Goal: Task Accomplishment & Management: Complete application form

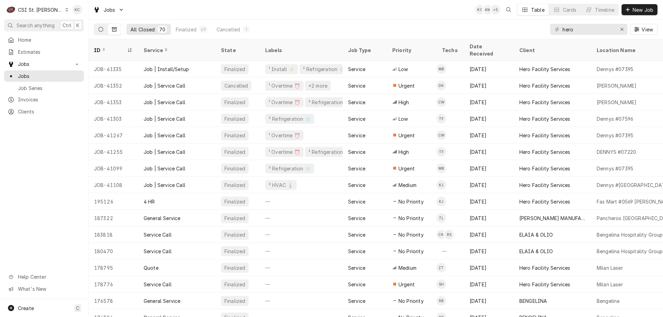
click at [99, 26] on button "Dynamic Content Wrapper" at bounding box center [100, 29] width 13 height 11
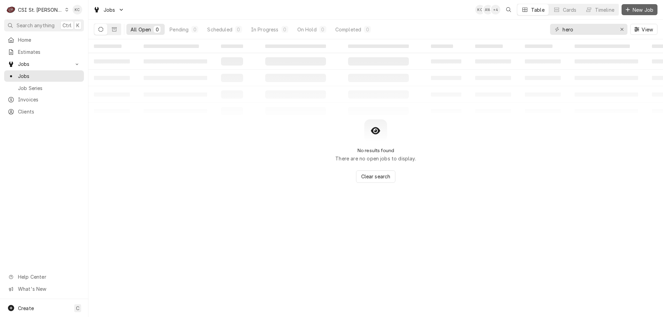
click at [639, 12] on span "New Job" at bounding box center [642, 9] width 23 height 7
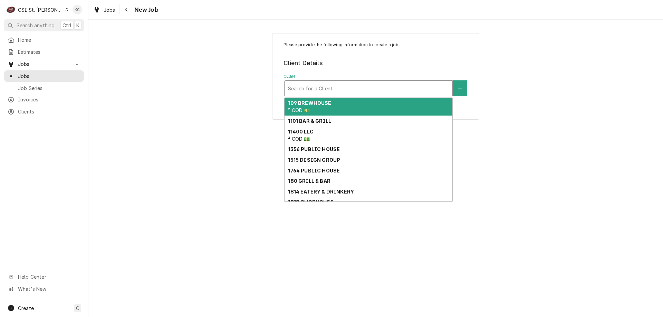
click at [418, 86] on div "Client" at bounding box center [368, 88] width 161 height 12
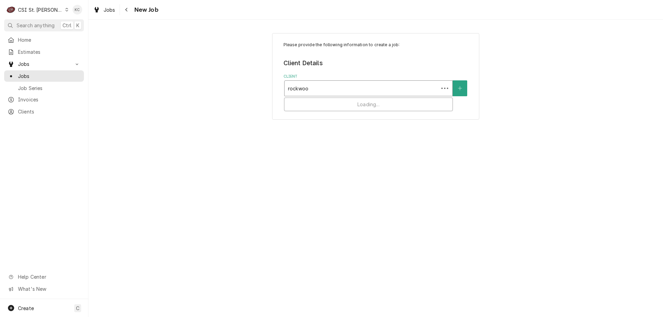
type input "rockwood"
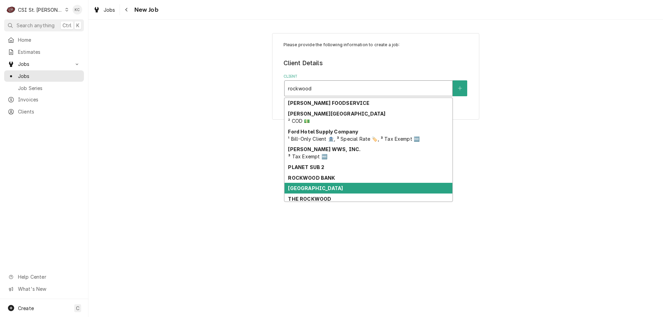
click at [368, 188] on div "[GEOGRAPHIC_DATA]" at bounding box center [369, 188] width 168 height 11
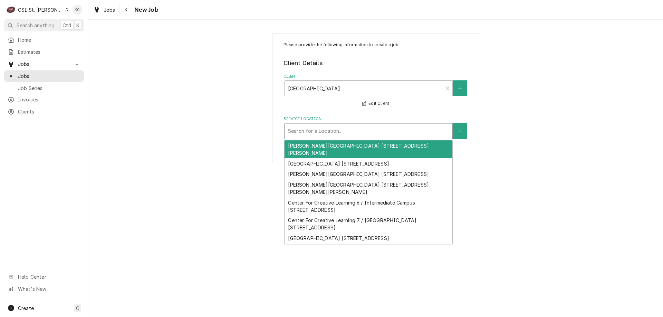
click at [350, 131] on div "Service Location" at bounding box center [368, 131] width 161 height 12
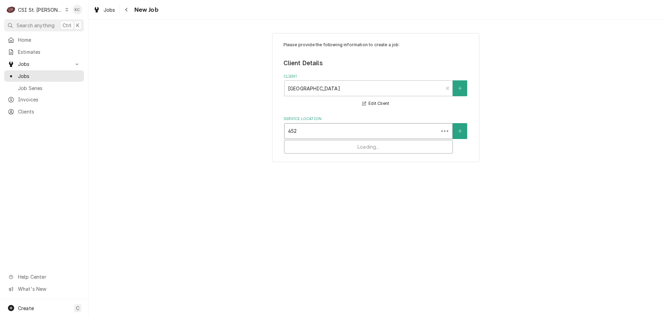
type input "4525"
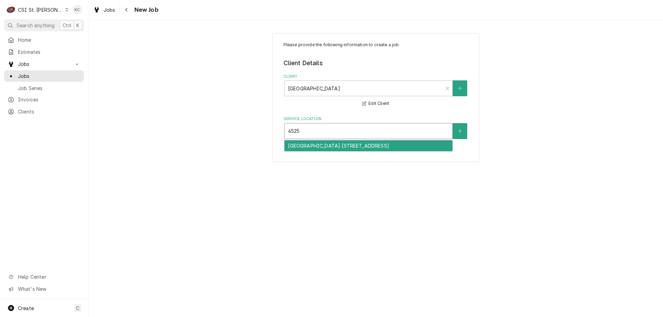
click at [348, 146] on div "Eureka High School 28 / 4525 Highway 109, Eureka, MO 63025" at bounding box center [369, 146] width 168 height 11
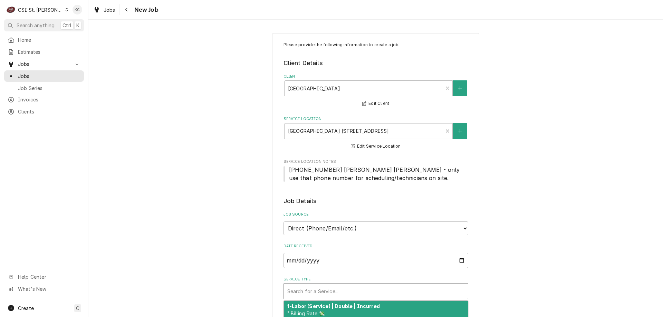
click at [337, 293] on div "Service Type" at bounding box center [375, 291] width 177 height 12
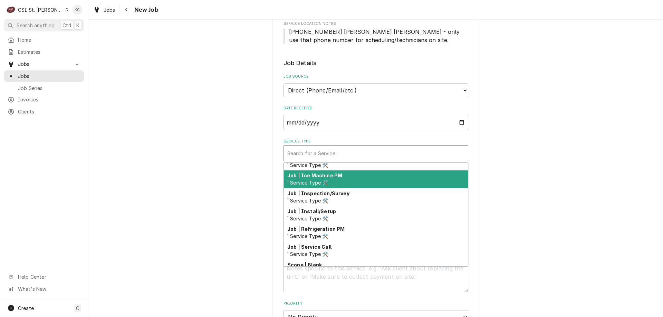
scroll to position [390, 0]
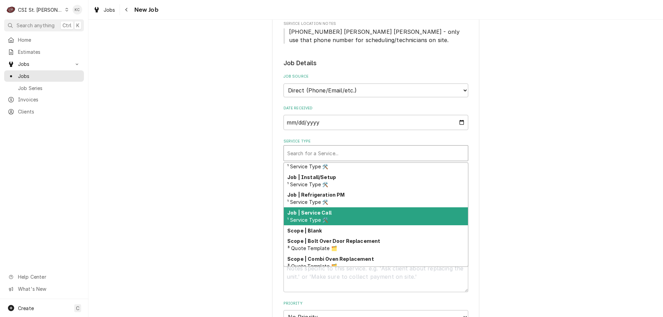
click at [364, 221] on div "Job | Service Call ¹ Service Type 🛠️" at bounding box center [376, 217] width 184 height 18
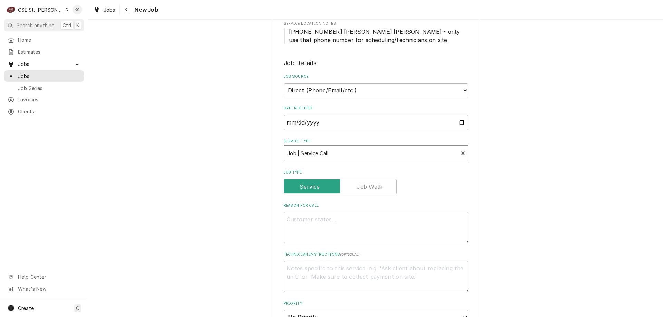
click at [553, 204] on div "Please provide the following information to create a job: Client Details Client…" at bounding box center [375, 260] width 575 height 743
click at [317, 223] on textarea "Reason For Call" at bounding box center [376, 227] width 185 height 31
paste textarea "Our Walk in cooler is reading 49 degrees and the warning alarm has gone off"
type textarea "x"
type textarea "Our Walk in cooler is reading 49 degrees and the warning alarm has gone off"
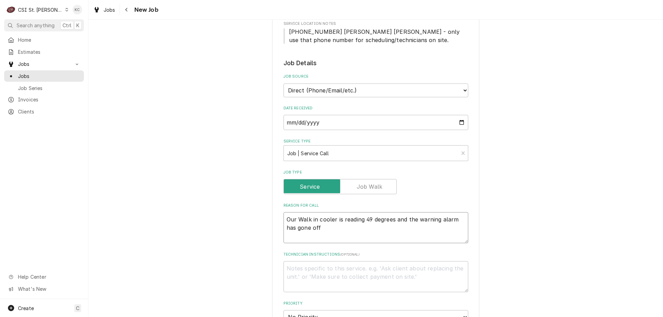
type textarea "x"
type textarea "Our Walk in cooler is reading 49 degrees and the warning alarm has gone off"
click at [306, 272] on textarea "Technician Instructions ( optional )" at bounding box center [376, 276] width 185 height 31
type textarea "x"
type textarea "K"
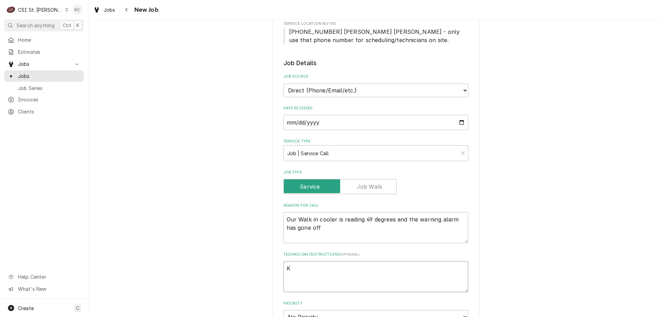
type textarea "x"
type textarea "Ke"
type textarea "x"
type textarea "Kel"
type textarea "x"
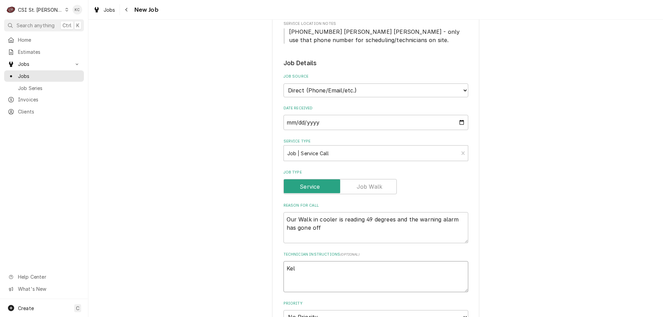
type textarea "Kell"
type textarea "x"
type textarea "Kellu"
type textarea "x"
type textarea "Kell"
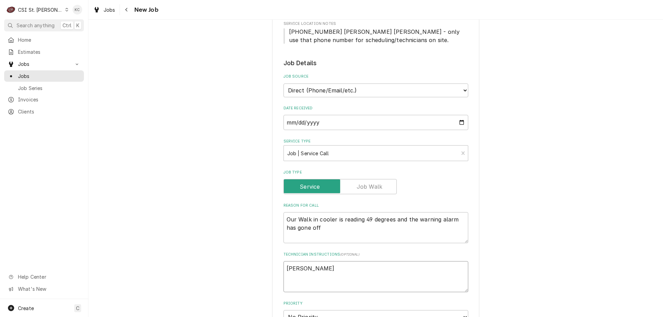
type textarea "x"
type textarea "Kelli"
type textarea "x"
type textarea "Kelli"
type textarea "x"
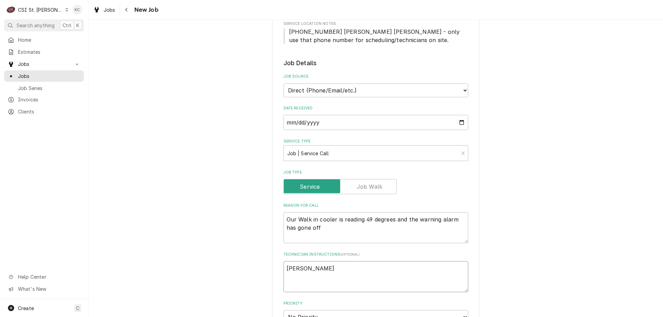
type textarea "Kelli B"
type textarea "x"
type textarea "Kelli Bu"
type textarea "x"
type textarea "Kelli Bud"
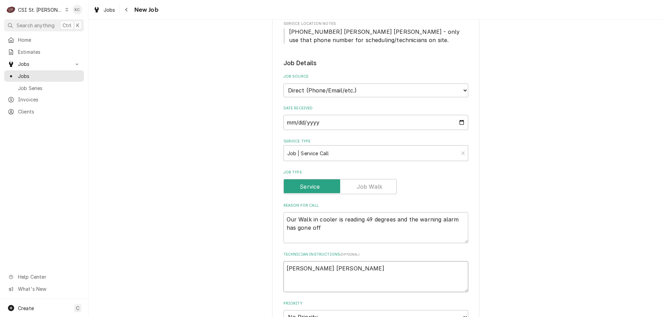
type textarea "x"
type textarea "Kelli Budd"
type textarea "x"
type textarea "Kelli Budd"
type textarea "x"
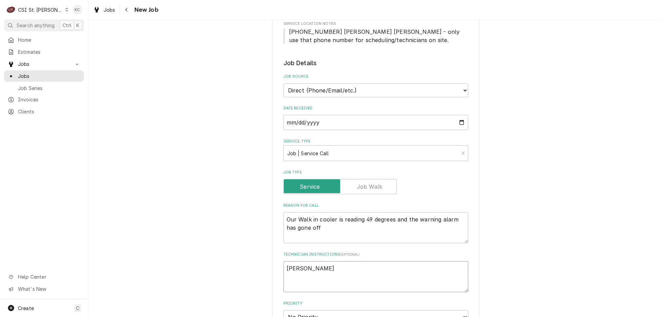
type textarea "Kelli Budd -"
type textarea "x"
type textarea "Kelli Budd -"
type textarea "x"
type textarea "Kelli Budd - 6"
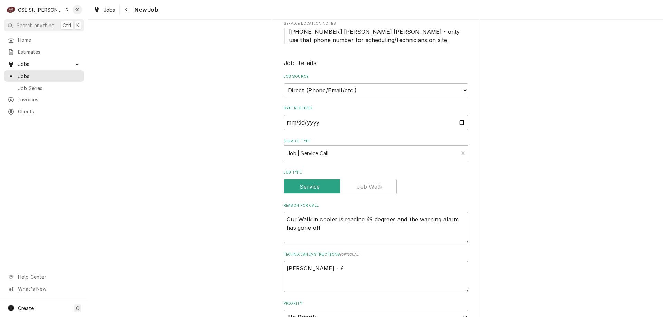
type textarea "x"
type textarea "Kelli Budd - 63"
type textarea "x"
type textarea "Kelli Budd - 636"
type textarea "x"
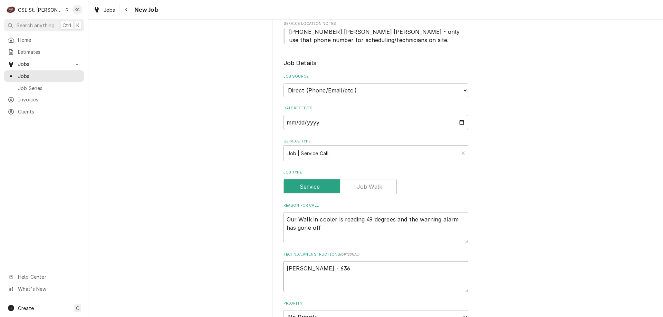
type textarea "Kelli Budd - 636"
type textarea "x"
type textarea "Kelli Budd - 636 7"
type textarea "x"
type textarea "Kelli Budd - 636 73"
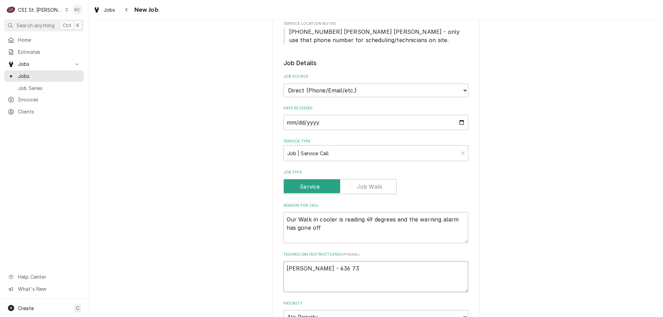
type textarea "x"
type textarea "Kelli Budd - 636 733"
type textarea "x"
type textarea "Kelli Budd - 636 733-"
type textarea "x"
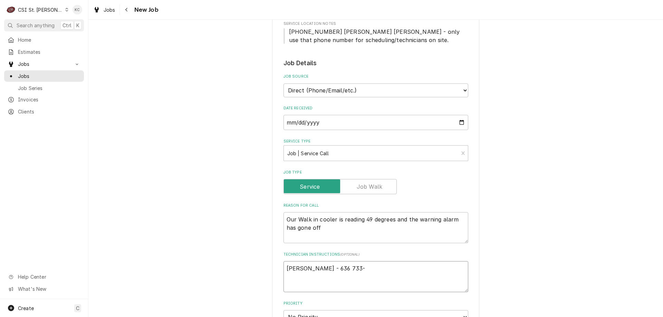
type textarea "Kelli Budd - 636 733-3"
type textarea "x"
type textarea "Kelli Budd - 636 733-32"
type textarea "x"
type textarea "Kelli Budd - 636 733-327"
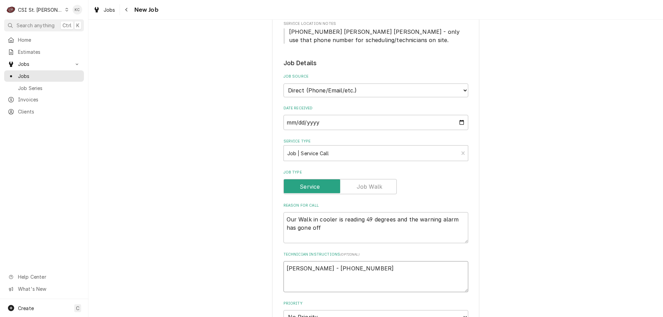
type textarea "x"
type textarea "Kelli Budd - 636 733-3270"
type textarea "x"
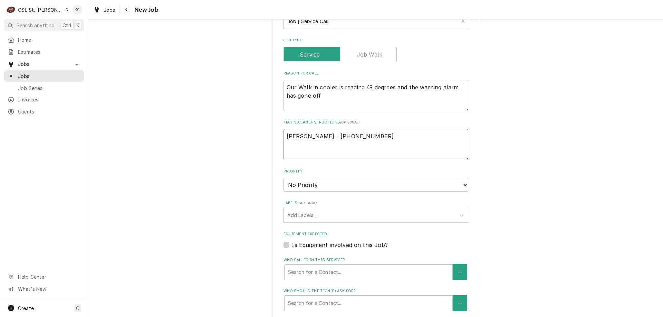
scroll to position [276, 0]
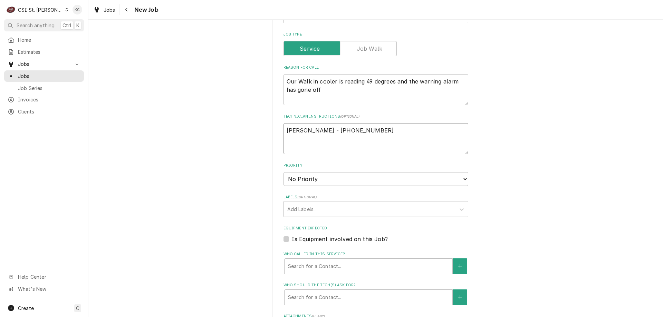
type textarea "Kelli Budd - 636 733-3270"
click at [284, 131] on textarea "Kelli Budd - 636 733-3270" at bounding box center [376, 138] width 185 height 31
type textarea "x"
type textarea "Kelli Budd - 636 733-3270"
type textarea "x"
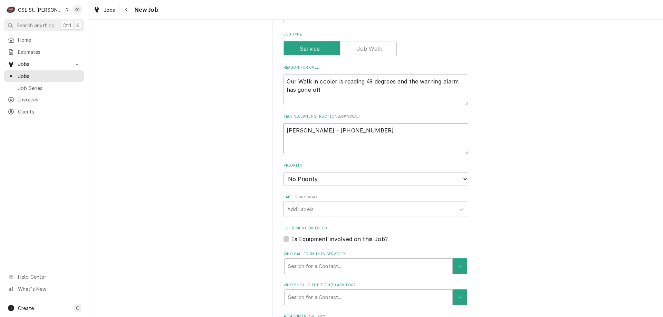
type textarea "Kelli Budd - 636 733-3270"
paste textarea "WO #8048546"
type textarea "x"
type textarea "WO #8048546 Kelli Budd - 636 733-3270"
type textarea "x"
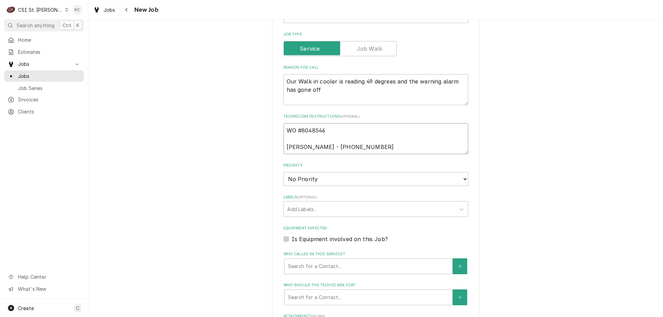
type textarea "WO #8048546 Kelli Budd - 636 733-3270"
click at [302, 182] on select "No Priority Urgent High Medium Low" at bounding box center [376, 179] width 185 height 14
select select "2"
click at [284, 172] on select "No Priority Urgent High Medium Low" at bounding box center [376, 179] width 185 height 14
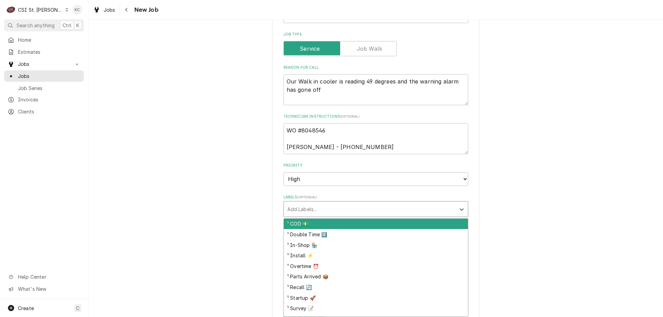
click at [307, 209] on div "Labels" at bounding box center [369, 209] width 165 height 12
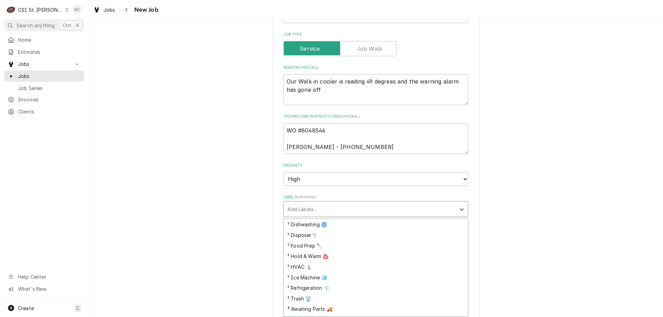
scroll to position [138, 0]
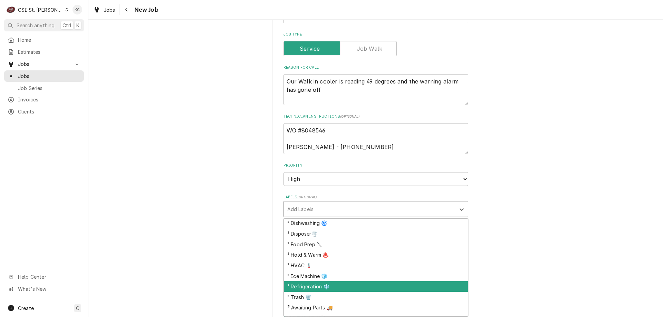
click at [314, 286] on div "² Refrigeration ❄️" at bounding box center [376, 287] width 184 height 11
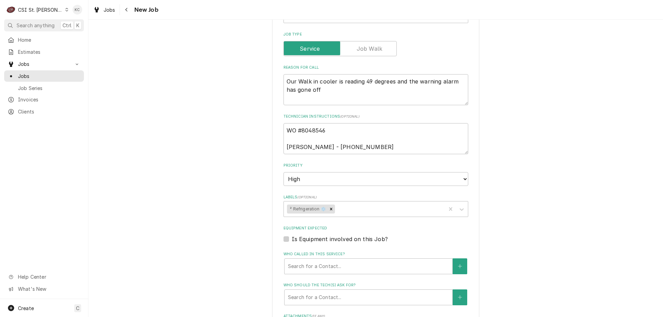
click at [553, 247] on div "Please provide the following information to create a job: Client Details Client…" at bounding box center [375, 154] width 575 height 807
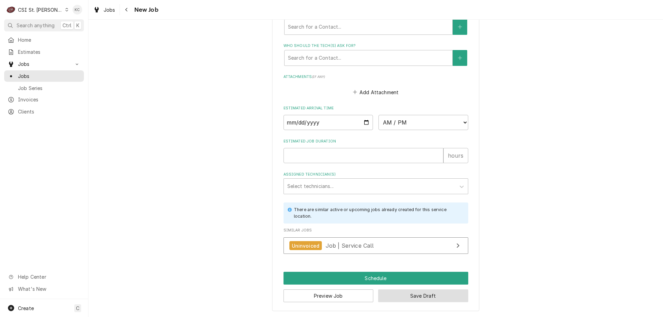
click at [440, 296] on button "Save Draft" at bounding box center [423, 296] width 90 height 13
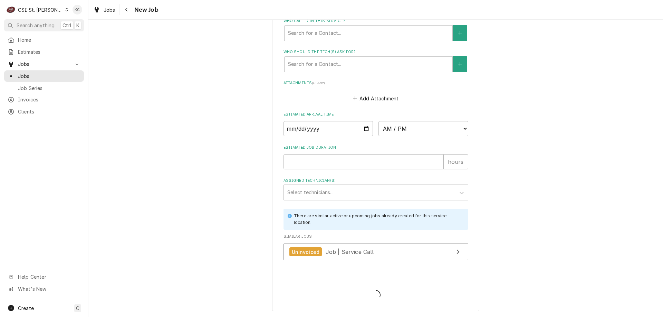
scroll to position [510, 0]
type textarea "x"
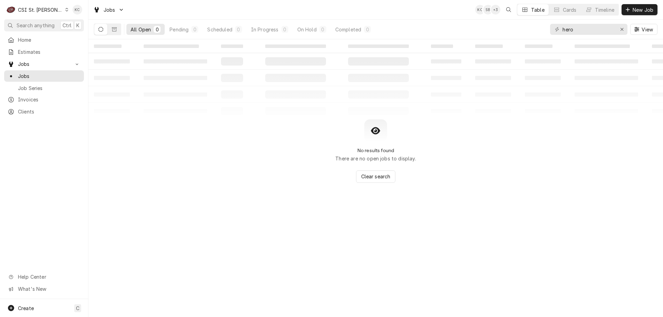
click at [474, 26] on div "All Open 0 Pending 0 Scheduled 0 In Progress 0 On Hold 0 Completed 0 hero View" at bounding box center [376, 29] width 564 height 19
click at [638, 10] on span "New Job" at bounding box center [642, 9] width 23 height 7
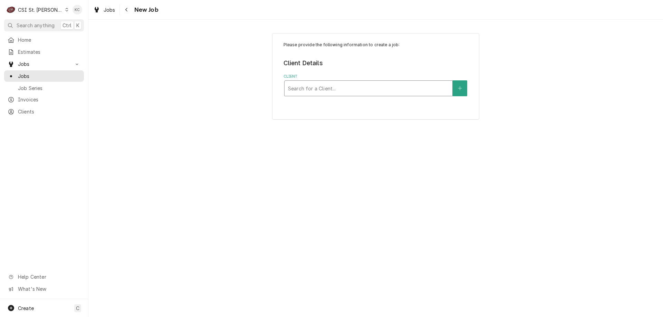
click at [435, 88] on div "Client" at bounding box center [368, 88] width 161 height 12
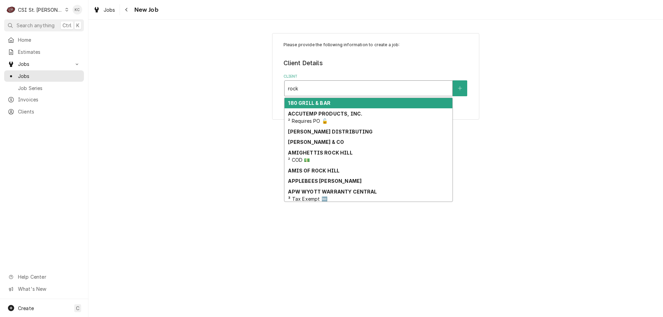
type input "rockw"
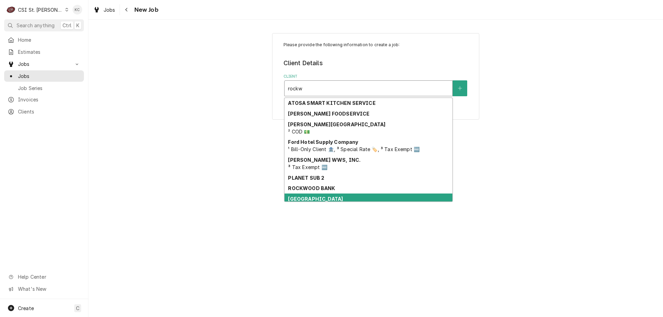
click at [368, 200] on div "Rockwood School District" at bounding box center [369, 199] width 168 height 11
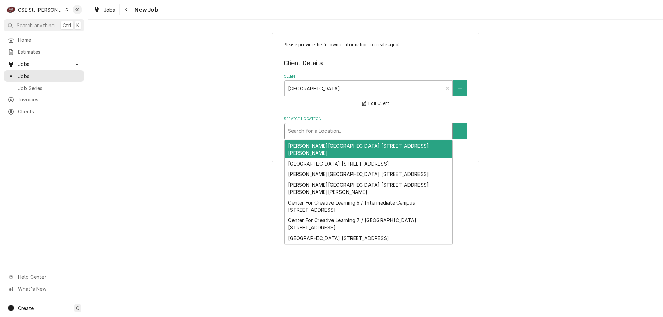
click at [342, 130] on div "Service Location" at bounding box center [368, 131] width 161 height 12
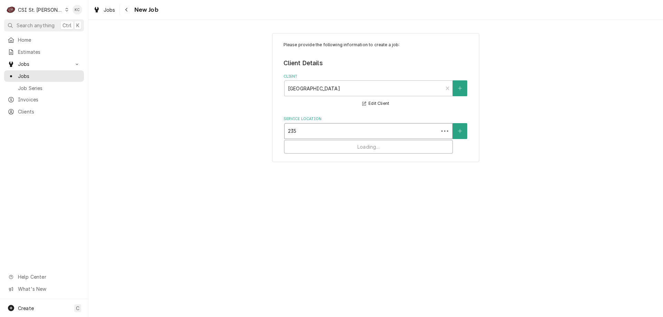
type input "2351"
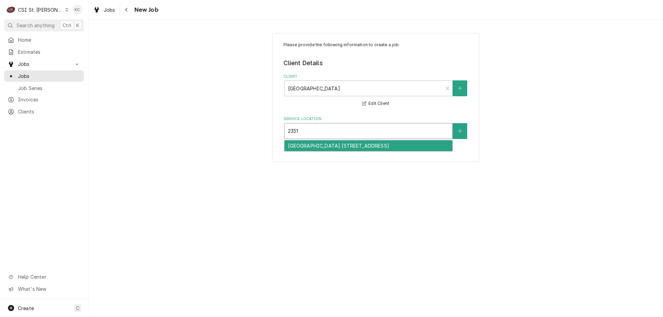
click at [341, 149] on div "Marquette High School 30 / 2351 Clarkson Road, Chesterfield, MO 63017" at bounding box center [369, 146] width 168 height 11
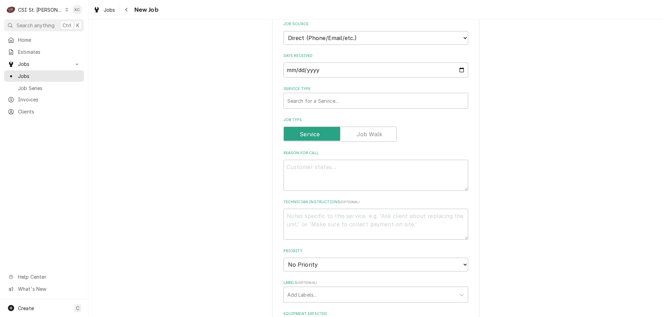
scroll to position [207, 0]
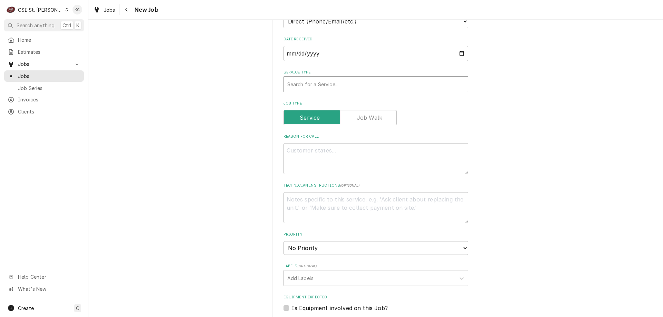
click at [336, 89] on div "Service Type" at bounding box center [375, 84] width 177 height 12
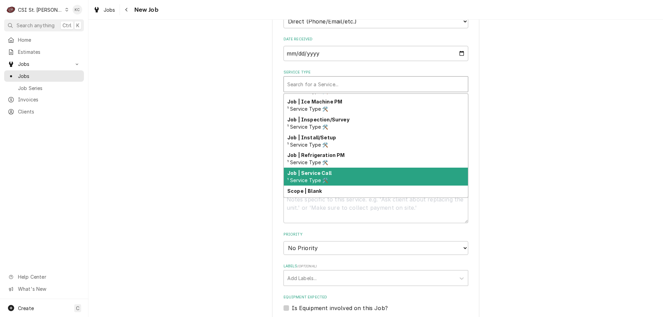
scroll to position [395, 0]
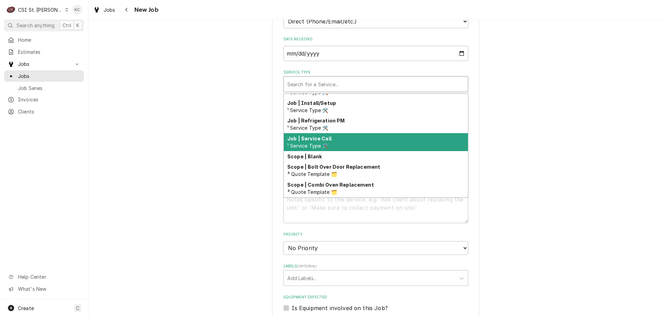
click at [336, 140] on div "Job | Service Call ¹ Service Type 🛠️" at bounding box center [376, 142] width 184 height 18
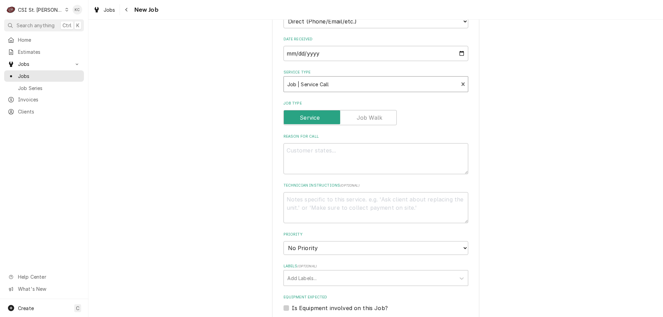
click at [593, 132] on div "Please provide the following information to create a job: Client Details Client…" at bounding box center [375, 191] width 575 height 743
click at [301, 158] on textarea "Reason For Call" at bounding box center [376, 158] width 185 height 31
paste textarea "ice machine not producing ice"
type textarea "x"
type textarea "ice machine not producing ice"
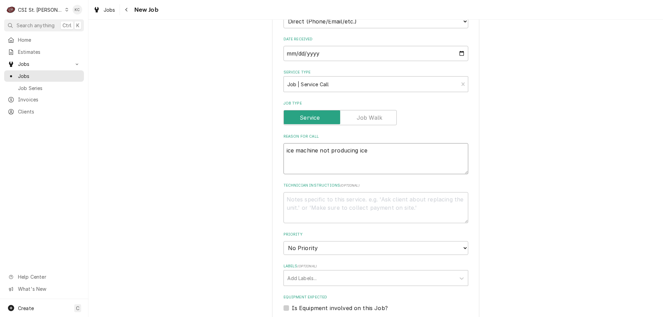
type textarea "x"
type textarea "ice machine not producing ice"
click at [340, 202] on textarea "Technician Instructions ( optional )" at bounding box center [376, 207] width 185 height 31
paste textarea "WO #8048425"
type textarea "x"
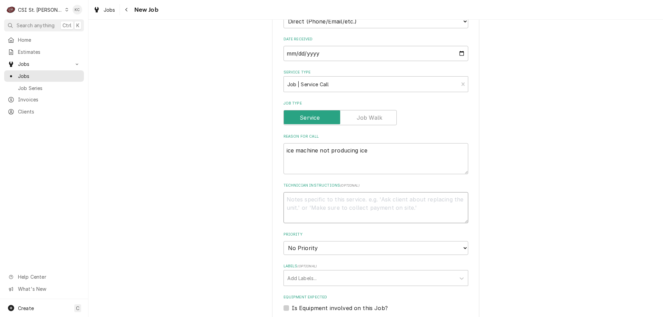
type textarea "WO #8048425"
type textarea "x"
type textarea "WO #8048425"
type textarea "x"
type textarea "WO #8048425"
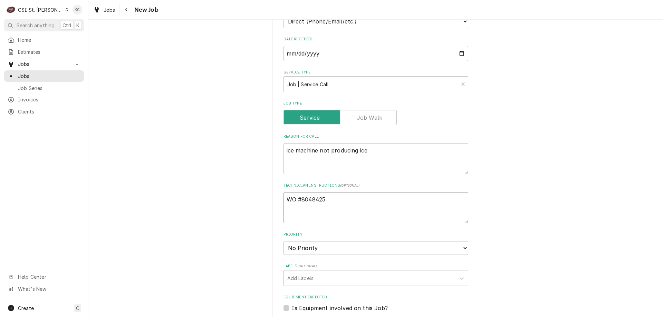
type textarea "x"
type textarea "WO #8048425 K"
type textarea "x"
type textarea "WO #8048425 Ke"
type textarea "x"
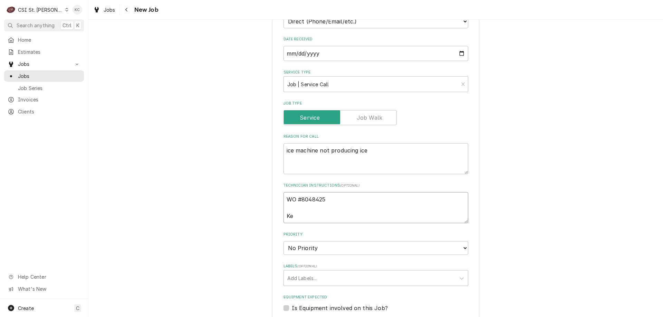
type textarea "WO #8048425 Kel"
type textarea "x"
type textarea "WO #8048425 Kell"
type textarea "x"
type textarea "WO #8048425 Kellu"
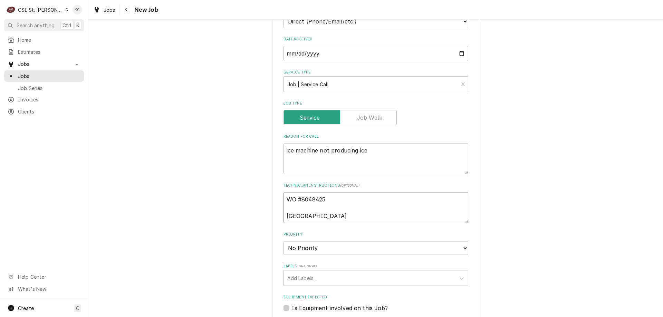
type textarea "x"
type textarea "WO #8048425 Kell"
type textarea "x"
type textarea "WO #8048425 Kelli"
type textarea "x"
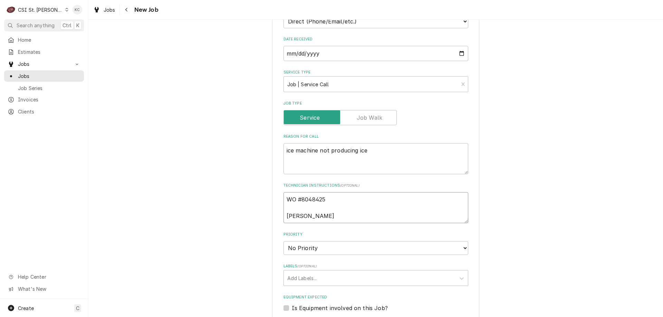
type textarea "WO #8048425 Kelli"
type textarea "x"
type textarea "WO #8048425 Kelli BU"
type textarea "x"
type textarea "WO #8048425 Kelli BUd"
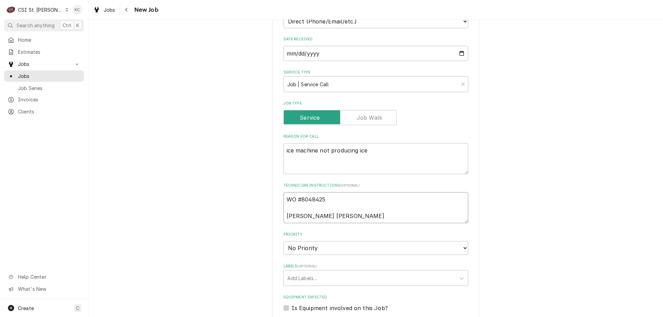
type textarea "x"
type textarea "WO #8048425 Kelli BUdd"
type textarea "x"
type textarea "WO #8048425 Kelli BUdd"
type textarea "x"
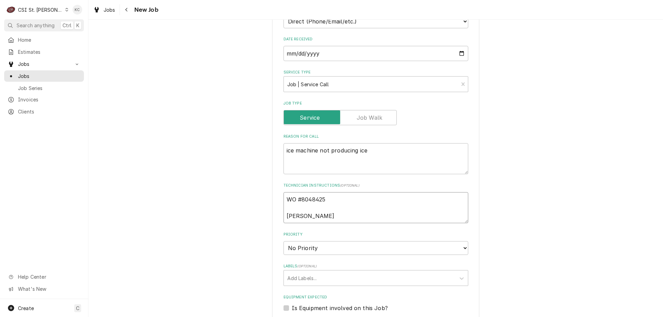
type textarea "WO #8048425 Kelli BUdd"
type textarea "x"
type textarea "WO #8048425 Kelli BUd"
type textarea "x"
type textarea "WO #8048425 Kelli BU"
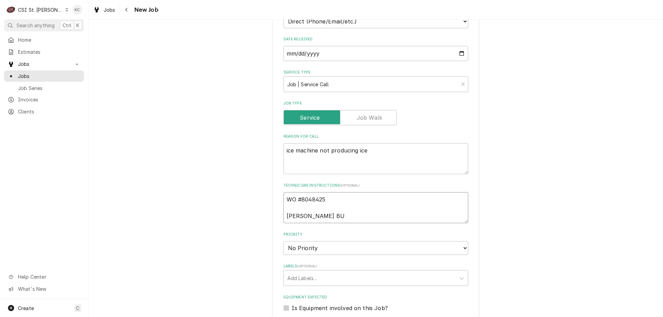
type textarea "x"
type textarea "WO #8048425 Kelli B"
type textarea "x"
type textarea "WO #8048425 Kelli Bu"
type textarea "x"
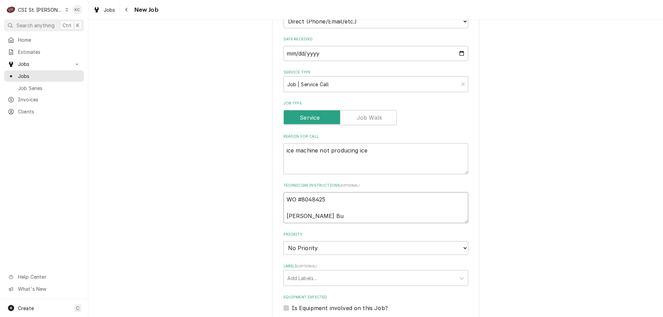
type textarea "WO #8048425 Kelli Bud"
type textarea "x"
type textarea "WO #8048425 Kelli Budd"
type textarea "x"
type textarea "WO #8048425 Kelli Budd -"
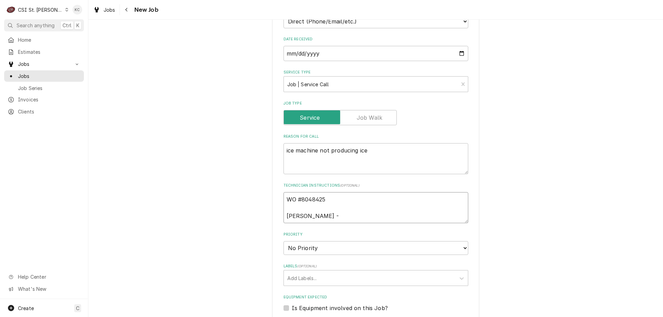
type textarea "x"
type textarea "WO #8048425 Kelli Budd -"
type textarea "x"
type textarea "WO #8048425 Kelli Budd - 6"
type textarea "x"
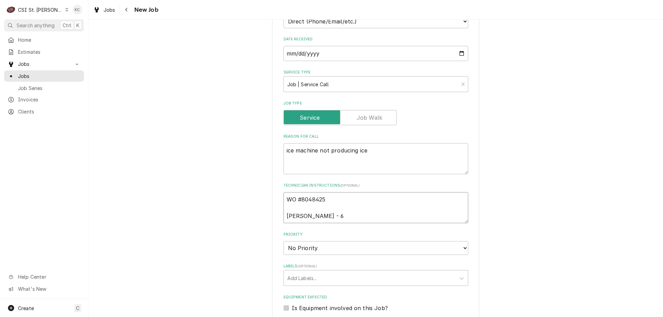
type textarea "WO #8048425 Kelli Budd - 63"
type textarea "x"
type textarea "WO #8048425 Kelli Budd - 636"
type textarea "x"
type textarea "WO #8048425 Kelli Budd - 636 7"
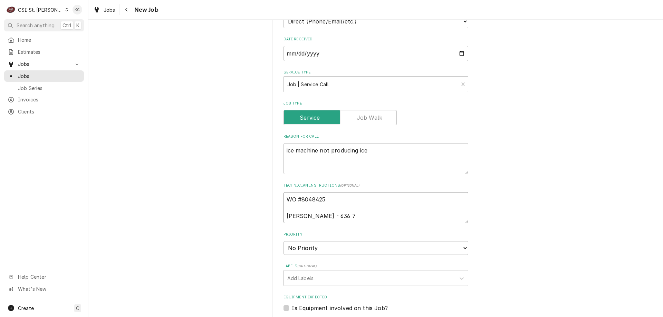
type textarea "x"
type textarea "WO #8048425 Kelli Budd - 636 73"
type textarea "x"
type textarea "WO #8048425 Kelli Budd - 636 733"
type textarea "x"
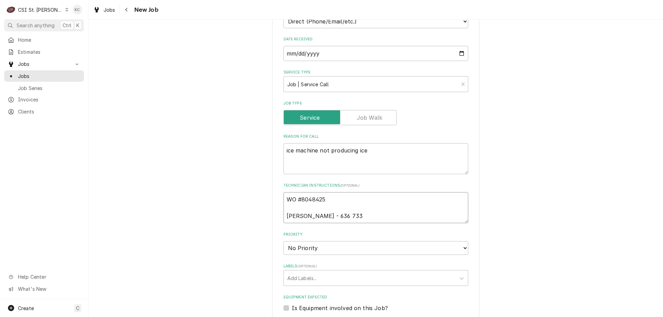
type textarea "WO #8048425 Kelli Budd - 636 733-"
type textarea "x"
type textarea "WO #8048425 Kelli Budd - 636 733-3"
type textarea "x"
type textarea "WO #8048425 Kelli Budd - 636 733-32"
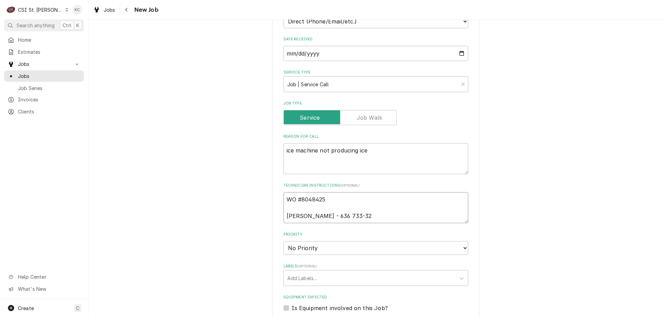
type textarea "x"
type textarea "WO #8048425 Kelli Budd - 636 733-327"
type textarea "x"
type textarea "WO #8048425 Kelli Budd - 636 733-3270"
type textarea "x"
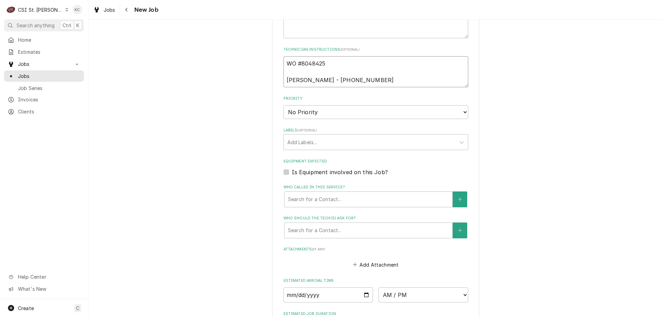
scroll to position [345, 0]
type textarea "WO #8048425 Kelli Budd - 636 733-3270"
click at [323, 110] on select "No Priority Urgent High Medium Low" at bounding box center [376, 110] width 185 height 14
select select "4"
click at [284, 103] on select "No Priority Urgent High Medium Low" at bounding box center [376, 110] width 185 height 14
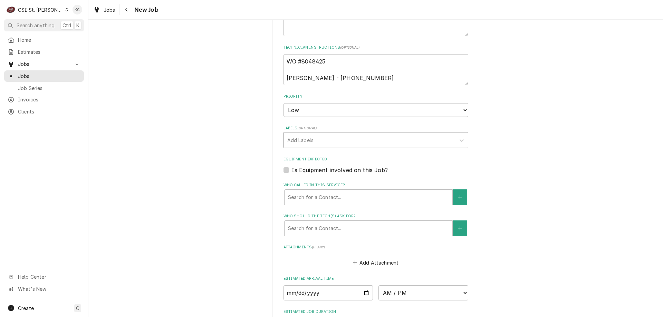
click at [301, 147] on div "Add Labels..." at bounding box center [370, 140] width 172 height 15
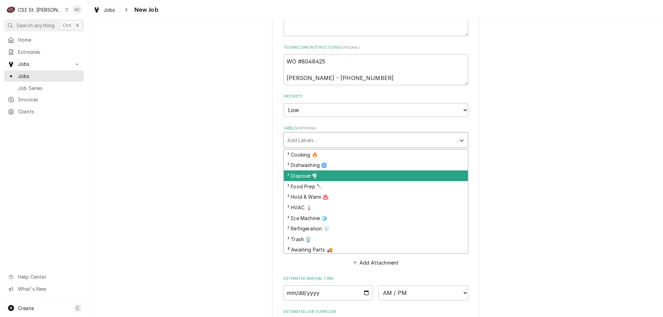
scroll to position [138, 0]
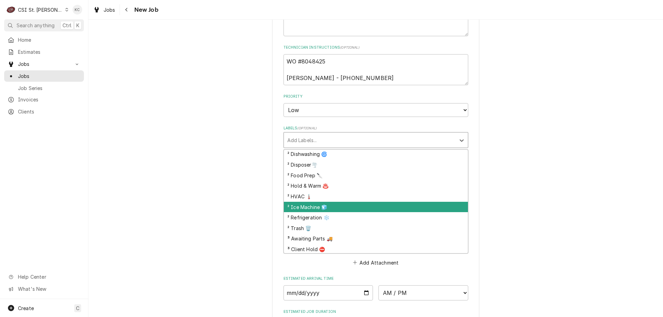
click at [311, 209] on div "² Ice Machine 🧊" at bounding box center [376, 207] width 184 height 11
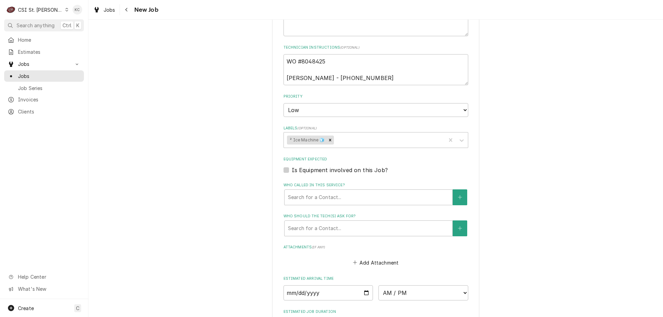
click at [528, 180] on div "Please provide the following information to create a job: Client Details Client…" at bounding box center [375, 146] width 575 height 928
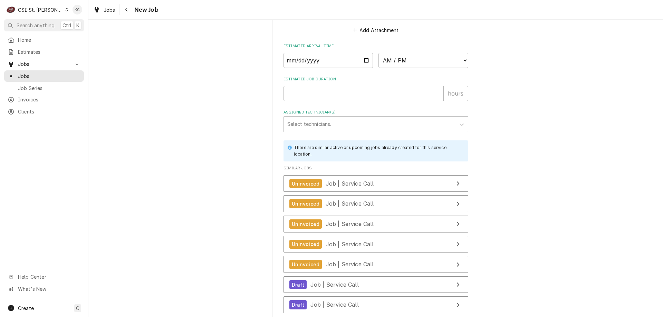
scroll to position [638, 0]
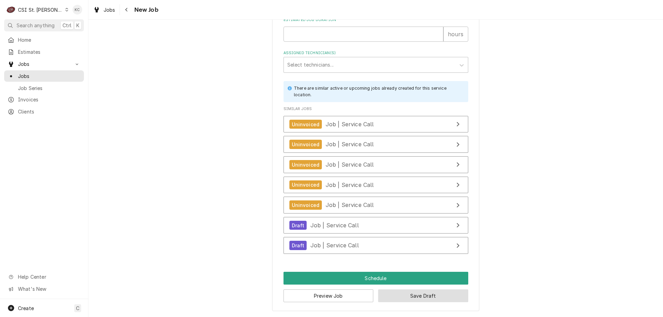
click at [429, 299] on button "Save Draft" at bounding box center [423, 296] width 90 height 13
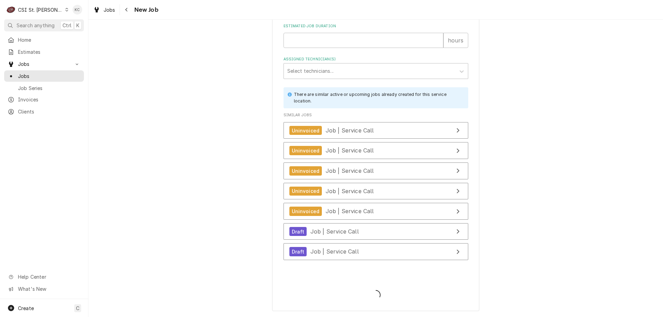
type textarea "x"
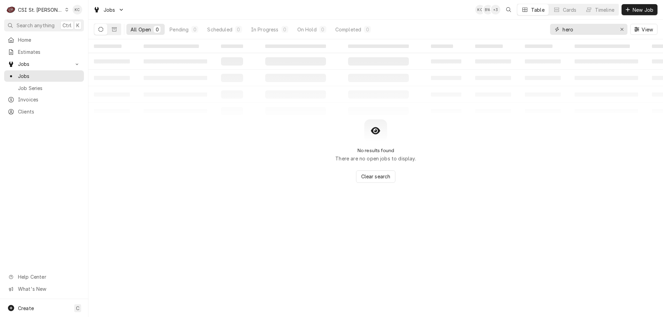
click at [583, 29] on input "hero" at bounding box center [589, 29] width 52 height 11
click at [628, 12] on div "Dynamic Content Wrapper" at bounding box center [628, 9] width 7 height 7
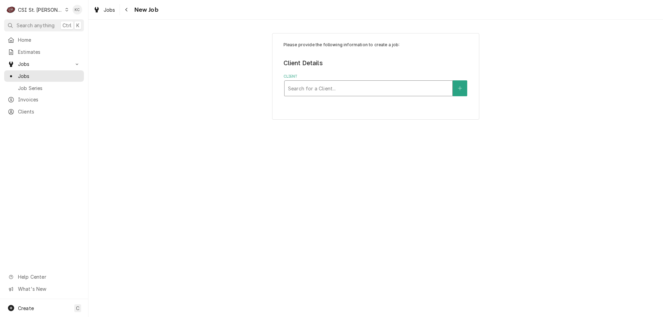
click at [365, 87] on div "Client" at bounding box center [368, 88] width 161 height 12
type input "schnucks - corp"
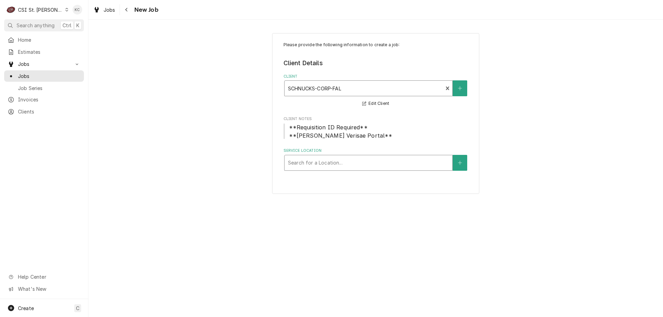
click at [359, 168] on div "Service Location" at bounding box center [368, 163] width 161 height 12
type input "577"
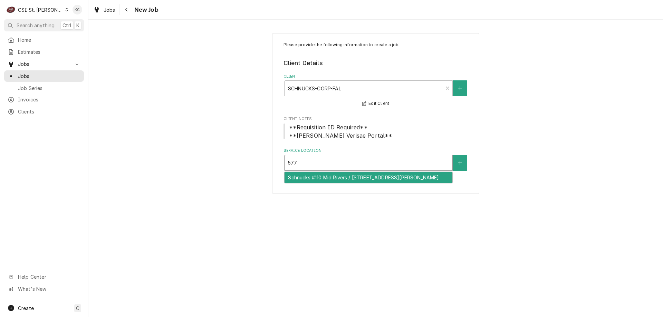
click at [346, 180] on div "Schnucks #110 Mid Rivers / [STREET_ADDRESS][PERSON_NAME]" at bounding box center [369, 177] width 168 height 11
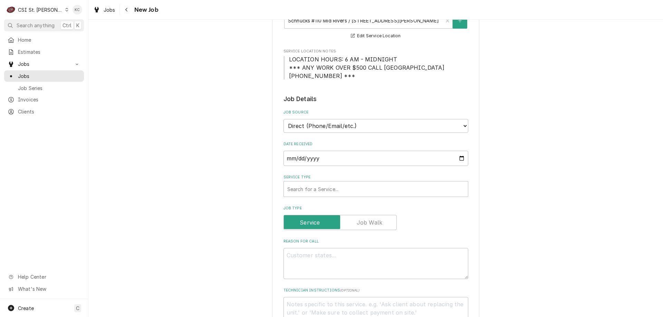
scroll to position [173, 0]
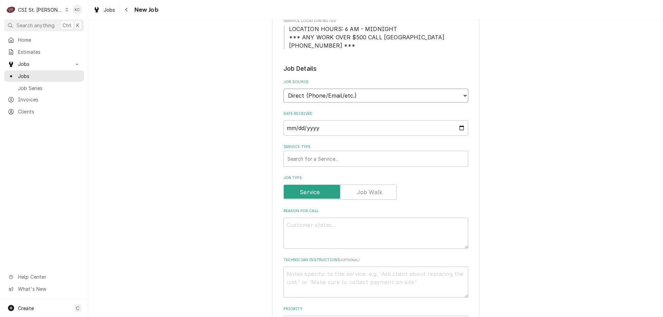
click at [285, 98] on select "Direct (Phone/Email/etc.) Service Channel Corrigo Ecotrak Other" at bounding box center [376, 96] width 185 height 14
select select "100"
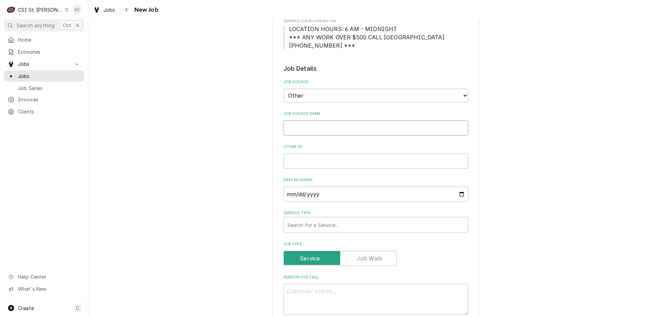
click at [308, 130] on input "Job Source Name" at bounding box center [376, 128] width 185 height 15
type textarea "x"
type input "V"
type textarea "x"
type input "Ve"
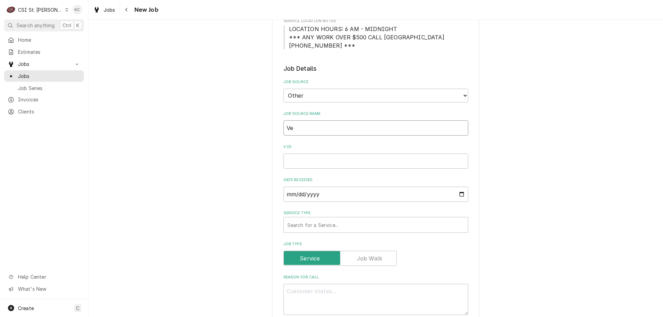
type textarea "x"
type input "Ver"
type textarea "x"
type input "Veri"
type textarea "x"
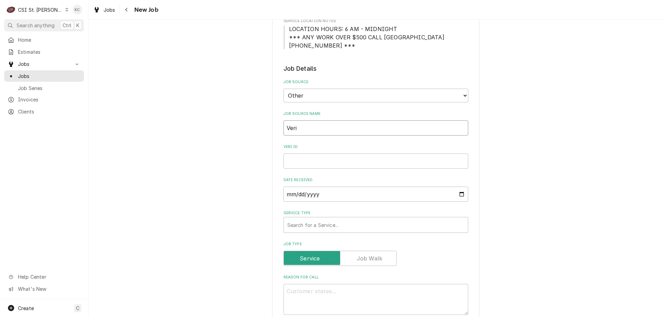
type input "Veris"
type textarea "x"
type input "Verisa"
type textarea "x"
type input "Verisae"
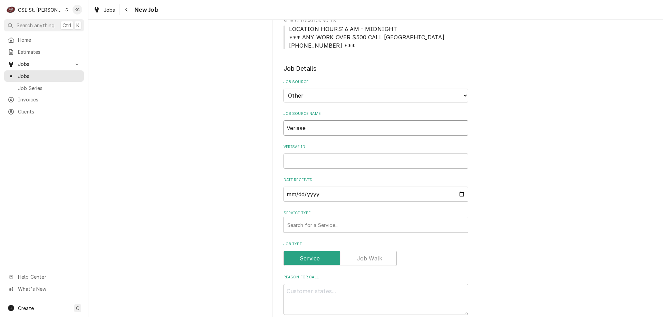
type textarea "x"
type input "Verisae"
type textarea "x"
type input "Verisae em"
type textarea "x"
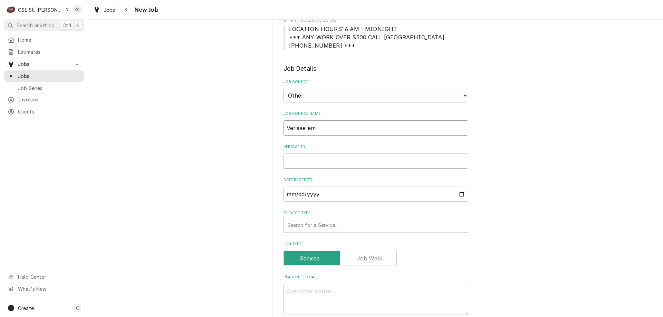
type input "Verisae ema"
type textarea "x"
type input "Verisae emai"
type textarea "x"
type input "Verisae email"
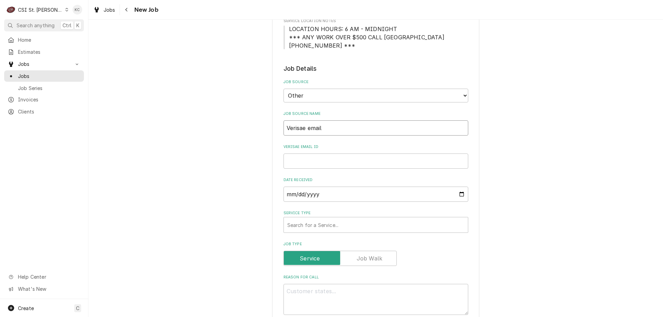
type textarea "x"
type input "Verisae email"
type textarea "x"
type input "Verisae email"
click at [320, 161] on input "Verisae email ID" at bounding box center [376, 161] width 185 height 15
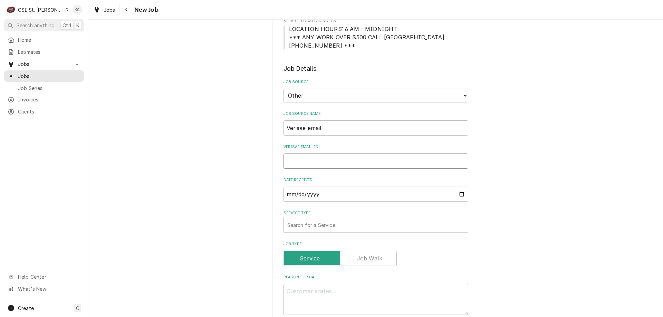
click at [296, 158] on input "Verisae email ID" at bounding box center [376, 161] width 185 height 15
paste input "72004348"
type textarea "x"
type input "72004348"
type textarea "x"
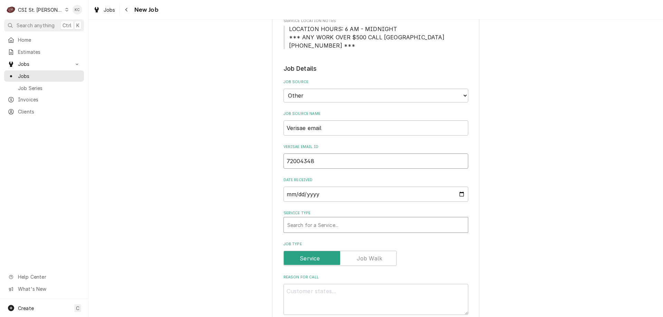
type input "72004348"
click at [312, 226] on div "Service Type" at bounding box center [375, 225] width 177 height 12
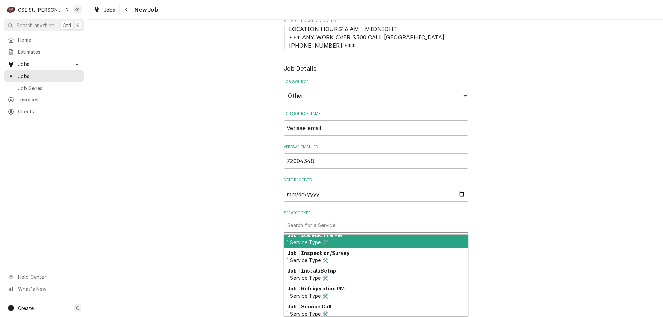
scroll to position [384, 0]
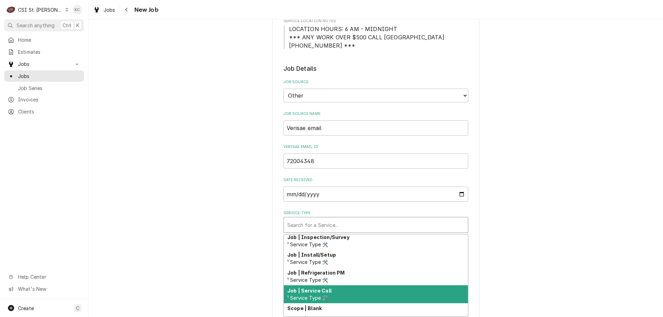
drag, startPoint x: 349, startPoint y: 289, endPoint x: 447, endPoint y: 277, distance: 98.5
click at [349, 289] on div "Job | Service Call ¹ Service Type 🛠️" at bounding box center [376, 295] width 184 height 18
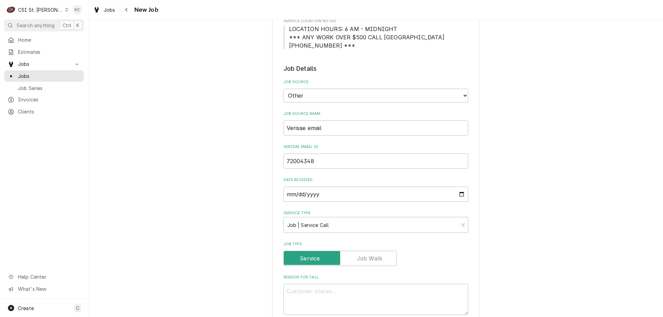
click at [559, 273] on div "Please provide the following information to create a job: Client Details Client…" at bounding box center [375, 279] width 575 height 850
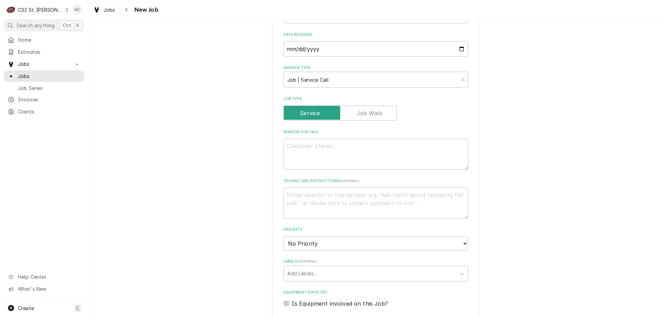
scroll to position [311, 0]
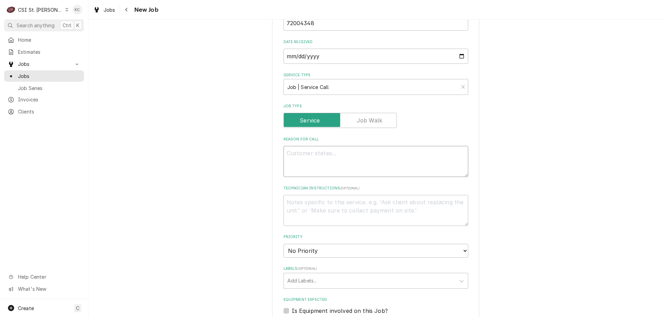
paste textarea "Tag #: 110BK54A Fixture Number: Serial #: U0424311322204 In-Service Date: 02/02…"
type textarea "x"
type textarea "Tag #: 110BK54A Fixture Number: Serial #: U0424311322204 In-Service Date: 02/02…"
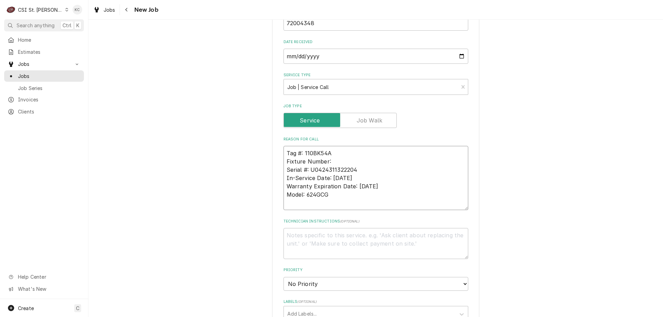
drag, startPoint x: 335, startPoint y: 193, endPoint x: 276, endPoint y: 193, distance: 58.4
click at [276, 193] on div "Please provide the following information to create a job: Client Details Client…" at bounding box center [375, 157] width 207 height 871
drag, startPoint x: 352, startPoint y: 162, endPoint x: 261, endPoint y: 160, distance: 90.9
click at [261, 160] on div "Please provide the following information to create a job: Client Details Client…" at bounding box center [375, 157] width 575 height 883
type textarea "x"
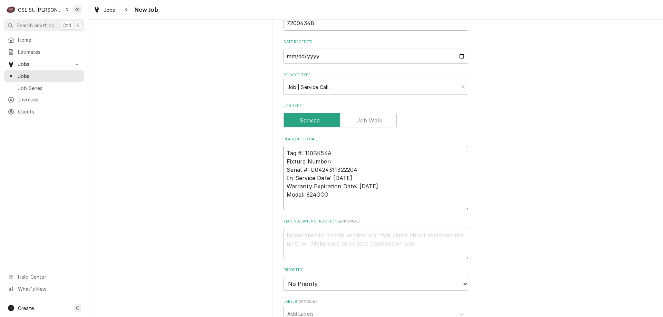
type textarea "Tag #: 110BK54A Serial #: U0424311322204 In-Service Date: 02/02/2004 Warranty E…"
drag, startPoint x: 287, startPoint y: 158, endPoint x: 284, endPoint y: 162, distance: 5.0
click at [284, 162] on textarea "Tag #: 110BK54A Serial #: U0424311322204 In-Service Date: 02/02/2004 Warranty E…" at bounding box center [376, 178] width 185 height 64
paste textarea "Model: 624GCG"
type textarea "x"
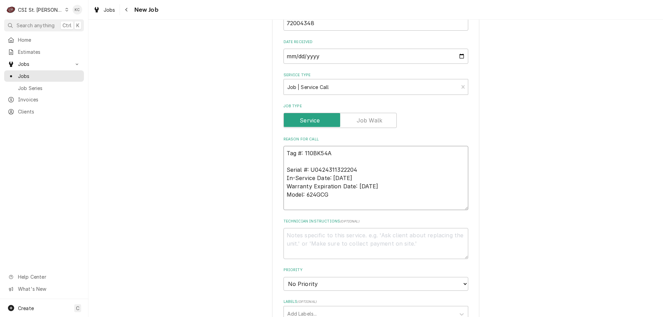
type textarea "Tag #: 110BK54A Model: 624GCG Serial #: U0424311322204 In-Service Date: 02/02/2…"
drag, startPoint x: 329, startPoint y: 197, endPoint x: 278, endPoint y: 182, distance: 53.4
click at [278, 182] on div "Please provide the following information to create a job: Client Details Client…" at bounding box center [375, 157] width 207 height 871
type textarea "x"
type textarea "Tag #: 110BK54A Model: 624GCG Serial #: U0424311322204"
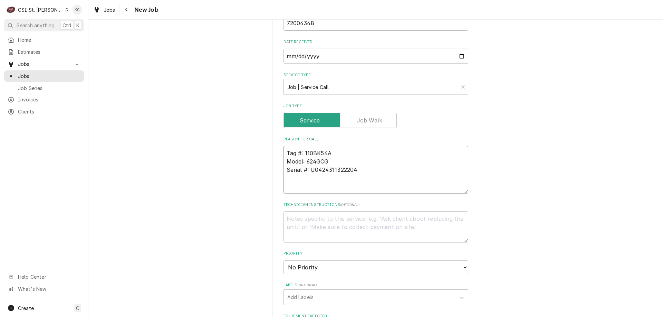
type textarea "x"
type textarea "Tag #: 110BK54A Model: 624GCG Serial #: U0424311322204"
type textarea "x"
type textarea "Tag #: 110BK54A Model: 624GCG Serial #: U0424311322204 O"
type textarea "x"
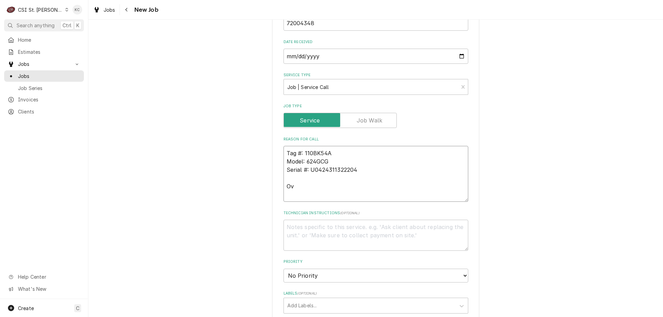
type textarea "Tag #: 110BK54A Model: 624GCG Serial #: U0424311322204 Ove"
type textarea "x"
type textarea "Tag #: 110BK54A Model: 624GCG Serial #: U0424311322204 Oven"
type textarea "x"
type textarea "Tag #: 110BK54A Model: 624GCG Serial #: U0424311322204 Oven"
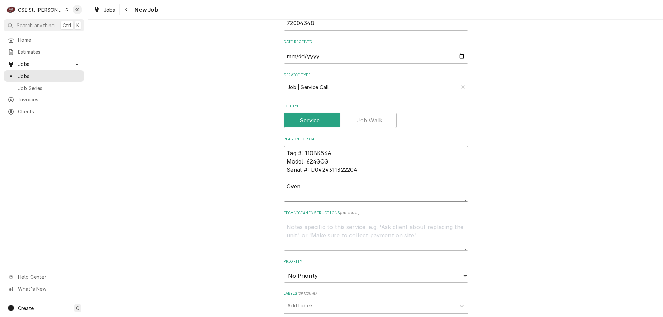
type textarea "x"
type textarea "Tag #: 110BK54A Model: 624GCG Serial #: U0424311322204 Oven -"
type textarea "x"
type textarea "Tag #: 110BK54A Model: 624GCG Serial #: U0424311322204 Oven -"
type textarea "x"
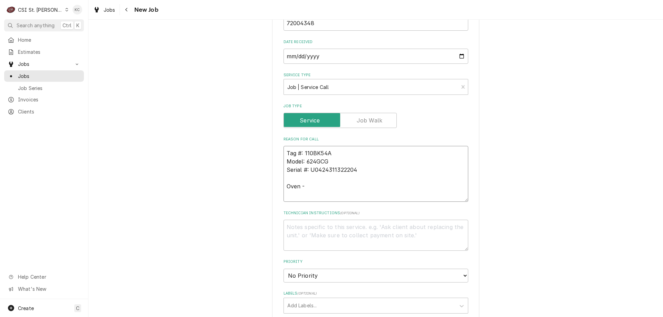
type textarea "Tag #: 110BK54A Model: 624GCG Serial #: U0424311322204 Oven -"
click at [308, 187] on textarea "Tag #: 110BK54A Model: 624GCG Serial #: U0424311322204 Oven -" at bounding box center [376, 174] width 185 height 56
paste textarea "there is a piece that's jammed at the top, preventing us from being about to pu…"
type textarea "x"
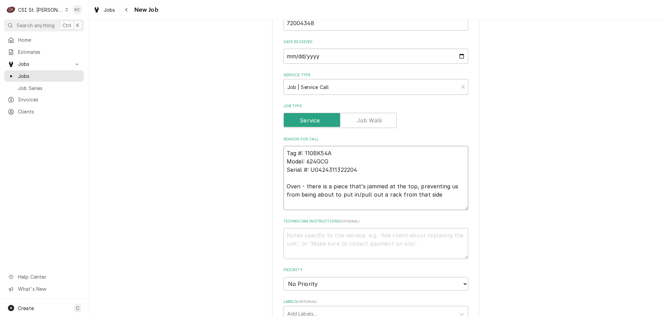
type textarea "Tag #: 110BK54A Model: 624GCG Serial #: U0424311322204 Oven - there is a piece …"
click at [317, 236] on textarea "Technician Instructions ( optional )" at bounding box center [376, 243] width 185 height 31
paste textarea "Kyle Smith"
type textarea "x"
type textarea "Kyle Smith"
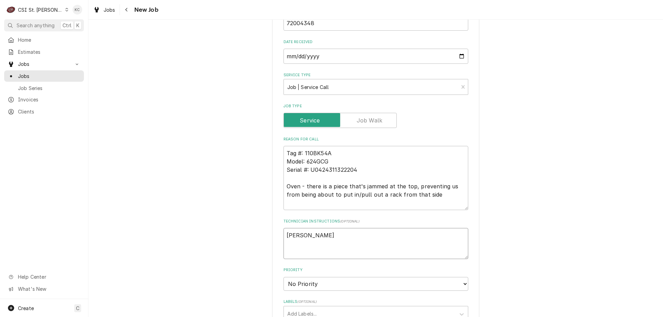
type textarea "x"
type textarea "Kyle Smith -"
type textarea "x"
type textarea "Kyle Smith -"
type textarea "x"
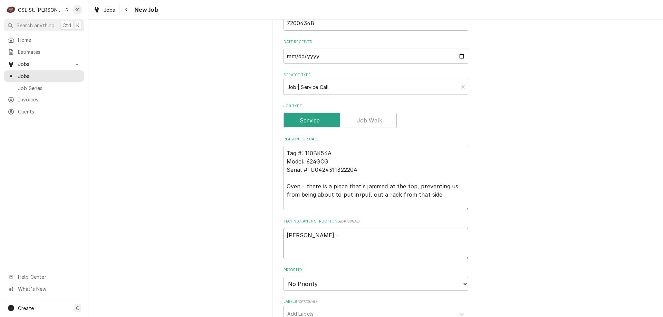
type textarea "Kyle Smith - 6"
type textarea "x"
type textarea "Kyle Smith - 63"
type textarea "x"
type textarea "Kyle Smith - 636"
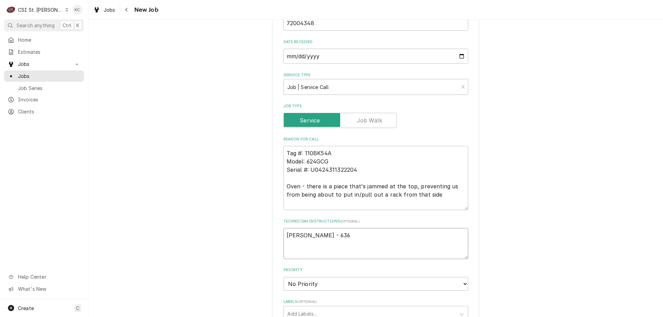
type textarea "x"
type textarea "Kyle Smith - 636"
type textarea "x"
type textarea "Kyle Smith - 636 9"
type textarea "x"
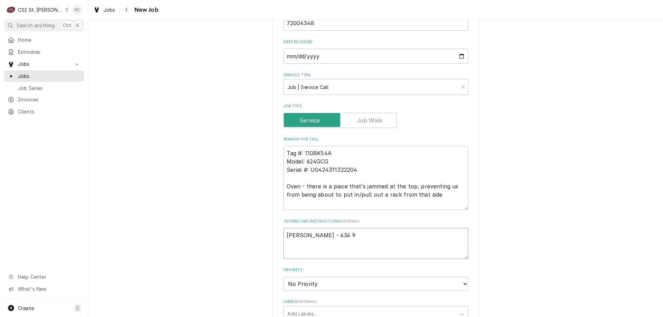
type textarea "Kyle Smith - 636 97"
type textarea "x"
type textarea "Kyle Smith - 636 971"
type textarea "x"
type textarea "Kyle Smith - 636 97"
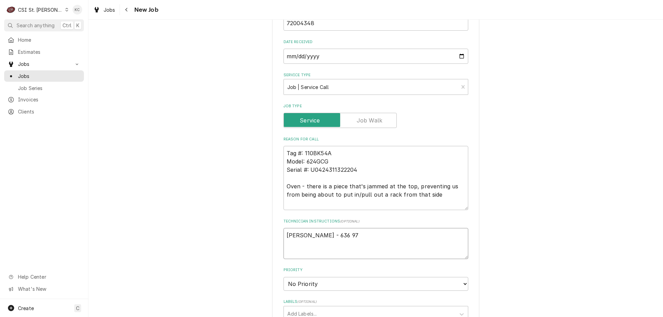
type textarea "x"
type textarea "Kyle Smith - 636 970"
type textarea "x"
type textarea "Kyle Smith - 636 970-"
type textarea "x"
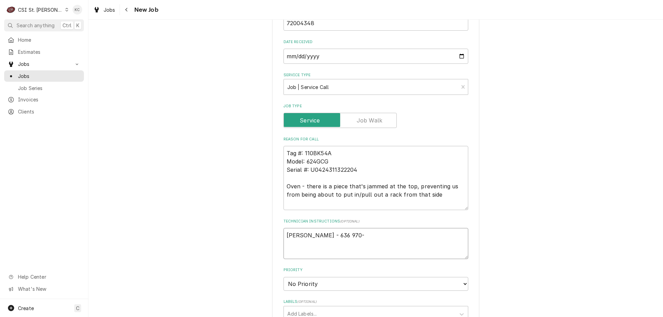
type textarea "Kyle Smith - 636 970-2"
type textarea "x"
type textarea "Kyle Smith - 636 970-25"
type textarea "x"
type textarea "Kyle Smith - 636 970-257"
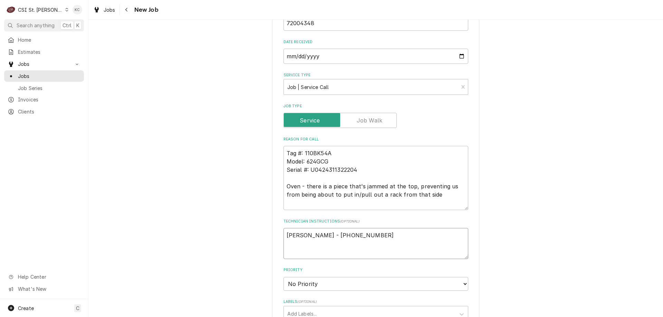
type textarea "x"
type textarea "Kyle Smith - 636 970-2570"
type textarea "x"
type textarea "Kyle Smith - 636 970-2570"
type textarea "x"
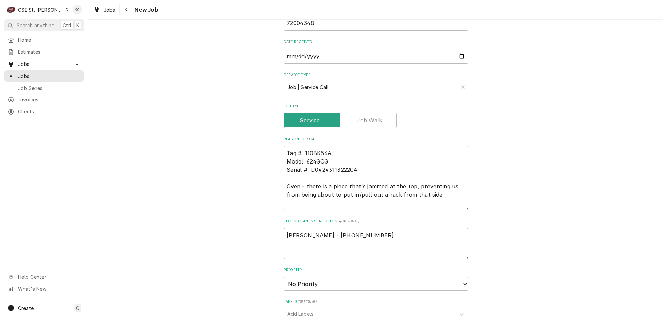
type textarea "Kyle Smith - 636 970-2570"
type textarea "x"
type textarea "Kyle Smith - 636 970-2570 6"
type textarea "x"
type textarea "Kyle Smith - 636 970-2570 6a"
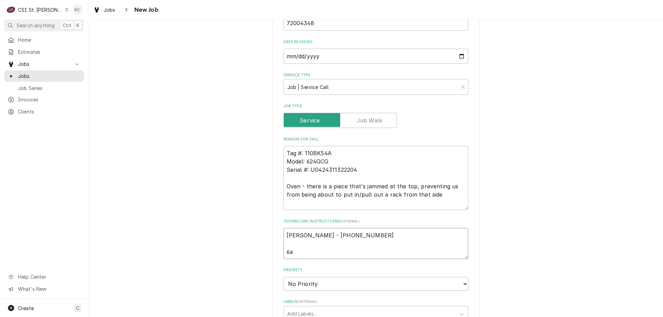
type textarea "x"
type textarea "Kyle Smith - 636 970-2570 6am"
type textarea "x"
type textarea "Kyle Smith - 636 970-2570 6am"
type textarea "x"
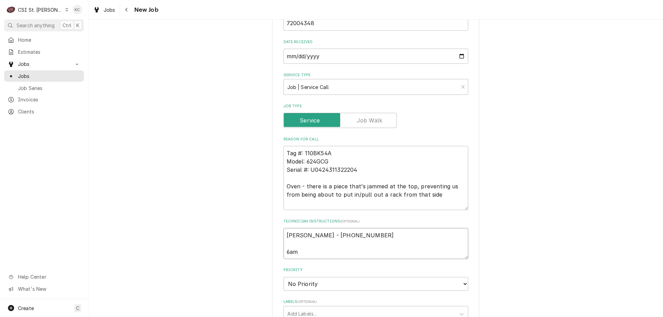
type textarea "Kyle Smith - 636 970-2570 6am -"
type textarea "x"
type textarea "Kyle Smith - 636 970-2570 6am -"
type textarea "x"
type textarea "Kyle Smith - 636 970-2570 6am - 1"
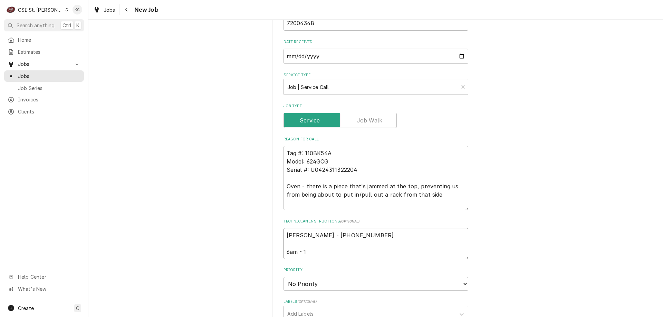
type textarea "x"
type textarea "Kyle Smith - 636 970-2570 6am - 10"
type textarea "x"
type textarea "Kyle Smith - 636 970-2570 6am - 10p"
type textarea "x"
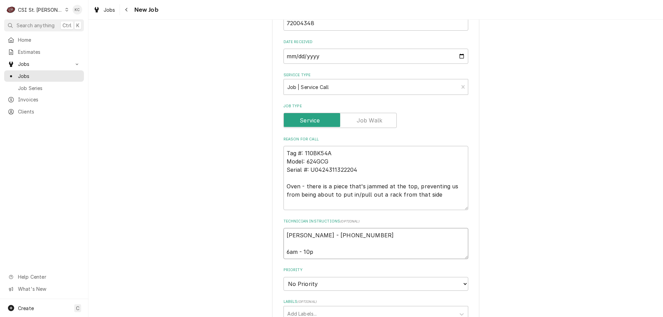
type textarea "Kyle Smith - 636 970-2570 6am - 10pm"
type textarea "x"
type textarea "Kyle Smith - 636 970-2570 6am - 10pm"
type textarea "x"
type textarea "Kyle Smith - 636 970-2570 6am - 10pm"
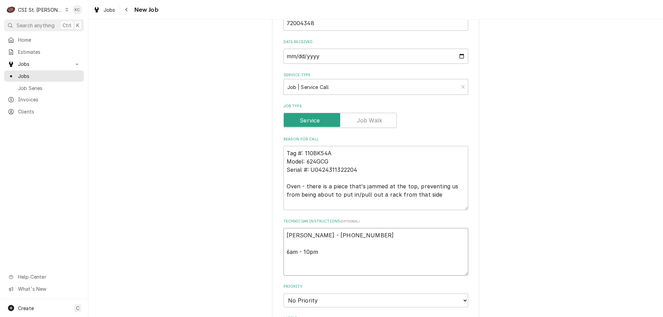
type textarea "x"
type textarea "Kyle Smith - 636 970-2570 6am - 10pm L"
type textarea "x"
type textarea "Kyle Smith - 636 970-2570 6am - 10pm Loc"
type textarea "x"
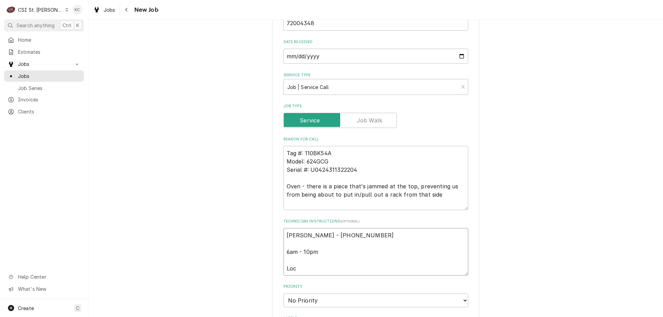
type textarea "Kyle Smith - 636 970-2570 6am - 10pm Loca"
type textarea "x"
type textarea "Kyle Smith - 636 970-2570 6am - 10pm Locat"
type textarea "x"
type textarea "Kyle Smith - 636 970-2570 6am - 10pm Locate"
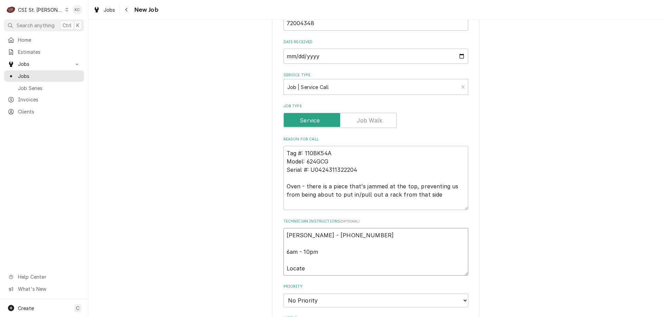
type textarea "x"
type textarea "Kyle Smith - 636 970-2570 6am - 10pm Located"
type textarea "x"
type textarea "Kyle Smith - 636 970-2570 6am - 10pm Located"
type textarea "x"
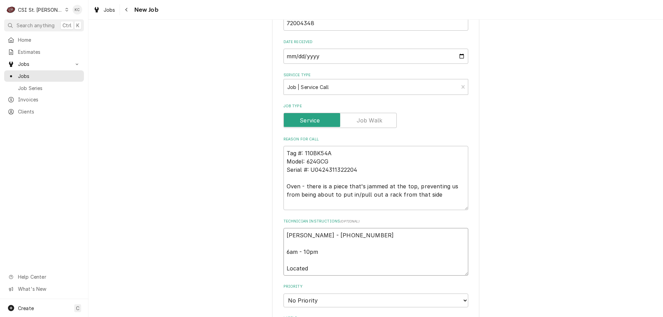
type textarea "Kyle Smith - 636 970-2570 6am - 10pm Located i"
type textarea "x"
type textarea "Kyle Smith - 636 970-2570 6am - 10pm Located in"
type textarea "x"
type textarea "Kyle Smith - 636 970-2570 6am - 10pm Located in"
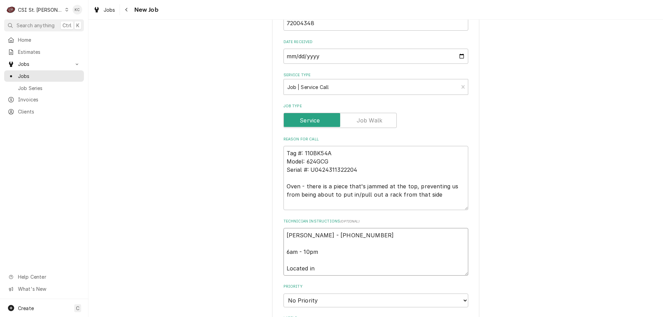
type textarea "x"
type textarea "Kyle Smith - 636 970-2570 6am - 10pm Located in B"
type textarea "x"
type textarea "Kyle Smith - 636 970-2570 6am - 10pm Located in Ba"
type textarea "x"
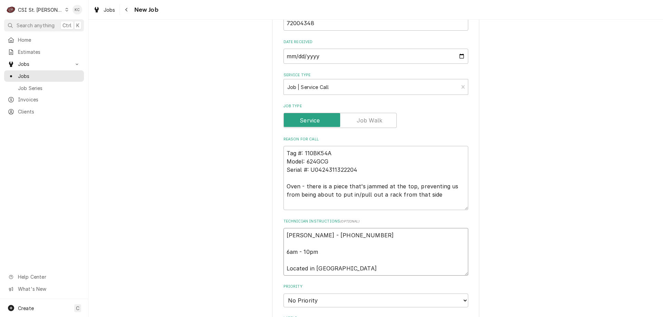
type textarea "Kyle Smith - 636 970-2570 6am - 10pm Located in Bak"
type textarea "x"
type textarea "Kyle Smith - 636 970-2570 6am - 10pm Located in Bake"
type textarea "x"
type textarea "Kyle Smith - 636 970-2570 6am - 10pm Located in Baker"
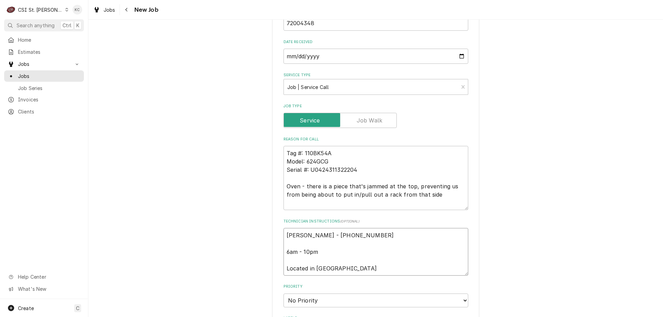
type textarea "x"
type textarea "Kyle Smith - 636 970-2570 6am - 10pm Located in Bakery"
type textarea "x"
type textarea "Kyle Smith - 636 970-2570 6am - 10pm Located in Bakery"
type textarea "x"
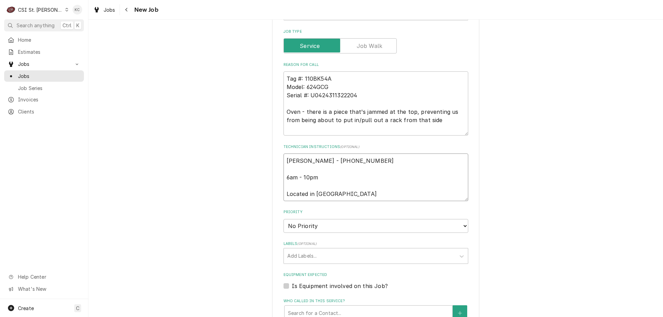
scroll to position [380, 0]
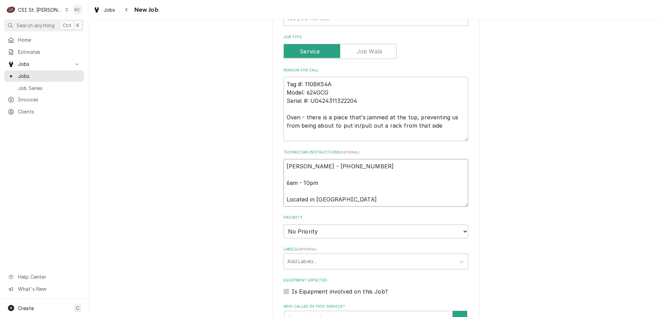
type textarea "Kyle Smith - 636 970-2570 6am - 10pm Located in Bakery"
click at [307, 232] on select "No Priority Urgent High Medium Low" at bounding box center [376, 232] width 185 height 14
select select "4"
click at [284, 225] on select "No Priority Urgent High Medium Low" at bounding box center [376, 232] width 185 height 14
click at [315, 261] on div "Labels" at bounding box center [369, 262] width 165 height 12
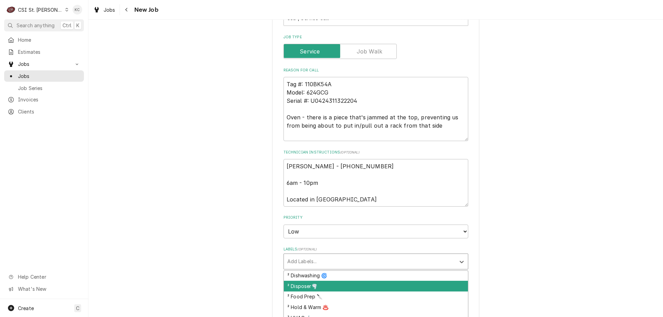
scroll to position [203, 0]
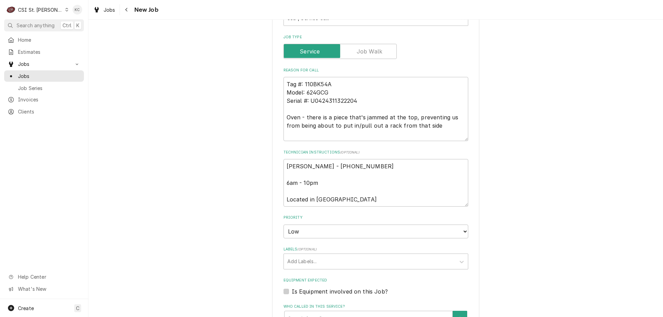
click at [565, 242] on div "Please provide the following information to create a job: Client Details Client…" at bounding box center [375, 96] width 575 height 899
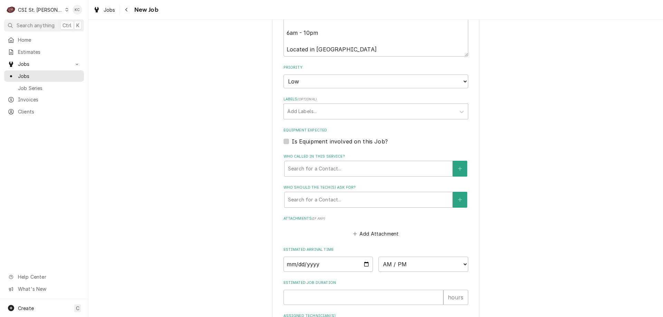
scroll to position [553, 0]
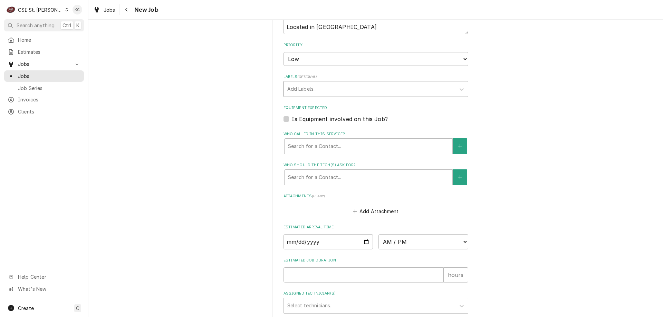
click at [305, 93] on div "Labels" at bounding box center [369, 89] width 165 height 12
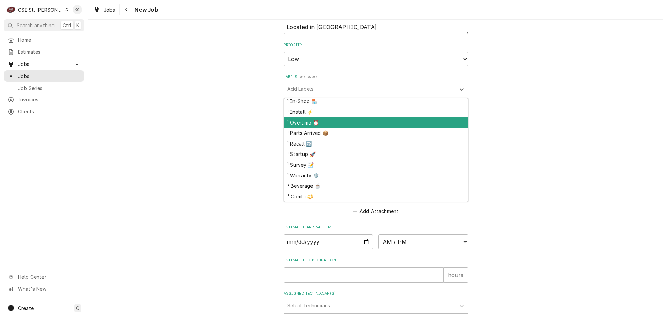
scroll to position [35, 0]
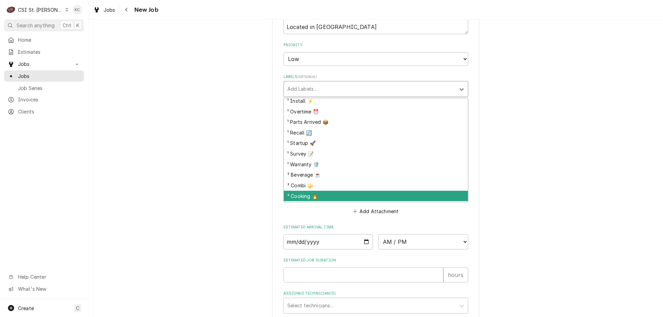
click at [309, 193] on div "² Cooking 🔥" at bounding box center [376, 196] width 184 height 11
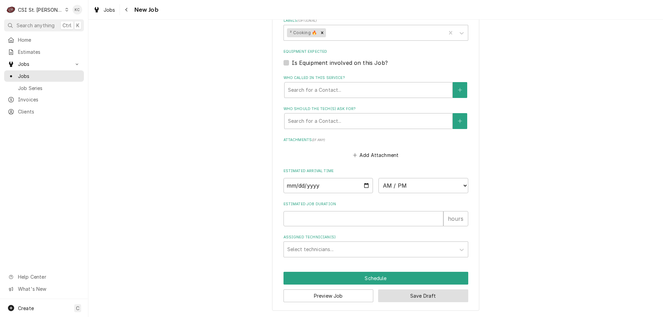
click at [422, 295] on button "Save Draft" at bounding box center [423, 296] width 90 height 13
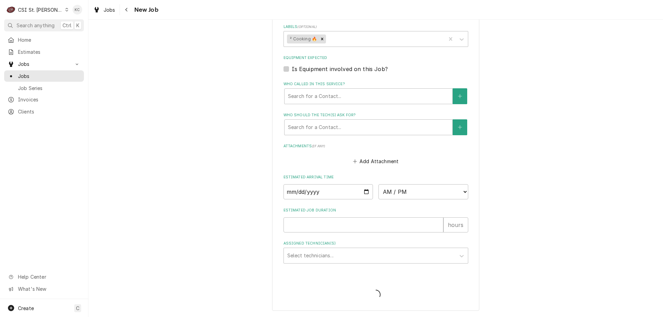
scroll to position [603, 0]
type textarea "x"
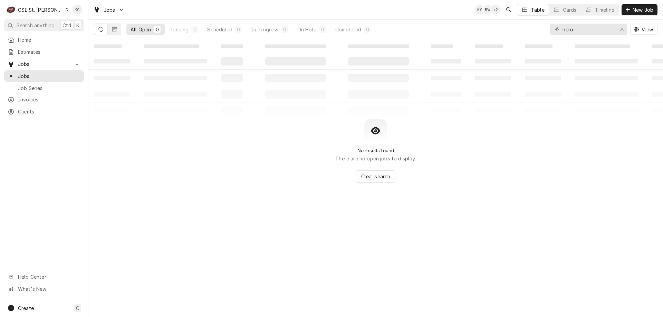
click at [517, 236] on div "‌ ‌ ‌ ‌ ‌ ‌ ‌ ‌ ‌ ‌ ‌ ‌ ‌ ‌ ‌ ‌ ‌ ‌ ‌ ‌ ‌ ‌ ‌ ‌ ‌ ‌ ‌ ‌ ‌ ‌ ‌ ‌ ‌ ‌ ‌ ‌ ‌ ‌ ‌ ‌…" at bounding box center [375, 178] width 575 height 278
drag, startPoint x: 569, startPoint y: 165, endPoint x: 578, endPoint y: 131, distance: 34.9
click at [570, 163] on div "No results found There are no open jobs to display. Clear search" at bounding box center [375, 152] width 575 height 64
drag, startPoint x: 585, startPoint y: 34, endPoint x: 506, endPoint y: 34, distance: 79.1
click at [506, 34] on div "All Open 0 Pending 0 Scheduled 0 In Progress 0 On Hold 0 Completed 0 hero View" at bounding box center [376, 29] width 564 height 19
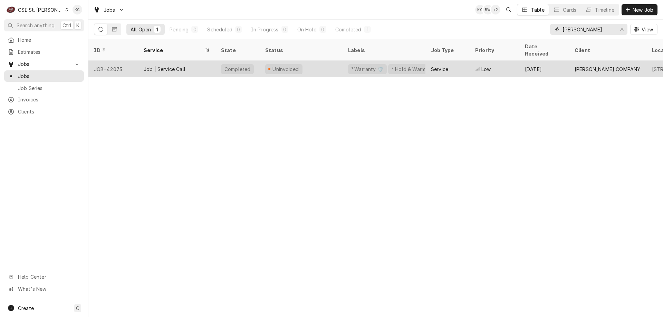
type input "[PERSON_NAME]"
click at [318, 63] on div "Uninvoiced" at bounding box center [301, 69] width 83 height 17
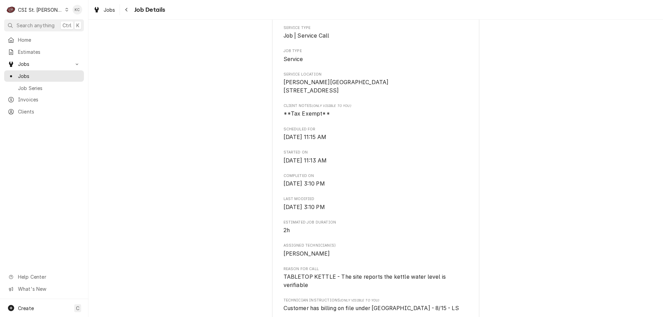
scroll to position [138, 0]
click at [129, 13] on div "Navigate back" at bounding box center [126, 9] width 7 height 7
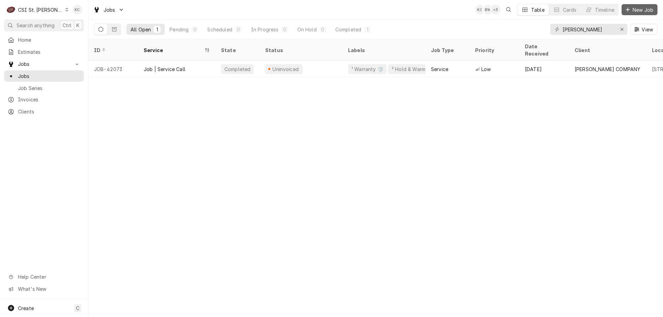
click at [637, 8] on span "New Job" at bounding box center [642, 9] width 23 height 7
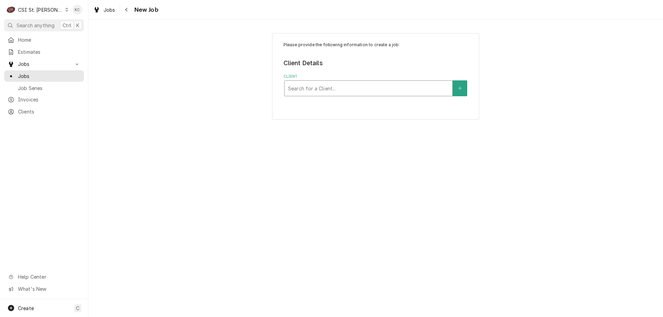
click at [324, 93] on div "Client" at bounding box center [368, 88] width 161 height 12
type input "welbilt con"
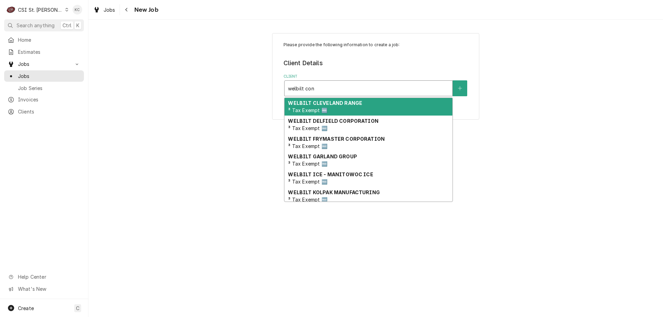
click at [350, 101] on strong "WELBILT CLEVELAND RANGE" at bounding box center [325, 103] width 74 height 6
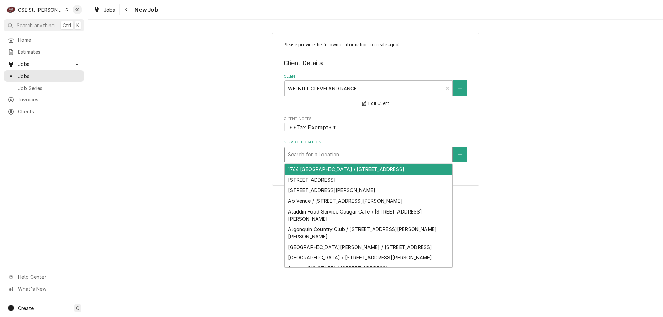
click at [370, 159] on div "Service Location" at bounding box center [368, 155] width 161 height 12
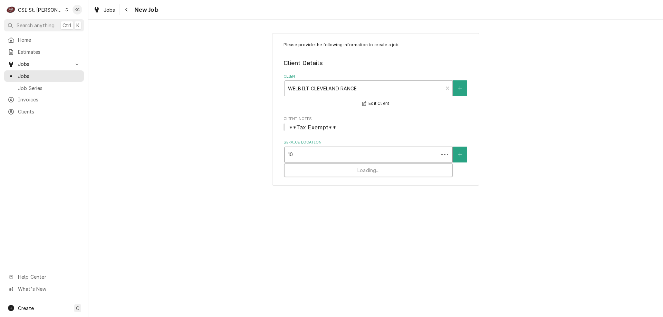
type input "101"
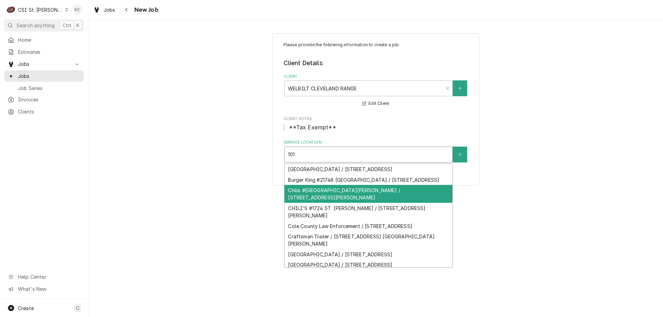
click at [355, 203] on div "Chilis #[GEOGRAPHIC_DATA][PERSON_NAME] / [STREET_ADDRESS][PERSON_NAME]" at bounding box center [369, 194] width 168 height 18
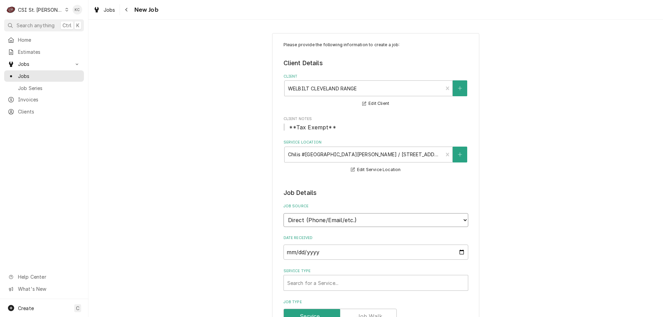
click at [339, 219] on select "Direct (Phone/Email/etc.) Service Channel Corrigo Ecotrak Other" at bounding box center [376, 220] width 185 height 14
select select "100"
click at [331, 255] on input "Job Source Name" at bounding box center [376, 252] width 185 height 15
type textarea "x"
type input "W"
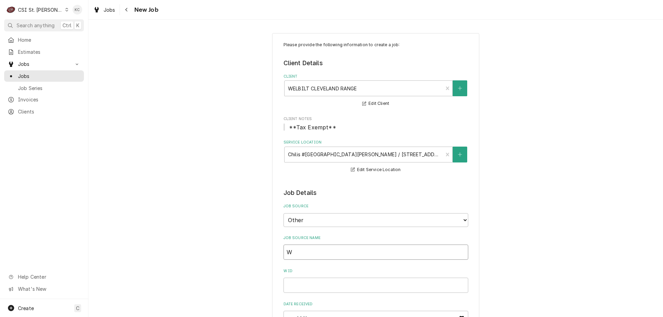
type textarea "x"
type input "We"
type textarea "x"
type input "Wel"
type textarea "x"
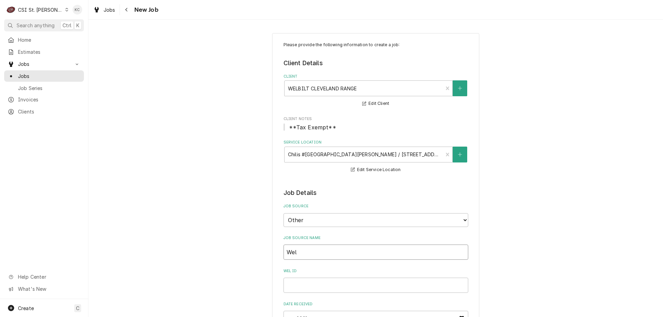
type input "Welb"
type textarea "x"
type input "Welbi"
type textarea "x"
type input "Welbil"
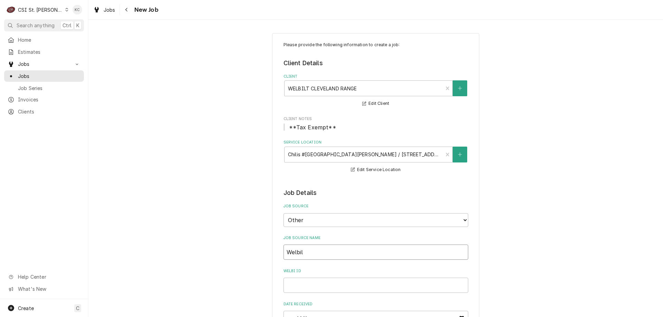
type textarea "x"
type input "Welbilt"
type textarea "x"
type input "Welbilt"
type textarea "x"
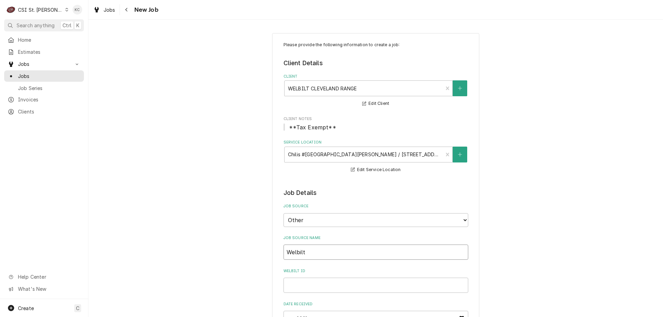
type input "Welbilt e"
type textarea "x"
type input "Welbilt em"
type textarea "x"
type input "Welbilt ema"
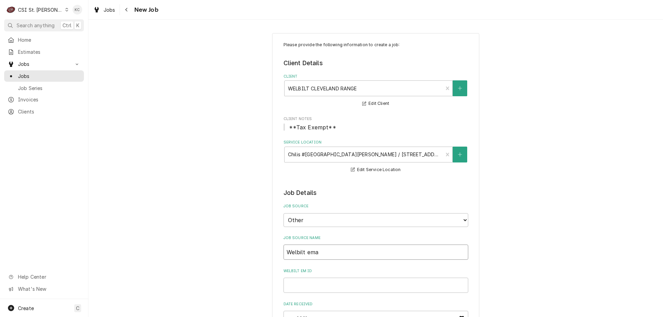
type textarea "x"
type input "Welbilt emai"
type textarea "x"
type input "Welbilt email"
click at [332, 255] on input "Welbilt email" at bounding box center [376, 252] width 185 height 15
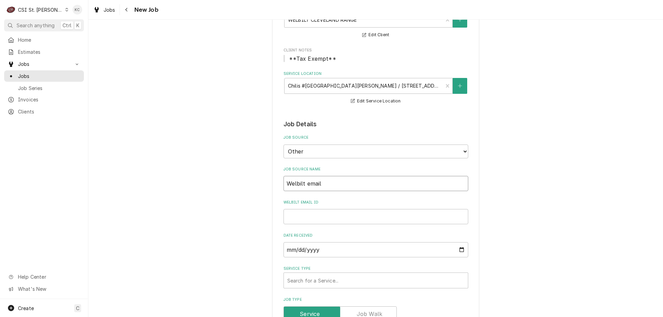
scroll to position [69, 0]
click at [342, 214] on input "Welbilt email ID" at bounding box center [376, 216] width 185 height 15
paste input "00924930-1"
type textarea "x"
type input "00924930-1"
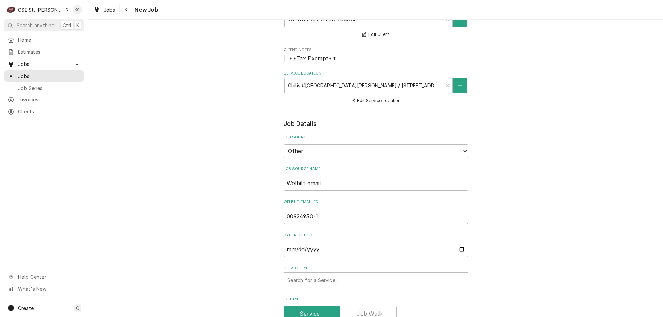
type textarea "x"
type input "00924930-1"
click at [325, 280] on div "Service Type" at bounding box center [375, 280] width 177 height 12
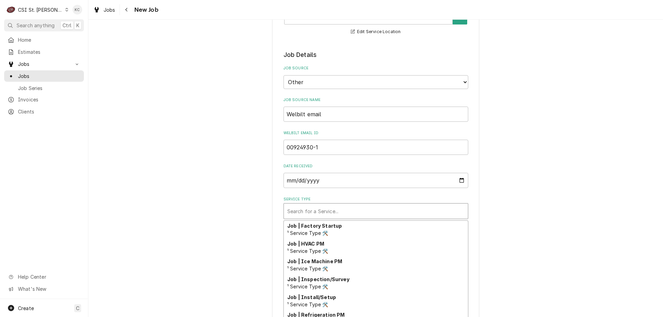
scroll to position [362, 0]
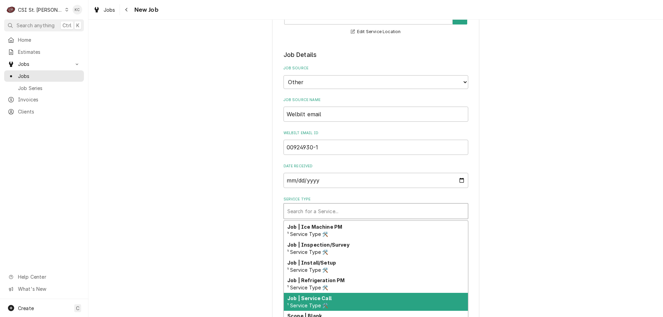
click at [336, 306] on div "Job | Service Call ¹ Service Type 🛠️" at bounding box center [376, 302] width 184 height 18
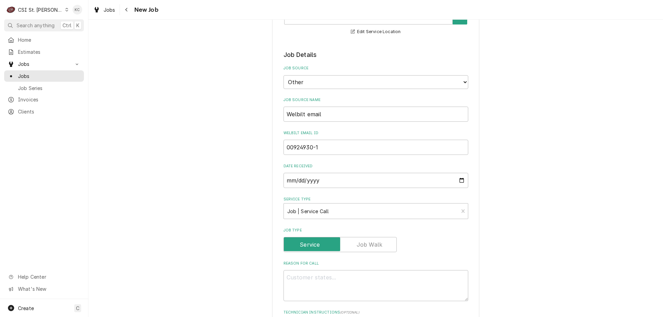
click at [504, 237] on div "Please provide the following information to create a job: Client Details Client…" at bounding box center [375, 289] width 575 height 801
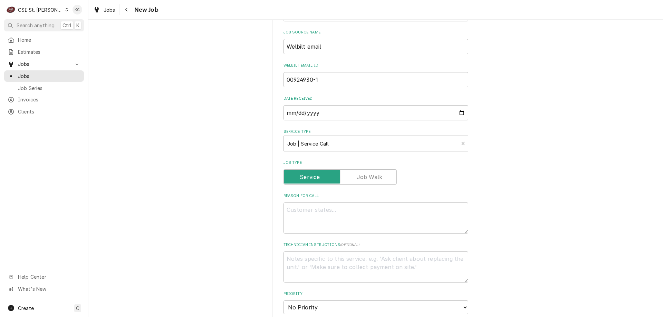
scroll to position [242, 0]
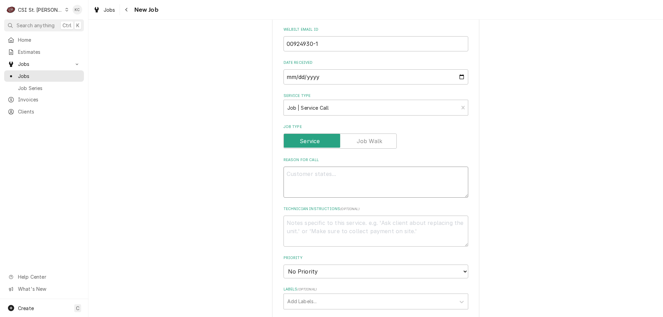
click at [353, 177] on textarea "Reason For Call" at bounding box center [376, 182] width 185 height 31
click at [294, 180] on textarea "Reason For Call" at bounding box center [376, 182] width 185 height 31
paste textarea "Unit will not power on"
type textarea "x"
type textarea "Unit will not power on"
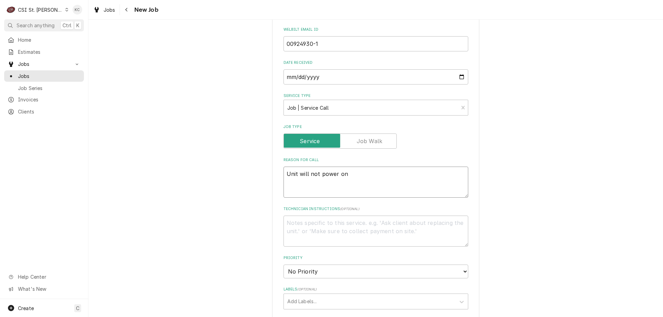
click at [285, 173] on textarea "Unit will not power on" at bounding box center [376, 182] width 185 height 31
type textarea "x"
type textarea "Unit will not power on"
type textarea "x"
type textarea "Unit will not power on"
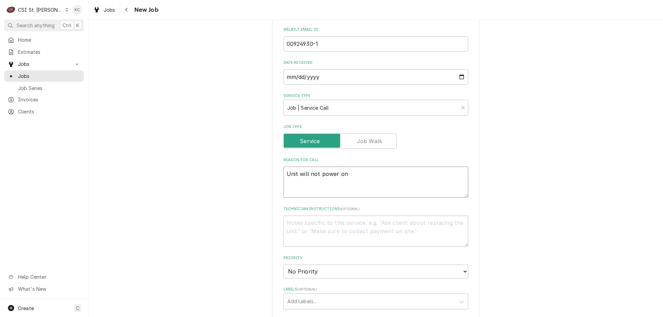
type textarea "x"
type textarea "Unit will not power on"
click at [311, 173] on textarea "Unit will not power on" at bounding box center [376, 182] width 185 height 31
paste textarea "Convotherm VS21001EP3AZUL Serial Number VS223039094"
type textarea "x"
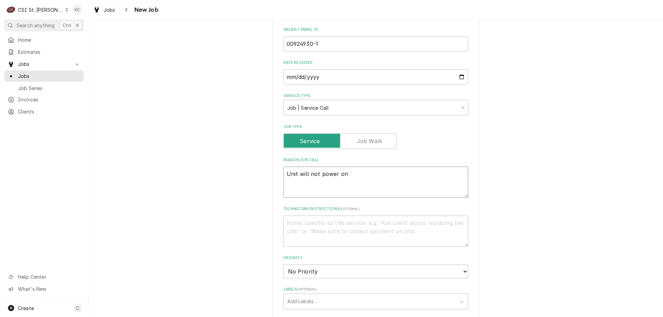
type textarea "Convotherm VS21001EP3AZUL Serial Number VS223039094 Unit will not power on"
click at [319, 174] on textarea "Convotherm VS21001EP3AZUL Serial Number VS223039094 Unit will not power on" at bounding box center [376, 191] width 185 height 48
type textarea "x"
type textarea "Convotherm VS21001EP3AZUL Serial Number VS223039094 Unit will not power on"
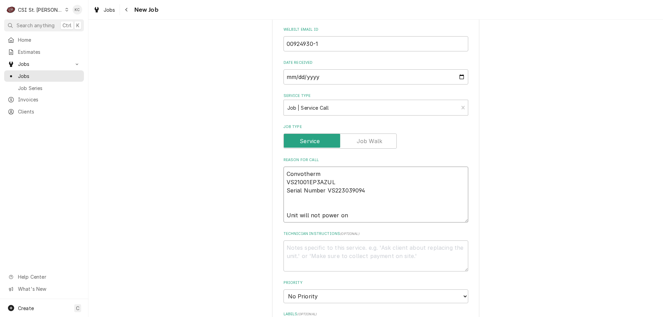
type textarea "x"
type textarea "Convotherm MVS21001EP3AZUL Serial Number VS223039094 Unit will not power on"
type textarea "x"
type textarea "Convotherm MoVS21001EP3AZUL Serial Number VS223039094 Unit will not power on"
type textarea "x"
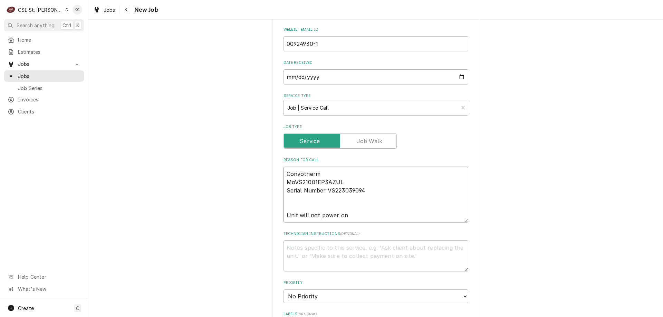
type textarea "Convotherm ModVS21001EP3AZUL Serial Number VS223039094 Unit will not power on"
type textarea "x"
type textarea "Convotherm ModeVS21001EP3AZUL Serial Number VS223039094 Unit will not power on"
type textarea "x"
type textarea "Convotherm ModelVS21001EP3AZUL Serial Number VS223039094 Unit will not power on"
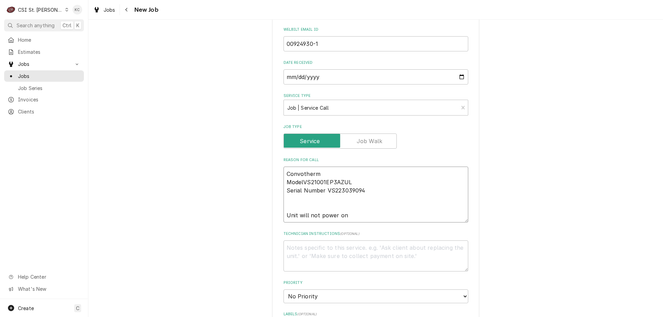
type textarea "x"
type textarea "Convotherm Model VS21001EP3AZUL Serial Number VS223039094 Unit will not power on"
type textarea "x"
type textarea "Convotherm Model -VS21001EP3AZUL Serial Number VS223039094 Unit will not power …"
type textarea "x"
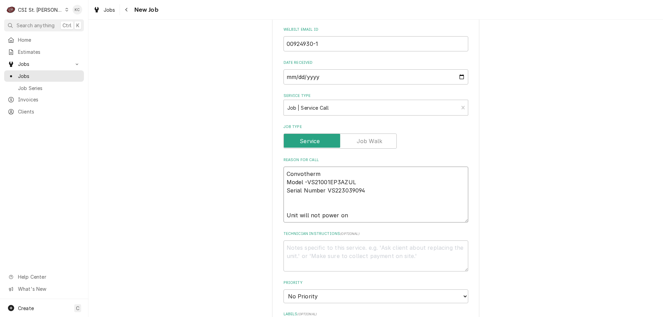
type textarea "Convotherm Model - VS21001EP3AZUL Serial Number VS223039094 Unit will not power…"
type textarea "x"
type textarea "Convotherm Model - VS21001EP3AZUL Serial Number VS223039094 Unit will not power…"
type textarea "x"
type textarea "Convotherm Model - VS21001EP3AZUL Serial Number - VS223039094 Unit will not pow…"
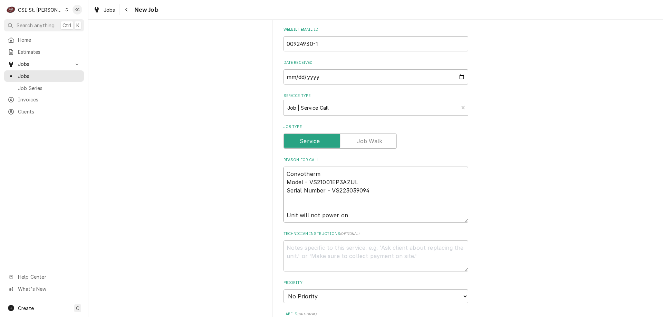
type textarea "x"
type textarea "Convotherm Model - VS21001EP3AZUL Serial Number - VS223039094 Unit will not pow…"
click at [312, 248] on textarea "Technician Instructions ( optional )" at bounding box center [376, 256] width 185 height 31
paste textarea "Overtime approved. If parts need to be ordered, order NDA"
type textarea "x"
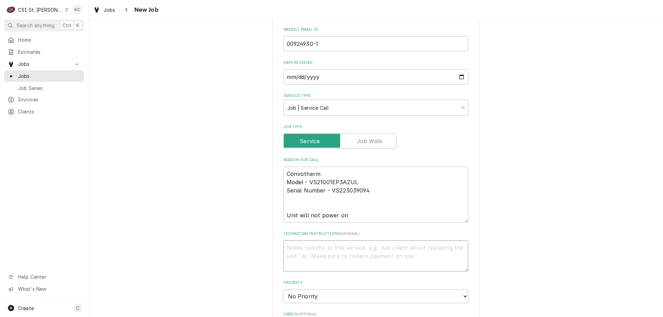
type textarea "Overtime approved. If parts need to be ordered, order NDA"
click at [338, 248] on textarea "Overtime approved. If parts need to be ordered, order NDA" at bounding box center [376, 256] width 185 height 31
type textarea "x"
type textarea "Overtime approved.If parts need to be ordered, order NDA"
type textarea "x"
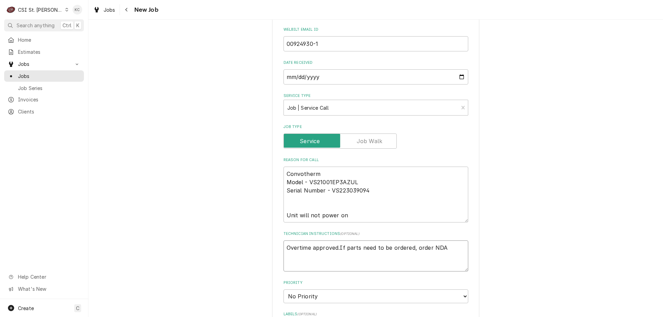
type textarea "Overtime approvedIf parts need to be ordered, order NDA"
type textarea "x"
type textarea "Overtime approved If parts need to be ordered, order NDA"
type textarea "x"
type textarea "Overtime approved If parts need to be ordered, order NDA"
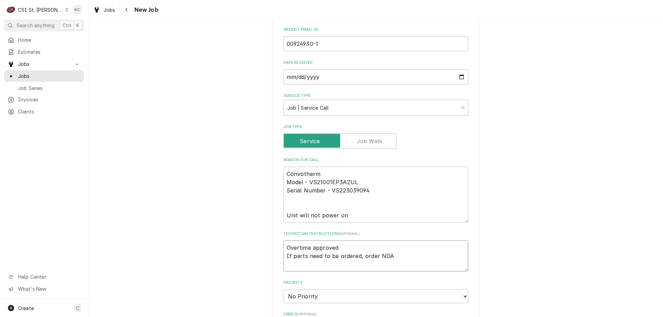
type textarea "x"
type textarea "Overtime approved If parts need to be ordered, order NDA"
type textarea "x"
type textarea "Overtime approved If parts need to be ordered, order NDA"
click at [404, 263] on textarea "Overtime approved If parts need to be ordered, order NDA" at bounding box center [376, 256] width 185 height 31
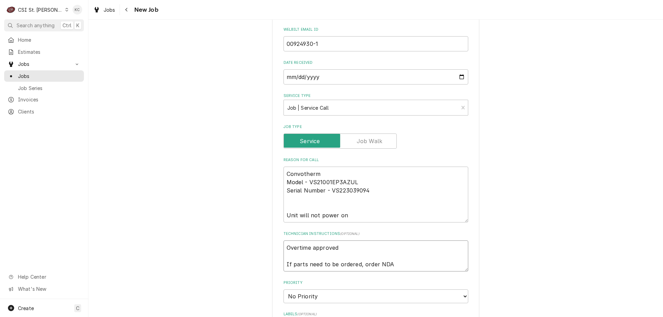
type textarea "x"
type textarea "Overtime approved If parts need to be ordered, order NDA"
type textarea "x"
type textarea "Overtime approved If parts need to be ordered, order NDA"
paste textarea "Please order 1 of part# 5056946 Power Supply 12V and fuse pack 4056354. Please …"
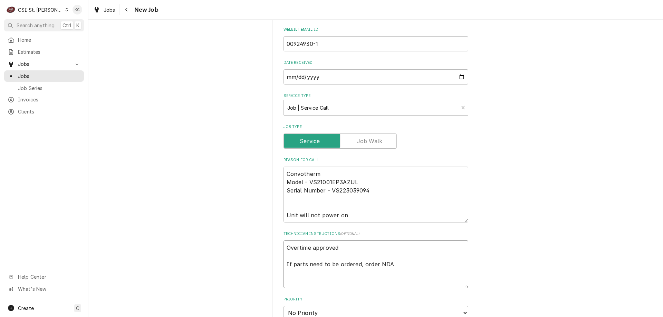
type textarea "x"
type textarea "Overtime approved If parts need to be ordered, order NDA Please order 1 of part…"
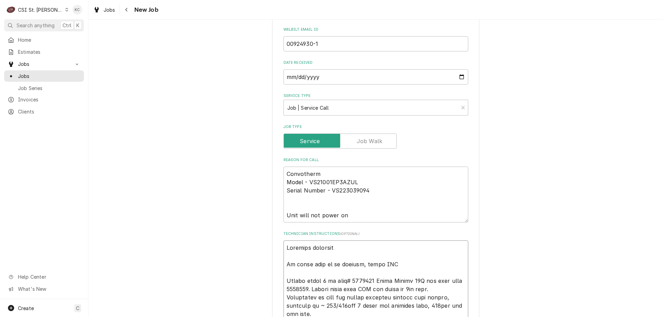
type textarea "x"
type textarea "Overtime approved If parts need to be ordered, order NDA Please order 1 of part…"
drag, startPoint x: 373, startPoint y: 294, endPoint x: 532, endPoint y: 216, distance: 176.7
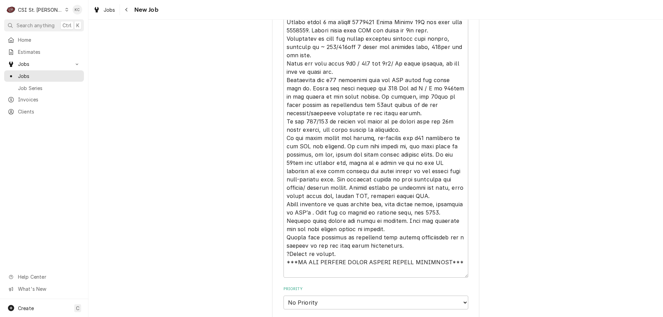
scroll to position [553, 0]
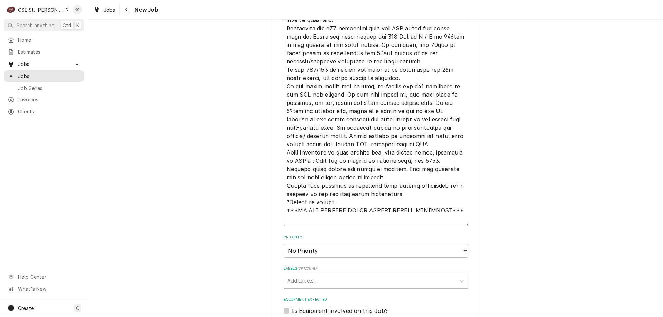
click at [459, 209] on textarea "Technician Instructions ( optional )" at bounding box center [376, 78] width 185 height 296
type textarea "x"
type textarea "Overtime approved If parts need to be ordered, order NDA Please order 1 of part…"
type textarea "x"
type textarea "Overtime approved If parts need to be ordered, order NDA Please order 1 of part…"
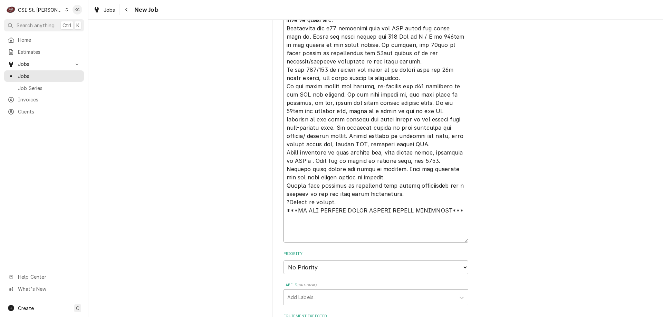
paste textarea "Convotherm is requiring pictures of the before and after parts replacement, sof…"
type textarea "x"
type textarea "Overtime approved If parts need to be ordered, order NDA Please order 1 of part…"
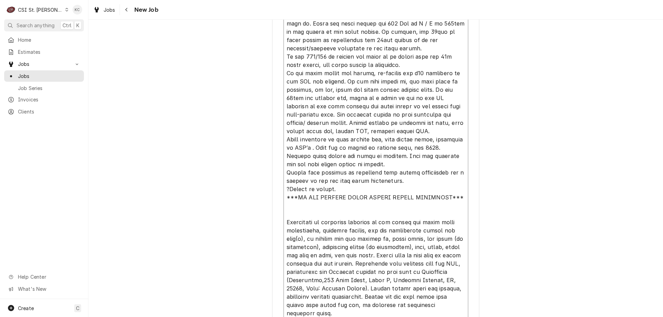
type textarea "x"
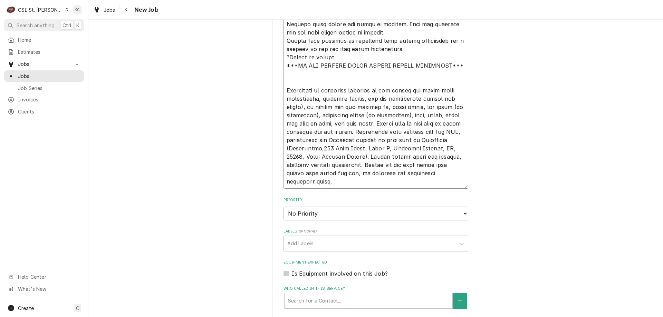
scroll to position [704, 0]
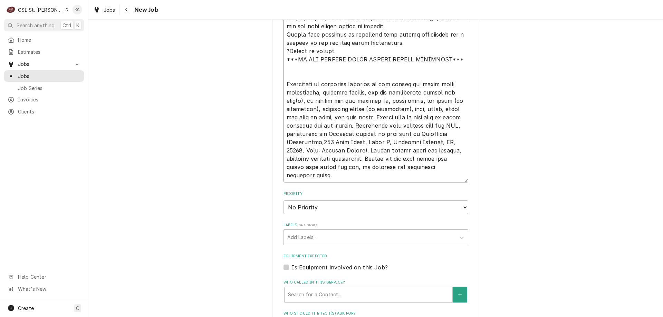
type textarea "Overtime approved If parts need to be ordered, order NDA Please order 1 of part…"
click at [330, 203] on select "No Priority Urgent High Medium Low" at bounding box center [376, 208] width 185 height 14
select select "2"
click at [284, 201] on select "No Priority Urgent High Medium Low" at bounding box center [376, 208] width 185 height 14
drag, startPoint x: 568, startPoint y: 234, endPoint x: 498, endPoint y: 233, distance: 69.4
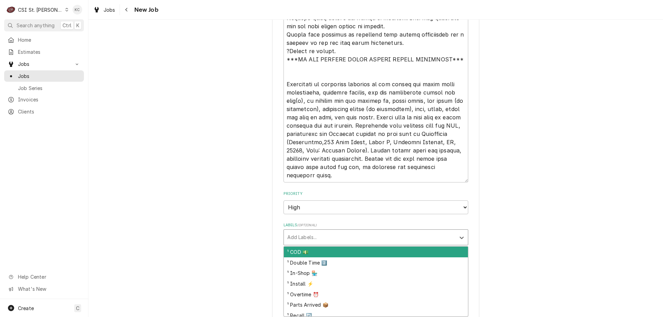
click at [413, 235] on div "Labels" at bounding box center [369, 237] width 165 height 12
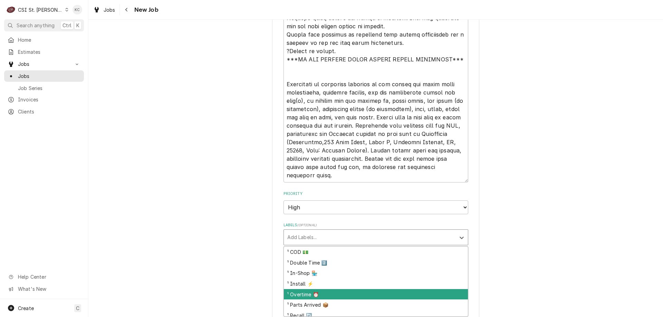
click at [337, 294] on div "¹ Overtime ⏰" at bounding box center [376, 294] width 184 height 11
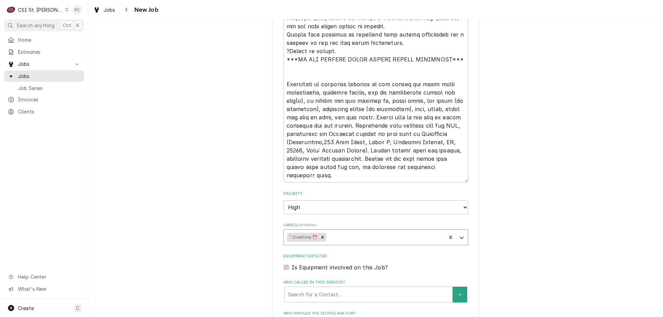
click at [346, 241] on div "Labels" at bounding box center [385, 237] width 115 height 12
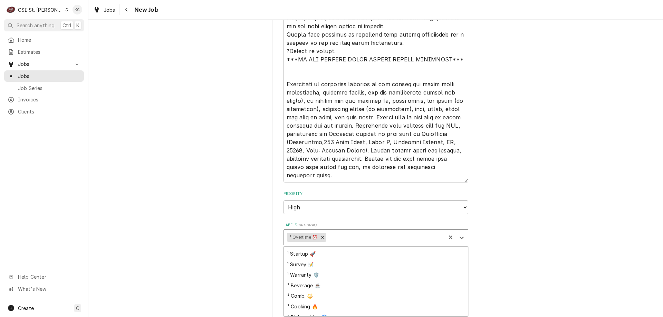
scroll to position [69, 0]
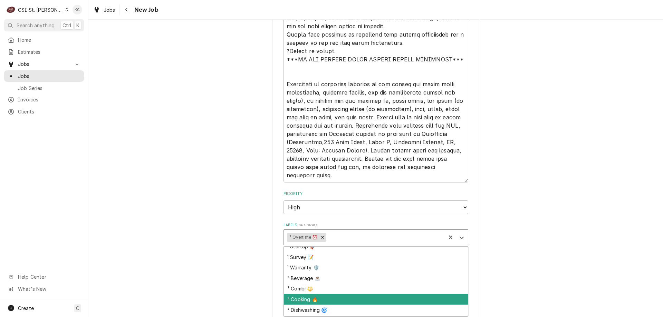
drag, startPoint x: 336, startPoint y: 300, endPoint x: 354, endPoint y: 285, distance: 23.5
click at [337, 299] on div "² Cooking 🔥" at bounding box center [376, 299] width 184 height 11
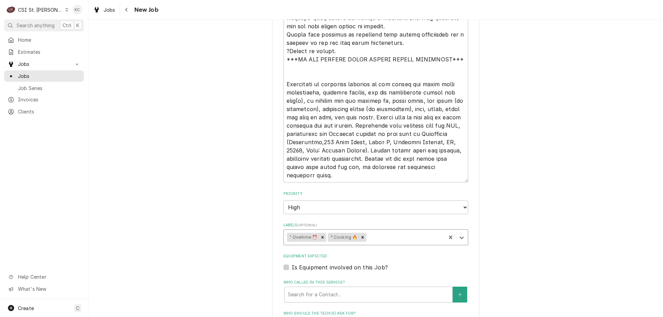
drag, startPoint x: 515, startPoint y: 256, endPoint x: 516, endPoint y: 241, distance: 14.2
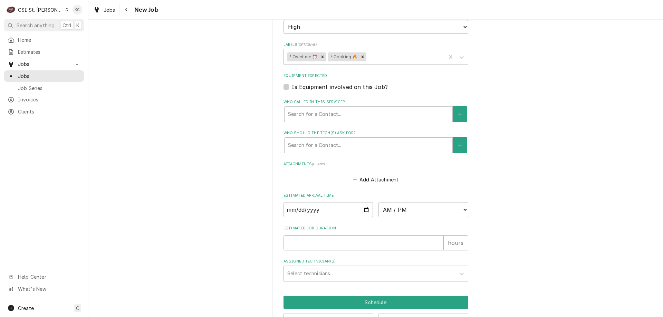
scroll to position [909, 0]
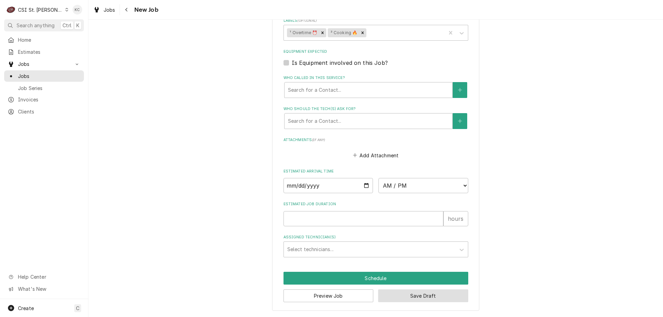
click at [412, 299] on button "Save Draft" at bounding box center [423, 296] width 90 height 13
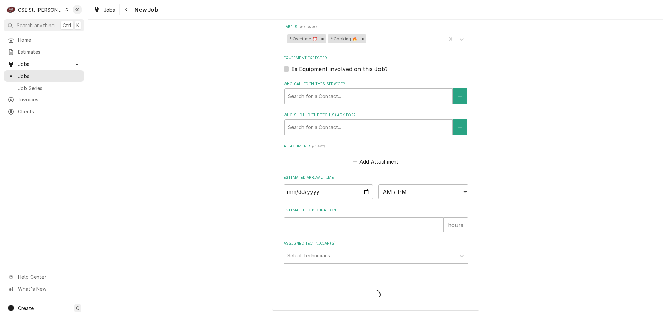
scroll to position [903, 0]
type textarea "x"
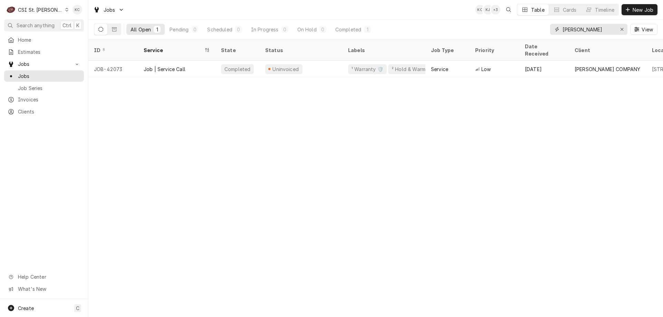
drag, startPoint x: 582, startPoint y: 29, endPoint x: 541, endPoint y: 31, distance: 40.8
click at [541, 31] on div "All Open 1 Pending 0 Scheduled 0 In Progress 0 On Hold 0 Completed 1 [PERSON_NA…" at bounding box center [376, 29] width 564 height 19
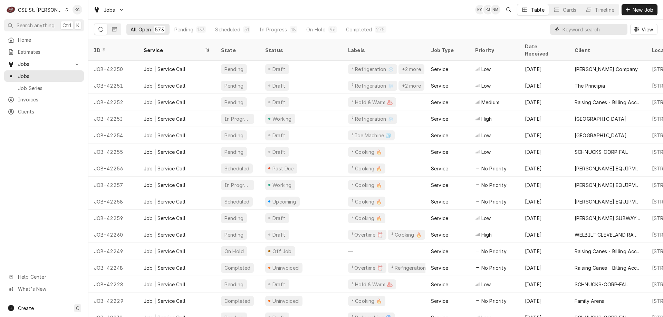
click at [587, 29] on input "Dynamic Content Wrapper" at bounding box center [593, 29] width 61 height 11
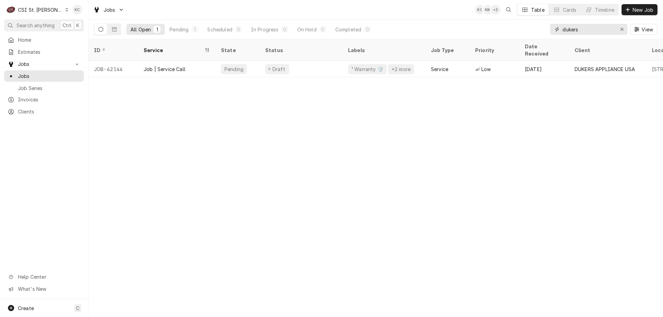
type input "dukers"
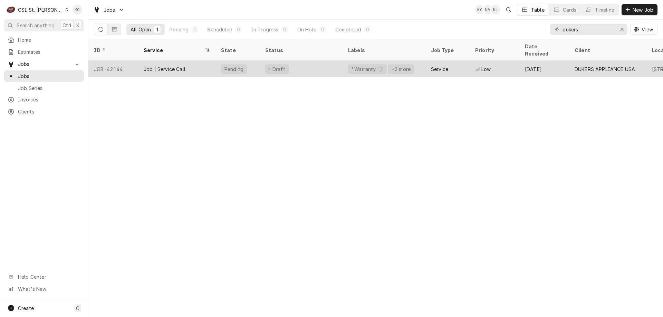
click at [318, 61] on div "Draft" at bounding box center [301, 69] width 83 height 17
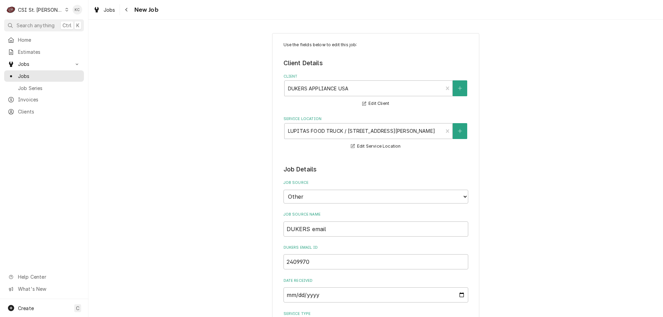
type textarea "x"
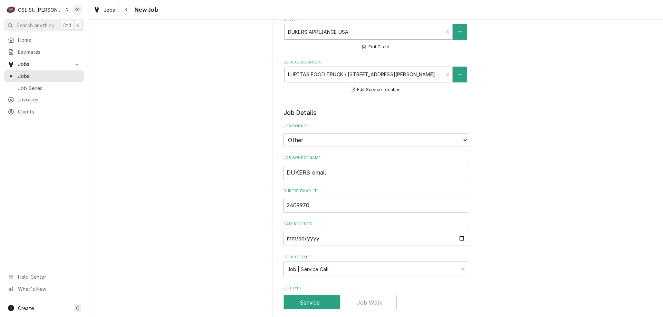
scroll to position [69, 0]
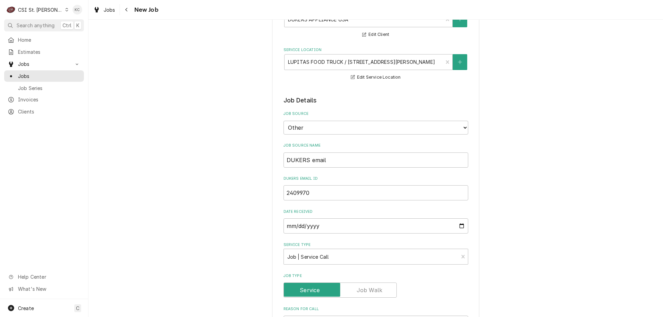
click at [31, 9] on div "CSI St. [PERSON_NAME]" at bounding box center [40, 9] width 45 height 7
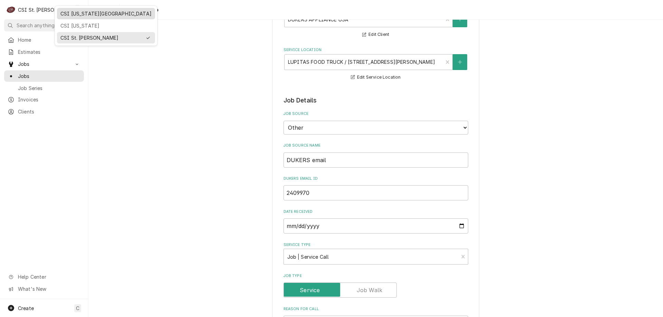
click at [72, 17] on div "CSI [US_STATE][GEOGRAPHIC_DATA]" at bounding box center [105, 13] width 95 height 9
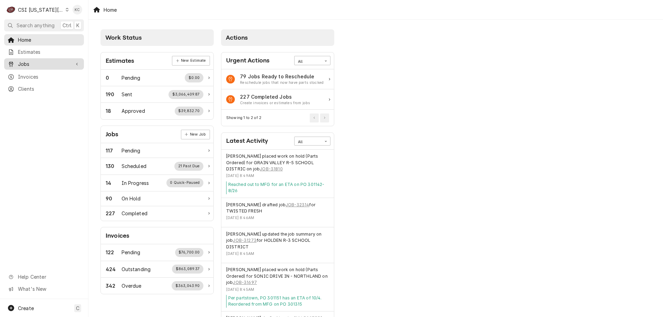
click at [47, 64] on span "Jobs" at bounding box center [44, 63] width 52 height 7
click at [37, 73] on span "Jobs" at bounding box center [49, 76] width 63 height 7
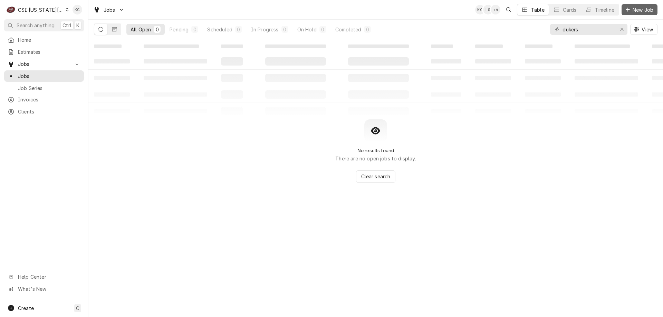
click at [633, 11] on span "New Job" at bounding box center [642, 9] width 23 height 7
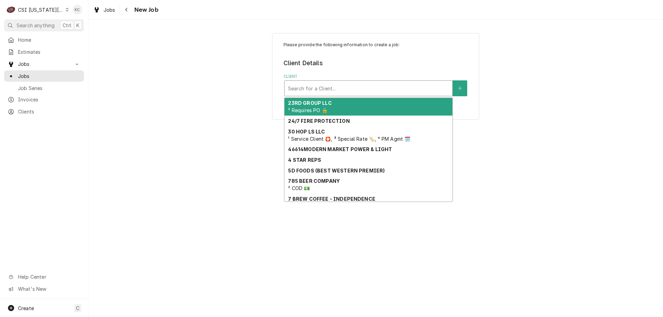
click at [337, 89] on div "Client" at bounding box center [368, 88] width 161 height 12
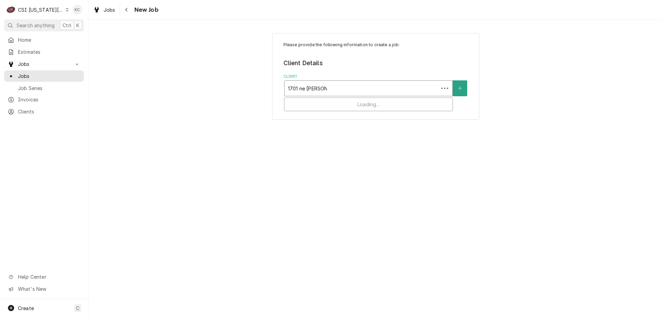
type input "1701 ne [PERSON_NAME]"
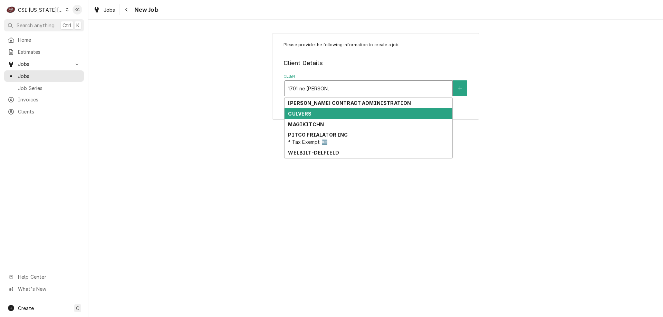
click at [334, 111] on div "CULVERS" at bounding box center [369, 113] width 168 height 11
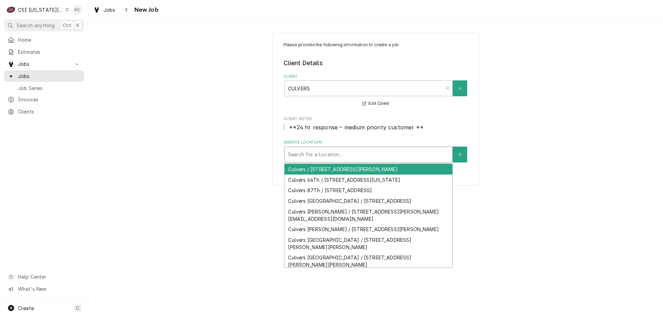
click at [327, 156] on div "Service Location" at bounding box center [368, 155] width 161 height 12
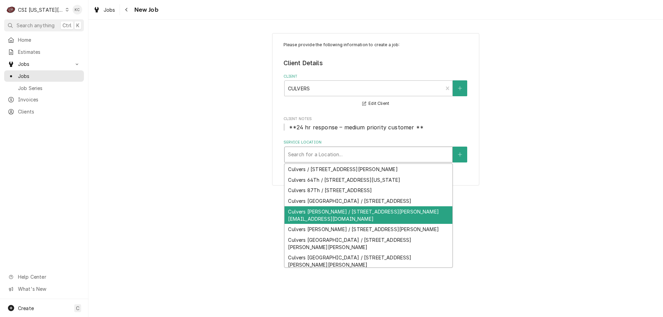
click at [344, 225] on div "Culvers [PERSON_NAME] / [STREET_ADDRESS][PERSON_NAME][EMAIL_ADDRESS][DOMAIN_NAM…" at bounding box center [369, 216] width 168 height 18
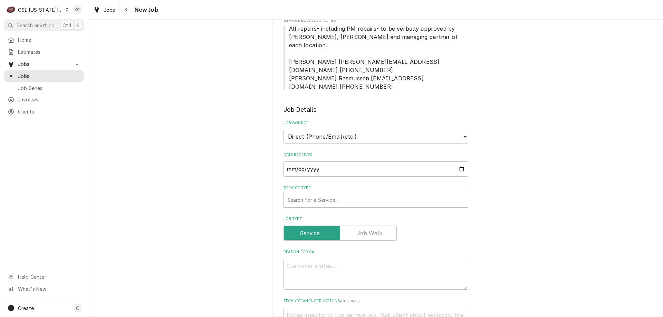
scroll to position [173, 0]
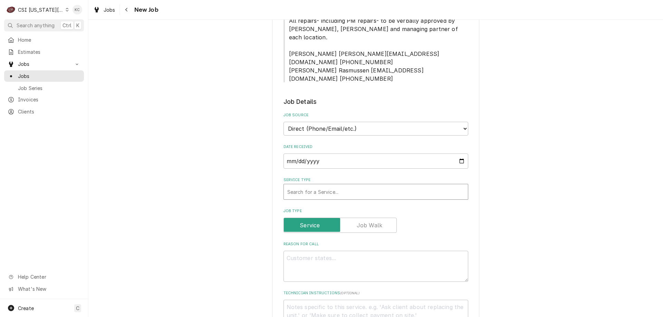
click at [327, 186] on div "Service Type" at bounding box center [375, 192] width 177 height 12
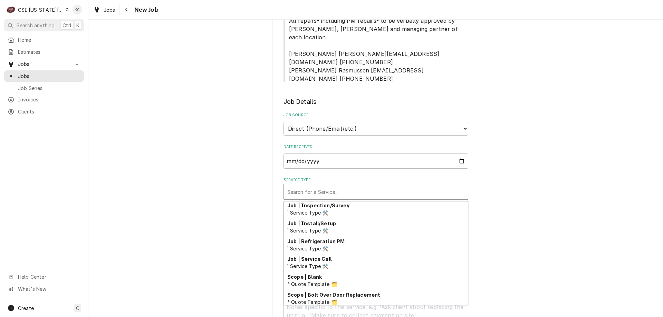
scroll to position [404, 0]
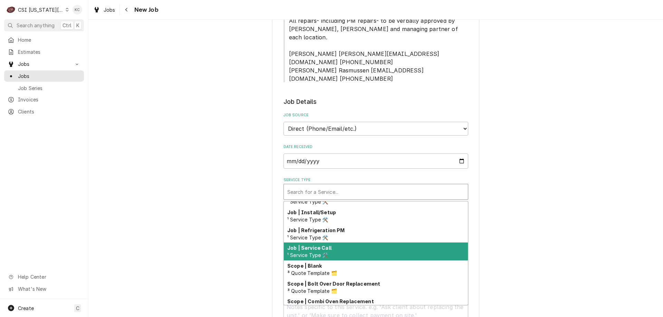
click at [342, 243] on div "Job | Service Call ¹ Service Type 🛠️" at bounding box center [376, 252] width 184 height 18
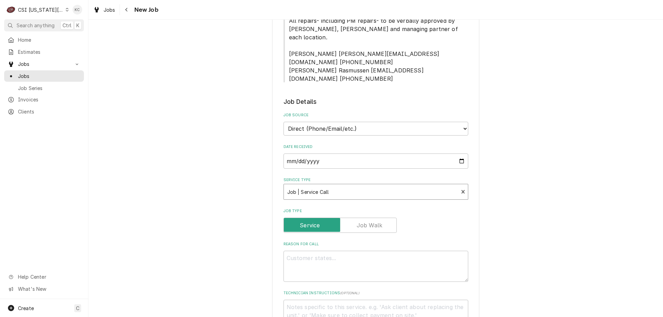
click at [495, 222] on div "Please provide the following information to create a job: Client Details Client…" at bounding box center [375, 262] width 575 height 817
click at [339, 251] on textarea "Reason For Call" at bounding box center [376, 266] width 185 height 31
type textarea "x"
type textarea "W"
type textarea "x"
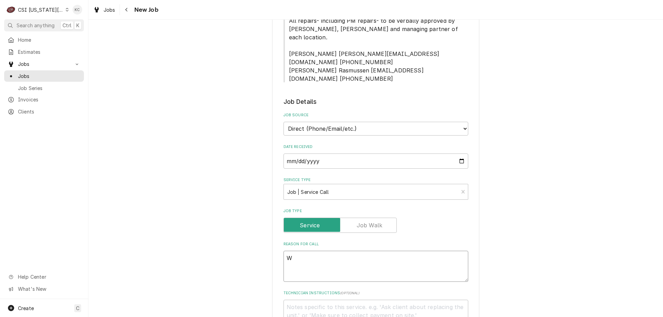
type textarea "Wa"
type textarea "x"
type textarea "Wal"
type textarea "x"
type textarea "Walk"
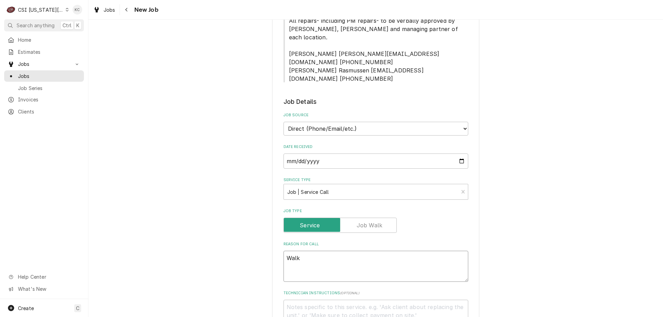
type textarea "x"
type textarea "Walk-"
type textarea "x"
type textarea "Walk-i"
type textarea "x"
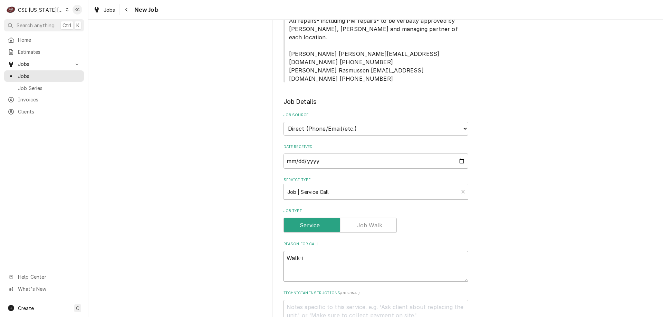
type textarea "Walk-in"
type textarea "x"
type textarea "Walk-in"
type textarea "x"
type textarea "Walk-in f"
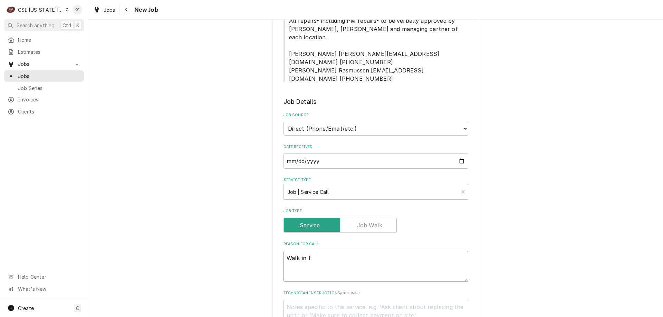
type textarea "x"
type textarea "Walk-in fr"
type textarea "x"
type textarea "Walk-in fre"
type textarea "x"
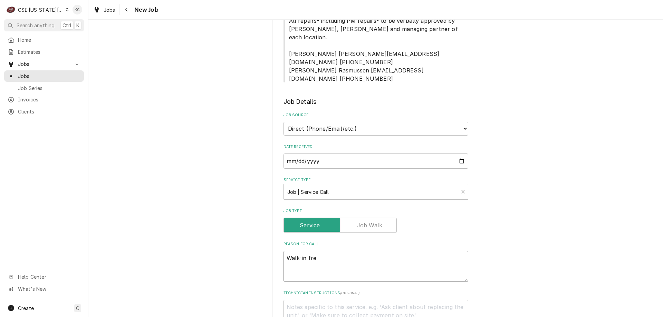
type textarea "Walk-in free"
type textarea "x"
type textarea "Walk-in freez"
type textarea "x"
type textarea "Walk-in freeze"
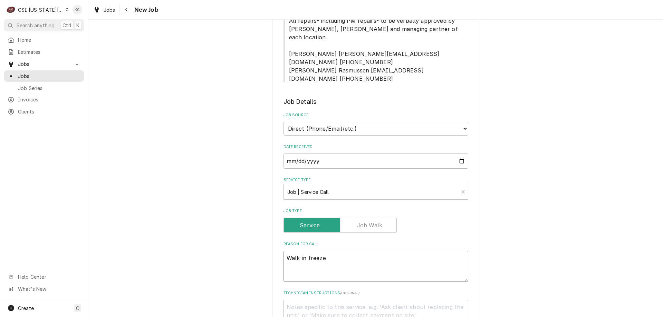
type textarea "x"
type textarea "Walk-in freezer"
type textarea "x"
type textarea "Walk-in freezer"
type textarea "x"
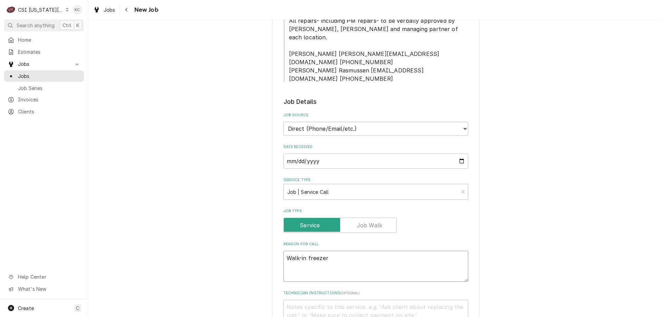
type textarea "Walk-in freezer n"
type textarea "x"
type textarea "Walk-in freezer ne"
type textarea "x"
type textarea "Walk-in freezer nee"
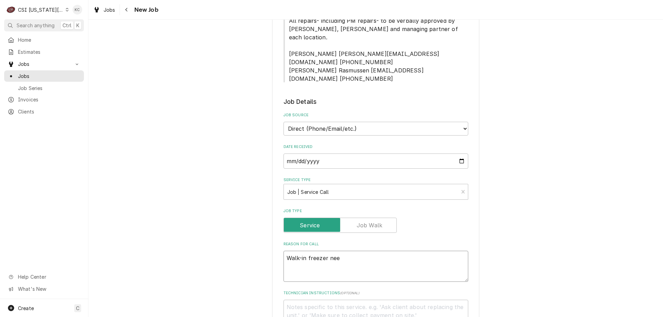
type textarea "x"
type textarea "Walk-in freezer ne"
type textarea "x"
type textarea "Walk-in freezer nee"
type textarea "x"
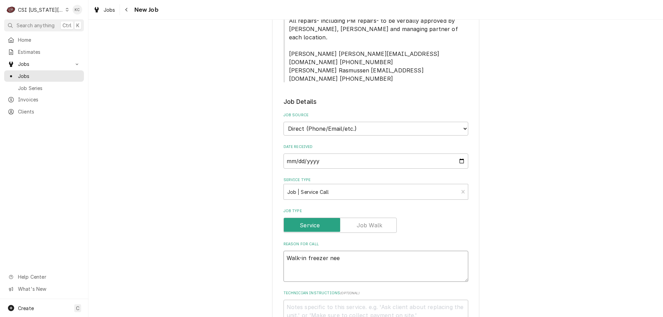
type textarea "Walk-in freezer need"
type textarea "x"
type textarea "Walk-in freezer needi"
type textarea "x"
type textarea "Walk-in freezer needing"
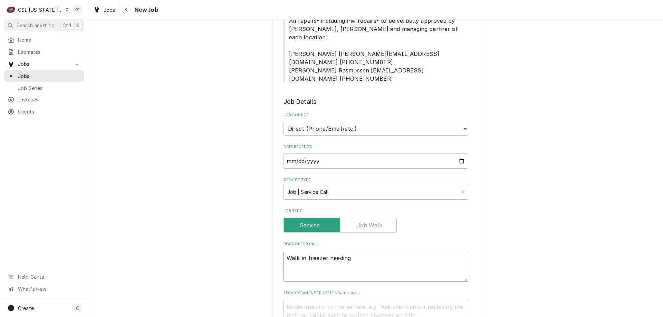
type textarea "x"
type textarea "Walk-in freezer needing"
type textarea "x"
type textarea "Walk-in freezer needing t"
type textarea "x"
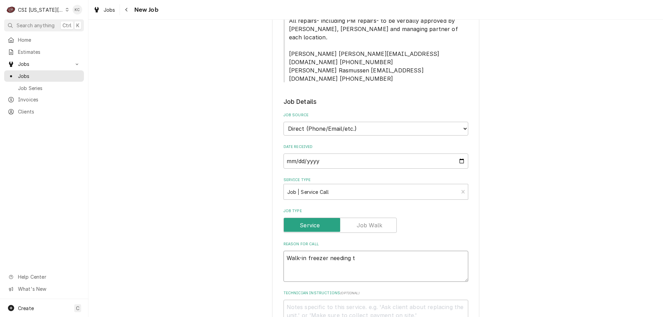
type textarea "Walk-in freezer needing th"
type textarea "x"
type textarea "Walk-in freezer needing the"
type textarea "x"
type textarea "Walk-in freezer needing ther"
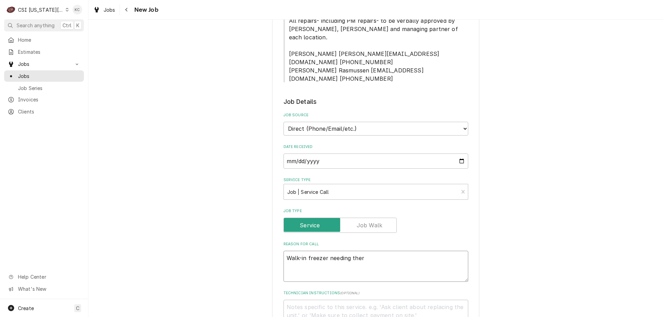
type textarea "x"
type textarea "Walk-in freezer needing therm"
type textarea "x"
type textarea "Walk-in freezer needing thermo"
type textarea "x"
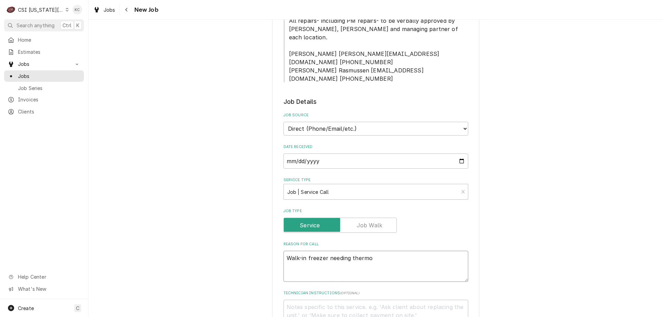
type textarea "Walk-in freezer needing thermos"
type textarea "x"
type textarea "Walk-in freezer needing thermost"
type textarea "x"
type textarea "Walk-in freezer needing thermosta"
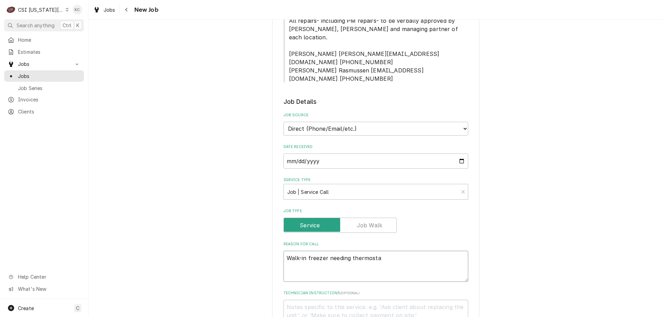
type textarea "x"
type textarea "Walk-in freezer needing thermostat"
type textarea "x"
type textarea "Walk-in freezer needing thermostat"
type textarea "x"
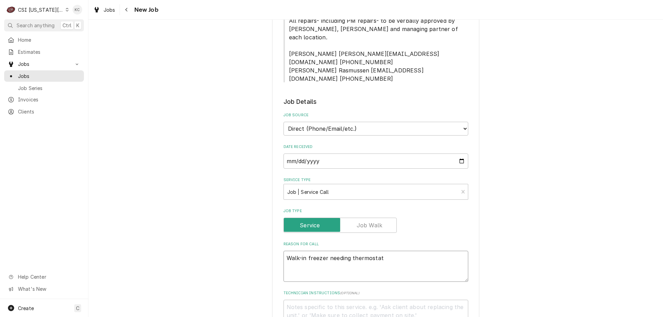
type textarea "Walk-in freezer needing thermostat t"
type textarea "x"
type textarea "Walk-in freezer needing thermostat tu"
type textarea "x"
type textarea "Walk-in freezer needing thermostat tur"
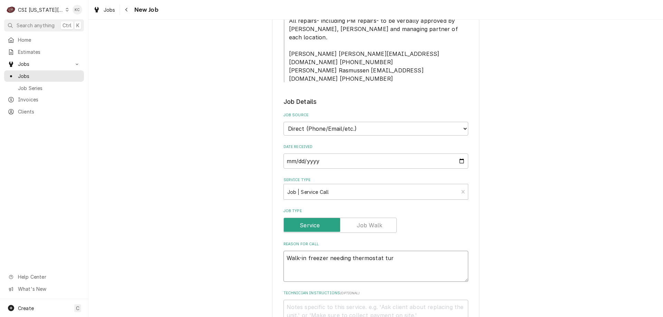
type textarea "x"
type textarea "Walk-in freezer needing thermostat turn"
type textarea "x"
type textarea "Walk-in freezer needing thermostat turne"
type textarea "x"
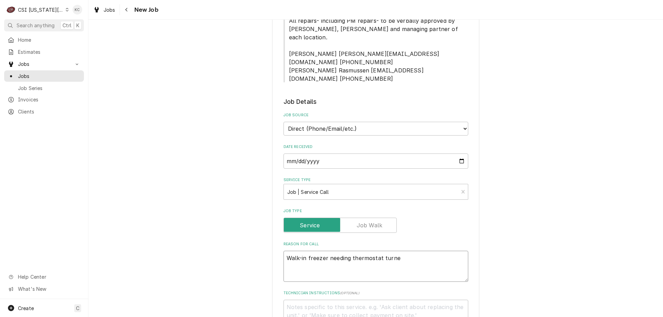
type textarea "Walk-in freezer needing thermostat turned"
type textarea "x"
type textarea "Walk-in freezer needing thermostat turned"
type textarea "x"
type textarea "Walk-in freezer needing thermostat turned u"
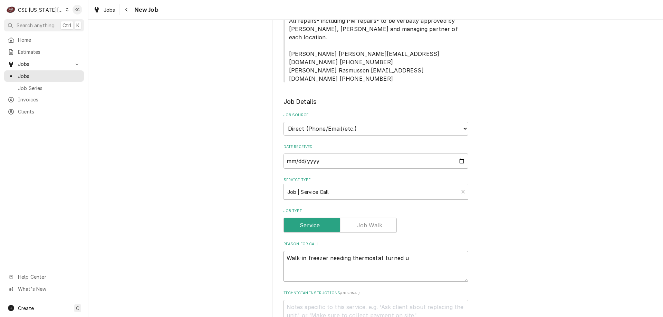
type textarea "x"
type textarea "Walk-in freezer needing thermostat turned up"
type textarea "x"
type textarea "Walk-in freezer needing thermostat turned up"
type textarea "x"
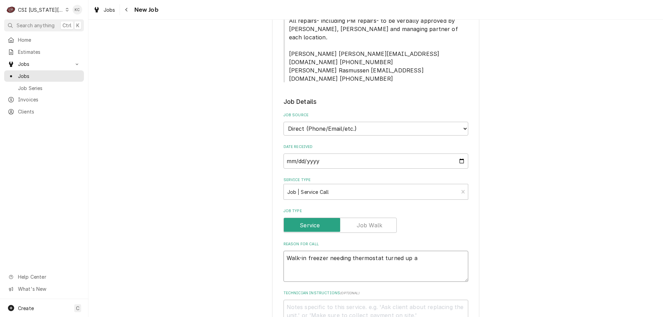
type textarea "Walk-in freezer needing thermostat turned up a"
type textarea "x"
type textarea "Walk-in freezer needing thermostat turned up a l"
type textarea "x"
type textarea "Walk-in freezer needing thermostat turned up a li"
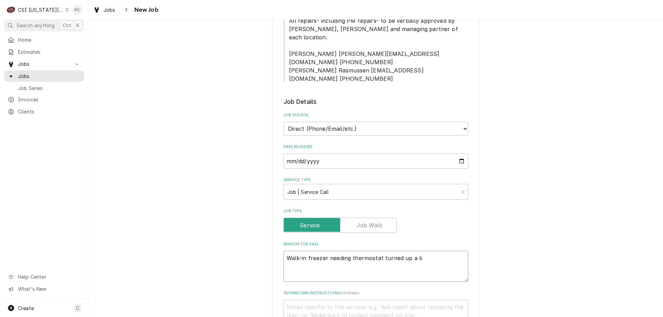
type textarea "x"
type textarea "Walk-in freezer needing thermostat turned up a lit"
type textarea "x"
type textarea "Walk-in freezer needing thermostat turned up a litt"
type textarea "x"
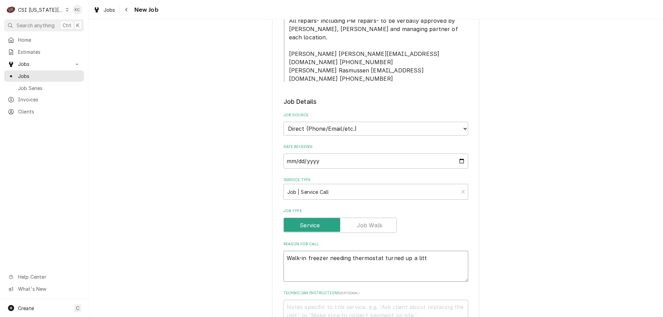
type textarea "Walk-in freezer needing thermostat turned up a littl"
type textarea "x"
type textarea "Walk-in freezer needing thermostat turned up a little"
type textarea "x"
type textarea "Walk-in freezer needing thermostat turned up a little"
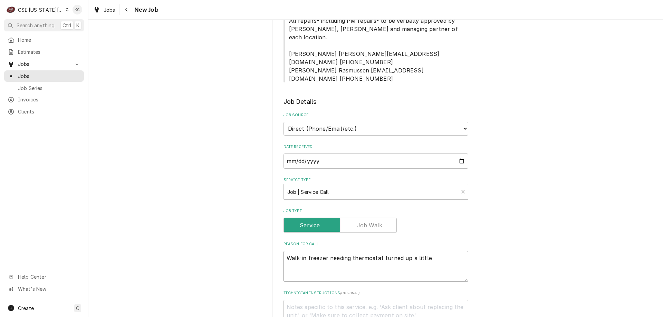
type textarea "x"
type textarea "Walk-in freezer needing thermostat turned up a little -"
type textarea "x"
type textarea "Walk-in freezer needing thermostat turned up a little -"
type textarea "x"
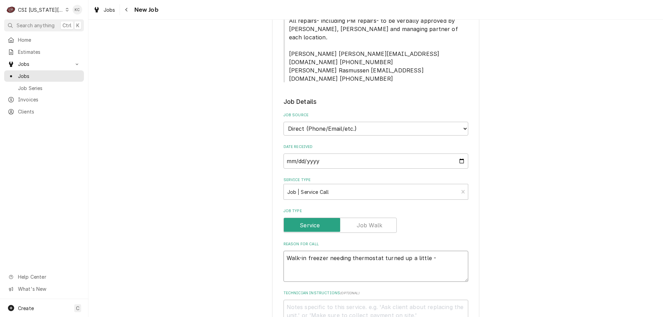
type textarea "Walk-in freezer needing thermostat turned up a little - r"
type textarea "x"
type textarea "Walk-in freezer needing thermostat turned up a little - re"
type textarea "x"
type textarea "Walk-in freezer needing thermostat turned up a little - rea"
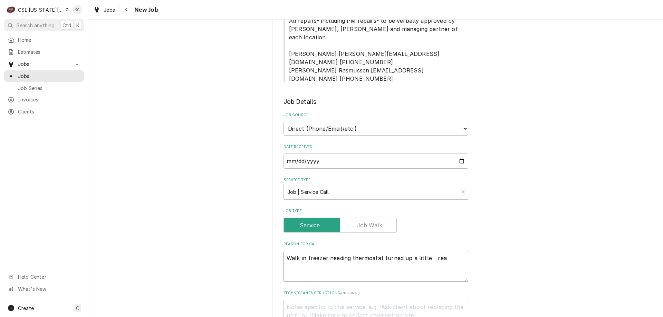
type textarea "x"
type textarea "Walk-in freezer needing thermostat turned up a little - read"
type textarea "x"
type textarea "Walk-in freezer needing thermostat turned up a little - readi"
type textarea "x"
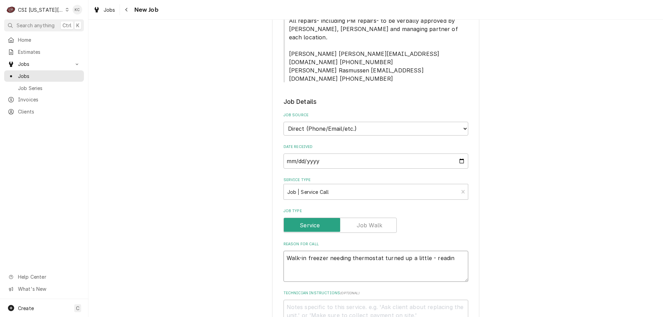
type textarea "Walk-in freezer needing thermostat turned up a little - reading"
type textarea "x"
type textarea "Walk-in freezer needing thermostat turned up a little - reading"
type textarea "x"
type textarea "Walk-in freezer needing thermostat turned up a little - reading a"
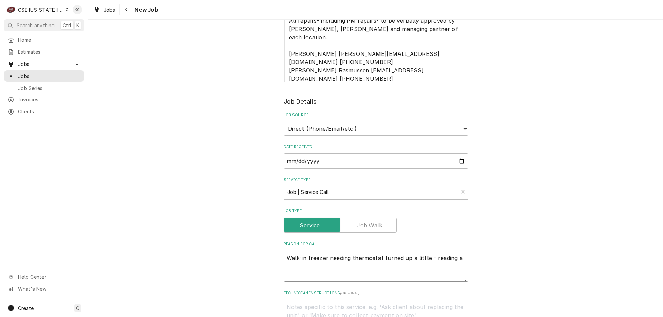
type textarea "x"
type textarea "Walk-in freezer needing thermostat turned up a little - reading at"
type textarea "x"
type textarea "Walk-in freezer needing thermostat turned up a little - reading at"
type textarea "x"
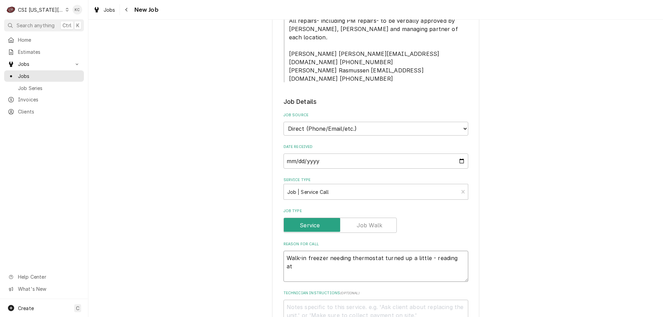
type textarea "Walk-in freezer needing thermostat turned up a little - reading at -"
type textarea "x"
type textarea "Walk-in freezer needing thermostat turned up a little - reading at -3"
type textarea "x"
type textarea "Walk-in freezer needing thermostat turned up a little - reading at -30"
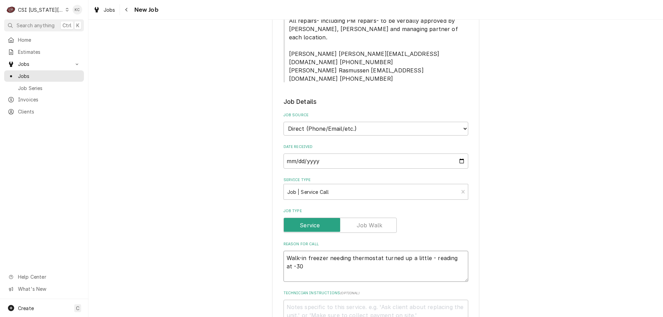
type textarea "x"
type textarea "Walk-in freezer needing thermostat turned up a little - reading at -30"
type textarea "x"
type textarea "Walk-in freezer needing thermostat turned up a little - reading at -30 d"
type textarea "x"
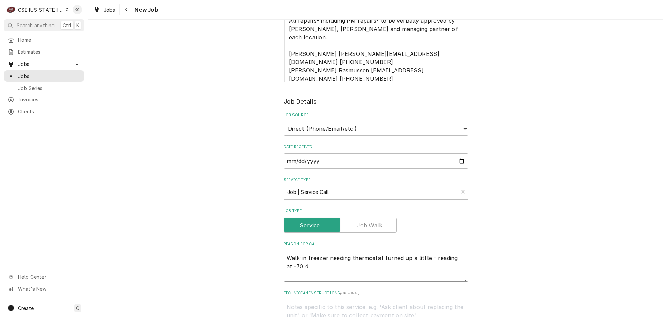
type textarea "Walk-in freezer needing thermostat turned up a little - reading at -30 de"
type textarea "x"
type textarea "Walk-in freezer needing thermostat turned up a little - reading at -30 deg"
type textarea "x"
type textarea "Walk-in freezer needing thermostat turned up a little - reading at -30 degr"
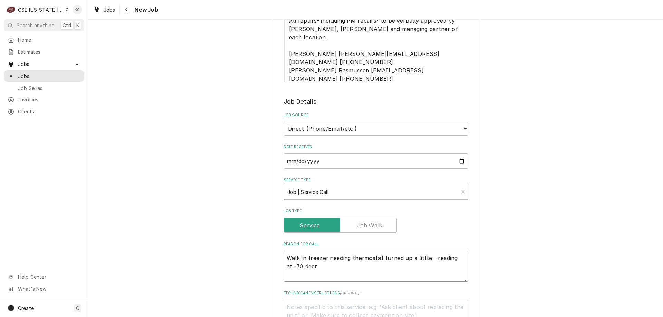
type textarea "x"
type textarea "Walk-in freezer needing thermostat turned up a little - reading at -30 degre"
type textarea "x"
type textarea "Walk-in freezer needing thermostat turned up a little - reading at -30 degree"
type textarea "x"
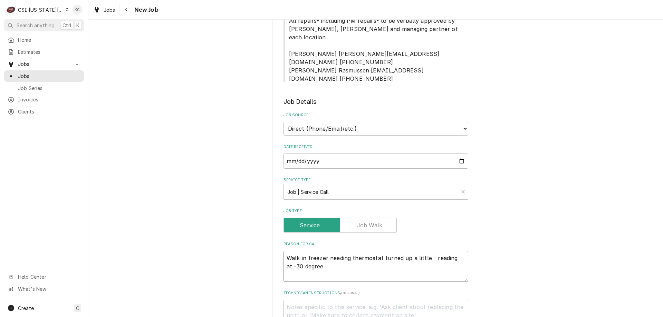
type textarea "Walk-in freezer needing thermostat turned up a little - reading at -30 degrees"
type textarea "x"
type textarea "Walk-in freezer needing thermostat turned up a little - reading at -30 degrees"
type textarea "x"
type textarea "Walk-in freezer needing thermostat turned up a little - reading at -30 degrees r"
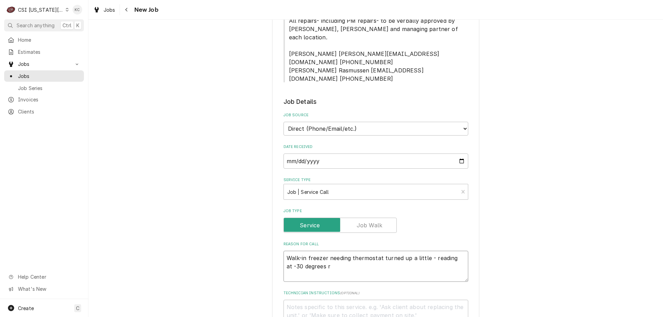
type textarea "x"
type textarea "Walk-in freezer needing thermostat turned up a little - reading at -30 degrees …"
type textarea "x"
type textarea "Walk-in freezer needing thermostat turned up a little - reading at -30 degrees …"
type textarea "x"
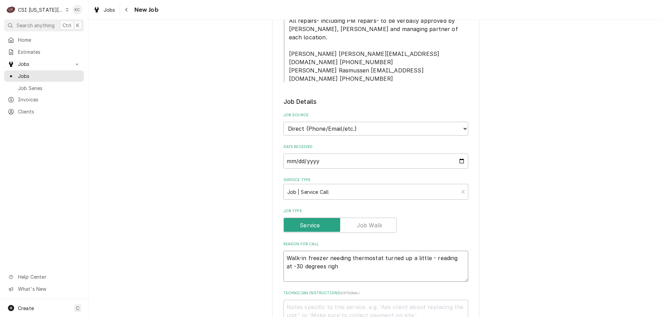
type textarea "Walk-in freezer needing thermostat turned up a little - reading at -30 degrees …"
type textarea "x"
type textarea "Walk-in freezer needing thermostat turned up a little - reading at -30 degrees …"
type textarea "x"
type textarea "Walk-in freezer needing thermostat turned up a little - reading at -30 degrees …"
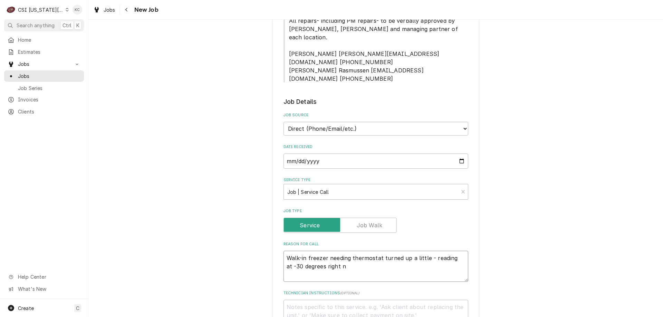
type textarea "x"
type textarea "Walk-in freezer needing thermostat turned up a little - reading at -30 degrees …"
type textarea "x"
type textarea "Walk-in freezer needing thermostat turned up a little - reading at -30 degrees …"
type textarea "x"
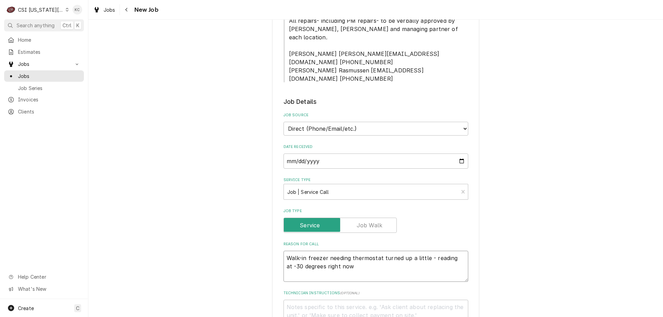
type textarea "Walk-in freezer needing thermostat turned up a little - reading at -30 degrees …"
click at [336, 300] on textarea "Technician Instructions ( optional )" at bounding box center [376, 315] width 185 height 31
type textarea "x"
type textarea "M"
type textarea "x"
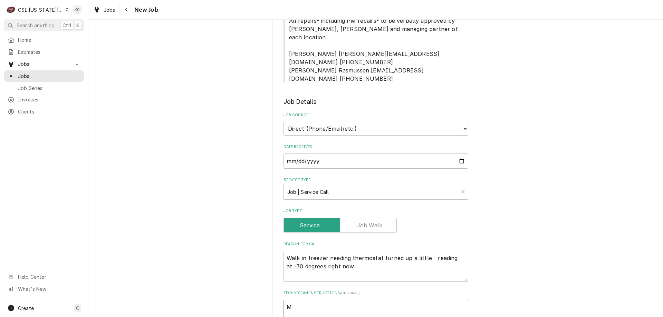
type textarea "Ma"
type textarea "x"
type textarea "Mat"
type textarea "x"
type textarea "Matt"
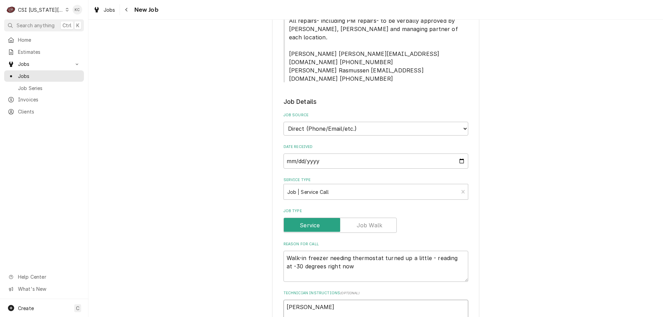
type textarea "x"
type textarea "Matt"
type textarea "x"
type textarea "Matt -"
type textarea "x"
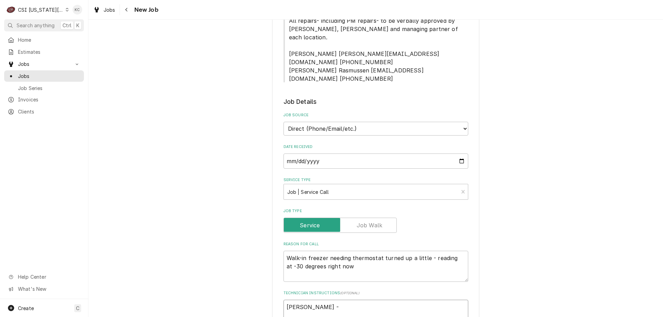
type textarea "Matt -"
type textarea "x"
type textarea "Matt - 8"
type textarea "x"
type textarea "Matt - 81"
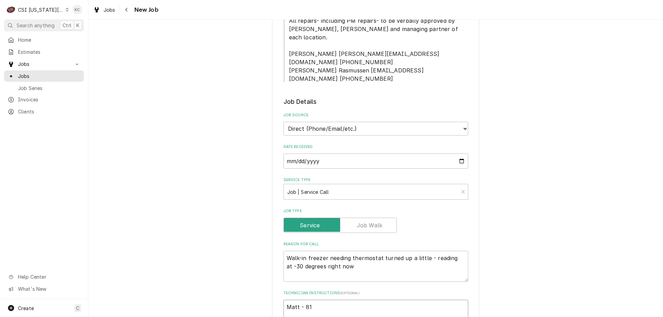
type textarea "x"
type textarea "Matt - 816"
type textarea "x"
type textarea "Matt - 816"
type textarea "x"
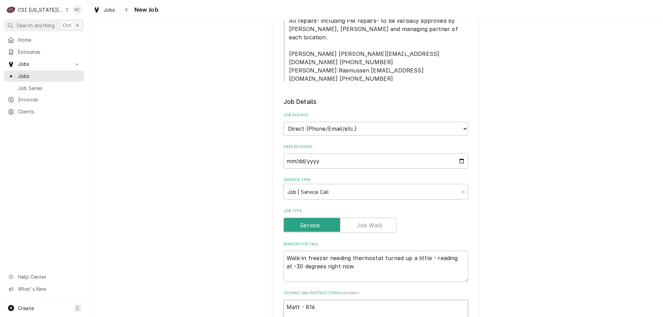
type textarea "Matt - 816 3"
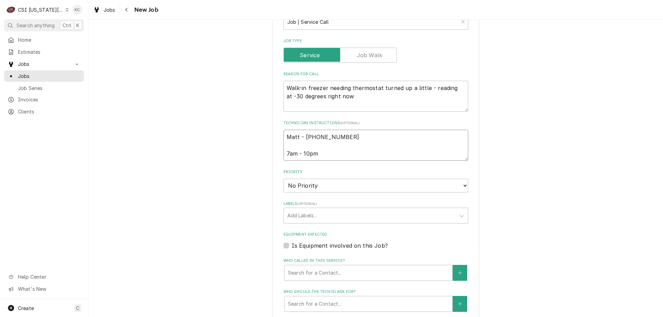
scroll to position [345, 0]
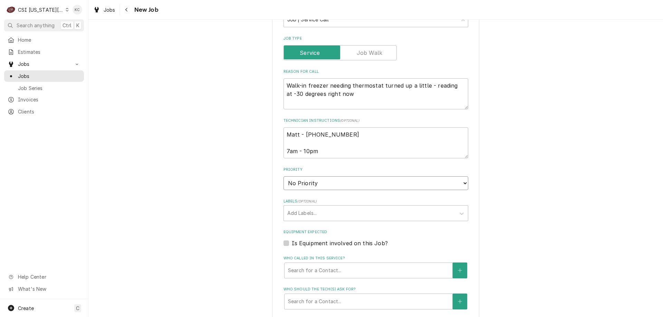
click at [304, 177] on select "No Priority Urgent High Medium Low" at bounding box center [376, 184] width 185 height 14
click at [284, 177] on select "No Priority Urgent High Medium Low" at bounding box center [376, 184] width 185 height 14
click at [515, 186] on div "Please provide the following information to create a job: Client Details Client…" at bounding box center [375, 122] width 575 height 880
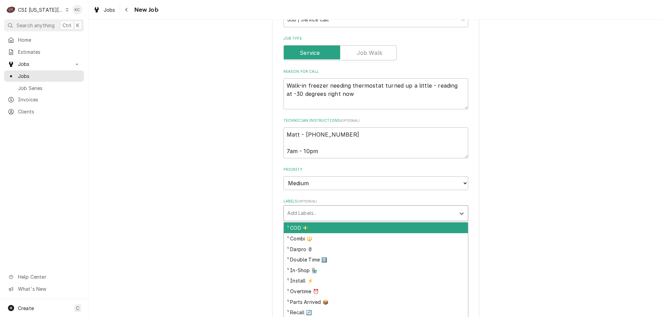
click at [379, 207] on div "Labels" at bounding box center [369, 213] width 165 height 12
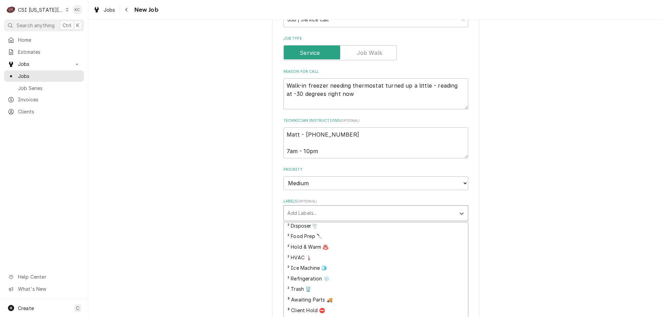
scroll to position [173, 0]
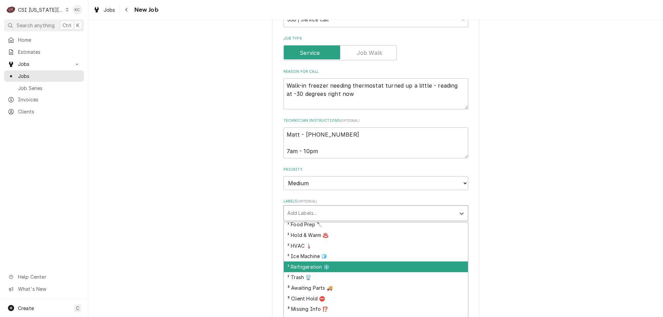
click at [362, 262] on div "² Refrigeration ❄️" at bounding box center [376, 267] width 184 height 11
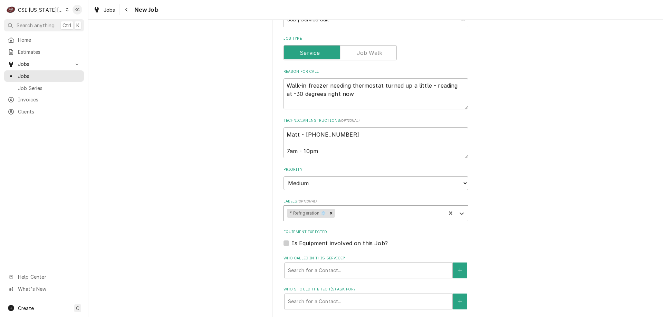
click at [513, 203] on div "Please provide the following information to create a job: Client Details Client…" at bounding box center [375, 122] width 575 height 880
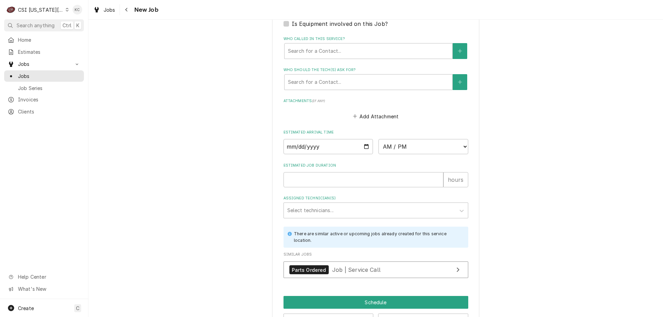
scroll to position [573, 0]
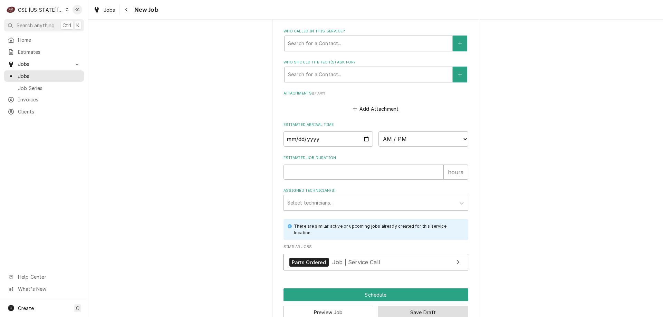
click at [400, 306] on button "Save Draft" at bounding box center [423, 312] width 90 height 13
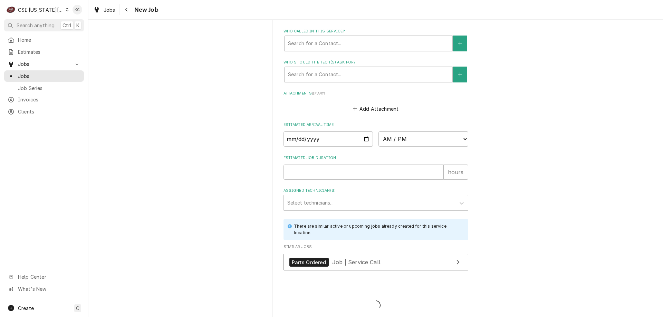
scroll to position [566, 0]
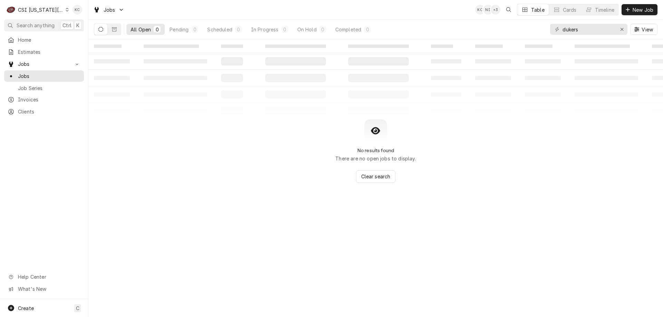
click at [44, 6] on div "C CSI [US_STATE] City" at bounding box center [37, 10] width 67 height 14
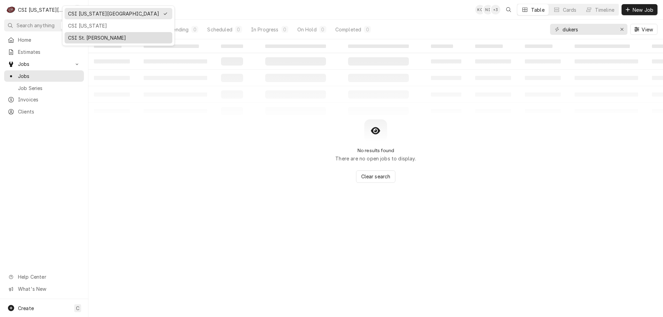
click at [83, 34] on div "CSI St. [PERSON_NAME]" at bounding box center [118, 37] width 101 height 7
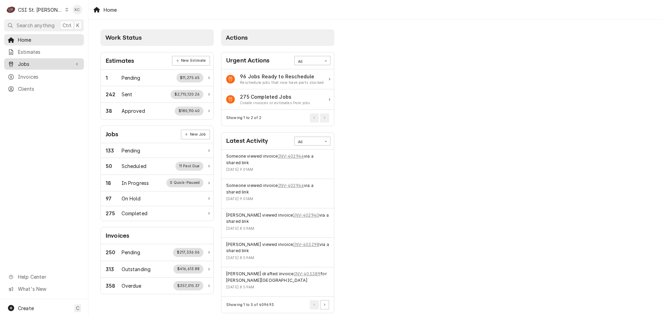
click at [34, 60] on div "Jobs" at bounding box center [44, 64] width 77 height 9
click at [32, 74] on span "Jobs" at bounding box center [49, 76] width 63 height 7
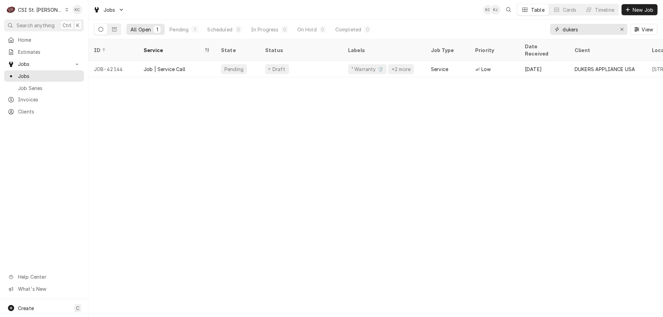
drag, startPoint x: 600, startPoint y: 30, endPoint x: 532, endPoint y: 33, distance: 68.8
click at [532, 33] on div "All Open 1 Pending 1 Scheduled 0 In Progress 0 On Hold 0 Completed 0 dukers View" at bounding box center [376, 29] width 564 height 19
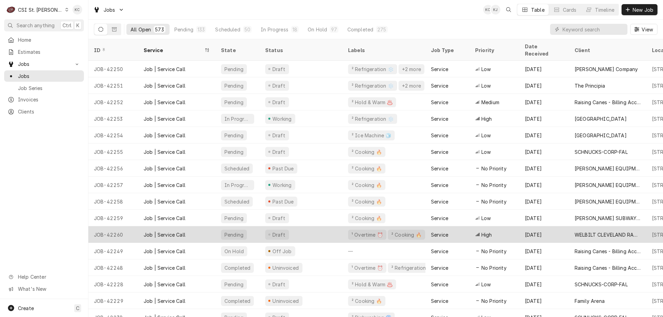
click at [583, 231] on div "WELBILT CLEVELAND RANGE" at bounding box center [608, 234] width 66 height 7
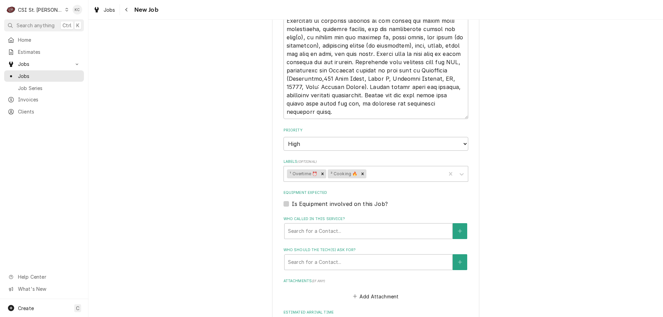
scroll to position [794, 0]
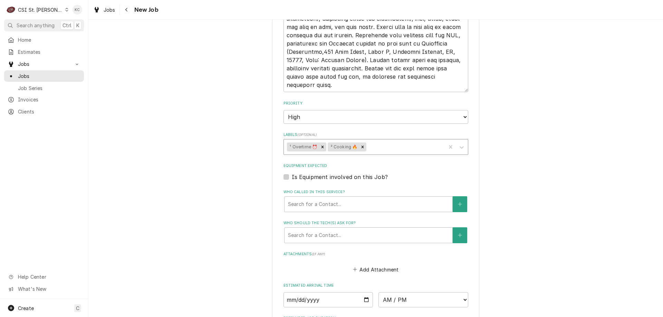
click at [379, 147] on div "Labels" at bounding box center [405, 147] width 75 height 12
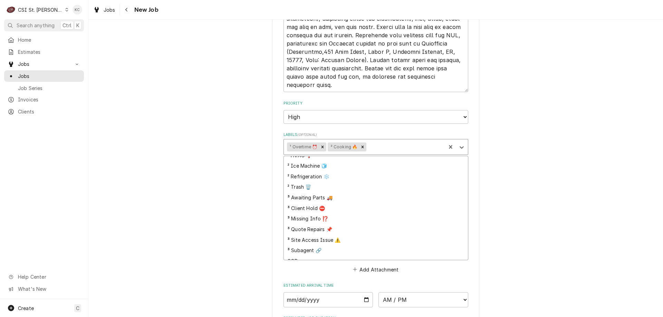
scroll to position [182, 0]
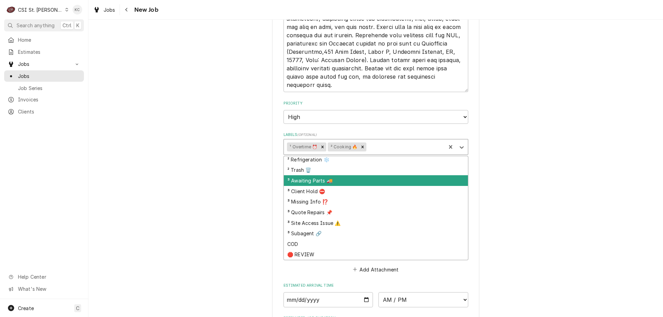
click at [331, 183] on div "³ Awaiting Parts 🚚" at bounding box center [376, 180] width 184 height 11
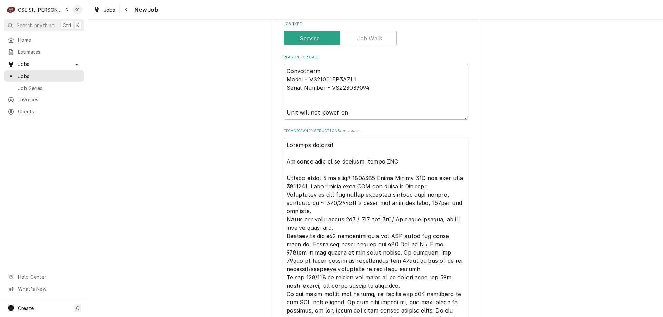
scroll to position [339, 0]
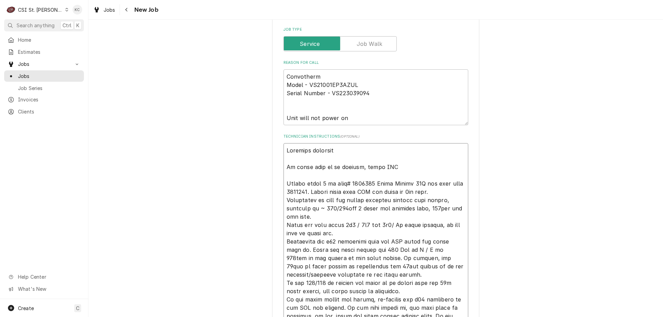
drag, startPoint x: 436, startPoint y: 192, endPoint x: 282, endPoint y: 180, distance: 154.2
click at [524, 110] on div "Use the fields below to edit this job: Client Details Client WELBILT CLEVELAND …" at bounding box center [375, 296] width 575 height 1217
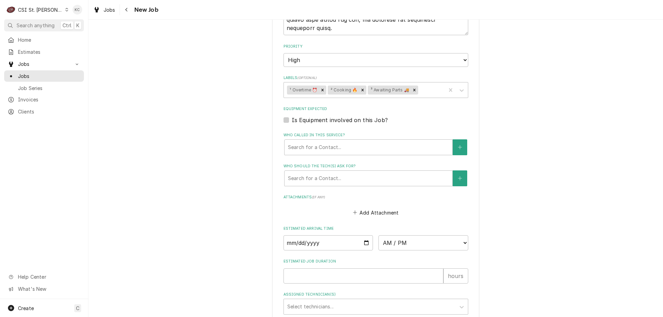
scroll to position [926, 0]
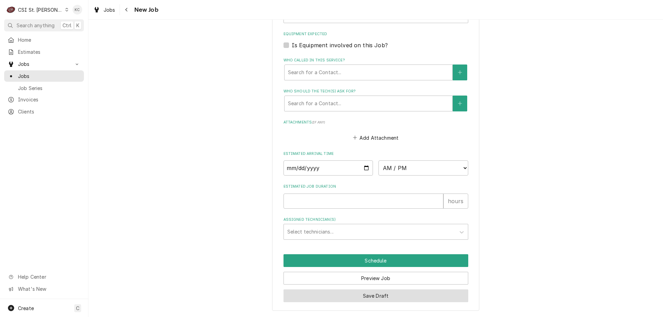
click at [414, 298] on button "Save Draft" at bounding box center [376, 296] width 185 height 13
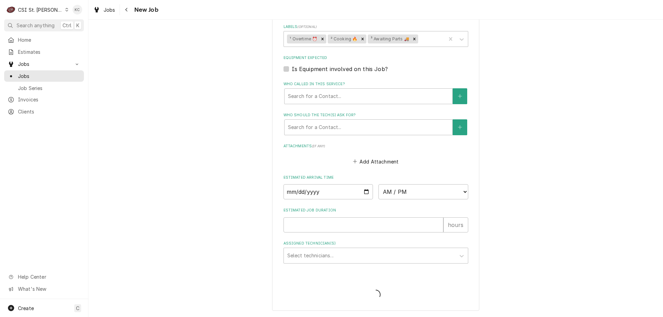
scroll to position [903, 0]
type textarea "x"
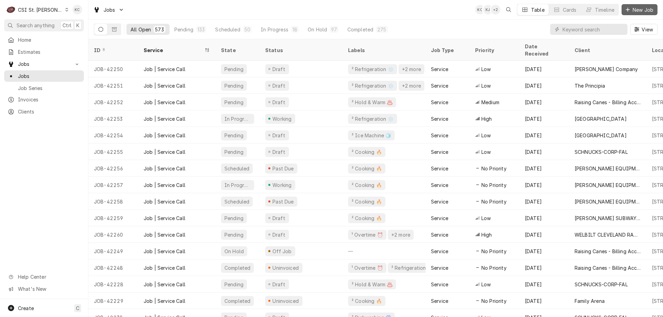
click at [646, 11] on span "New Job" at bounding box center [642, 9] width 23 height 7
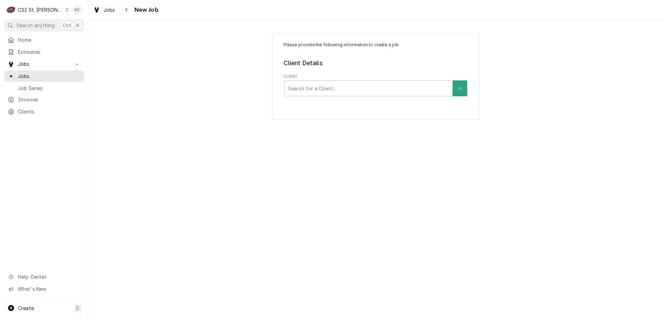
click at [35, 9] on div "CSI St. [PERSON_NAME]" at bounding box center [40, 9] width 45 height 7
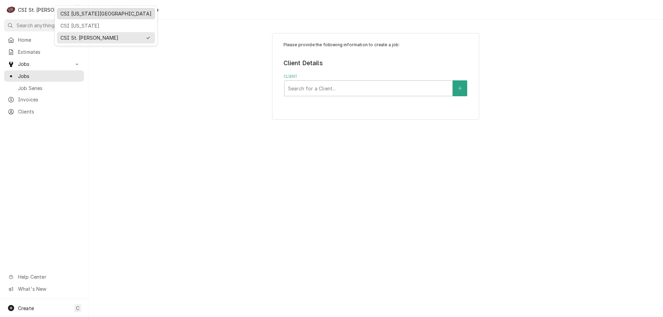
click at [69, 14] on div "CSI [US_STATE][GEOGRAPHIC_DATA]" at bounding box center [105, 13] width 91 height 7
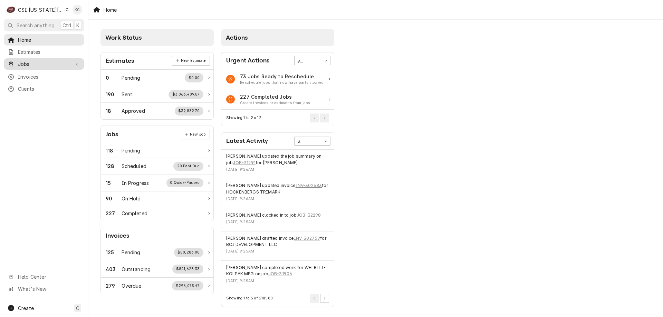
click at [36, 63] on span "Jobs" at bounding box center [44, 63] width 52 height 7
click at [38, 77] on span "Jobs" at bounding box center [49, 76] width 63 height 7
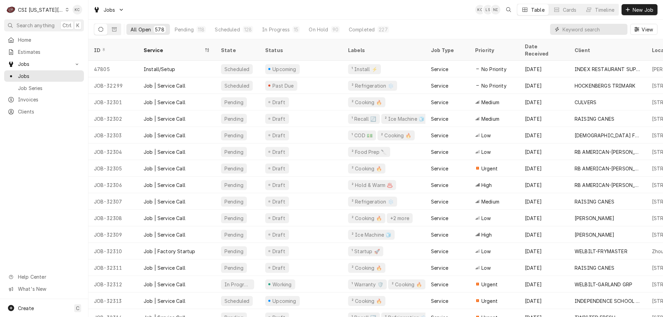
click at [618, 29] on input "Dynamic Content Wrapper" at bounding box center [593, 29] width 61 height 11
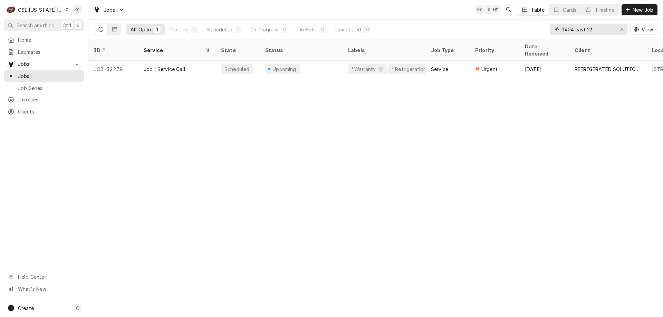
type input "1404 east 23"
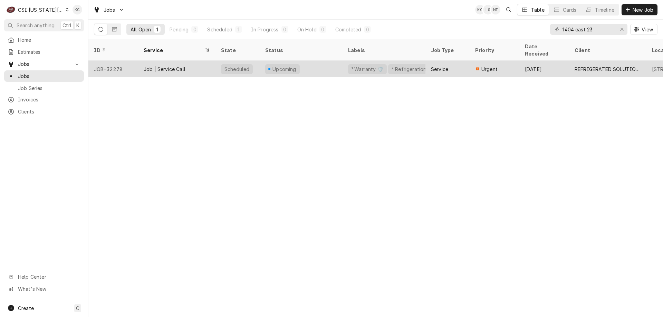
click at [260, 65] on div "Upcoming" at bounding box center [301, 69] width 83 height 17
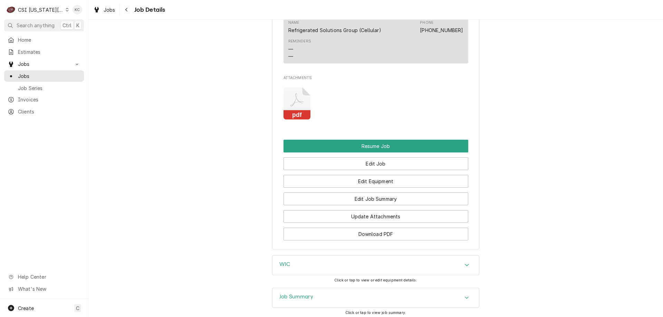
scroll to position [840, 0]
click at [308, 299] on h3 "Job Summary" at bounding box center [296, 297] width 34 height 7
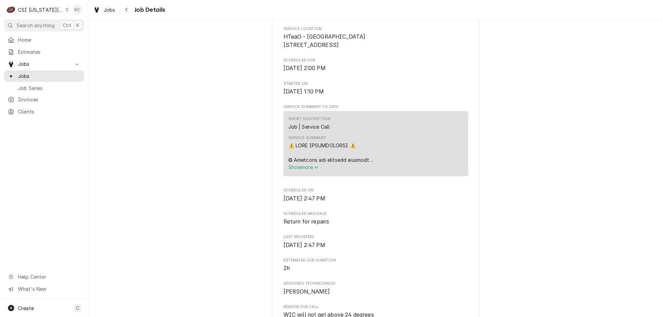
scroll to position [57, 0]
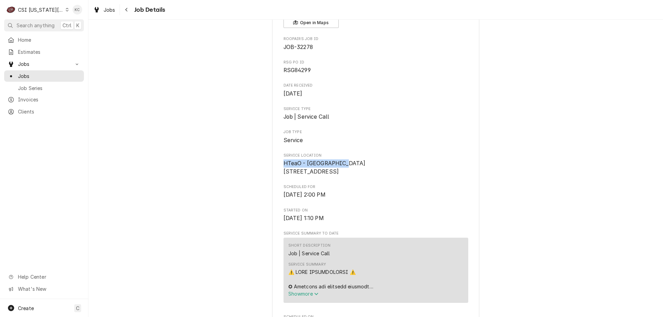
drag, startPoint x: 282, startPoint y: 162, endPoint x: 342, endPoint y: 161, distance: 60.8
click at [342, 161] on span "HTeaO - Independence 1404 East 23rd St S Independence, MO 64055" at bounding box center [325, 167] width 82 height 15
click at [124, 11] on div "Navigate back" at bounding box center [126, 9] width 7 height 7
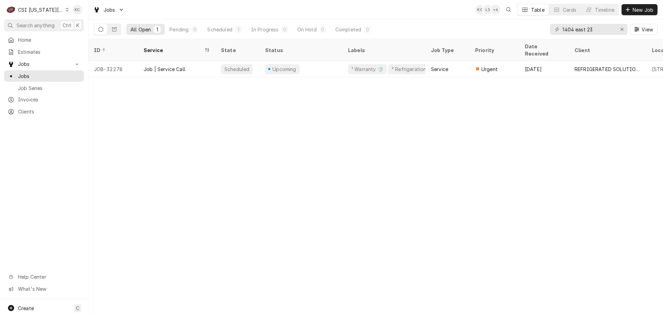
click at [49, 8] on div "CSI [US_STATE][GEOGRAPHIC_DATA]" at bounding box center [41, 9] width 46 height 7
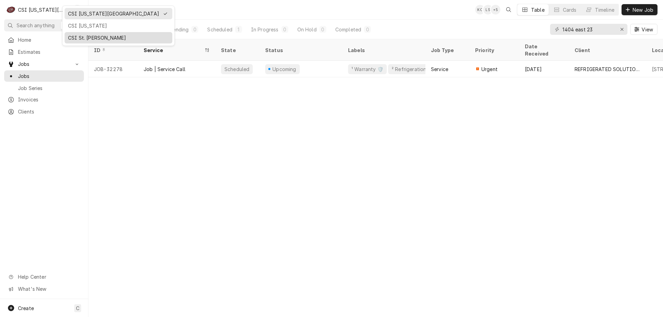
click at [87, 35] on div "CSI St. [PERSON_NAME]" at bounding box center [118, 37] width 101 height 7
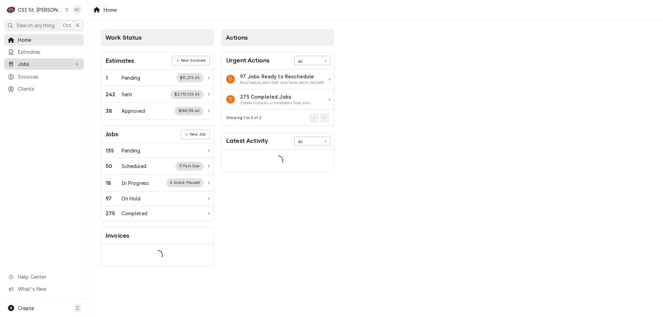
click at [31, 64] on span "Jobs" at bounding box center [44, 63] width 52 height 7
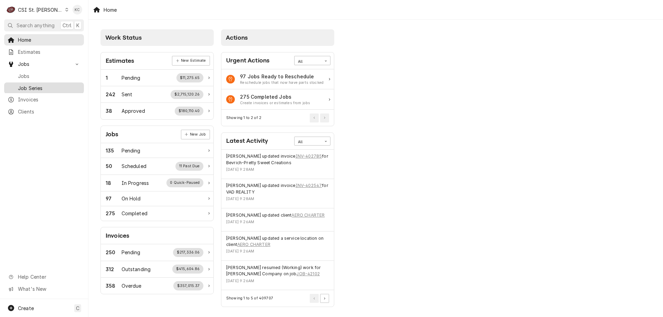
click at [35, 85] on span "Job Series" at bounding box center [49, 88] width 63 height 7
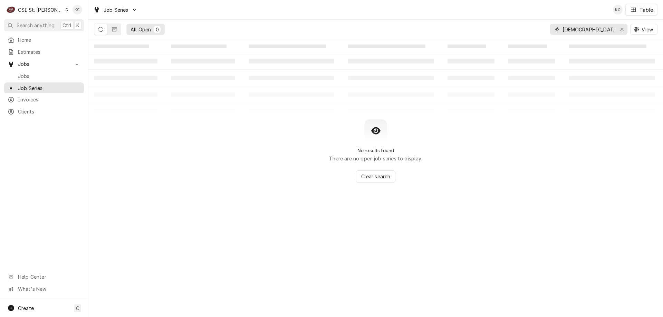
drag, startPoint x: 612, startPoint y: 29, endPoint x: 522, endPoint y: 45, distance: 91.6
click at [522, 45] on div "Job Series KC Table All Open 0 scotsman View ‌ ‌ ‌ ‌ ‌ ‌ ‌ ‌ ‌ ‌ ‌ ‌ ‌ ‌ ‌ ‌ ‌ …" at bounding box center [375, 158] width 575 height 317
click at [37, 89] on span "Job Series" at bounding box center [49, 88] width 63 height 7
click at [36, 75] on span "Jobs" at bounding box center [49, 76] width 63 height 7
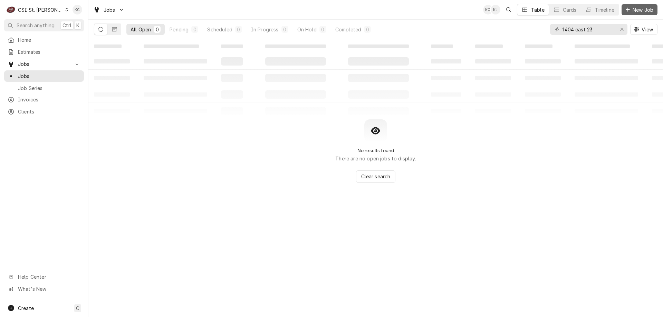
click at [647, 11] on span "New Job" at bounding box center [642, 9] width 23 height 7
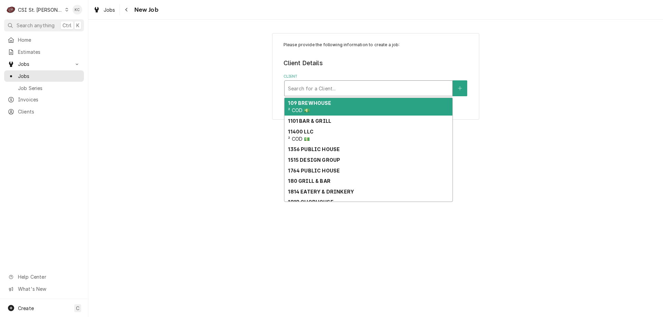
click at [367, 88] on div "Client" at bounding box center [368, 88] width 161 height 12
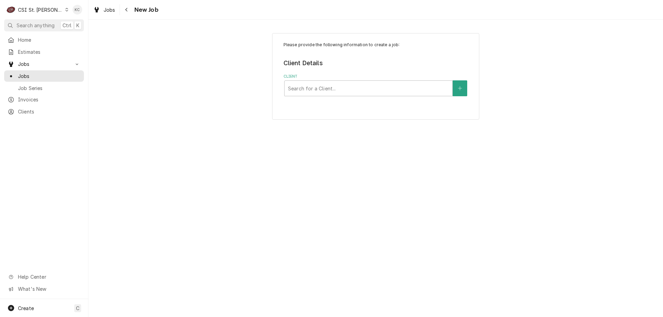
click at [37, 10] on div "CSI St. [PERSON_NAME]" at bounding box center [40, 9] width 45 height 7
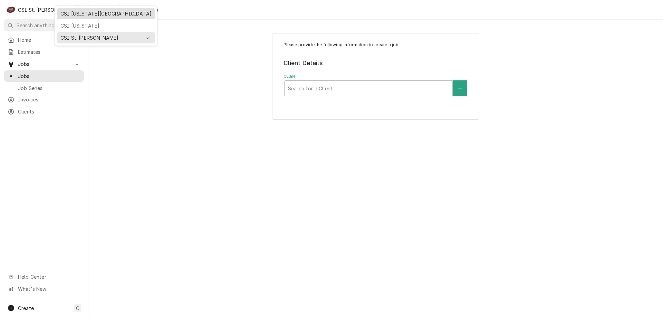
click at [86, 14] on div "CSI [US_STATE][GEOGRAPHIC_DATA]" at bounding box center [105, 13] width 91 height 7
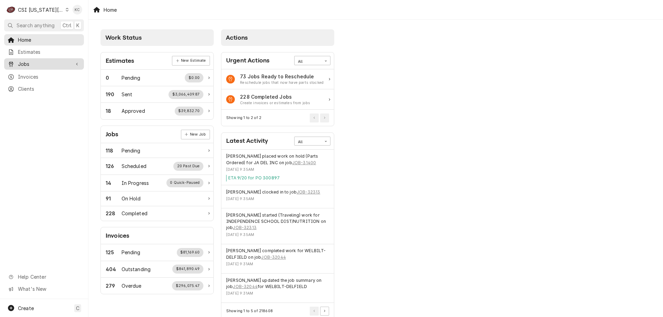
click at [20, 61] on span "Jobs" at bounding box center [44, 63] width 52 height 7
click at [23, 70] on link "Jobs" at bounding box center [44, 75] width 80 height 11
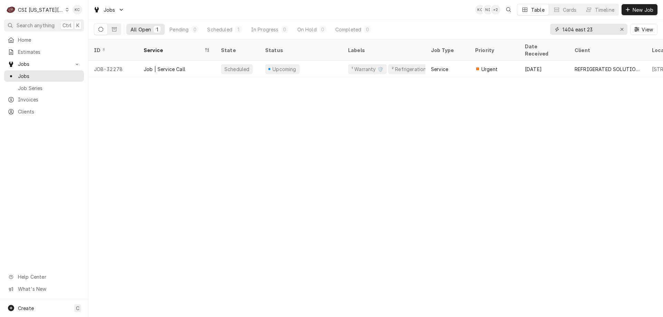
drag, startPoint x: 599, startPoint y: 30, endPoint x: 549, endPoint y: 30, distance: 50.8
click at [549, 30] on div "All Open 1 Pending 0 Scheduled 1 In Progress 0 On Hold 0 Completed 0 1404 east …" at bounding box center [376, 29] width 564 height 19
click at [574, 29] on input "205 e 244" at bounding box center [589, 29] width 52 height 11
click at [574, 30] on input "205 e 244" at bounding box center [589, 29] width 52 height 11
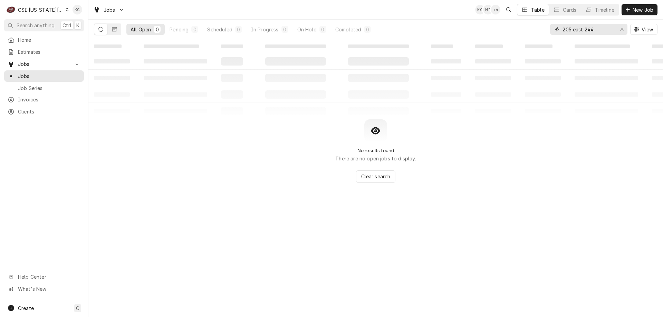
drag, startPoint x: 600, startPoint y: 31, endPoint x: 541, endPoint y: 26, distance: 59.3
click at [541, 26] on div "All Open 0 Pending 0 Scheduled 0 In Progress 0 On Hold 0 Completed 0 205 east 2…" at bounding box center [376, 29] width 564 height 19
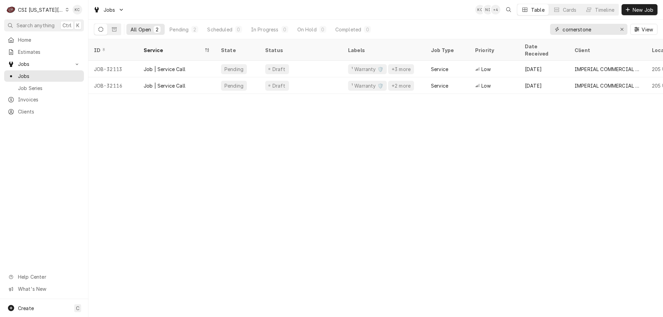
type input "cornerstone"
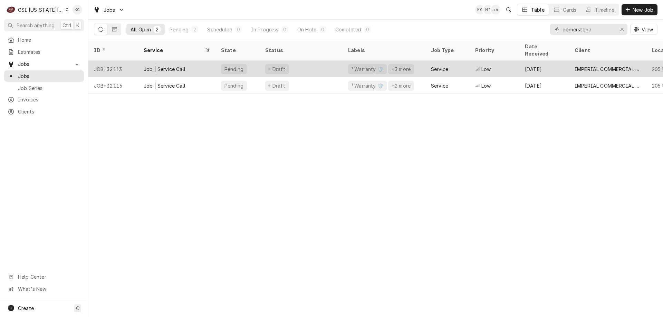
click at [193, 61] on div "Job | Service Call" at bounding box center [176, 69] width 77 height 17
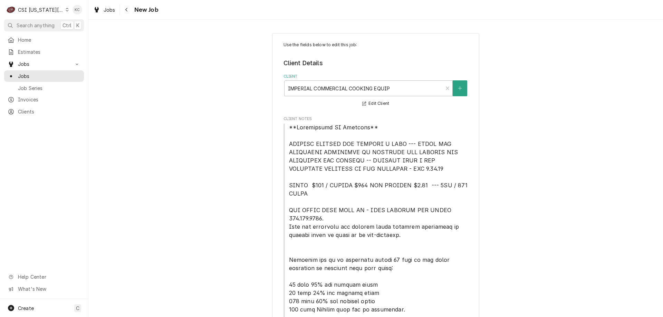
type textarea "x"
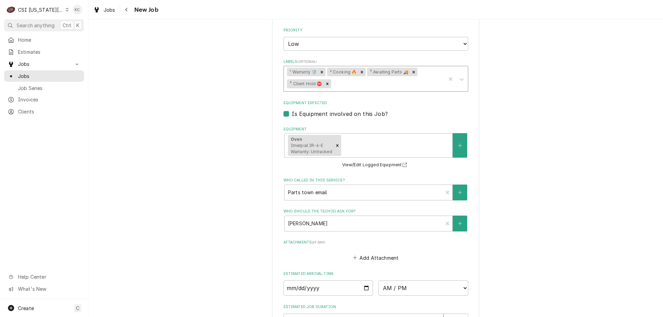
scroll to position [1036, 0]
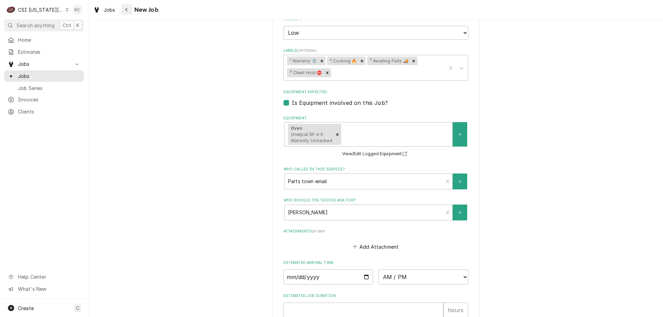
click at [128, 12] on icon "Navigate back" at bounding box center [126, 9] width 3 height 5
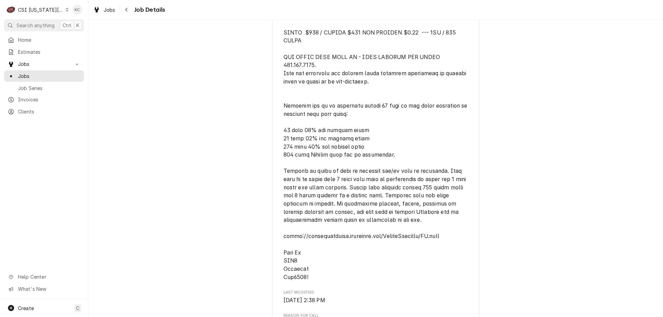
scroll to position [311, 0]
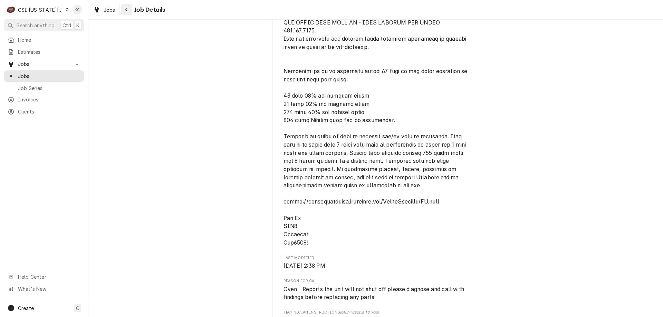
click at [127, 8] on icon "Navigate back" at bounding box center [126, 10] width 2 height 4
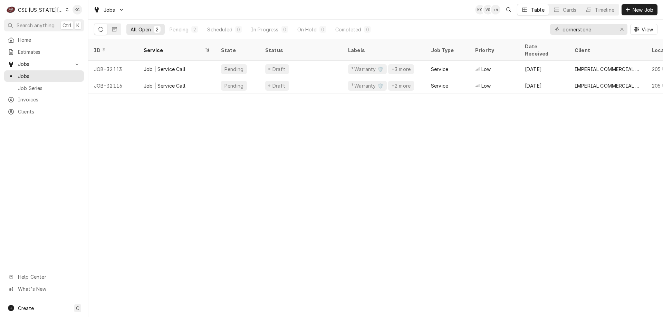
click at [37, 11] on div "CSI Kansas City" at bounding box center [41, 9] width 46 height 7
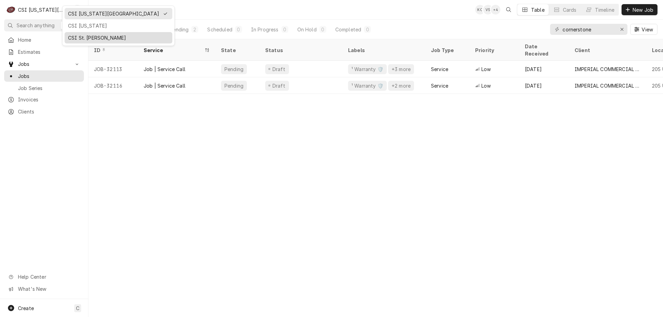
click at [85, 37] on div "CSI St. [PERSON_NAME]" at bounding box center [118, 37] width 101 height 7
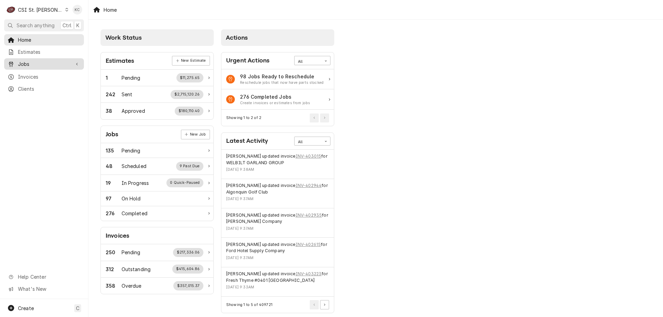
click at [26, 65] on span "Jobs" at bounding box center [44, 63] width 52 height 7
click at [39, 77] on div "Jobs" at bounding box center [44, 76] width 77 height 9
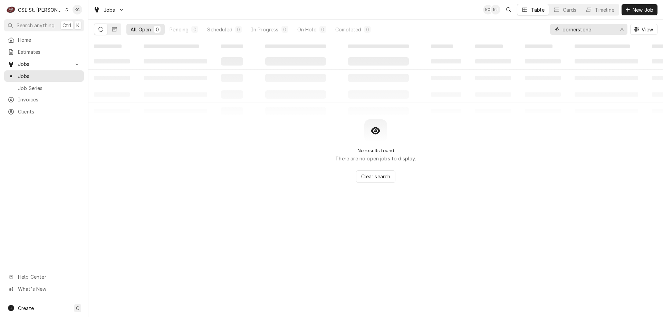
drag, startPoint x: 609, startPoint y: 30, endPoint x: 537, endPoint y: 37, distance: 72.8
click at [537, 37] on div "All Open 0 Pending 0 Scheduled 0 In Progress 0 On Hold 0 Completed 0 cornerston…" at bounding box center [376, 29] width 564 height 19
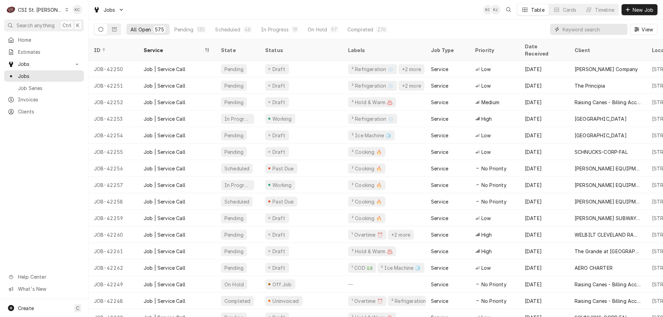
click at [604, 29] on input "Dynamic Content Wrapper" at bounding box center [593, 29] width 61 height 11
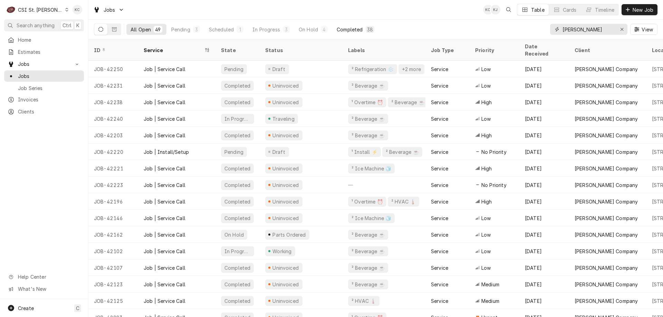
type input "[PERSON_NAME]"
click at [346, 27] on div "Completed" at bounding box center [350, 29] width 26 height 7
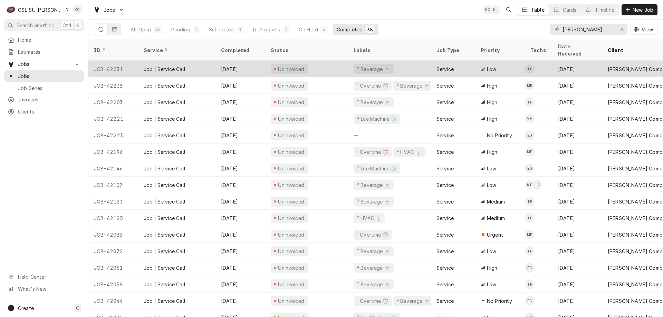
click at [131, 61] on div "JOB-42231" at bounding box center [113, 69] width 50 height 17
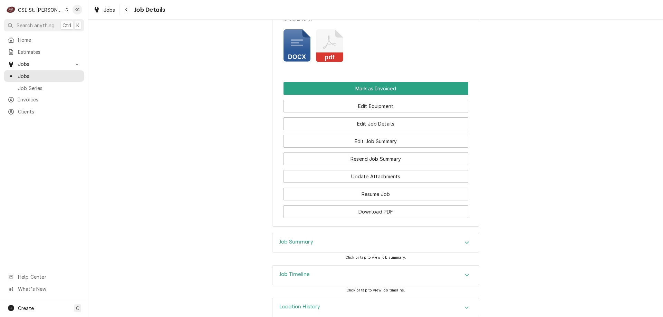
scroll to position [716, 0]
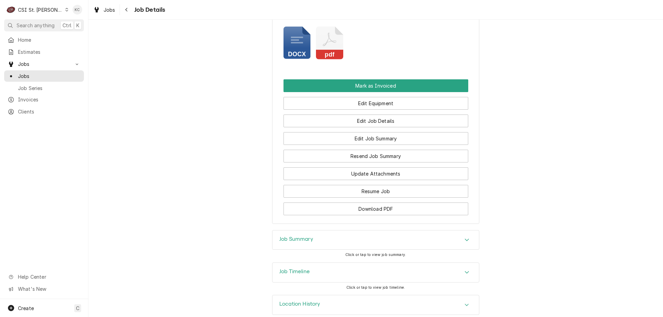
click at [317, 233] on div "Job Summary" at bounding box center [376, 240] width 207 height 19
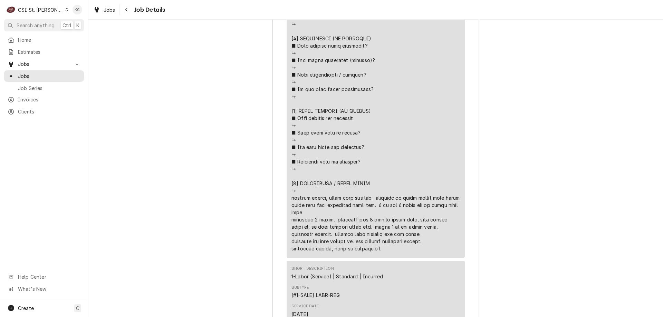
scroll to position [1392, 0]
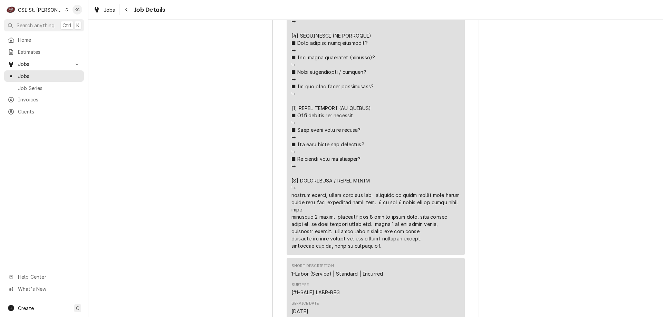
drag, startPoint x: 383, startPoint y: 240, endPoint x: 289, endPoint y: 186, distance: 108.4
click at [292, 186] on div "Service Summary" at bounding box center [376, 18] width 169 height 468
copy div "⚠️ 𝗙𝗢𝗥𝗠 𝗜𝗡𝗦𝗧𝗥𝗨𝗖𝗧𝗜𝗢𝗡𝗦 ⚠️ ✪ 𝗖𝗼𝗺𝗽𝗹𝗲𝘁𝗲 𝗮𝗹𝗹 𝗿𝗲𝗹𝗲𝘃𝗮𝗻𝘁 𝘀𝗲𝗰𝘁𝗶𝗼𝗻𝘀 ✪ 𝗣𝗿𝗼𝘃𝗶𝗱𝗲 𝗱𝗲𝘁𝗮𝗶𝗹𝗲𝗱 𝗮𝗻𝘀…"
click at [128, 11] on icon "Navigate back" at bounding box center [126, 9] width 3 height 5
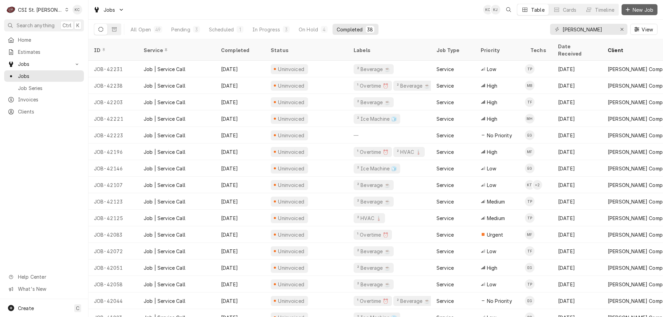
click at [641, 10] on span "New Job" at bounding box center [642, 9] width 23 height 7
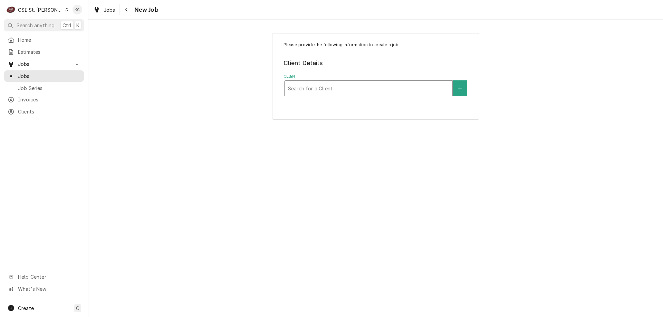
click at [339, 91] on div "Client" at bounding box center [368, 88] width 161 height 12
type input "rockwood"
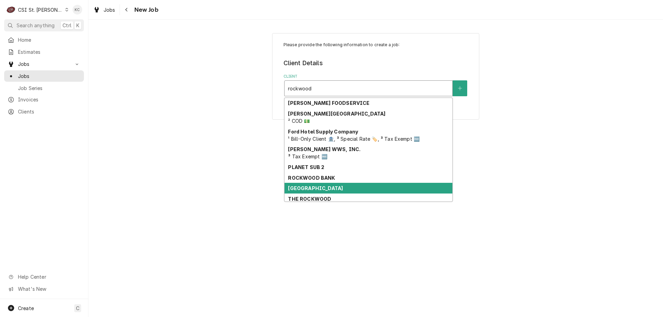
click at [310, 192] on div "[GEOGRAPHIC_DATA]" at bounding box center [369, 188] width 168 height 11
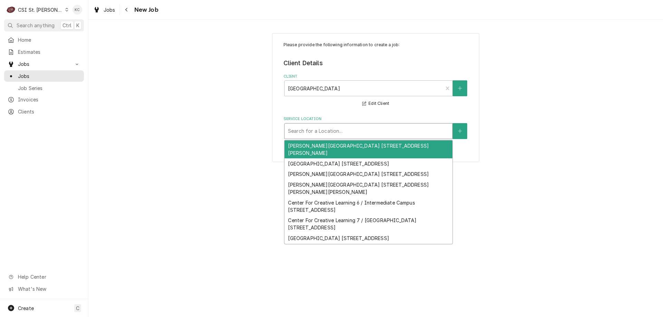
click at [340, 131] on div "Service Location" at bounding box center [368, 131] width 161 height 12
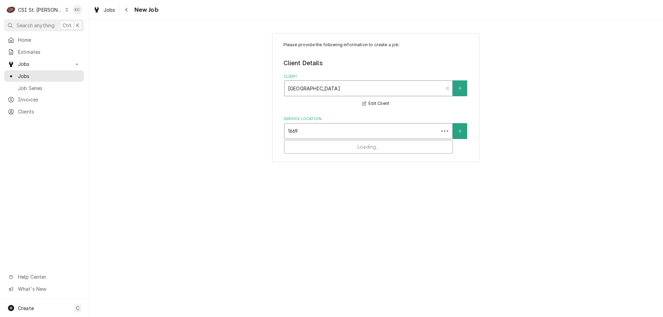
type input "16695"
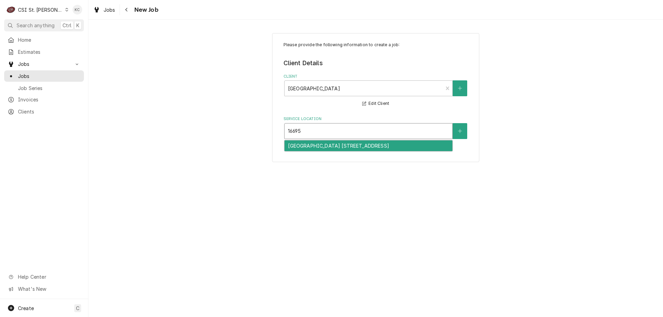
click at [338, 146] on div "Wild Horse Elementary School 20 / 16695 Wild Horse Creek Road, Chesterfield, MO…" at bounding box center [369, 146] width 168 height 11
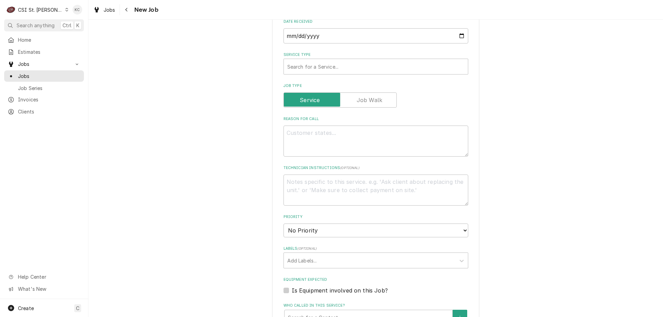
scroll to position [242, 0]
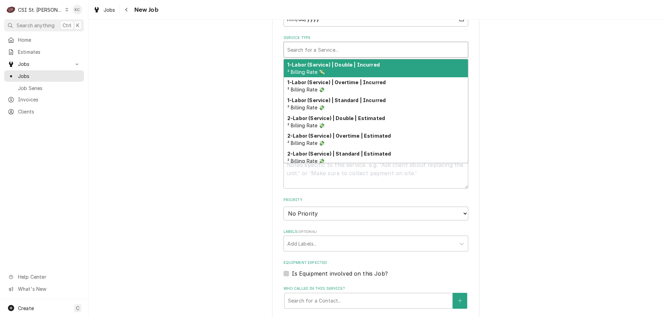
click at [343, 50] on div "Service Type" at bounding box center [375, 50] width 177 height 12
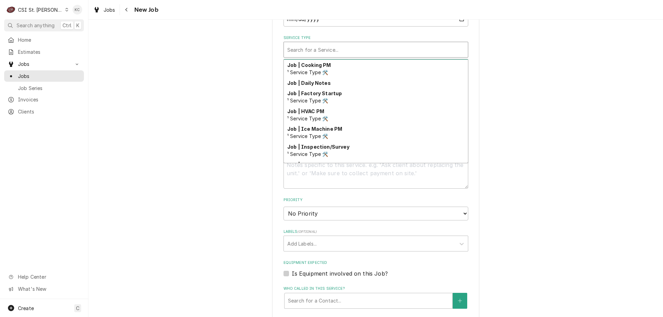
scroll to position [362, 0]
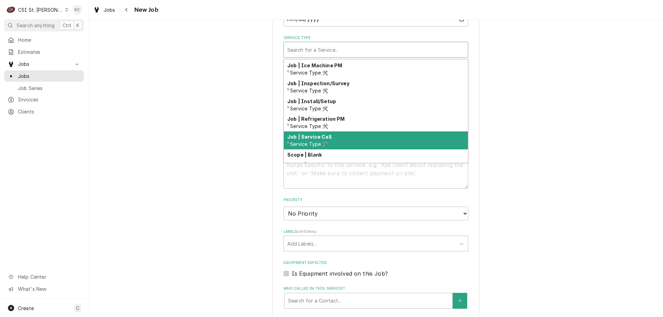
click at [340, 140] on div "Job | Service Call ¹ Service Type 🛠️" at bounding box center [376, 141] width 184 height 18
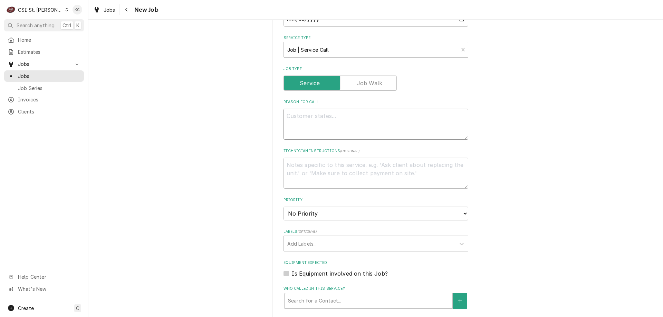
click at [344, 123] on textarea "Reason For Call" at bounding box center [376, 124] width 185 height 31
click at [296, 118] on textarea "Reason For Call" at bounding box center [376, 124] width 185 height 31
paste textarea "Our double door freezer temp is rising . It is at 38 now but we have it closed …"
type textarea "x"
type textarea "Our double door freezer temp is rising . It is at 38 now but we have it closed …"
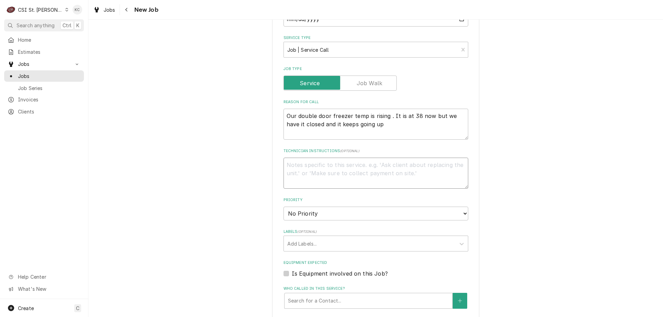
click at [318, 163] on textarea "Technician Instructions ( optional )" at bounding box center [376, 173] width 185 height 31
click at [336, 166] on textarea "Technician Instructions ( optional )" at bounding box center [376, 173] width 185 height 31
paste textarea "WO #8048932"
type textarea "x"
type textarea "WO #8048932"
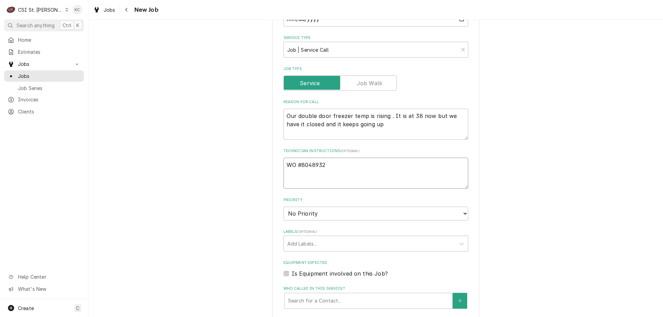
type textarea "x"
type textarea "WO #8048932"
type textarea "x"
type textarea "WO #8048932"
type textarea "x"
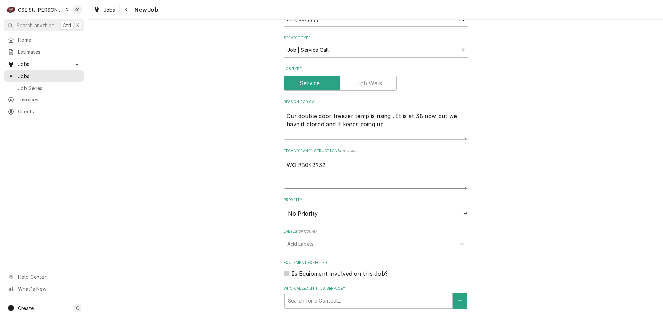
type textarea "WO #8048932 K"
type textarea "x"
type textarea "WO #8048932 Ke"
type textarea "x"
type textarea "WO #8048932 Kel"
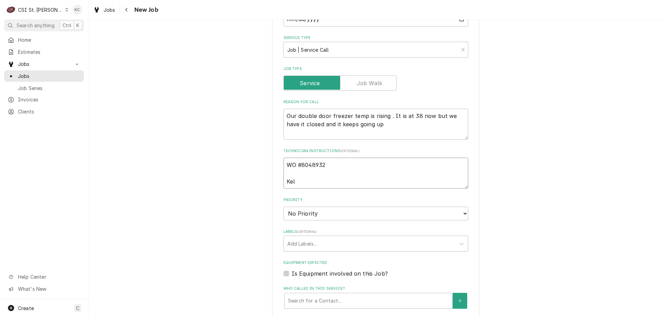
type textarea "x"
type textarea "WO #8048932 Kell"
type textarea "x"
type textarea "WO #8048932 Kellu"
type textarea "x"
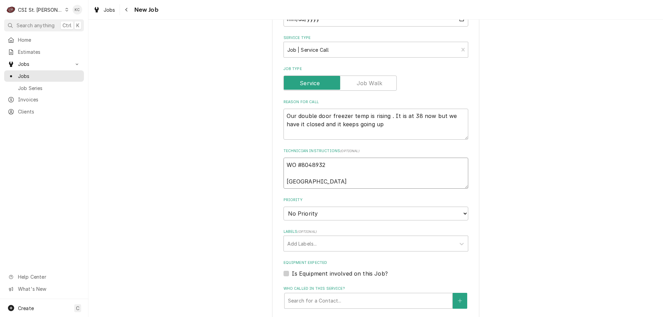
type textarea "WO #8048932 Kell"
type textarea "x"
type textarea "WO #8048932 Kelli"
type textarea "x"
type textarea "WO #8048932 Kelli"
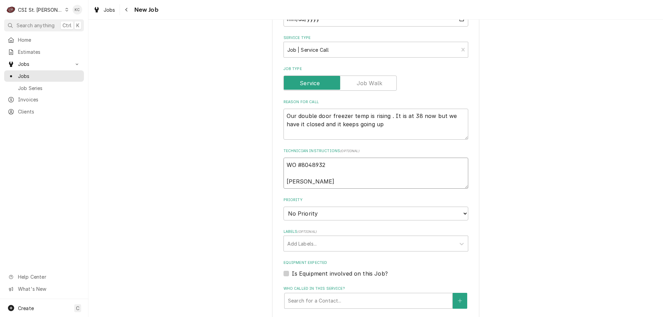
type textarea "x"
type textarea "WO #8048932 Kelli B"
type textarea "x"
type textarea "WO #8048932 Kelli Bu"
type textarea "x"
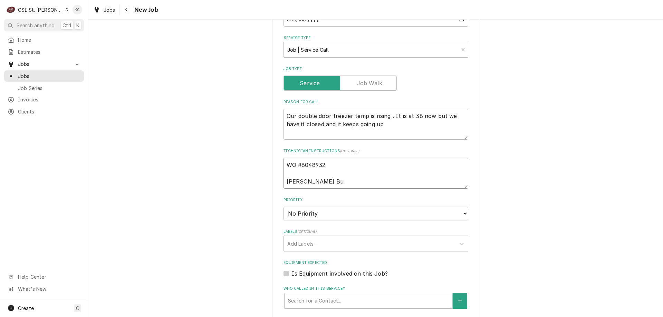
type textarea "WO #8048932 Kelli Bud"
type textarea "x"
type textarea "WO #8048932 Kelli Budd"
type textarea "x"
type textarea "WO #8048932 Kelli Budd"
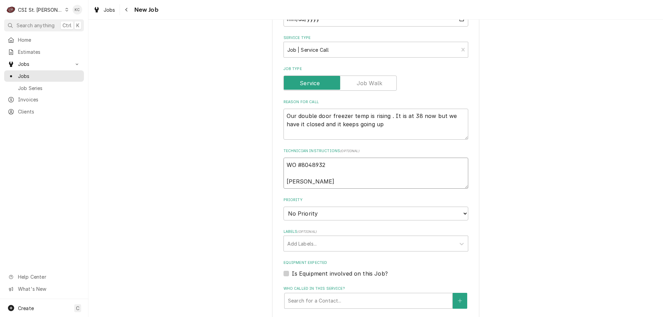
type textarea "x"
type textarea "WO #8048932 Kelli Budd -"
type textarea "x"
type textarea "WO #8048932 Kelli Budd -"
type textarea "x"
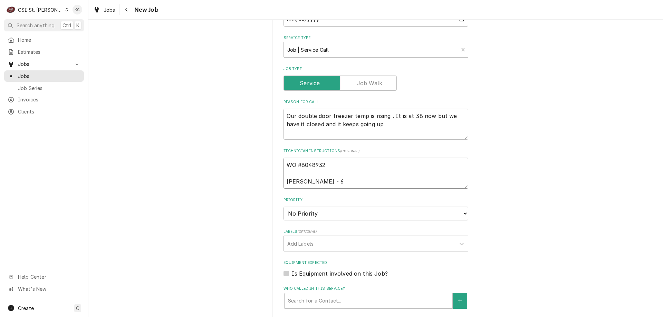
type textarea "WO #8048932 Kelli Budd - 63"
type textarea "x"
type textarea "WO #8048932 Kelli Budd - 63."
type textarea "x"
type textarea "WO #8048932 Kelli Budd - 63.6"
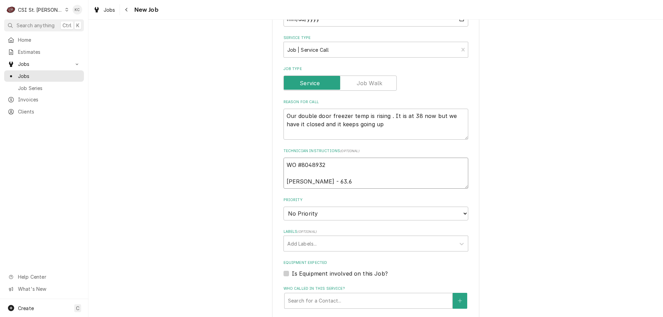
type textarea "x"
type textarea "WO #8048932 Kelli Budd - 63.6"
type textarea "x"
type textarea "WO #8048932 Kelli Budd - 63.6"
type textarea "x"
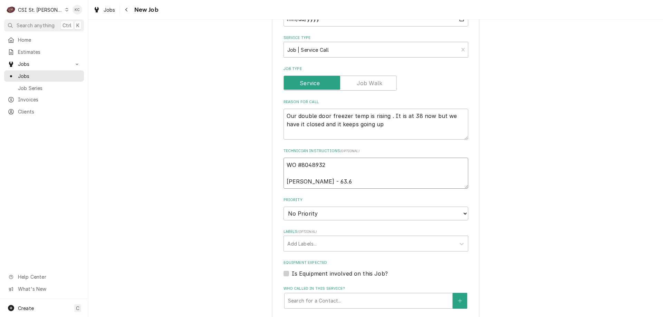
type textarea "WO #8048932 Kelli Budd - 63."
type textarea "x"
type textarea "WO #8048932 Kelli Budd - 63"
type textarea "x"
type textarea "WO #8048932 Kelli Budd - 636"
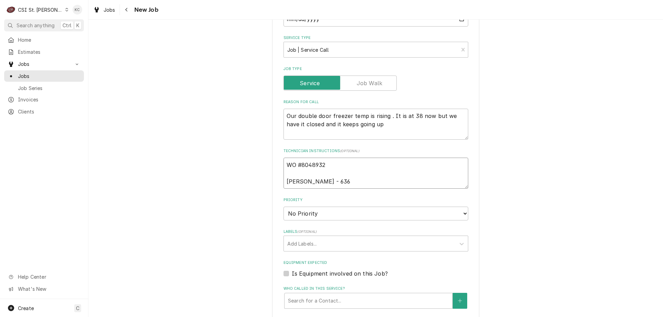
type textarea "x"
type textarea "WO #8048932 Kelli Budd - 636 7"
type textarea "x"
type textarea "WO #8048932 Kelli Budd - 636 73"
type textarea "x"
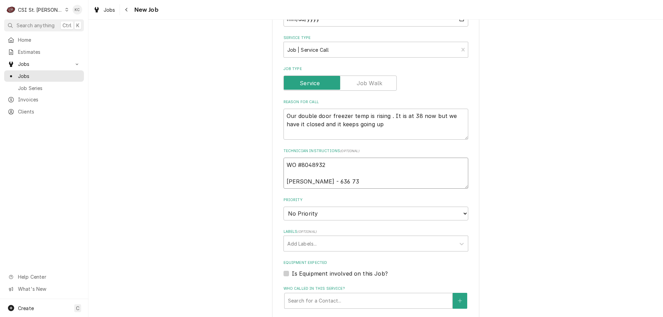
type textarea "WO #8048932 Kelli Budd - 636 733"
type textarea "x"
type textarea "WO #8048932 Kelli Budd - 636 733-"
type textarea "x"
type textarea "WO #8048932 Kelli Budd - 636 733-3"
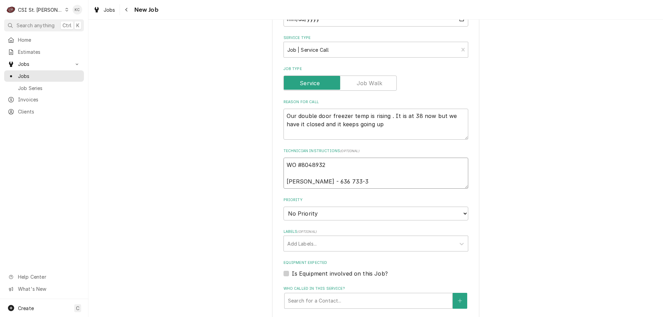
type textarea "x"
type textarea "WO #8048932 Kelli Budd - 636 733-32"
type textarea "x"
type textarea "WO #8048932 Kelli Budd - 636 733-327"
type textarea "x"
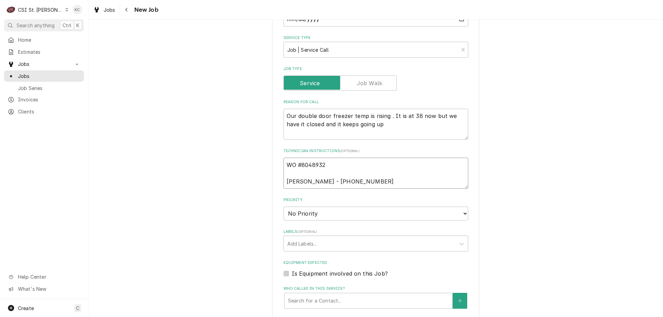
type textarea "WO #8048932 Kelli Budd - 636 733-3270"
type textarea "x"
type textarea "WO #8048932 Kelli Budd - 636 733-3270"
click at [338, 215] on select "No Priority Urgent High Medium Low" at bounding box center [376, 214] width 185 height 14
select select "2"
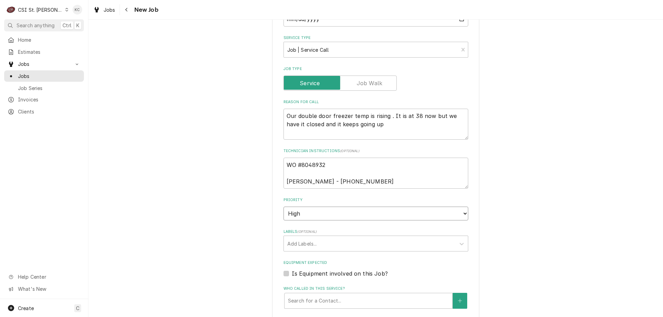
click at [284, 207] on select "No Priority Urgent High Medium Low" at bounding box center [376, 214] width 185 height 14
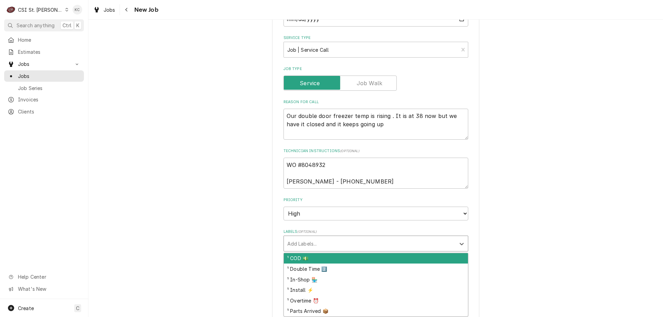
click at [323, 245] on div "Labels" at bounding box center [369, 244] width 165 height 12
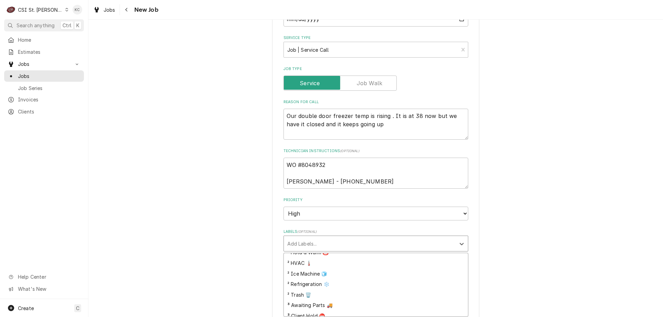
scroll to position [173, 0]
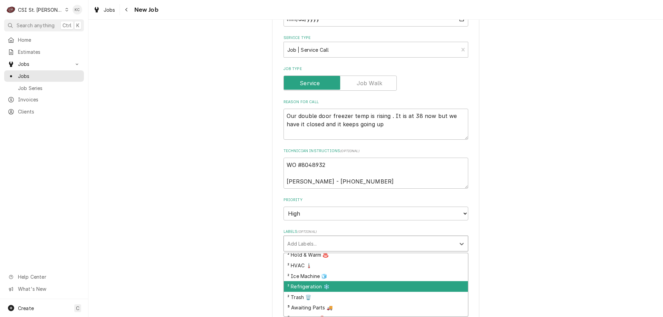
click at [321, 287] on div "² Refrigeration ❄️" at bounding box center [376, 287] width 184 height 11
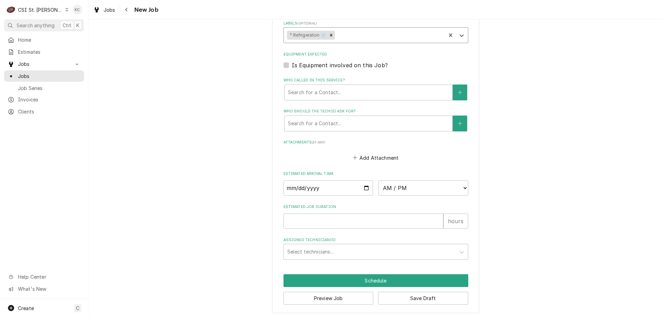
scroll to position [453, 0]
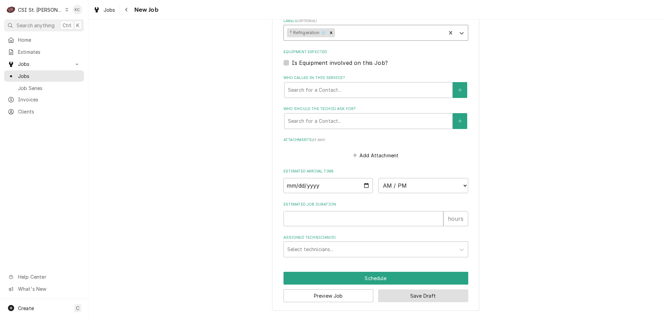
click at [436, 299] on button "Save Draft" at bounding box center [423, 296] width 90 height 13
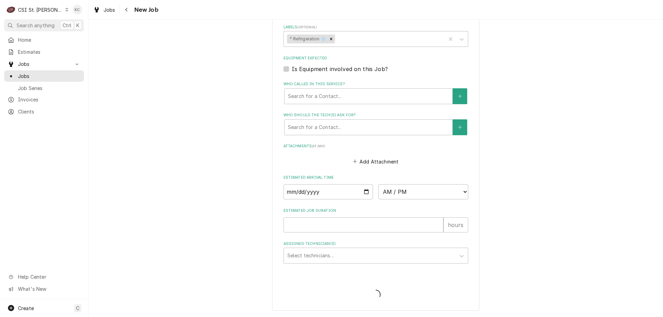
scroll to position [447, 0]
type textarea "x"
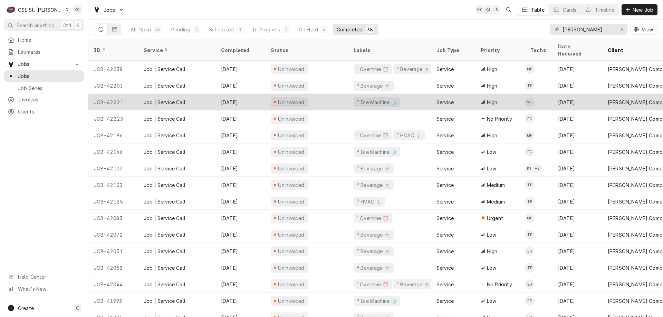
scroll to position [4, 0]
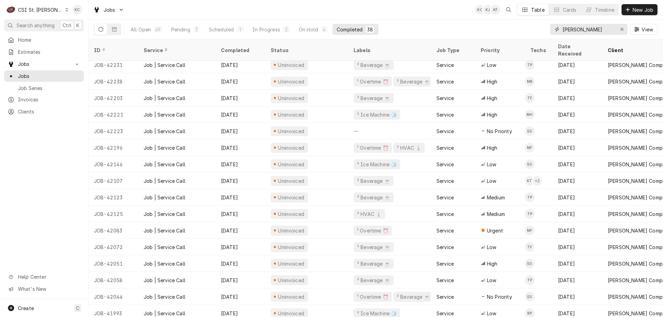
drag, startPoint x: 585, startPoint y: 31, endPoint x: 534, endPoint y: 31, distance: 51.1
click at [534, 31] on div "All Open 49 Pending 3 Scheduled 1 In Progress 3 On Hold 4 Completed 38 vivian V…" at bounding box center [376, 29] width 564 height 19
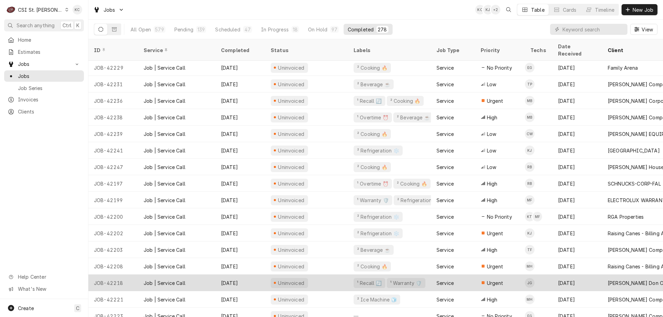
scroll to position [0, 0]
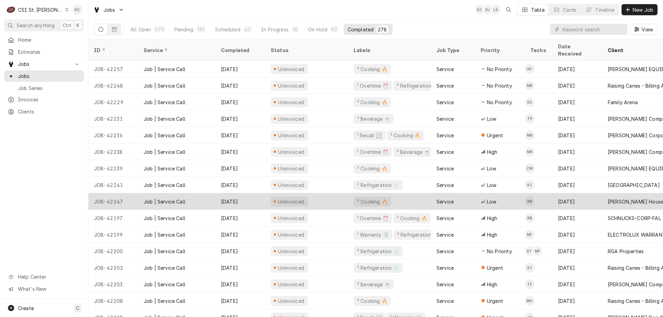
click at [602, 193] on div "[PERSON_NAME] House" at bounding box center [640, 201] width 77 height 17
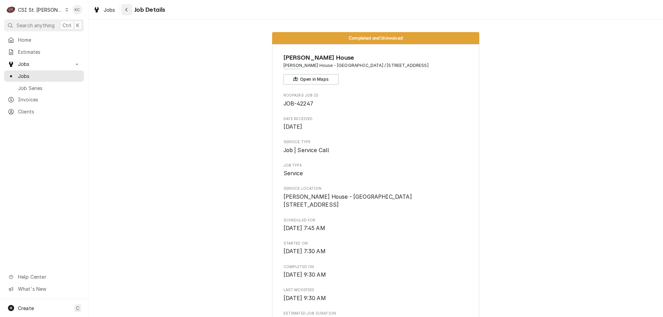
click at [128, 10] on icon "Navigate back" at bounding box center [126, 9] width 3 height 5
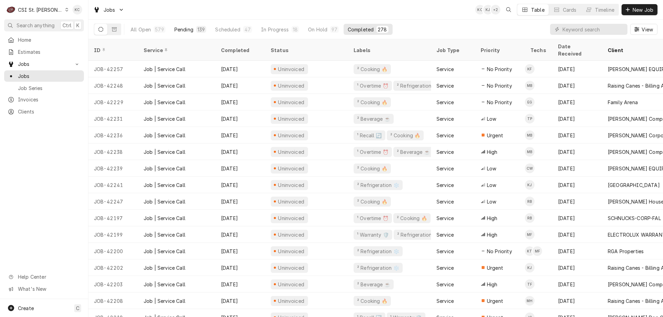
click at [178, 28] on div "Pending" at bounding box center [183, 29] width 19 height 7
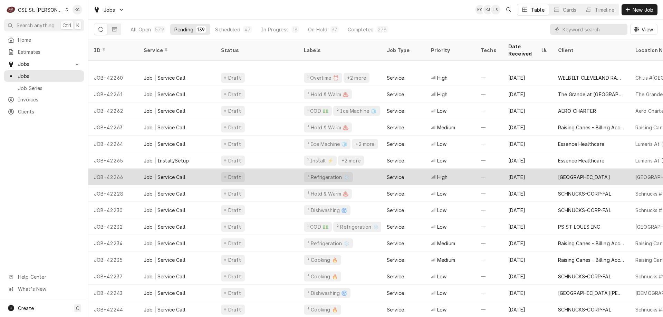
scroll to position [123, 0]
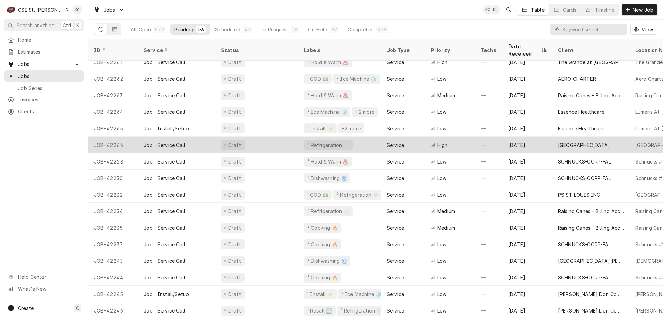
click at [471, 137] on div "High" at bounding box center [451, 145] width 50 height 17
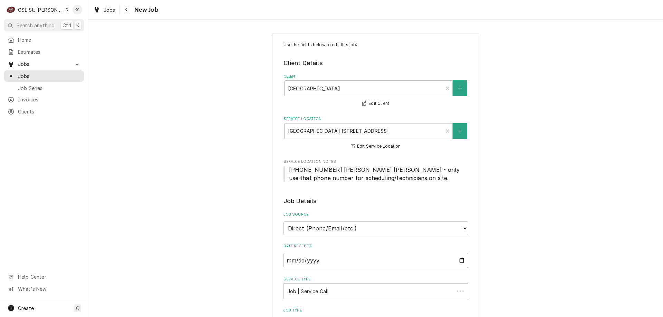
type textarea "x"
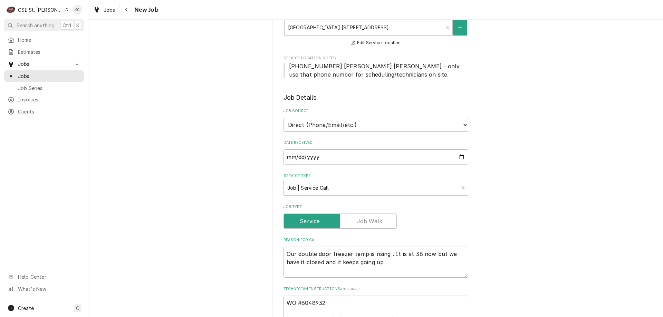
scroll to position [138, 0]
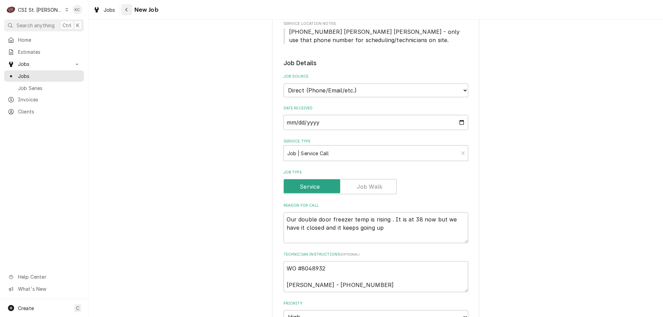
click at [129, 9] on div "Navigate back" at bounding box center [126, 9] width 7 height 7
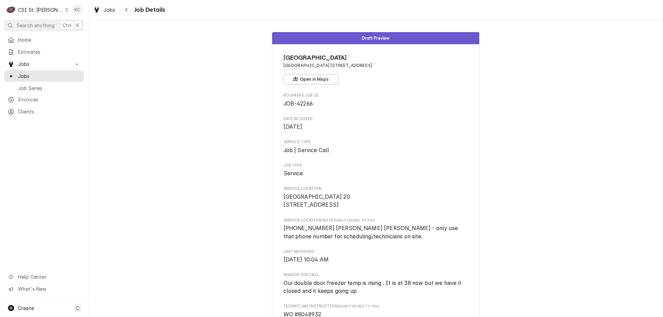
drag, startPoint x: 144, startPoint y: 34, endPoint x: 115, endPoint y: 22, distance: 31.4
click at [144, 33] on div "Draft [GEOGRAPHIC_DATA] [GEOGRAPHIC_DATA] [STREET_ADDRESS] Open in Maps Roopair…" at bounding box center [375, 292] width 575 height 530
click at [28, 9] on div "CSI St. [PERSON_NAME]" at bounding box center [40, 9] width 45 height 7
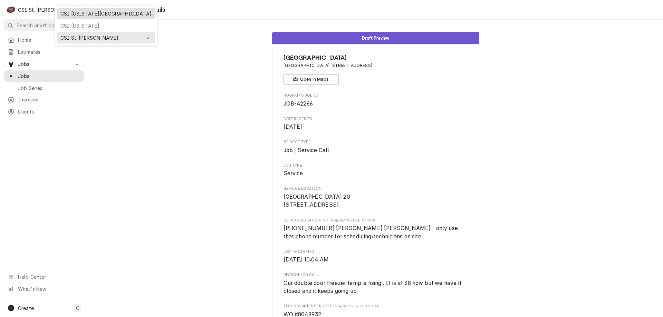
click at [72, 10] on div "CSI [US_STATE][GEOGRAPHIC_DATA]" at bounding box center [105, 13] width 91 height 7
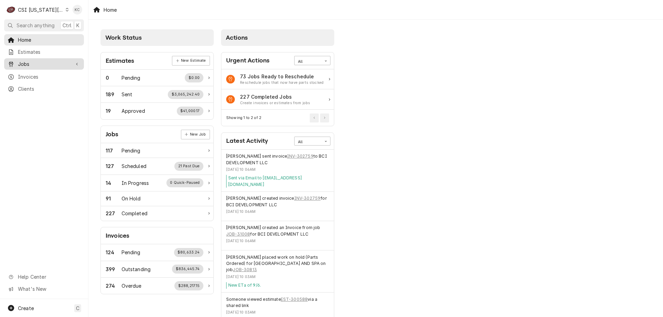
click at [38, 64] on span "Jobs" at bounding box center [44, 63] width 52 height 7
click at [50, 73] on span "Jobs" at bounding box center [49, 76] width 63 height 7
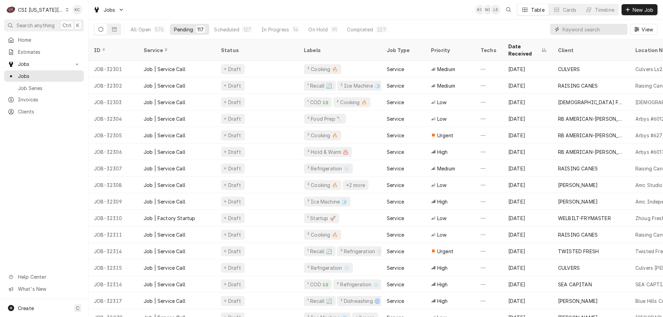
click at [569, 34] on input "Dynamic Content Wrapper" at bounding box center [593, 29] width 61 height 11
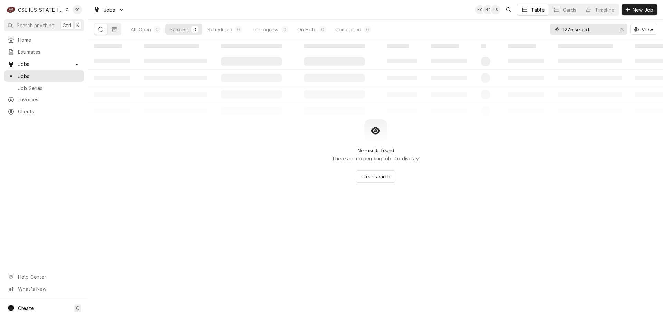
click at [577, 31] on input "1275 se old" at bounding box center [589, 29] width 52 height 11
drag, startPoint x: 611, startPoint y: 31, endPoint x: 527, endPoint y: 33, distance: 84.6
click at [527, 33] on div "All Open 0 Pending 0 Scheduled 0 In Progress 0 On Hold 0 Completed 0 1275 south…" at bounding box center [376, 29] width 564 height 19
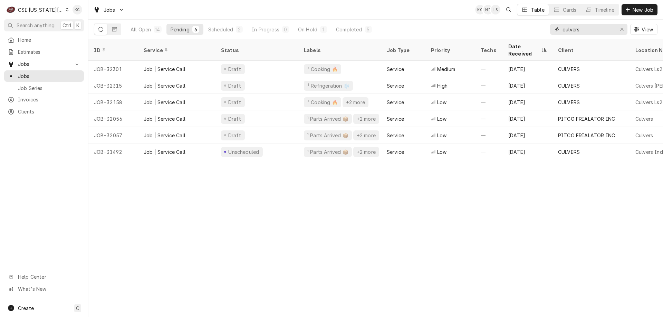
type input "culvers"
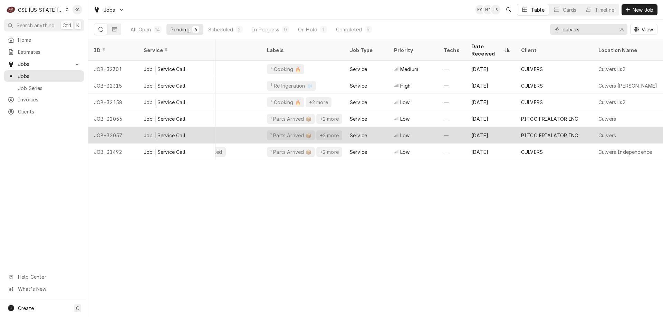
scroll to position [0, 36]
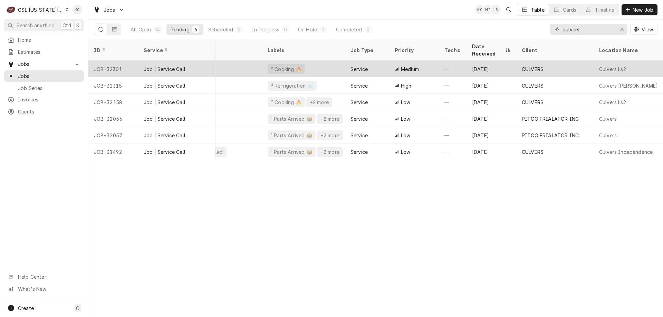
click at [238, 63] on div "Draft" at bounding box center [220, 69] width 83 height 17
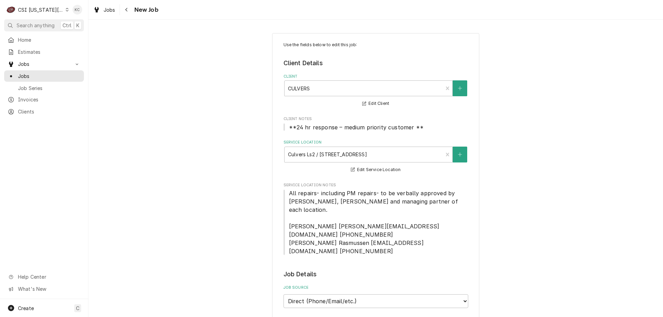
type textarea "x"
click at [129, 8] on div "Navigate back" at bounding box center [126, 9] width 7 height 7
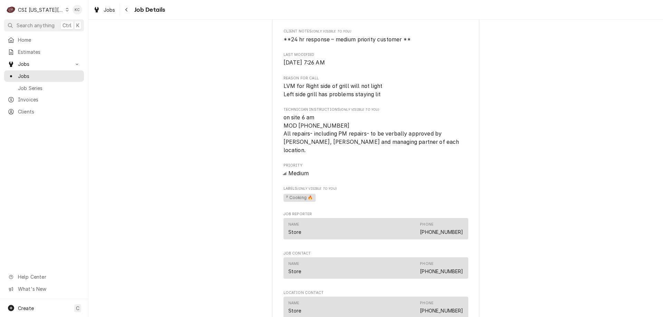
scroll to position [206, 0]
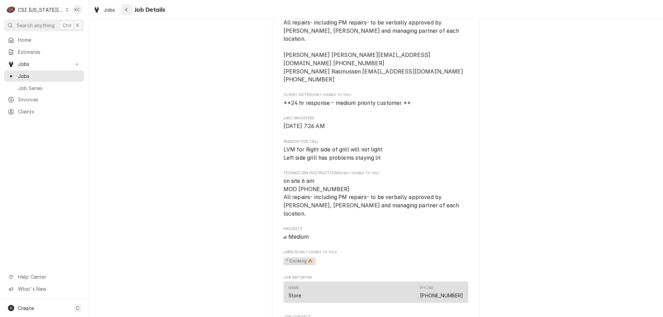
click at [129, 10] on div "Navigate back" at bounding box center [126, 9] width 7 height 7
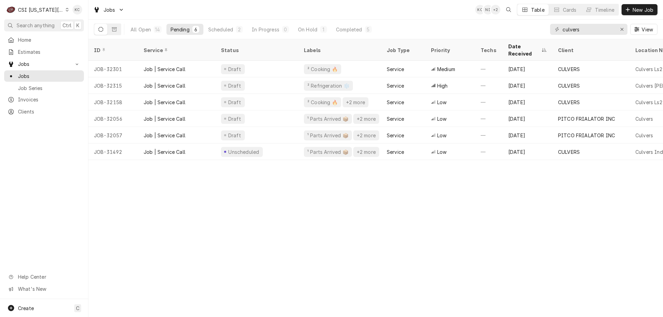
drag, startPoint x: 314, startPoint y: 158, endPoint x: 373, endPoint y: 154, distance: 59.9
click at [373, 154] on div "ID Service Status Labels Job Type Priority Techs Date Received Client Location …" at bounding box center [375, 178] width 575 height 278
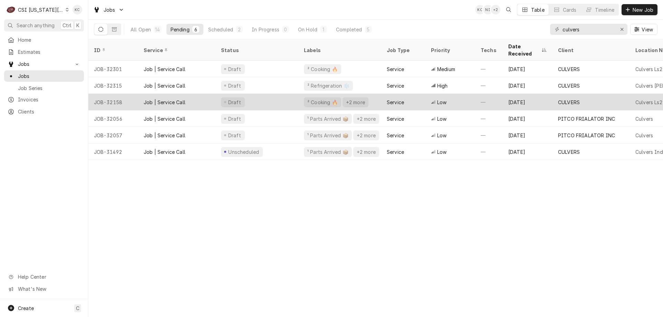
click at [257, 97] on div "Draft" at bounding box center [257, 102] width 83 height 17
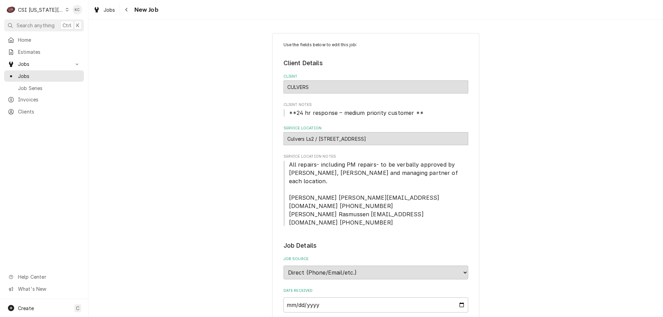
type textarea "x"
click at [127, 9] on icon "Navigate back" at bounding box center [126, 9] width 3 height 5
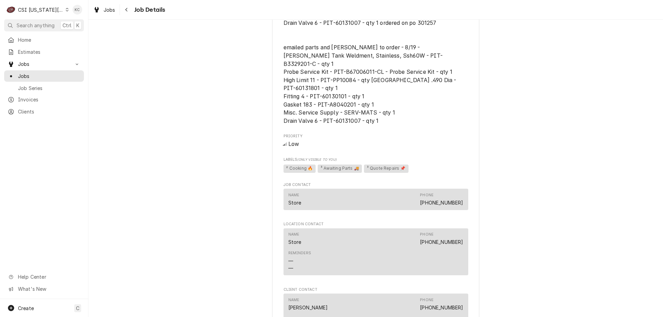
scroll to position [518, 0]
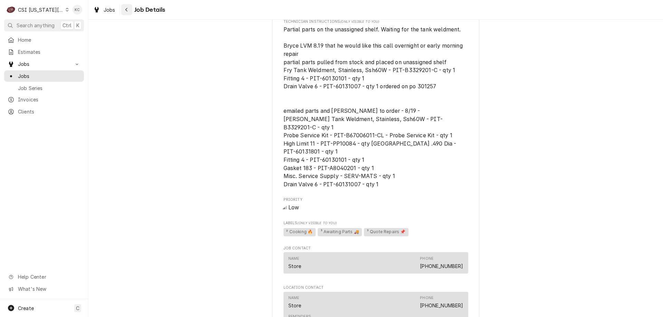
click at [127, 8] on icon "Navigate back" at bounding box center [126, 9] width 3 height 5
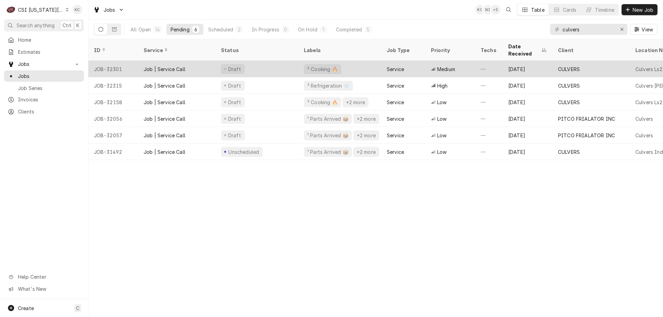
click at [254, 64] on div "Draft" at bounding box center [257, 69] width 83 height 17
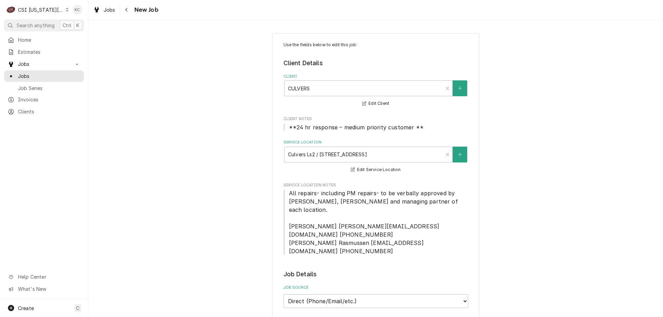
type textarea "x"
click at [130, 15] on button "Navigate back" at bounding box center [126, 9] width 11 height 11
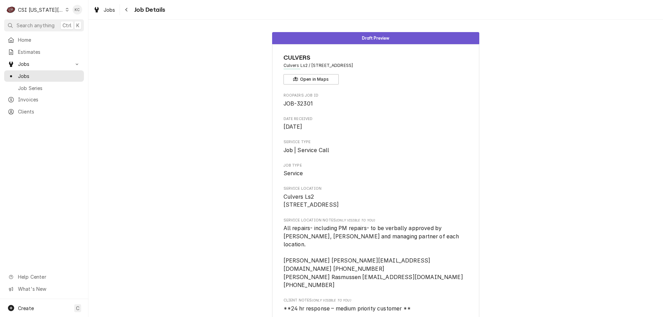
click at [130, 12] on div "Navigate back" at bounding box center [126, 9] width 7 height 7
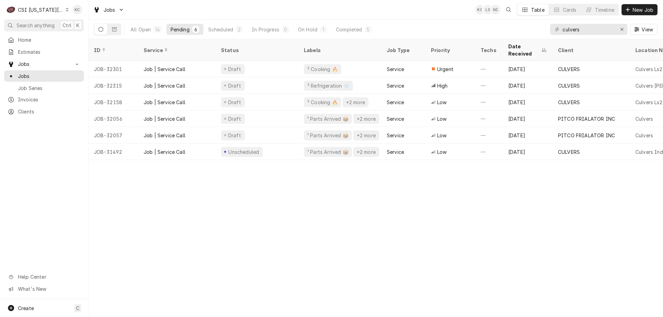
click at [44, 6] on div "C CSI Kansas City" at bounding box center [37, 10] width 67 height 14
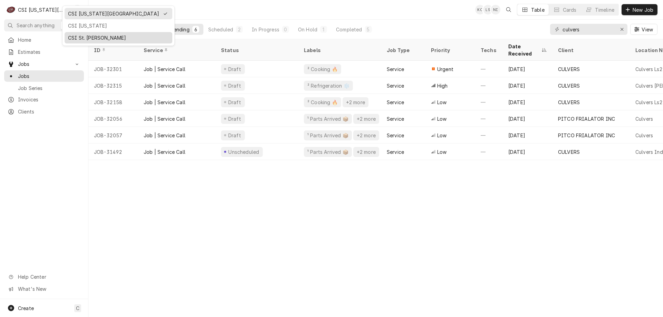
click at [65, 38] on div "CSI St. [PERSON_NAME]" at bounding box center [119, 37] width 108 height 11
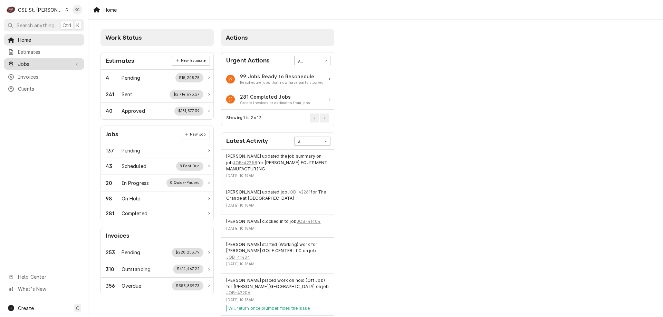
click at [31, 65] on span "Jobs" at bounding box center [44, 63] width 52 height 7
click at [30, 75] on span "Jobs" at bounding box center [49, 76] width 63 height 7
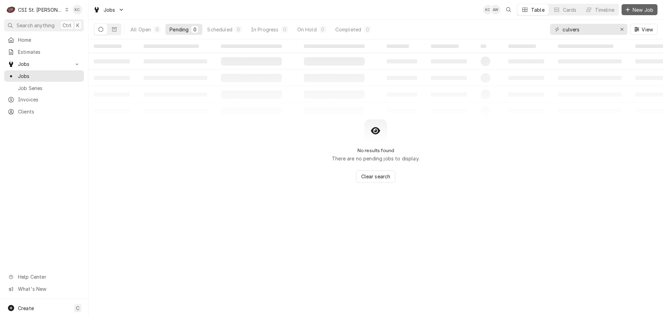
click at [632, 7] on span "New Job" at bounding box center [642, 9] width 23 height 7
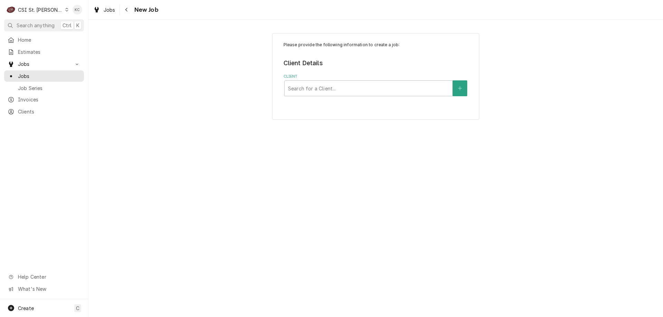
click at [337, 98] on div "Please provide the following information to create a job: Client Details Client…" at bounding box center [375, 76] width 207 height 87
click at [337, 92] on div "Client" at bounding box center [368, 88] width 161 height 12
type input "welbilt de"
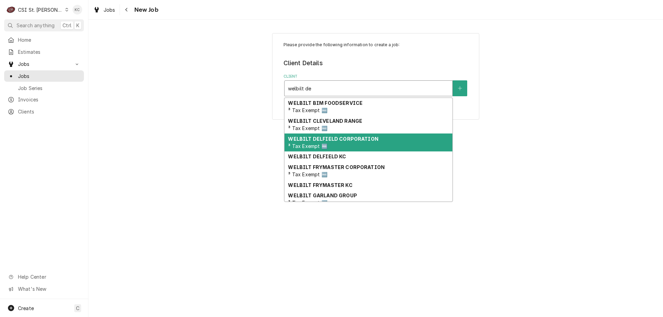
click at [346, 142] on strong "WELBILT DELFIELD CORPORATION" at bounding box center [333, 139] width 90 height 6
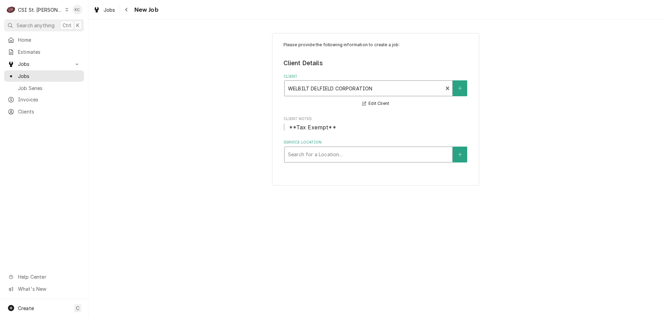
click at [355, 155] on div "Service Location" at bounding box center [368, 155] width 161 height 12
type input "9615"
click at [459, 154] on icon "Create New Location" at bounding box center [460, 154] width 4 height 5
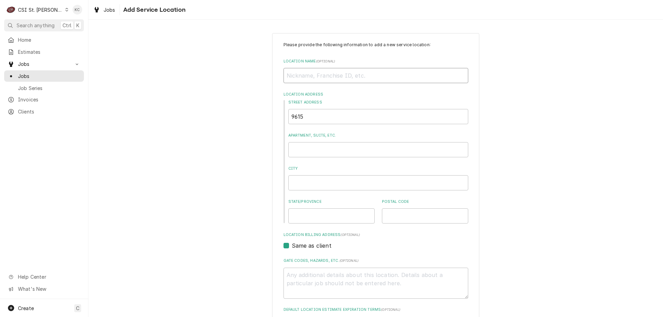
click at [298, 78] on input "Location Name ( optional )" at bounding box center [376, 75] width 185 height 15
type textarea "x"
type input "T"
type textarea "x"
type input "TH"
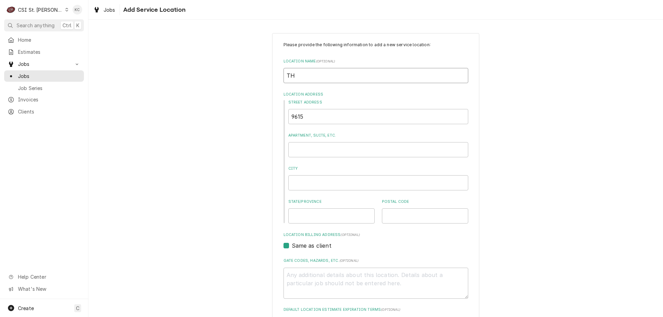
type textarea "x"
type input "THE"
type textarea "x"
type input "THE"
type textarea "x"
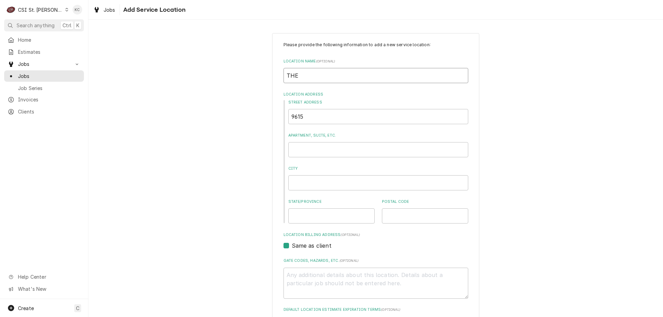
type input "THE M"
type textarea "x"
type input "THE ME"
type textarea "x"
type input "THE MEX"
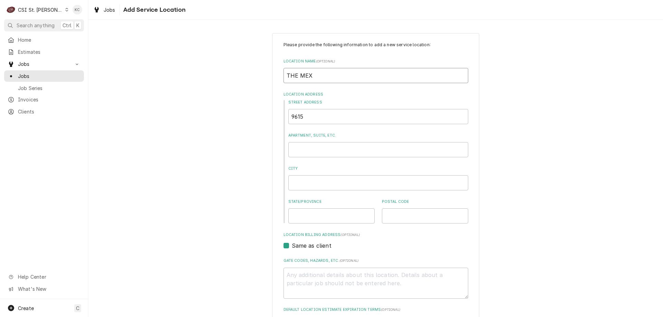
type textarea "x"
type input "THE MEXIC"
type textarea "x"
type input "THE MEXICA"
type textarea "x"
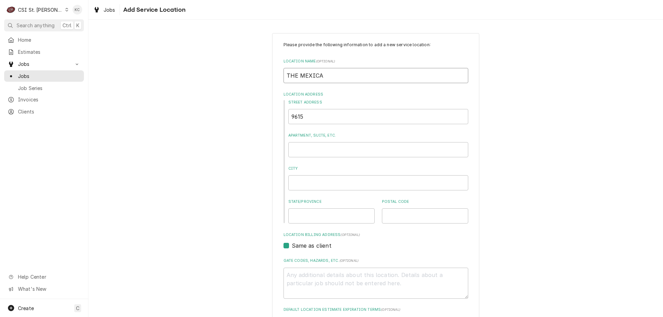
type input "THE [DEMOGRAPHIC_DATA]"
type textarea "x"
type input "THE [DEMOGRAPHIC_DATA]"
type textarea "x"
type input "9"
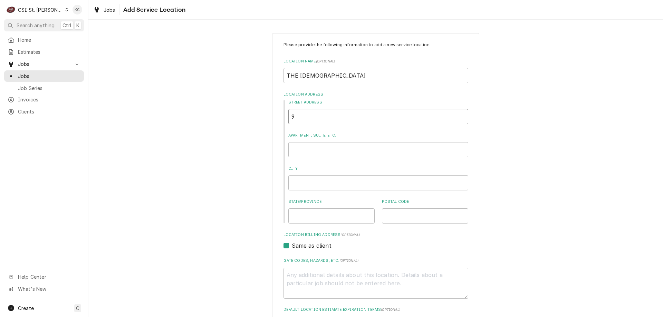
type textarea "x"
type input "96"
type textarea "x"
type input "961"
type textarea "x"
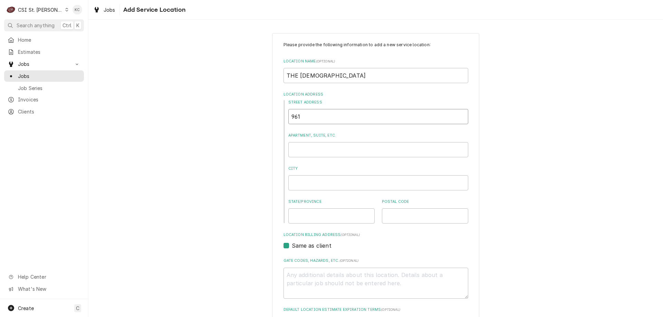
type input "9615"
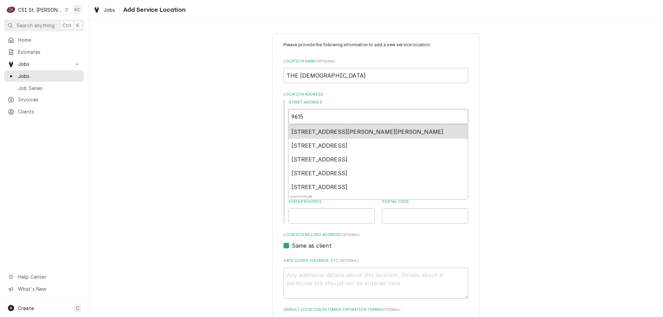
type textarea "x"
type input "9615"
type textarea "x"
type input "9615 W"
click at [316, 132] on span "9615 Watson Road, Sappington, MO, USA" at bounding box center [368, 131] width 152 height 7
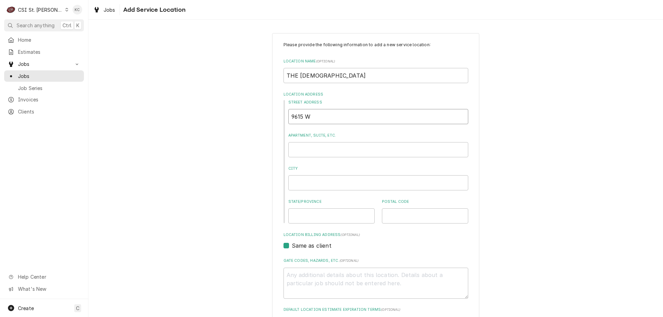
type textarea "x"
type input "9615 Watson Rd"
click at [525, 186] on div "Please provide the following information to add a new service location: Locatio…" at bounding box center [375, 239] width 575 height 424
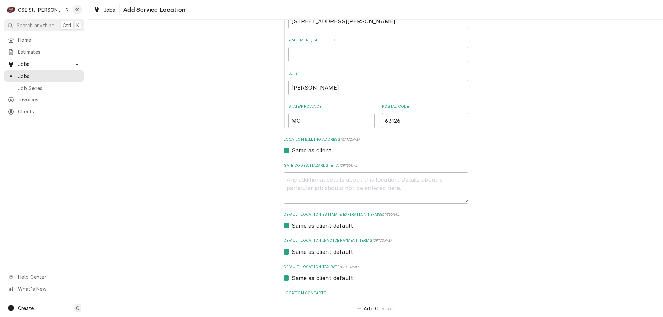
scroll to position [134, 0]
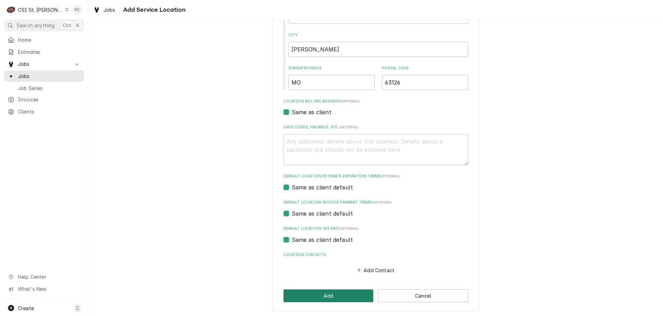
click at [345, 295] on button "Add" at bounding box center [329, 296] width 90 height 13
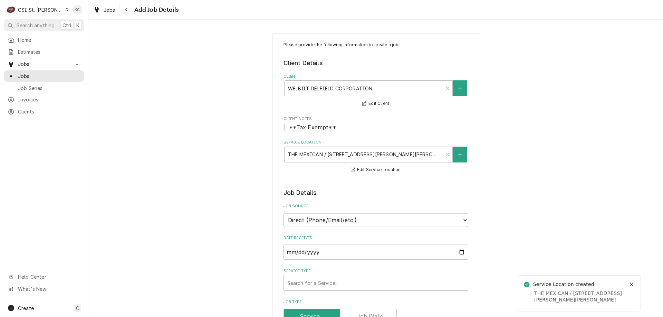
type textarea "x"
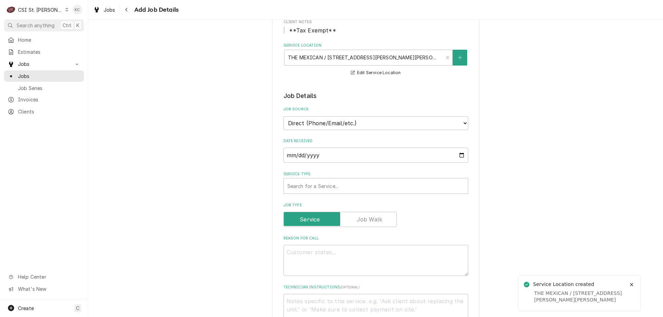
scroll to position [104, 0]
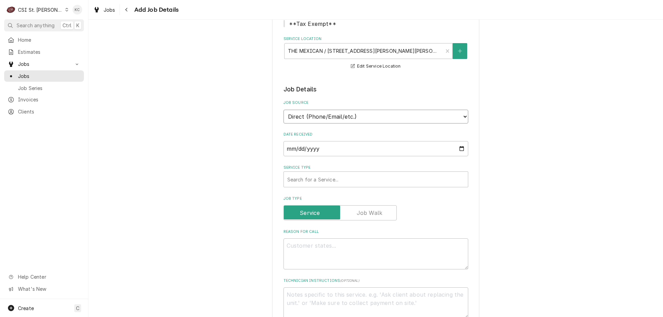
click at [364, 117] on select "Direct (Phone/Email/etc.) Service Channel Corrigo Ecotrak Other" at bounding box center [376, 117] width 185 height 14
select select "100"
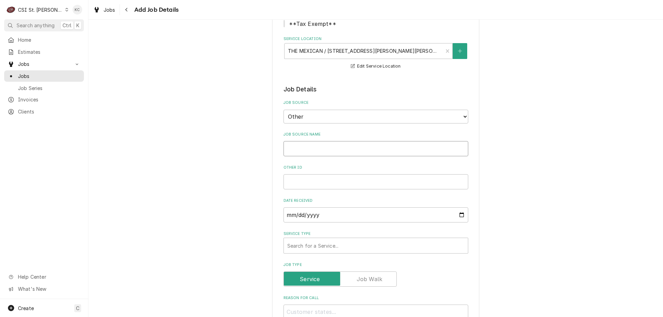
click at [321, 149] on input "Job Source Name" at bounding box center [376, 148] width 185 height 15
type textarea "x"
type input "G"
type textarea "x"
type input "Gr"
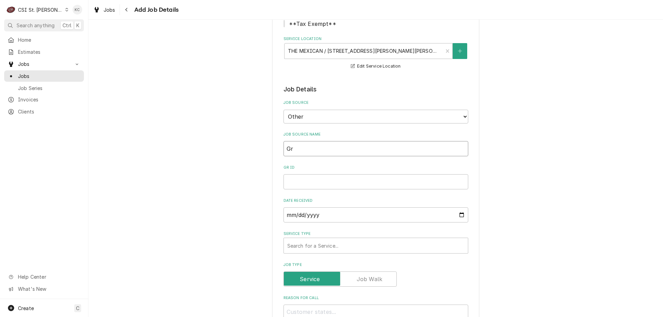
type textarea "x"
type input "Gre"
type textarea "x"
type input "Greg"
type textarea "x"
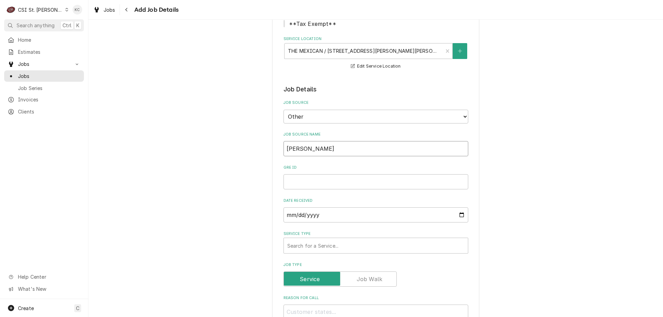
type input "Greg"
type textarea "x"
type input "Greg a"
type textarea "x"
type input "Greg at"
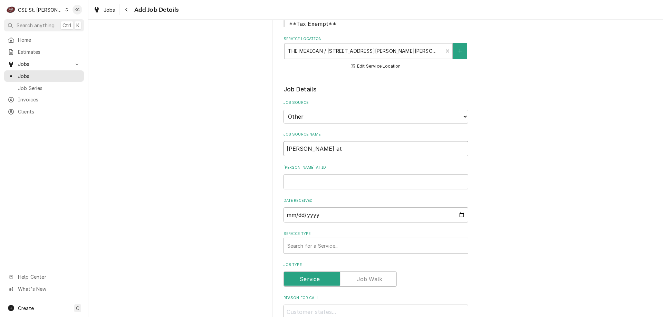
type textarea "x"
type input "Greg at"
type textarea "x"
type input "Greg at F"
type textarea "x"
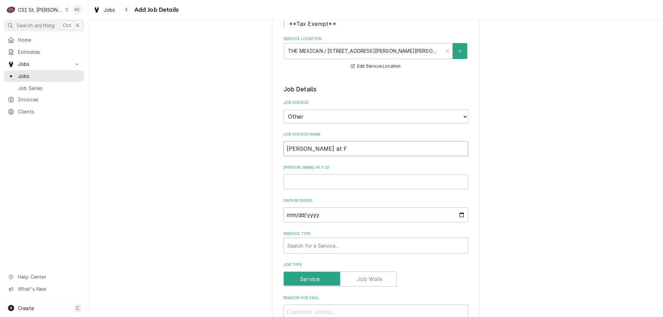
type input "Greg at Fo"
type textarea "x"
type input "Greg at For"
type textarea "x"
type input "Greg at Fo"
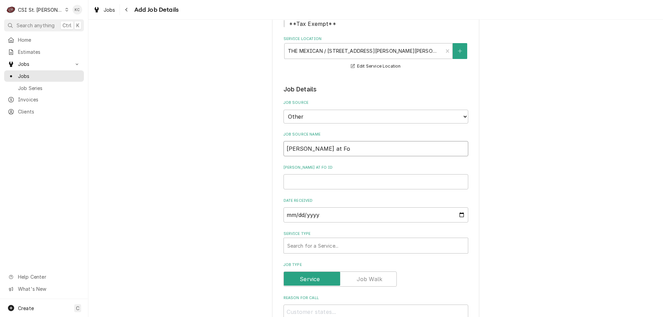
type textarea "x"
type input "Greg at F"
type textarea "x"
type input "Greg at FO"
type textarea "x"
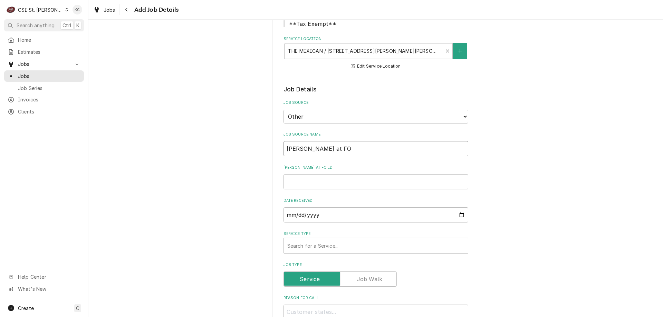
type input "Greg at FOR"
type textarea "x"
type input "Greg at FORD"
type textarea "x"
click at [312, 120] on select "Direct (Phone/Email/etc.) Service Channel Corrigo Ecotrak Other" at bounding box center [376, 117] width 185 height 14
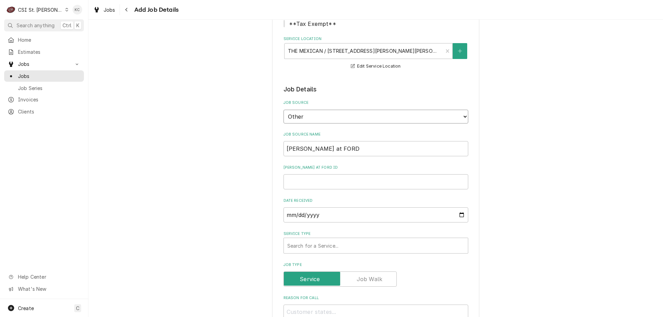
select select "0"
click at [284, 110] on select "Direct (Phone/Email/etc.) Service Channel Corrigo Ecotrak Other" at bounding box center [376, 117] width 185 height 14
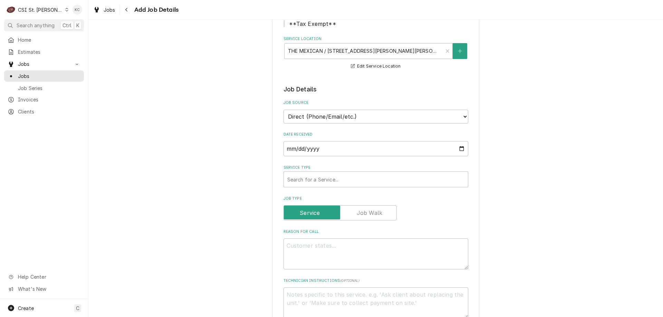
click at [505, 162] on div "Please provide the following information to create a job: Client Details Client…" at bounding box center [375, 290] width 575 height 735
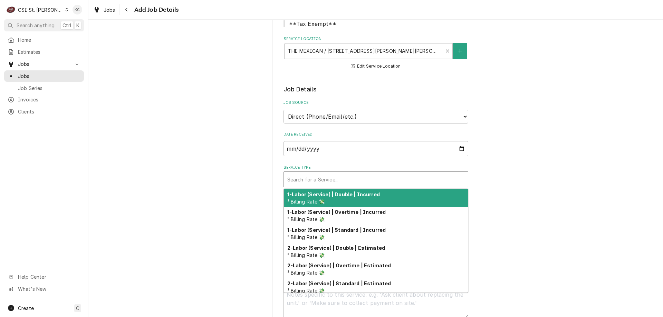
click at [324, 183] on div "Service Type" at bounding box center [375, 179] width 177 height 12
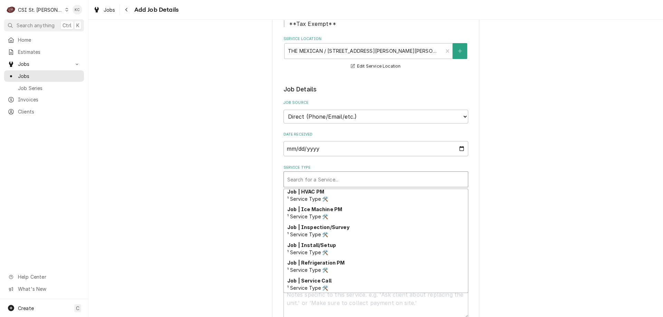
scroll to position [364, 0]
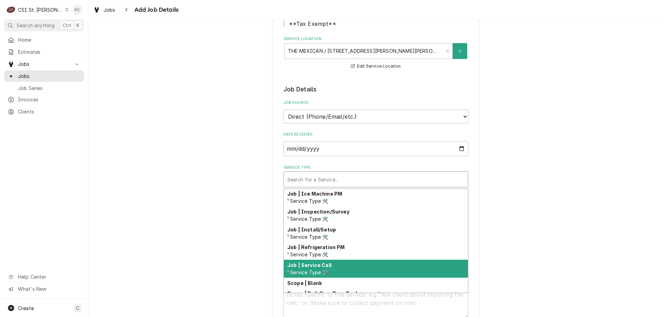
click at [327, 264] on strong "Job | Service Call" at bounding box center [309, 266] width 44 height 6
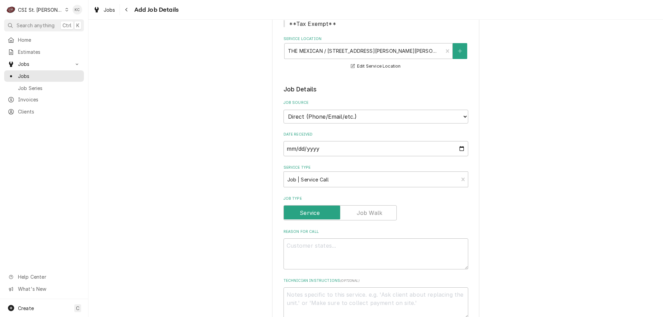
click at [546, 199] on div "Please provide the following information to create a job: Client Details Client…" at bounding box center [375, 290] width 575 height 735
click at [356, 246] on textarea "Reason For Call" at bounding box center [376, 254] width 185 height 31
click at [299, 249] on textarea "Reason For Call" at bounding box center [376, 254] width 185 height 31
paste textarea "brand new Delfield freezer we just plugged in today and it make a loud noise li…"
type textarea "x"
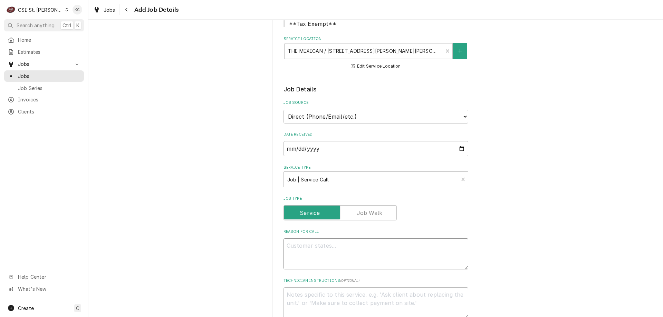
type textarea "brand new Delfield freezer we just plugged in today and it make a loud noise li…"
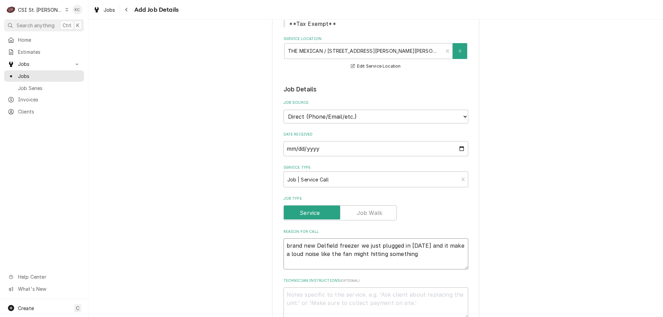
type textarea "x"
type textarea "brand new Delfield freezer we just plugged in today and it make a loud noise li…"
click at [284, 245] on textarea "brand new Delfield freezer we just plugged in today and it make a loud noise li…" at bounding box center [376, 254] width 185 height 31
type textarea "x"
type textarea "brand new Delfield freezer we just plugged in today and it make a loud noise li…"
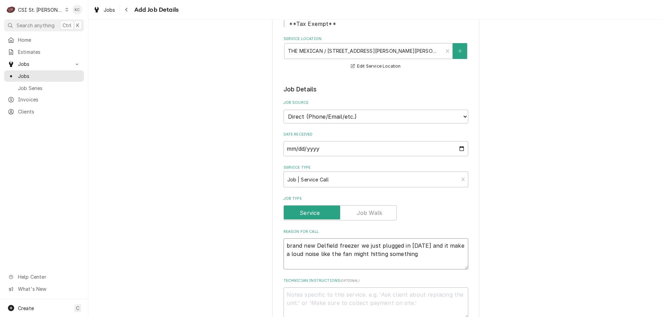
type textarea "x"
type textarea "brand new Delfield freezer we just plugged in today and it make a loud noise li…"
type textarea "x"
type textarea "D brand new Delfield freezer we just plugged in today and it make a loud noise …"
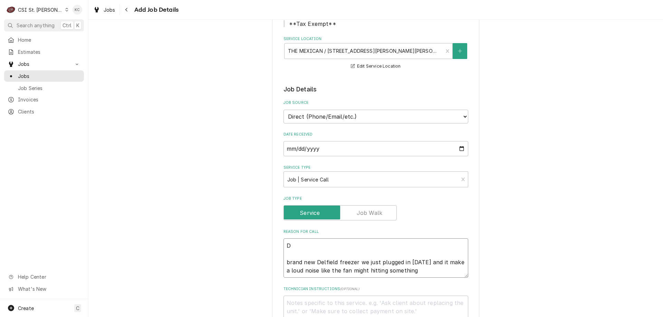
type textarea "x"
type textarea "De brand new Delfield freezer we just plugged in today and it make a loud noise…"
type textarea "x"
type textarea "Del brand new Delfield freezer we just plugged in today and it make a loud nois…"
type textarea "x"
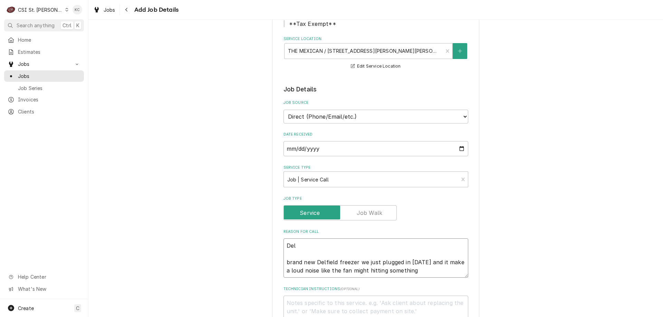
type textarea "Delf brand new Delfield freezer we just plugged in today and it make a loud noi…"
type textarea "x"
type textarea "Delfil brand new Delfield freezer we just plugged in today and it make a loud n…"
type textarea "x"
type textarea "Delfile brand new Delfield freezer we just plugged in today and it make a loud …"
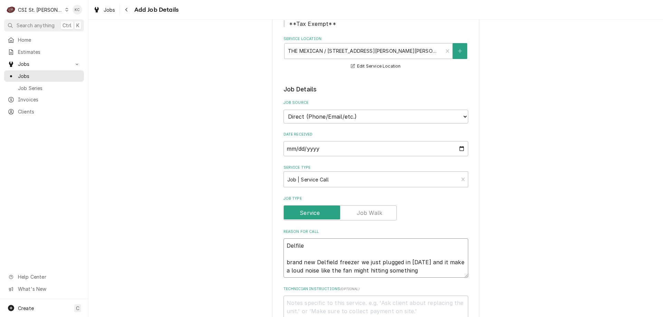
type textarea "x"
type textarea "Delfiled brand new Delfield freezer we just plugged in today and it make a loud…"
type textarea "x"
type textarea "Delfiled brand new Delfield freezer we just plugged in today and it make a loud…"
type textarea "x"
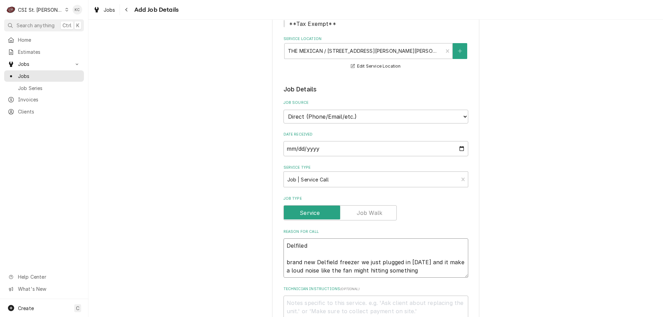
type textarea "Delfiled brand new Delfield freezer we just plugged in today and it make a loud…"
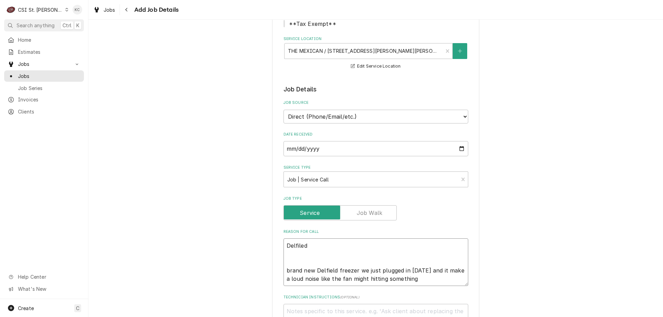
type textarea "x"
type textarea "Delfiled M brand new Delfield freezer we just plugged in today and it make a lo…"
type textarea "x"
type textarea "Delfiled Mo brand new Delfield freezer we just plugged in today and it make a l…"
type textarea "x"
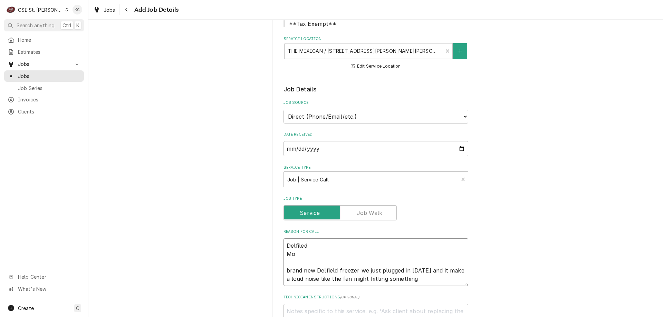
type textarea "Delfiled Mod brand new Delfield freezer we just plugged in today and it make a …"
type textarea "x"
type textarea "Delfiled Mode brand new Delfield freezer we just plugged in today and it make a…"
type textarea "x"
type textarea "Delfiled Model brand new Delfield freezer we just plugged in today and it make …"
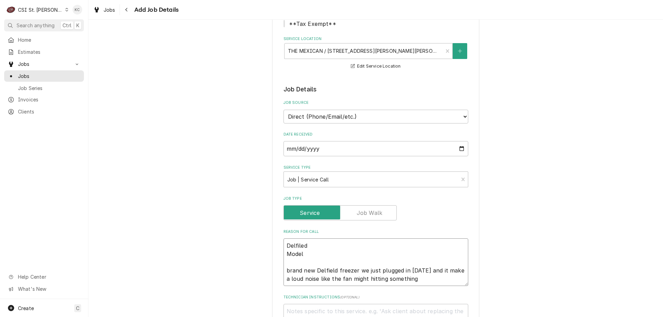
type textarea "x"
type textarea "Delfiled Model brand new Delfield freezer we just plugged in today and it make …"
type textarea "x"
type textarea "Delfiled Model - brand new Delfield freezer we just plugged in today and it mak…"
type textarea "x"
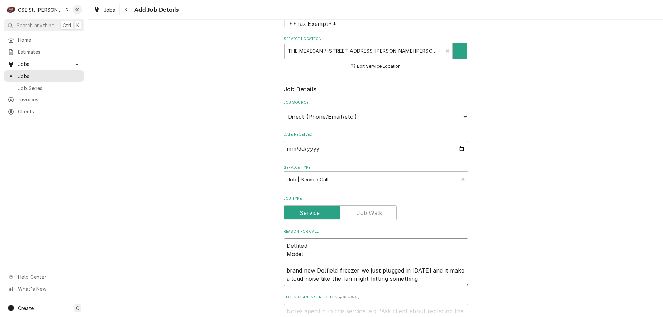
type textarea "Delfiled Model - brand new Delfield freezer we just plugged in today and it mak…"
type textarea "x"
type textarea "Delfiled Model - brand new Delfield freezer we just plugged in today and it mak…"
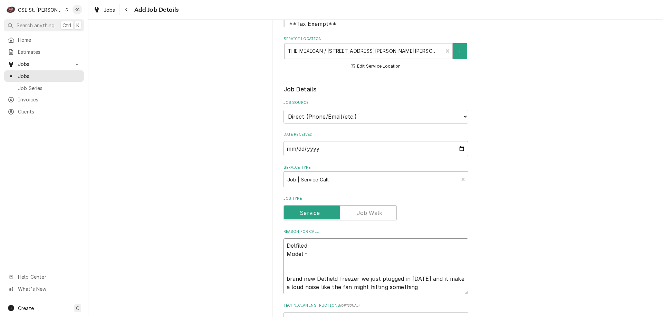
type textarea "x"
type textarea "Delfiled Model - S brand new Delfield freezer we just plugged in today and it m…"
type textarea "x"
type textarea "Delfiled Model - SD brand new Delfield freezer we just plugged in today and it …"
type textarea "x"
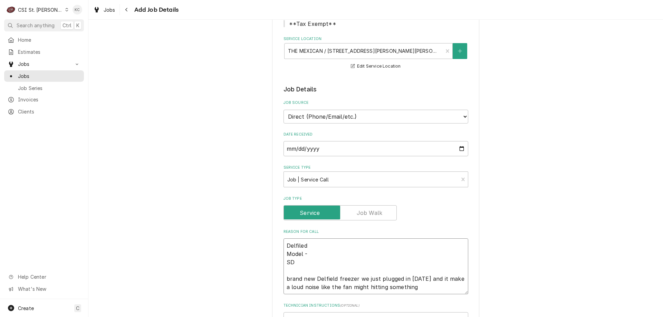
type textarea "Delfiled Model - S brand new Delfield freezer we just plugged in today and it m…"
type textarea "x"
type textarea "Delfiled Model - Se brand new Delfield freezer we just plugged in today and it …"
type textarea "x"
type textarea "Delfiled Model - Ser brand new Delfield freezer we just plugged in today and it…"
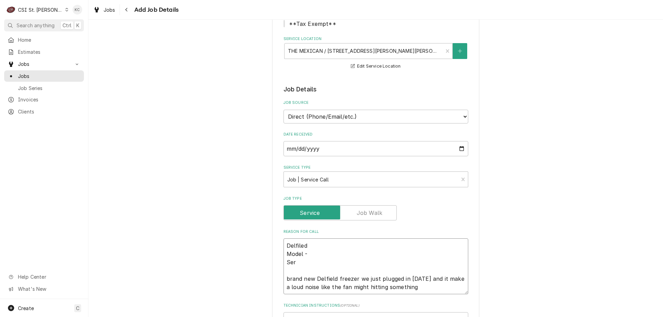
type textarea "x"
type textarea "Delfiled Model - Seri brand new Delfield freezer we just plugged in today and i…"
type textarea "x"
type textarea "Delfiled Model - Seria brand new Delfield freezer we just plugged in today and …"
type textarea "x"
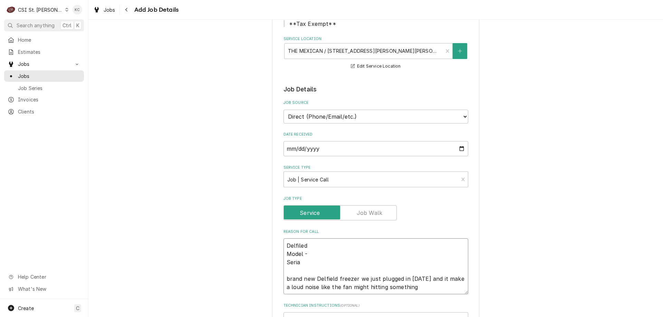
type textarea "Delfiled Model - Serial brand new Delfield freezer we just plugged in today and…"
type textarea "x"
type textarea "Delfiled Model - Serial brand new Delfield freezer we just plugged in today and…"
type textarea "x"
type textarea "Delfiled Model - Serial - brand new Delfield freezer we just plugged in today a…"
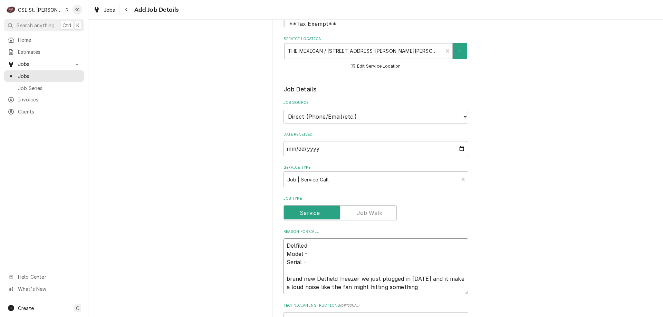
type textarea "x"
type textarea "Delfiled Model - Serial - brand new Delfield freezer we just plugged in today a…"
type textarea "x"
type textarea "Delfiled Model - Serial - brand new Delfield freezer we just plugged in today a…"
click at [331, 253] on textarea "Delfiled Model - Serial - brand new Delfield freezer we just plugged in today a…" at bounding box center [376, 267] width 185 height 56
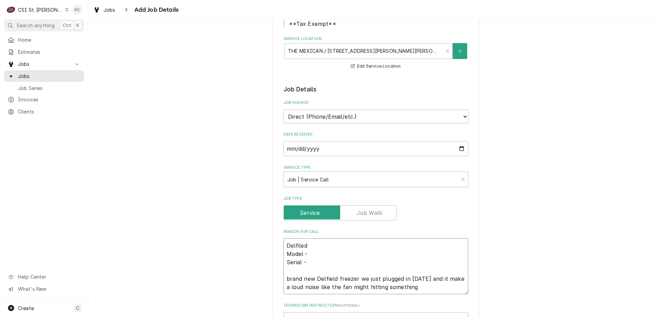
paste textarea "6151XL-s"
type textarea "x"
type textarea "Delfiled Model - 6151XL-s Serial - brand new Delfield freezer we just plugged i…"
type textarea "x"
type textarea "Delfiled Model - 6151XL-s Serial - brand new Delfield freezer we just plugged i…"
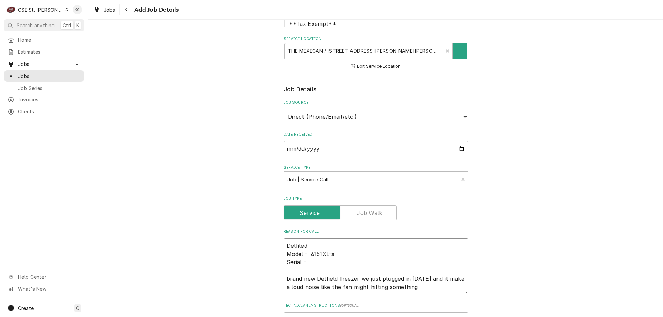
click at [325, 264] on textarea "Delfiled Model - 6151XL-s Serial - brand new Delfield freezer we just plugged i…" at bounding box center [376, 267] width 185 height 56
type textarea "x"
type textarea "Delfiled Model - 6151XL-s Serial - brand new Delfield freezer we just plugged i…"
paste textarea "2501820101732"
type textarea "x"
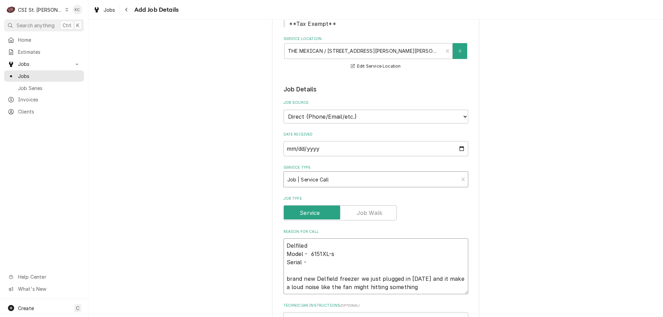
type textarea "Delfiled Model - 6151XL-s Serial - 2501820101732 brand new Delfield freezer we …"
type textarea "x"
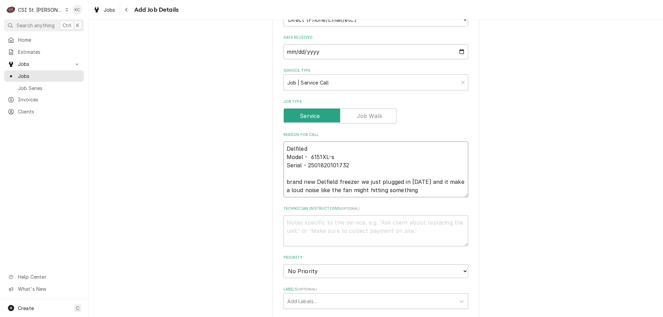
scroll to position [207, 0]
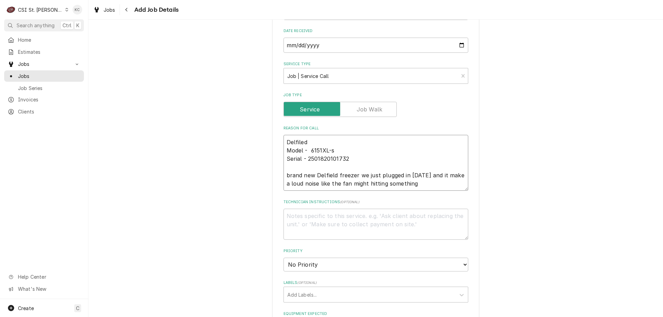
type textarea "Delfiled Model - 6151XL-s Serial - 2501820101732 brand new Delfield freezer we …"
click at [372, 221] on textarea "Technician Instructions ( optional )" at bounding box center [376, 224] width 185 height 31
click at [284, 219] on textarea "Technician Instructions ( optional )" at bounding box center [376, 224] width 185 height 31
type textarea "x"
type textarea "C"
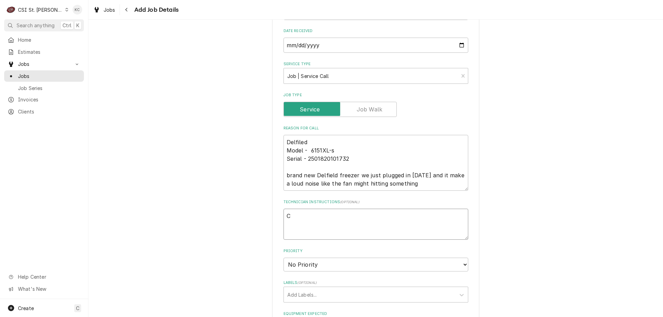
type textarea "x"
type textarea "Ch"
type textarea "x"
type textarea "Che"
type textarea "x"
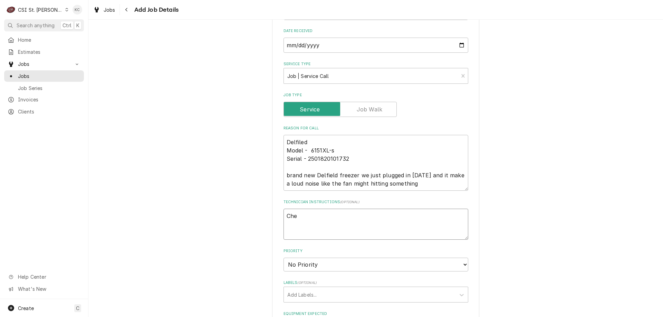
type textarea "Chef"
type textarea "x"
type textarea "Chef"
type textarea "x"
type textarea "Chef T"
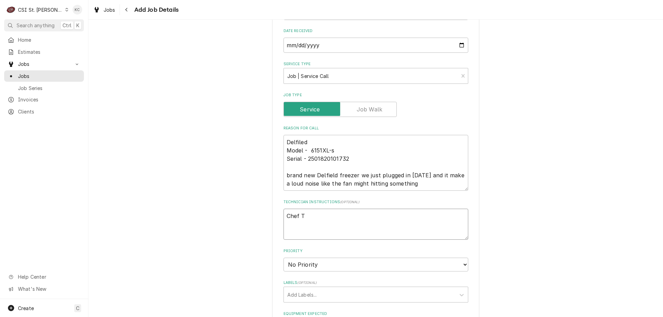
type textarea "x"
type textarea "Chef Ty"
type textarea "x"
type textarea "Chef Tyl"
type textarea "x"
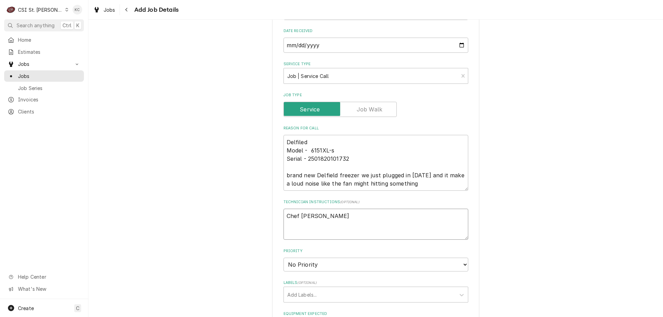
type textarea "Chef Tyle"
type textarea "x"
type textarea "Chef Tyler"
type textarea "x"
type textarea "Chef Tyler"
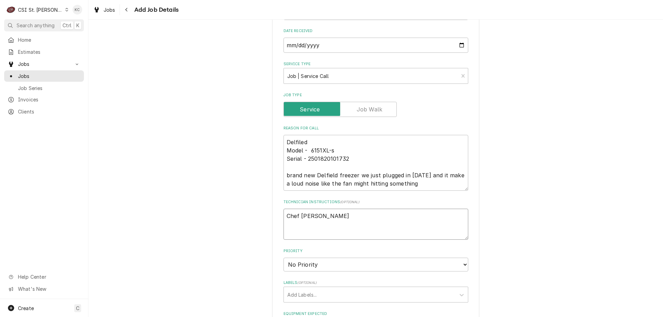
type textarea "x"
type textarea "Chef Tyler"
type textarea "x"
type textarea "Chef Tyler"
type textarea "x"
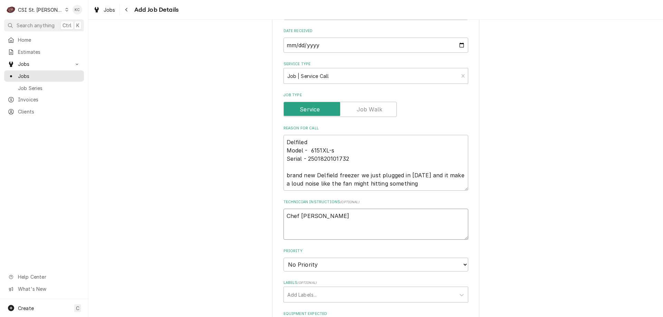
type textarea "Chef Tyler F"
type textarea "x"
type textarea "Chef Tyler Fo"
type textarea "x"
type textarea "Chef Tyler For"
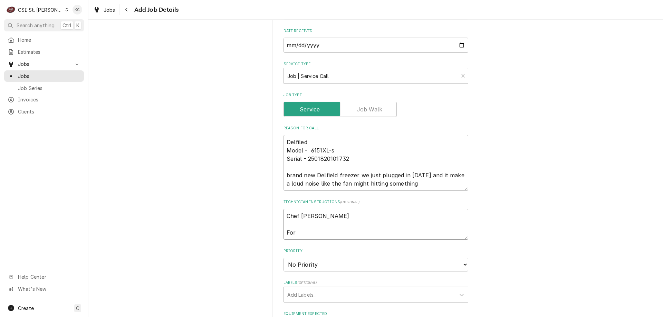
type textarea "x"
type textarea "Chef Tyler Ford"
type textarea "x"
type textarea "Chef Tyler Ford"
type textarea "x"
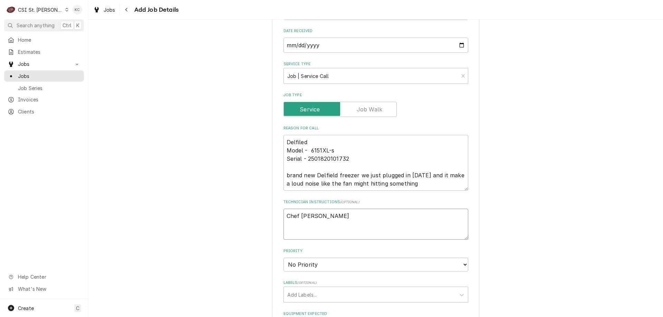
type textarea "Chef Tyler Ford i"
type textarea "x"
type textarea "Chef Tyler Ford is"
type textarea "x"
type textarea "Chef Tyler Ford is"
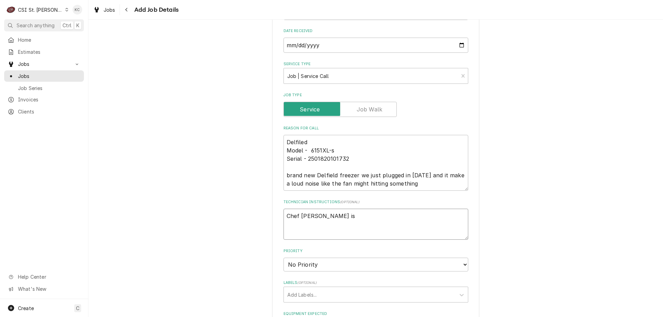
type textarea "x"
type textarea "Chef Tyler Ford is r"
type textarea "x"
type textarea "Chef Tyler Ford is re"
click at [313, 268] on select "No Priority Urgent High Medium Low" at bounding box center [376, 265] width 185 height 14
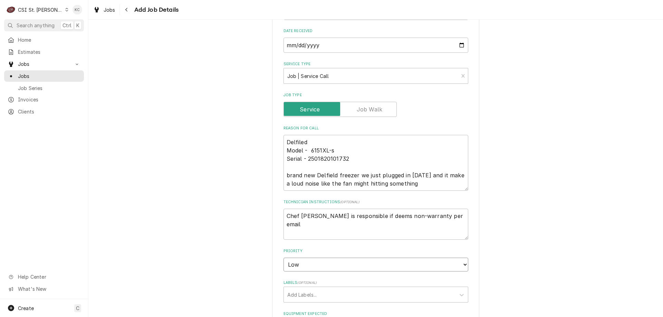
click at [284, 258] on select "No Priority Urgent High Medium Low" at bounding box center [376, 265] width 185 height 14
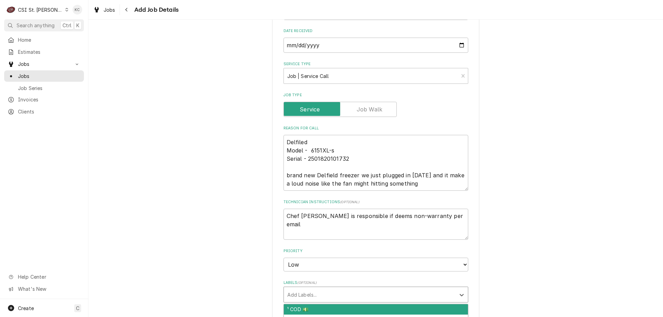
drag, startPoint x: 317, startPoint y: 295, endPoint x: 321, endPoint y: 293, distance: 3.7
click at [318, 295] on div "Labels" at bounding box center [369, 295] width 165 height 12
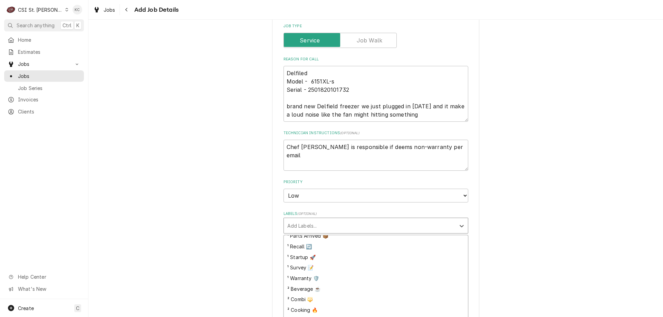
scroll to position [69, 0]
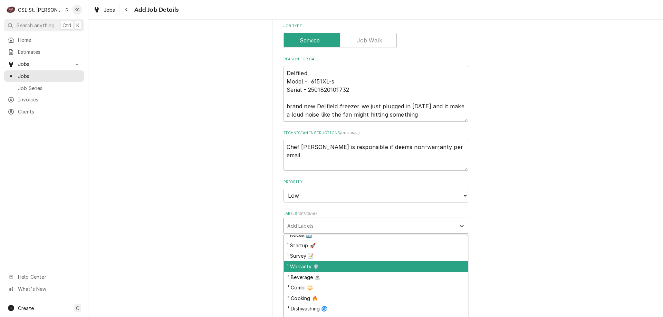
click at [335, 267] on div "¹ Warranty 🛡️" at bounding box center [376, 266] width 184 height 11
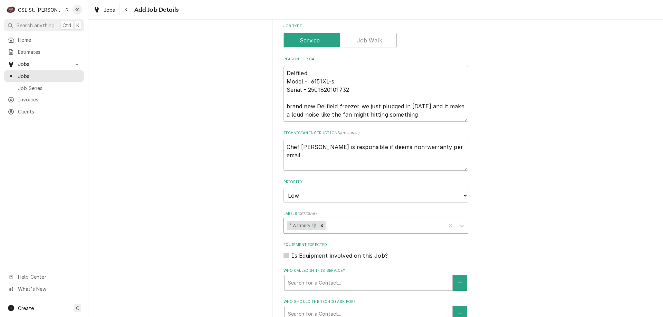
drag, startPoint x: 512, startPoint y: 234, endPoint x: 399, endPoint y: 229, distance: 112.7
click at [506, 232] on div "Please provide the following information to create a job: Client Details Client…" at bounding box center [375, 131] width 575 height 760
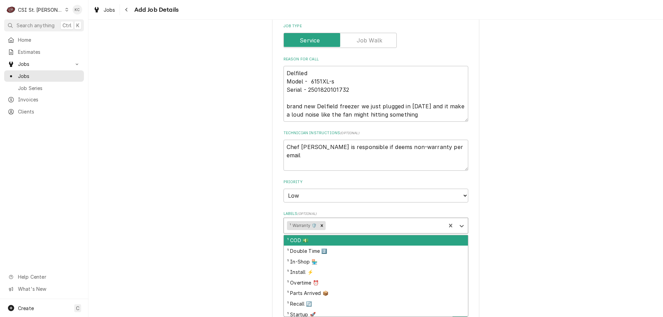
click at [351, 226] on div "Labels" at bounding box center [385, 226] width 116 height 12
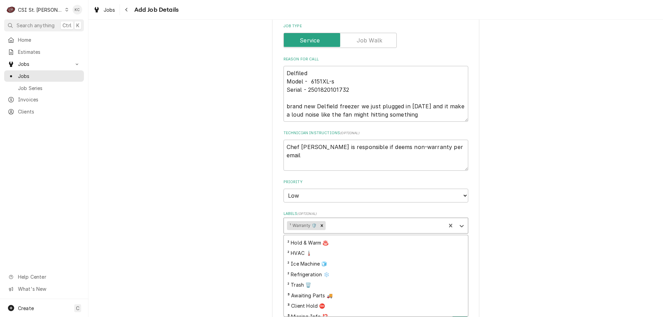
scroll to position [173, 0]
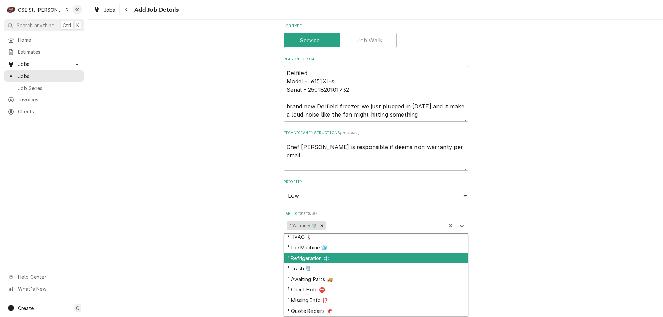
click at [358, 258] on div "² Refrigeration ❄️" at bounding box center [376, 258] width 184 height 11
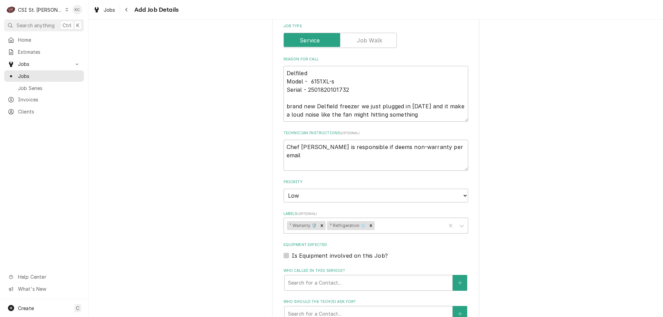
click at [509, 232] on div "Please provide the following information to create a job: Client Details Client…" at bounding box center [375, 131] width 575 height 760
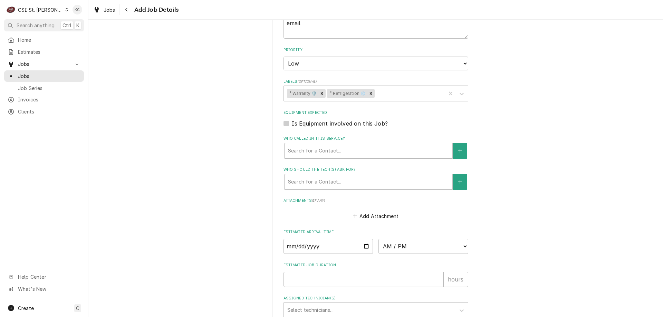
scroll to position [469, 0]
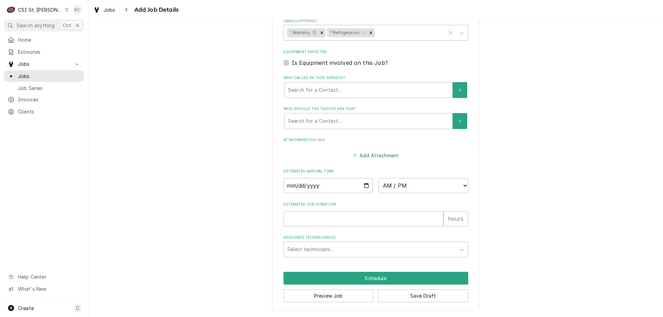
click at [374, 157] on button "Add Attachment" at bounding box center [376, 156] width 48 height 10
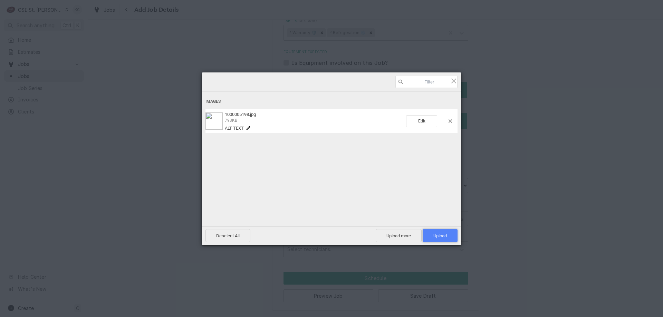
click at [450, 234] on span "Upload 1" at bounding box center [440, 235] width 35 height 13
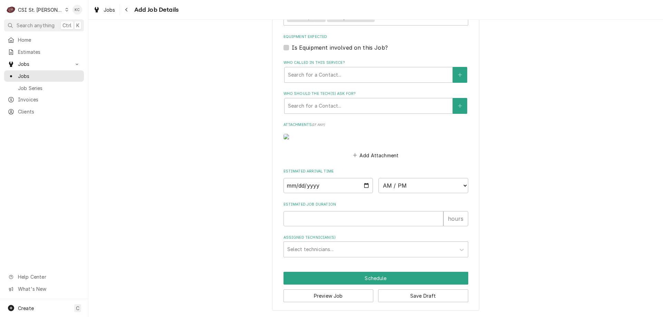
scroll to position [510, 0]
click at [397, 299] on button "Save Draft" at bounding box center [423, 296] width 90 height 13
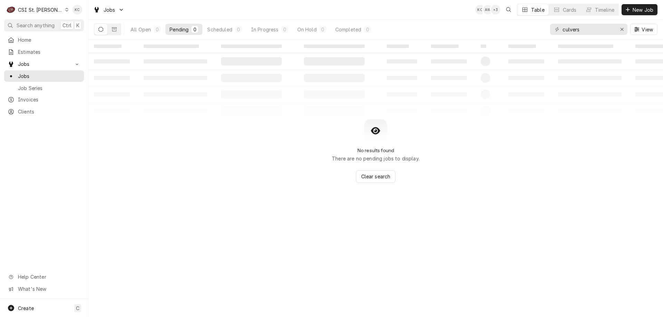
drag, startPoint x: 583, startPoint y: 180, endPoint x: 566, endPoint y: 150, distance: 34.9
click at [583, 178] on div "No results found There are no pending jobs to display. Clear search" at bounding box center [375, 152] width 575 height 64
click at [644, 9] on span "New Job" at bounding box center [642, 9] width 23 height 7
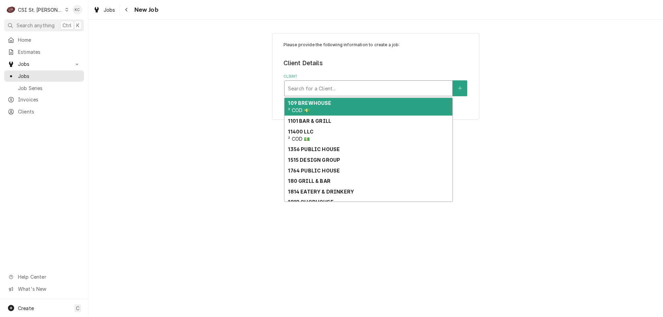
click at [360, 90] on div "Client" at bounding box center [368, 88] width 161 height 12
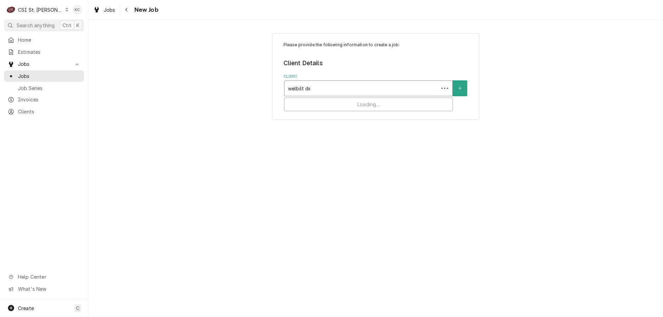
type input "welbilt del"
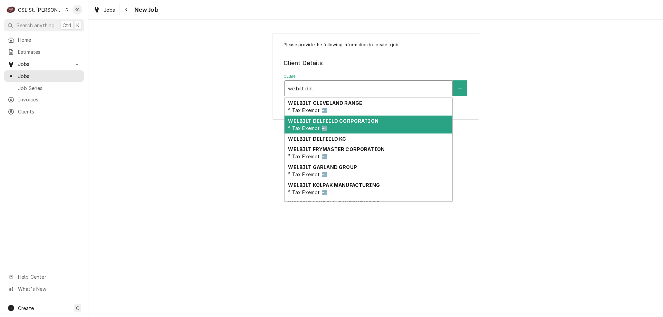
click at [356, 127] on div "WELBILT DELFIELD CORPORATION ³ Tax Exempt 🆓" at bounding box center [369, 125] width 168 height 18
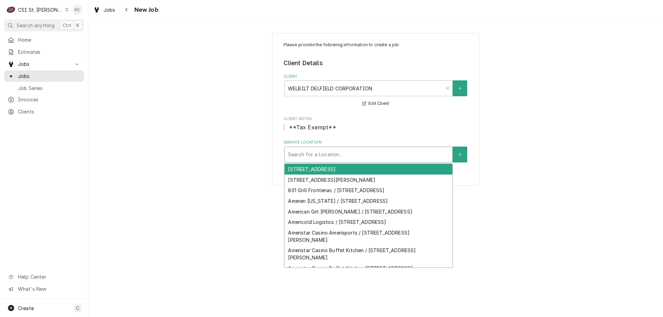
click at [341, 151] on div "Service Location" at bounding box center [368, 155] width 161 height 12
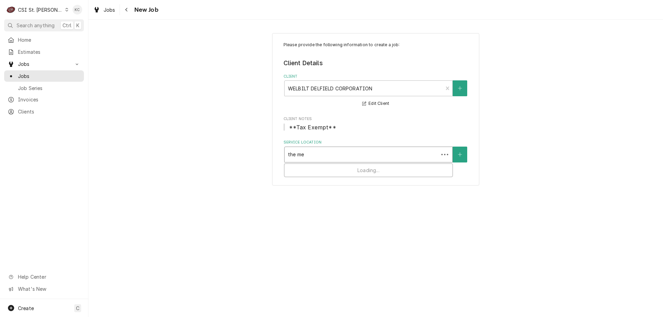
type input "the mex"
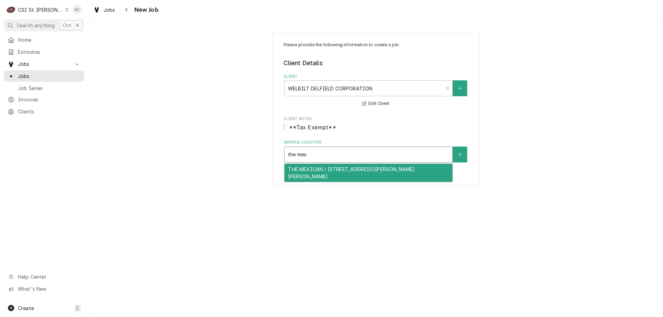
click at [387, 171] on div "THE MEXICAN / [STREET_ADDRESS][PERSON_NAME][PERSON_NAME]" at bounding box center [369, 173] width 168 height 18
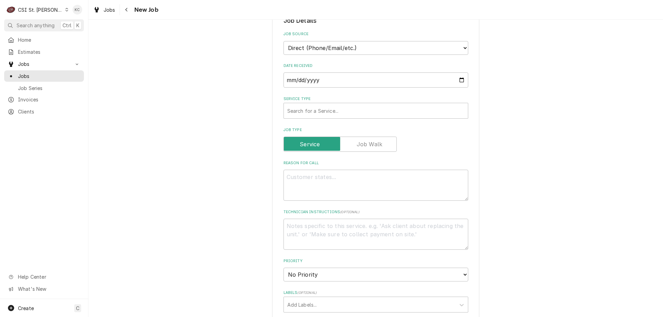
scroll to position [173, 0]
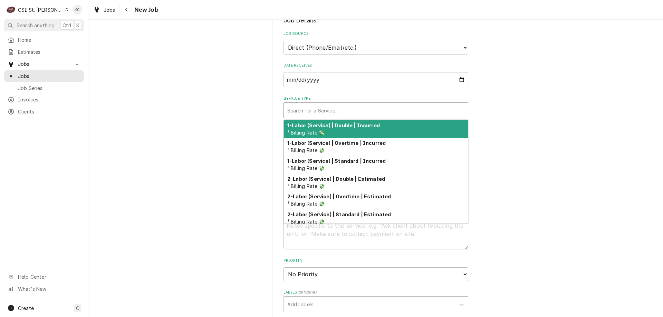
click at [328, 110] on div "Service Type" at bounding box center [375, 110] width 177 height 12
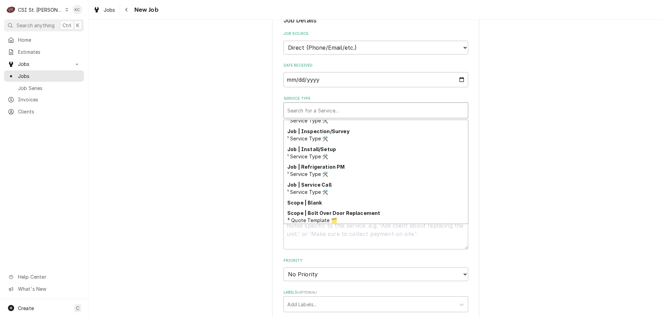
scroll to position [395, 0]
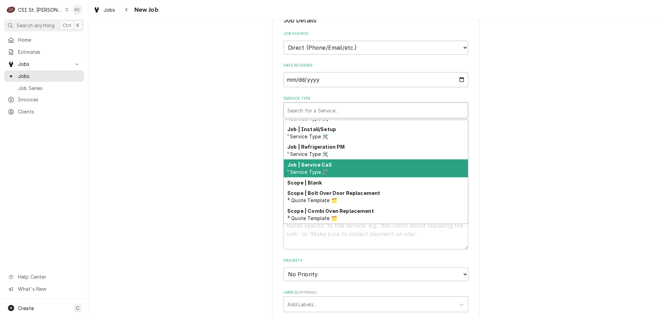
drag, startPoint x: 330, startPoint y: 169, endPoint x: 419, endPoint y: 155, distance: 89.8
click at [333, 165] on div "Job | Service Call ¹ Service Type 🛠️" at bounding box center [376, 169] width 184 height 18
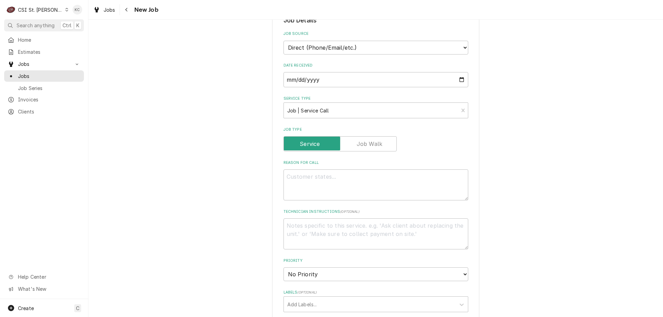
click at [534, 155] on div "Please provide the following information to create a job: Client Details Client…" at bounding box center [375, 253] width 575 height 798
click at [394, 184] on textarea "Reason For Call" at bounding box center [376, 185] width 185 height 31
click at [396, 181] on textarea "Reason For Call" at bounding box center [376, 185] width 185 height 31
paste textarea "Not coming on at all"
type textarea "x"
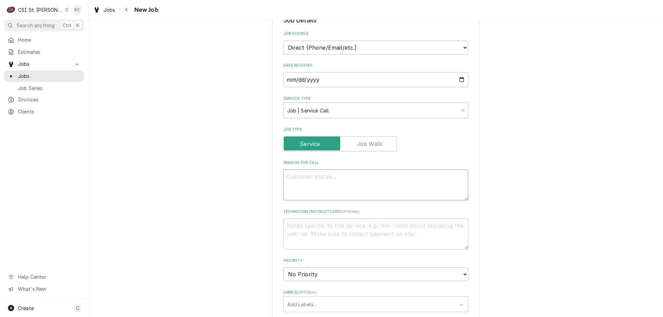
type textarea "Not coming on at all"
type textarea "x"
type textarea "Not coming on at all"
type textarea "x"
type textarea "Not coming on at all"
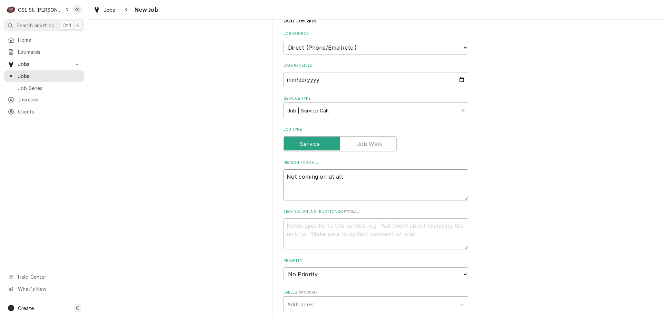
type textarea "x"
type textarea "D Not coming on at all"
type textarea "x"
type textarea "De Not coming on at all"
type textarea "x"
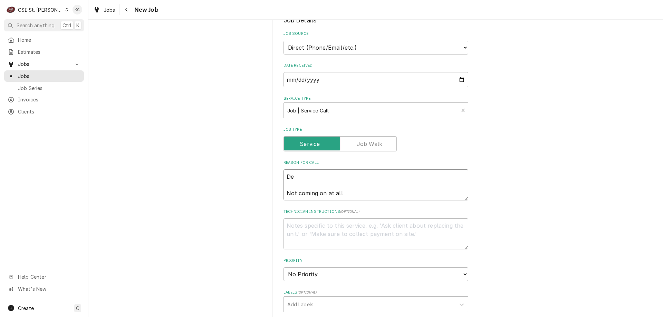
type textarea "Del Not coming on at all"
type textarea "x"
type textarea "Delf Not coming on at all"
type textarea "x"
type textarea "Delfi Not coming on at all"
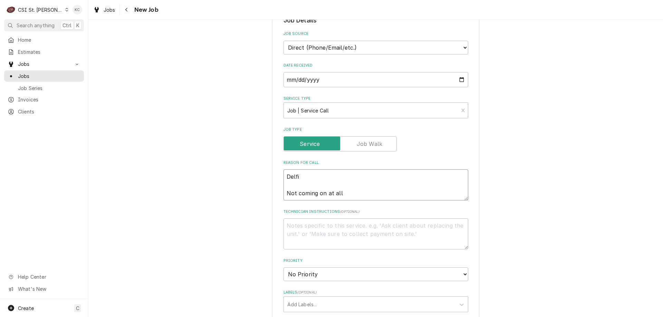
type textarea "x"
type textarea "Delfie Not coming on at all"
type textarea "x"
type textarea "Delfiel Not coming on at all"
type textarea "x"
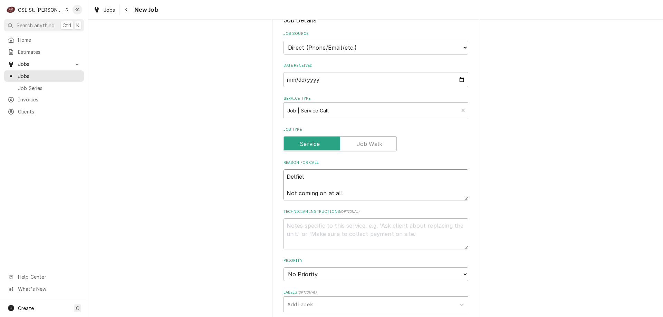
type textarea "Delfield Not coming on at all"
type textarea "x"
type textarea "Delfield Not coming on at all"
type textarea "x"
type textarea "Delfield Not coming on at all"
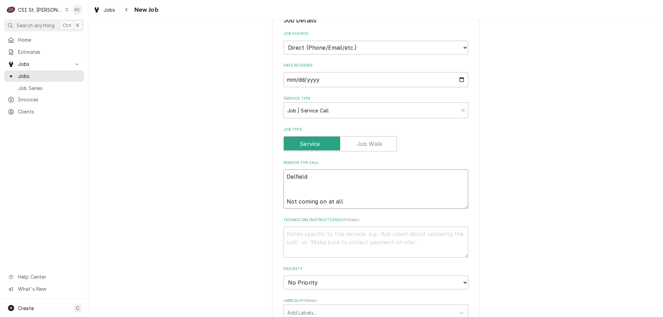
type textarea "x"
type textarea "Delfield M Not coming on at all"
type textarea "x"
type textarea "Delfield Mo Not coming on at all"
type textarea "x"
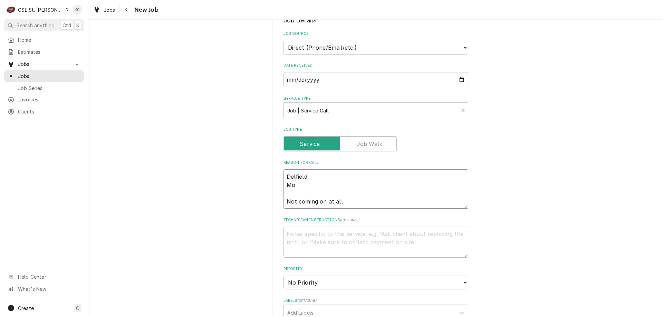
type textarea "Delfield Mod Not coming on at all"
type textarea "x"
type textarea "Delfield Mode Not coming on at all"
type textarea "x"
type textarea "Delfield Mode; Not coming on at all"
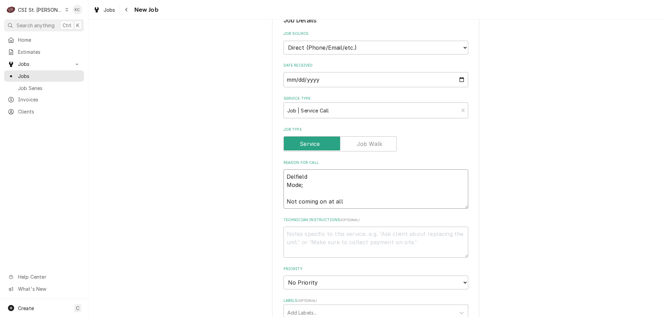
type textarea "x"
type textarea "Delfield Mode Not coming on at all"
type textarea "x"
type textarea "Delfield Model Not coming on at all"
type textarea "x"
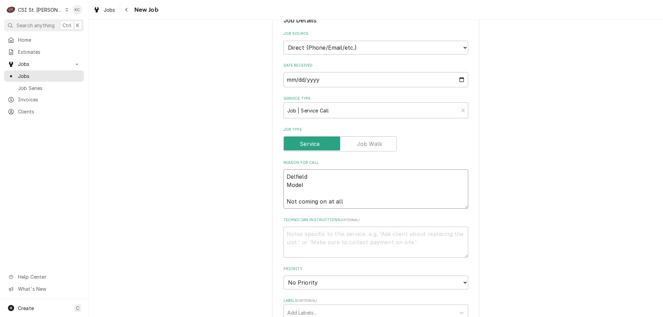
type textarea "Delfield Model Not coming on at all"
type textarea "x"
type textarea "Delfield Model - Not coming on at all"
type textarea "x"
type textarea "Delfield Model - Not coming on at all"
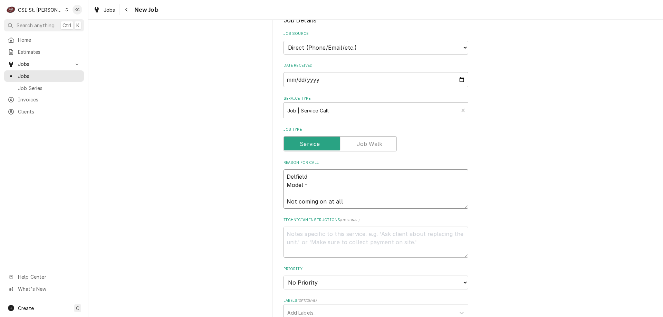
type textarea "x"
type textarea "Delfield Model - Not coming on at all"
type textarea "x"
type textarea "Delfield Model - S Not coming on at all"
type textarea "x"
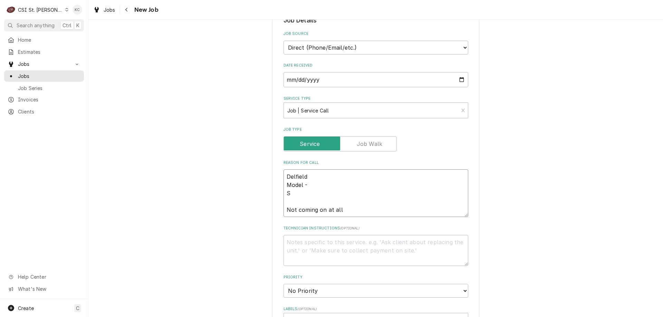
type textarea "Delfield Model - Se Not coming on at all"
type textarea "x"
type textarea "Delfield Model - Ser Not coming on at all"
type textarea "x"
type textarea "Delfield Model - Seri Not coming on at all"
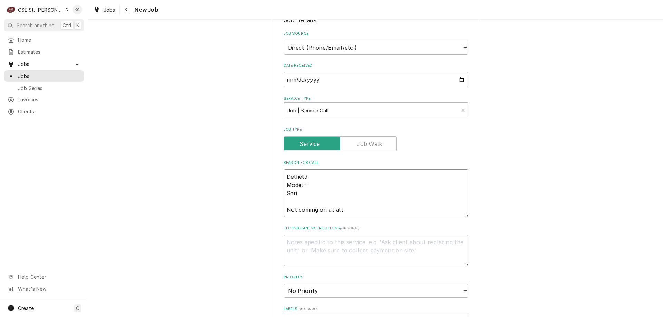
type textarea "x"
type textarea "Delfield Model - Seria Not coming on at all"
type textarea "x"
type textarea "Delfield Model - Serial Not coming on at all"
type textarea "x"
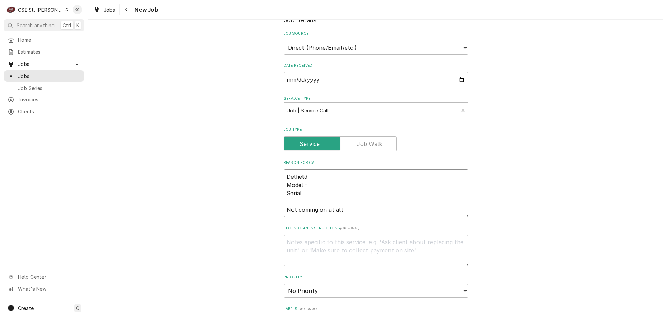
type textarea "Delfield Model - Serial Not coming on at all"
type textarea "x"
type textarea "Delfield Model - Serial - Not coming on at all"
type textarea "x"
type textarea "Delfield Model - Serial - Not coming on at all"
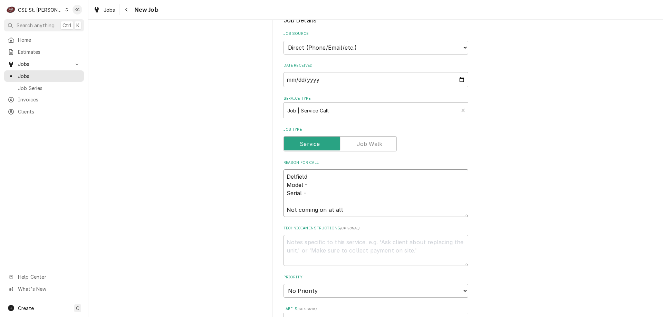
type textarea "x"
type textarea "Delfield Model - Serial - Not coming on at all"
click at [335, 185] on textarea "Delfield Model - Serial - Not coming on at all" at bounding box center [376, 194] width 185 height 48
paste textarea "6025XL-S"
type textarea "x"
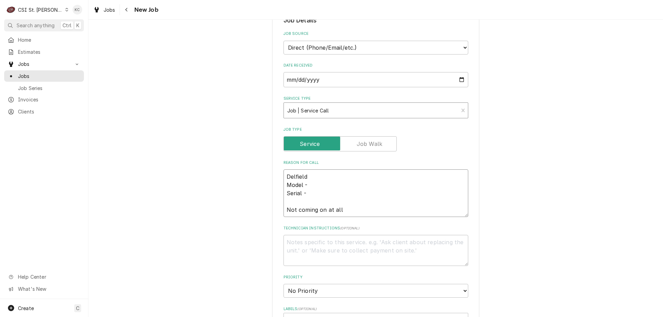
type textarea "Delfield Model - 6025XL-S Serial - Not coming on at all"
type textarea "x"
type textarea "Delfield Model - 6025XL-S Serial - Not coming on at all"
click at [325, 195] on textarea "Delfield Model - 6025XL-S Serial - Not coming on at all" at bounding box center [376, 194] width 185 height 48
paste textarea "2503820101987"
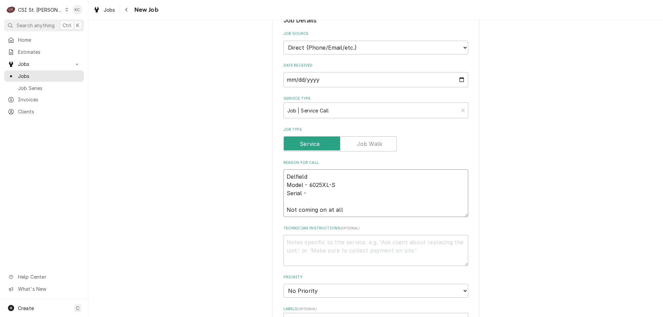
type textarea "x"
type textarea "Delfield Model - 6025XL-S Serial - 2503820101987 Not coming on at all"
type textarea "x"
type textarea "Delfield Model - 6025XL-S Serial - 2503820101987 Not coming on at all"
click at [339, 237] on textarea "Technician Instructions ( optional )" at bounding box center [376, 250] width 185 height 31
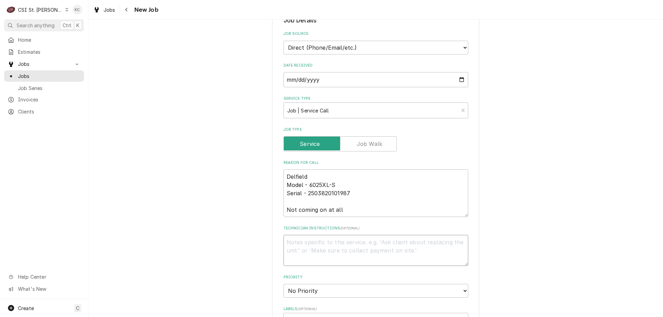
click at [328, 245] on textarea "Technician Instructions ( optional )" at bounding box center [376, 250] width 185 height 31
type textarea "x"
type textarea "F"
type textarea "x"
type textarea "For"
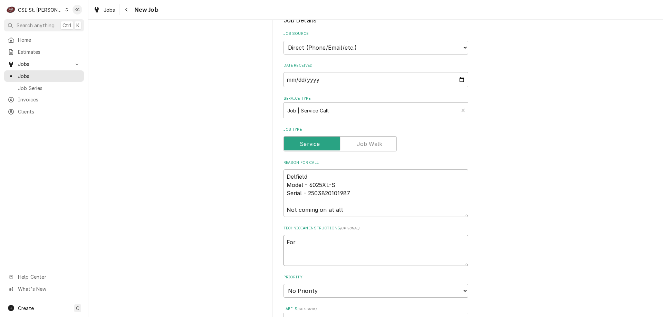
type textarea "x"
type textarea "Ford"
type textarea "x"
type textarea "For"
type textarea "x"
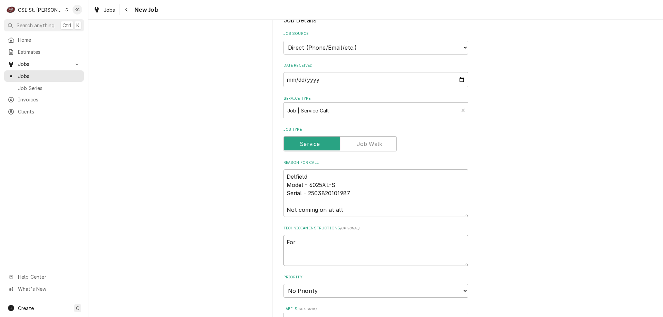
type textarea "Fo"
type textarea "x"
type textarea "F"
type textarea "x"
type textarea "FO"
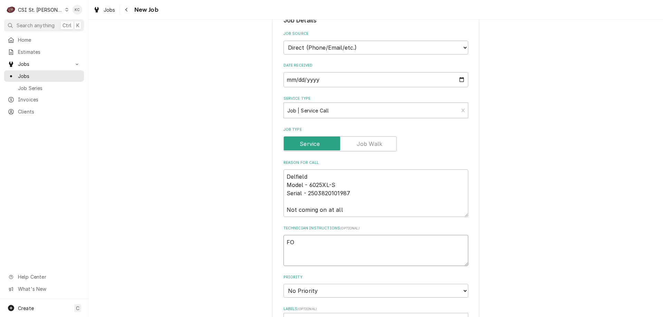
type textarea "x"
type textarea "FOR"
type textarea "x"
type textarea "FORD"
type textarea "x"
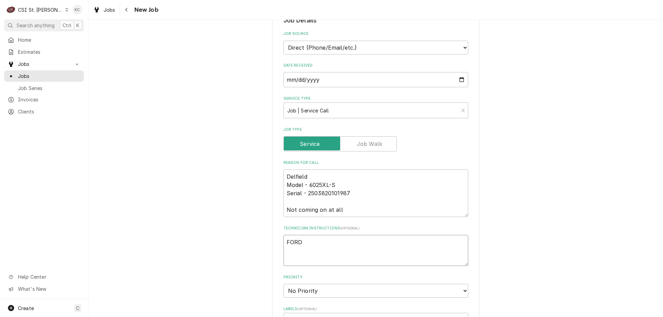
type textarea "FORD"
type textarea "x"
type textarea "FORD i"
type textarea "x"
type textarea "FORD is"
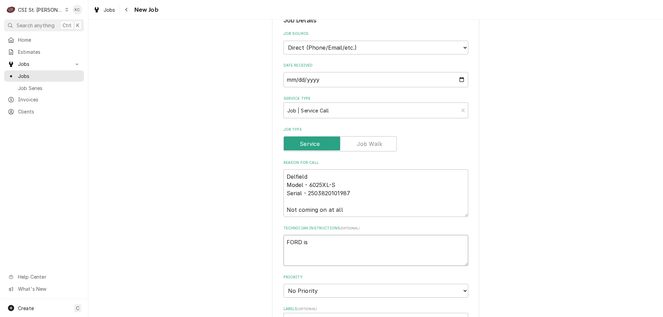
type textarea "x"
type textarea "FORD is"
type textarea "x"
type textarea "FORD is r"
type textarea "x"
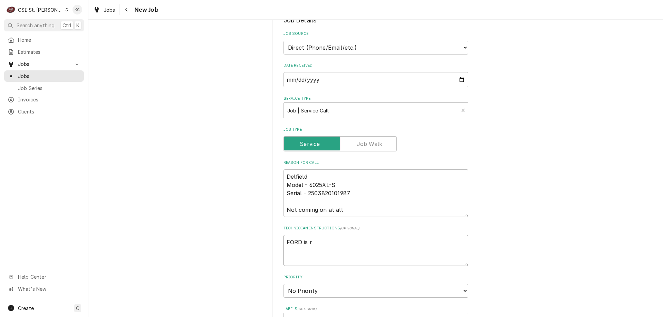
type textarea "FORD is re"
type textarea "x"
type textarea "FORD is res"
type textarea "x"
type textarea "FORD is resp"
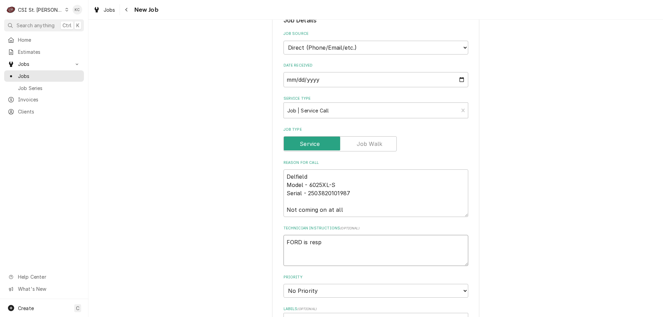
type textarea "x"
type textarea "FORD is respo"
type textarea "x"
type textarea "FORD is respon"
type textarea "x"
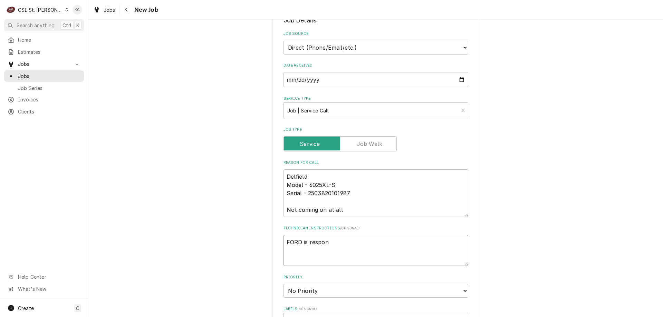
type textarea "FORD is respons"
type textarea "x"
type textarea "FORD is responsi"
type textarea "x"
type textarea "FORD is responsib"
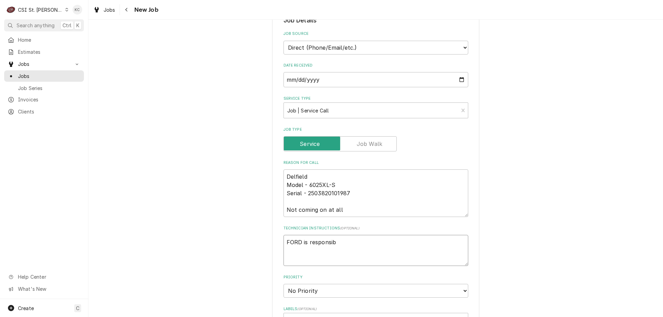
type textarea "x"
type textarea "FORD is responsibl"
type textarea "x"
type textarea "FORD is responsible"
type textarea "x"
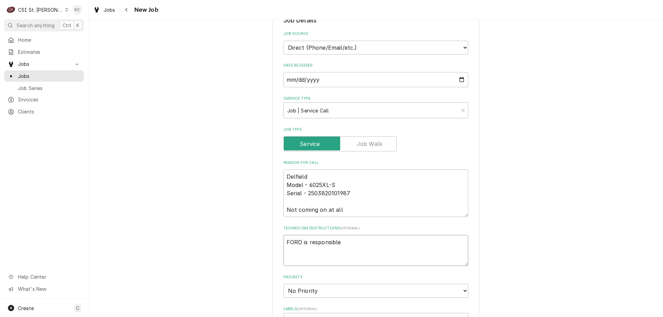
type textarea "FORD is responsible"
type textarea "x"
type textarea "FORD is responsible i"
type textarea "x"
type textarea "FORD is responsible if"
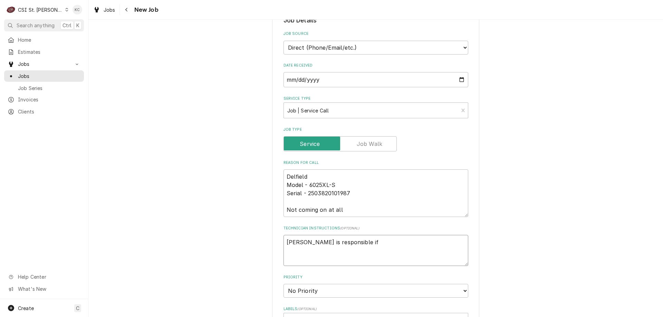
type textarea "x"
type textarea "FORD is responsible if"
type textarea "x"
type textarea "FORD is responsible if d"
type textarea "x"
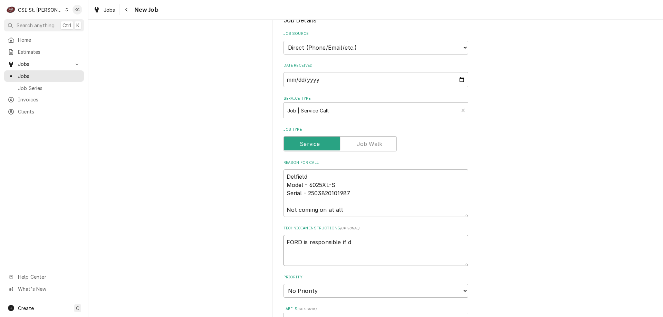
type textarea "FORD is responsible if de"
type textarea "x"
type textarea "FORD is responsible if dee"
type textarea "x"
type textarea "FORD is responsible if deem"
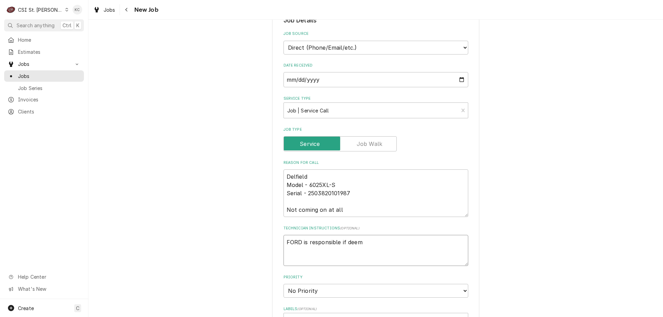
type textarea "x"
type textarea "FORD is responsible if deems"
type textarea "x"
type textarea "FORD is responsible if deems"
type textarea "x"
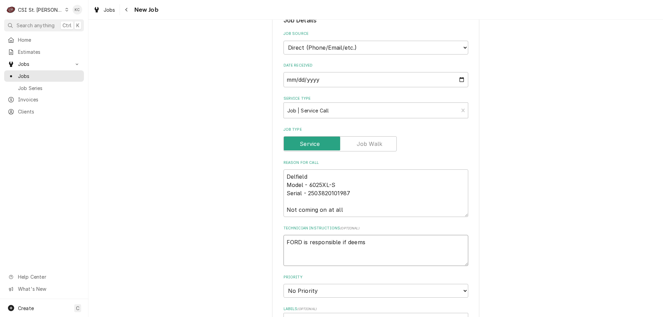
type textarea "FORD is responsible if deems n"
type textarea "x"
type textarea "FORD is responsible if deems no"
type textarea "x"
type textarea "FORD is responsible if deems non"
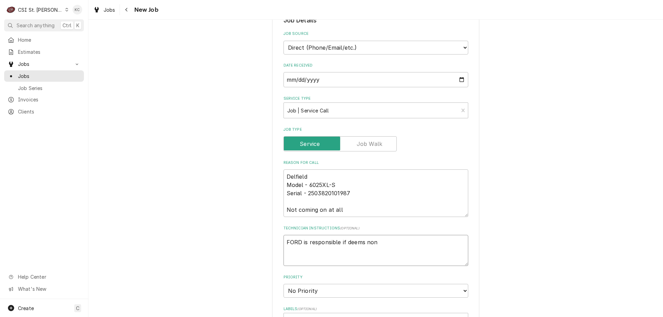
type textarea "x"
type textarea "FORD is responsible if deems non-"
type textarea "x"
type textarea "FORD is responsible if deems non-w"
type textarea "x"
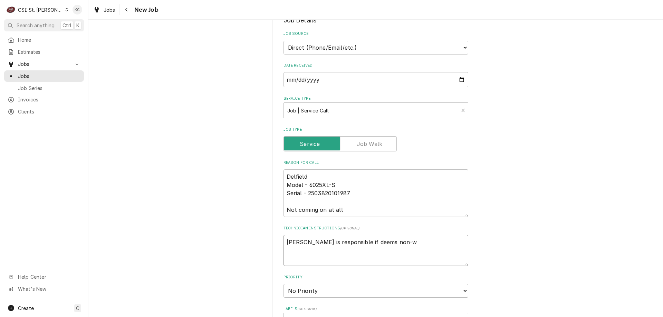
type textarea "FORD is responsible if deems non-wa"
type textarea "x"
type textarea "FORD is responsible if deems non-war"
type textarea "x"
type textarea "FORD is responsible if deems non-warr"
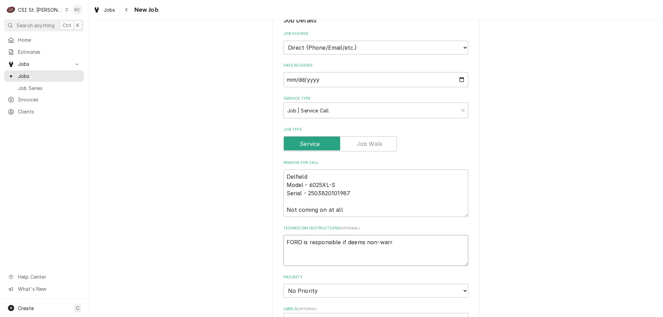
type textarea "x"
type textarea "FORD is responsible if deems non-warra"
type textarea "x"
type textarea "FORD is responsible if deems non-warran"
type textarea "x"
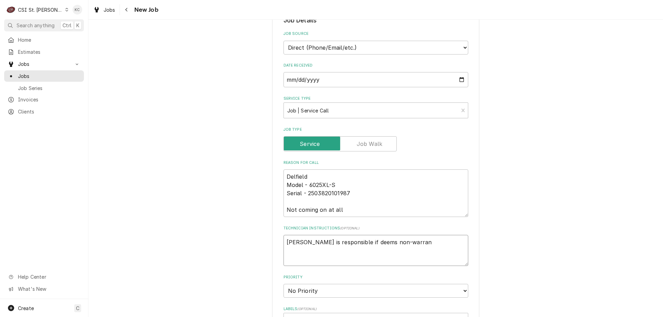
type textarea "FORD is responsible if deems non-warrant"
type textarea "x"
type textarea "FORD is responsible if deems non-warranty"
type textarea "x"
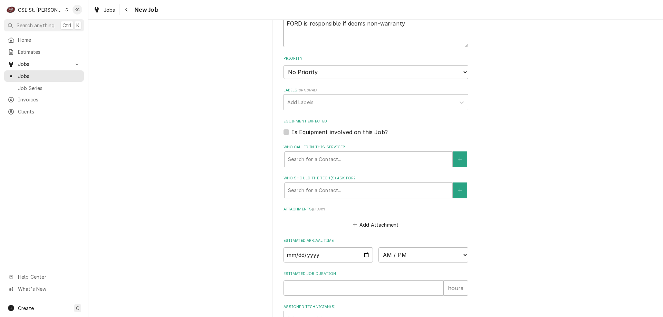
scroll to position [380, 0]
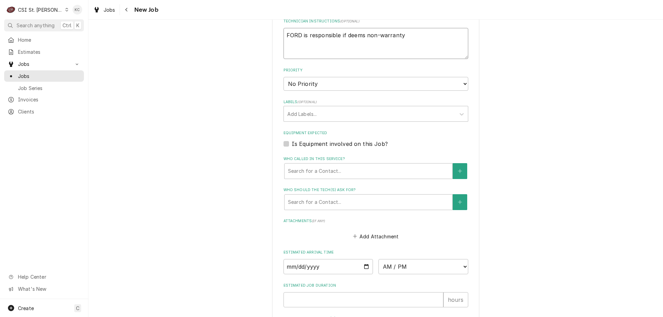
type textarea "FORD is responsible if deems non-warranty"
click at [311, 84] on select "No Priority Urgent High Medium Low" at bounding box center [376, 84] width 185 height 14
select select "4"
click at [284, 77] on select "No Priority Urgent High Medium Low" at bounding box center [376, 84] width 185 height 14
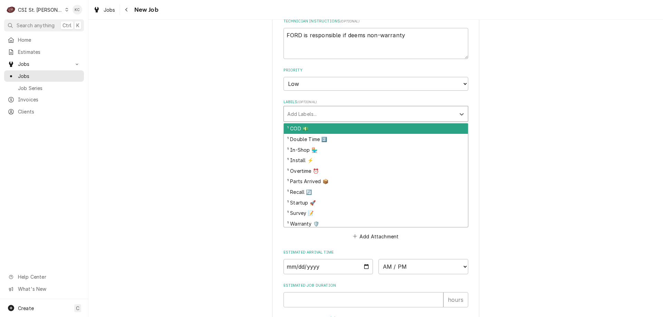
click at [316, 117] on div "Labels" at bounding box center [369, 114] width 165 height 12
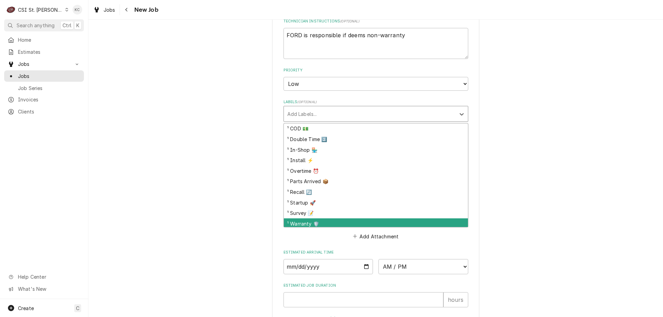
click at [306, 221] on div "¹ Warranty 🛡️" at bounding box center [376, 224] width 184 height 11
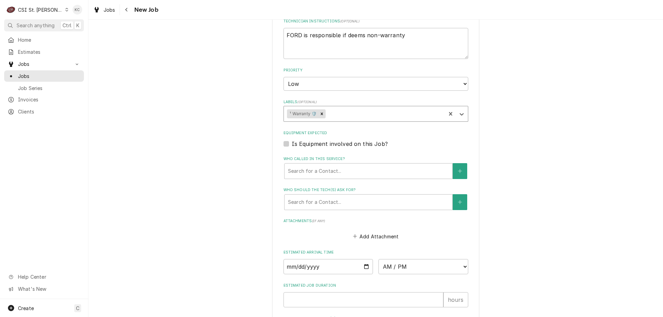
click at [330, 117] on div "Labels" at bounding box center [385, 114] width 116 height 12
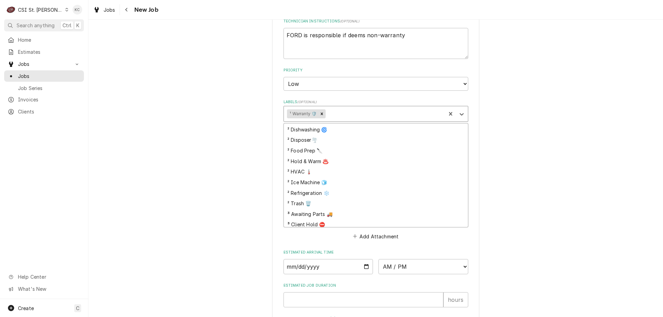
scroll to position [123, 0]
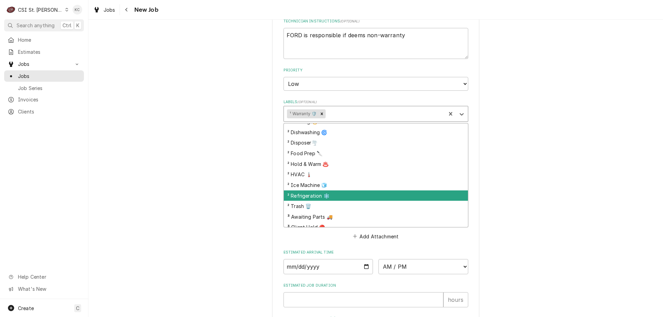
drag, startPoint x: 308, startPoint y: 199, endPoint x: 366, endPoint y: 181, distance: 61.0
click at [309, 198] on div "² Refrigeration ❄️" at bounding box center [376, 196] width 184 height 11
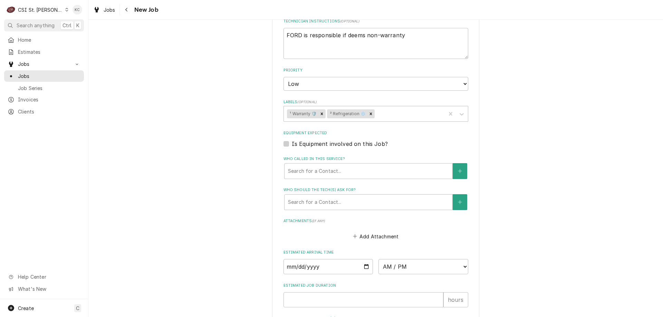
click at [562, 171] on div "Please provide the following information to create a job: Client Details Client…" at bounding box center [375, 54] width 575 height 815
click at [284, 35] on textarea "FORD is responsible if deems non-warranty" at bounding box center [376, 43] width 185 height 31
type textarea "x"
type textarea "FORD is responsible if deems non-warranty"
type textarea "x"
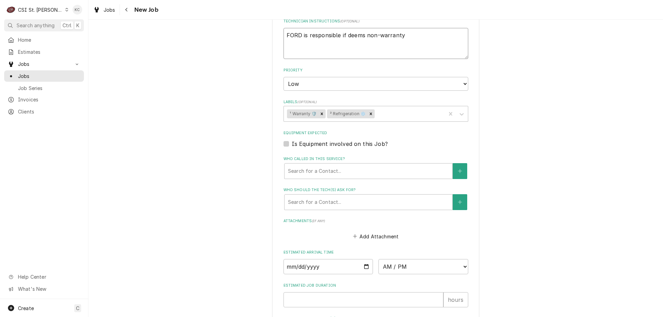
type textarea "FORD is responsible if deems non-warranty"
type textarea "x"
type textarea "C FORD is responsible if deems non-warranty"
type textarea "x"
type textarea "Ch FORD is responsible if deems non-warranty"
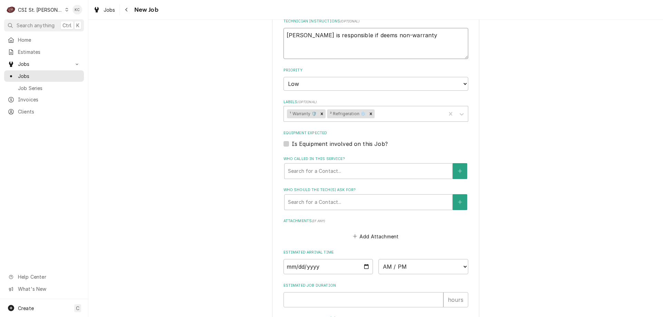
type textarea "x"
type textarea "Che FORD is responsible if deems non-warranty"
type textarea "x"
type textarea "Chef FORD is responsible if deems non-warranty"
type textarea "x"
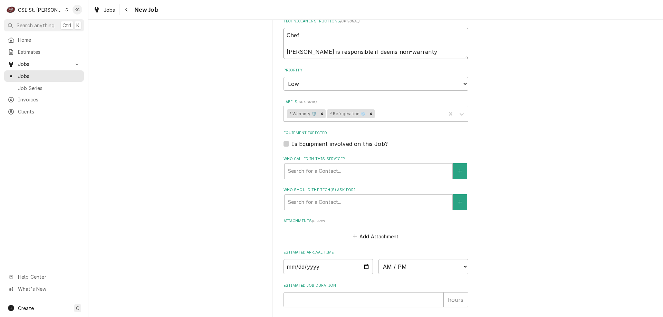
type textarea "Chef FORD is responsible if deems non-warranty"
type textarea "x"
type textarea "Chef T FORD is responsible if deems non-warranty"
type textarea "x"
type textarea "Chef Ty FORD is responsible if deems non-warranty"
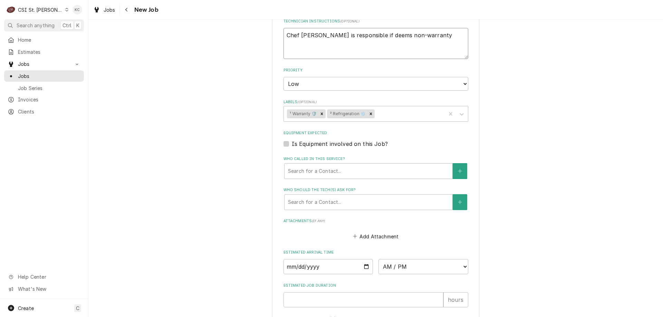
type textarea "x"
type textarea "Chef Tyl FORD is responsible if deems non-warranty"
type textarea "x"
type textarea "Chef Tyle FORD is responsible if deems non-warranty"
type textarea "x"
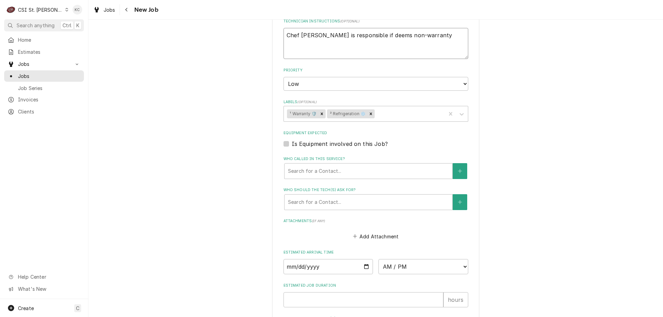
type textarea "Chef Tyler FORD is responsible if deems non-warranty"
type textarea "x"
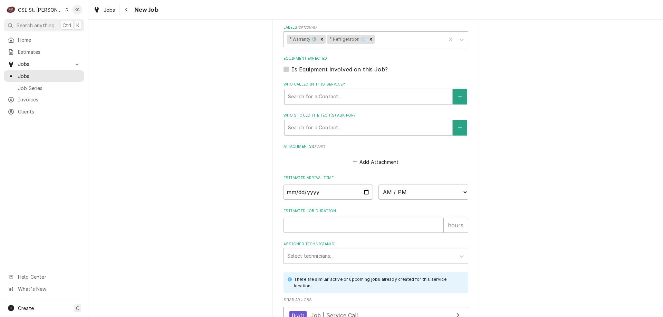
scroll to position [524, 0]
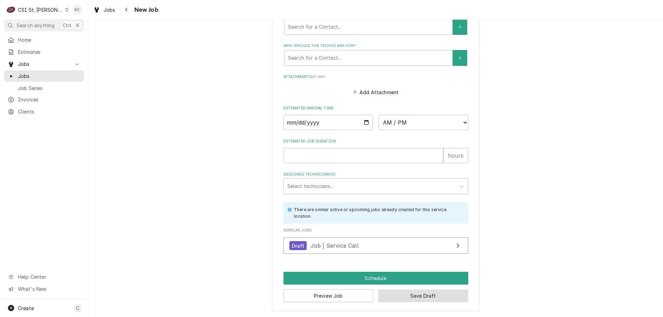
click at [402, 297] on button "Save Draft" at bounding box center [423, 296] width 90 height 13
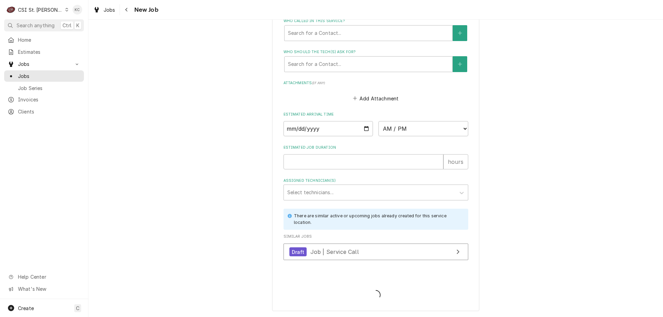
scroll to position [518, 0]
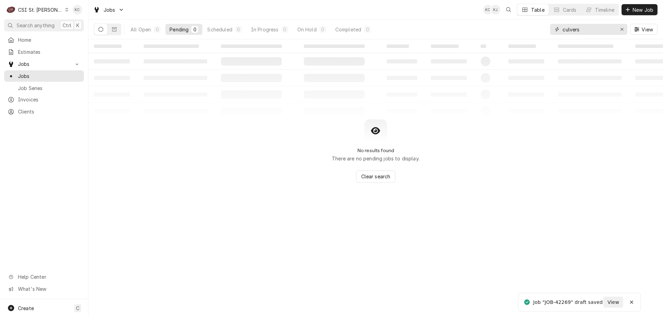
drag, startPoint x: 592, startPoint y: 32, endPoint x: 502, endPoint y: 34, distance: 89.8
click at [502, 34] on div "All Open 0 Pending 0 Scheduled 0 In Progress 0 On Hold 0 Completed 0 culvers Vi…" at bounding box center [376, 29] width 564 height 19
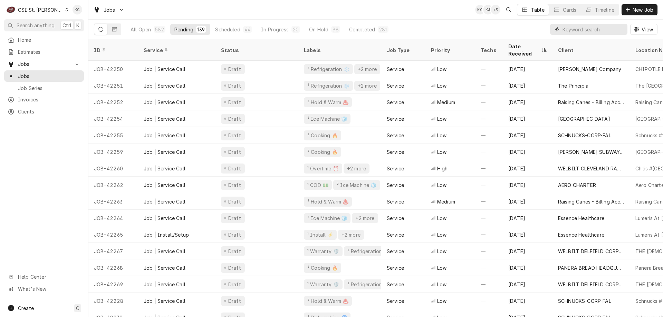
click at [591, 29] on input "Dynamic Content Wrapper" at bounding box center [593, 29] width 61 height 11
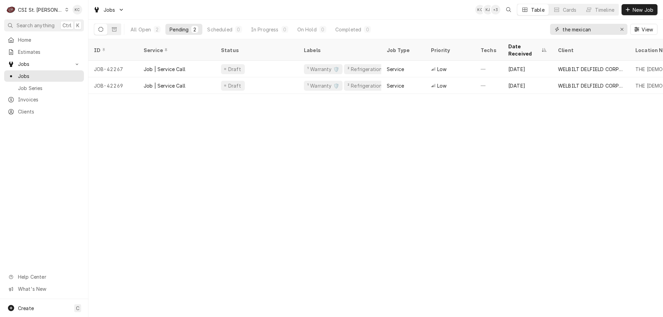
type input "the mexican"
drag, startPoint x: 589, startPoint y: 179, endPoint x: 521, endPoint y: 105, distance: 99.7
click at [562, 161] on div "ID Service Status Labels Job Type Priority Techs Date Received Client Location …" at bounding box center [375, 178] width 575 height 278
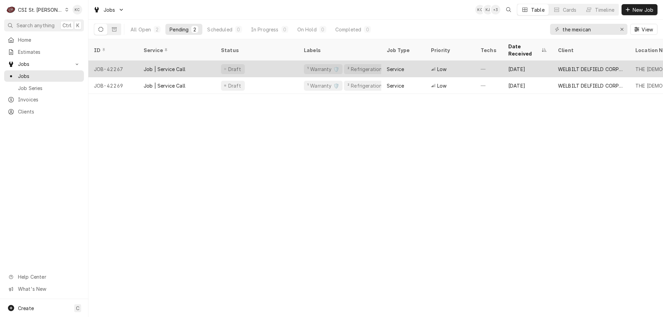
drag, startPoint x: 401, startPoint y: 60, endPoint x: 408, endPoint y: 67, distance: 10.0
click at [400, 66] on div "Service" at bounding box center [395, 69] width 17 height 7
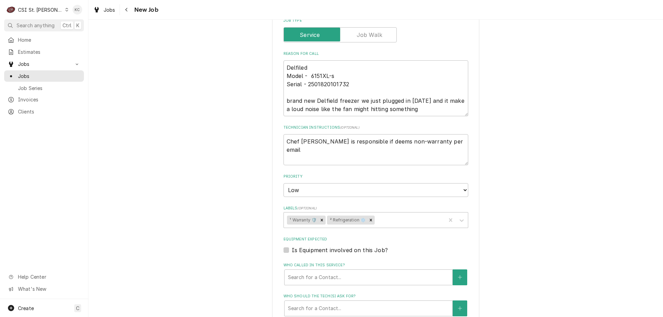
scroll to position [276, 0]
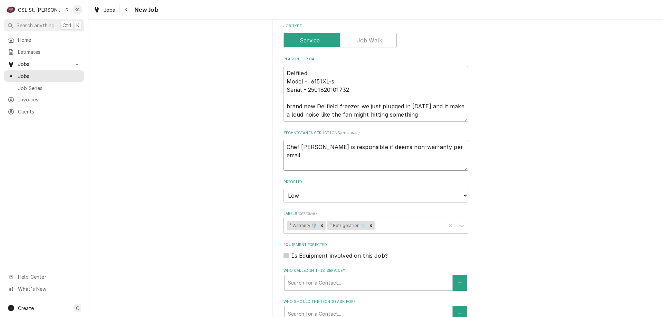
click at [285, 144] on textarea "Chef [PERSON_NAME] is responsible if deems non-warranty per email" at bounding box center [376, 155] width 185 height 31
type textarea "x"
type textarea "Chef [PERSON_NAME] is responsible if deems non-warranty per email"
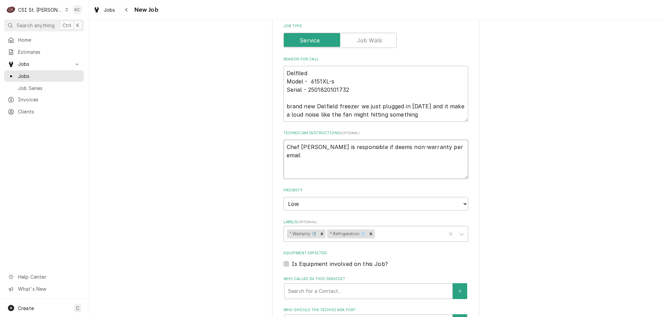
type textarea "x"
type textarea "Chef [PERSON_NAME] is responsible if deems non-warranty per email"
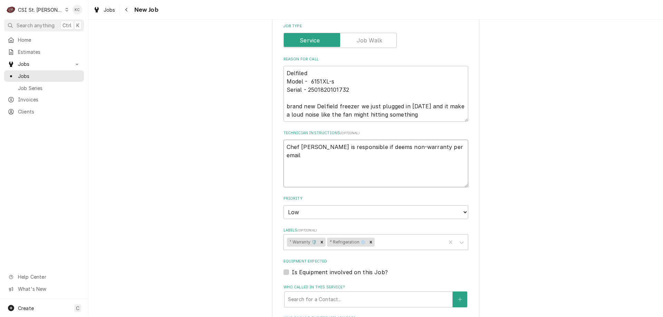
type textarea "x"
type textarea "8 Chef [PERSON_NAME] is responsible if deems non-warranty per email"
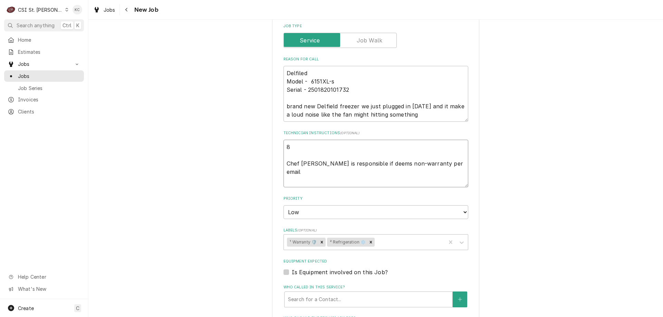
type textarea "x"
type textarea "8/ Chef [PERSON_NAME] is responsible if deems non-warranty per email"
type textarea "x"
type textarea "8/2 Chef [PERSON_NAME] is responsible if deems non-warranty per email"
type textarea "x"
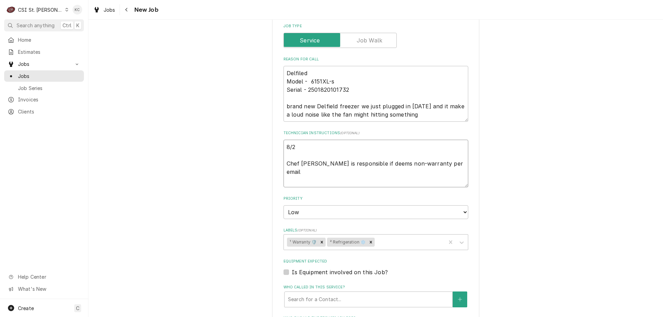
type textarea "8/25 Chef [PERSON_NAME] is responsible if deems non-warranty per email"
type textarea "x"
type textarea "8/25 Chef Tyler Ford is responsible if deems non-warranty per email"
type textarea "x"
type textarea "8/25 - Chef Tyler Ford is responsible if deems non-warranty per email"
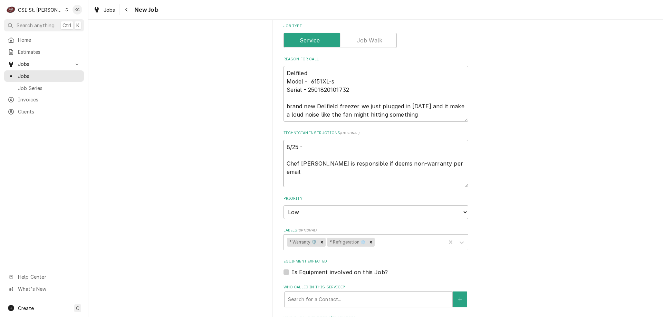
type textarea "x"
type textarea "8/25 - Chef Tyler Ford is responsible if deems non-warranty per email"
type textarea "x"
type textarea "8/25 - w Chef Tyler Ford is responsible if deems non-warranty per email"
type textarea "x"
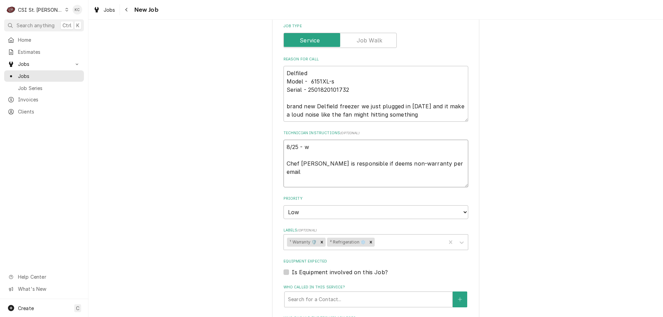
type textarea "8/25 - wa Chef Tyler Ford is responsible if deems non-warranty per email"
type textarea "x"
type textarea "8/25 - wai Chef Tyler Ford is responsible if deems non-warranty per email"
type textarea "x"
type textarea "8/25 - wait Chef Tyler Ford is responsible if deems non-warranty per email"
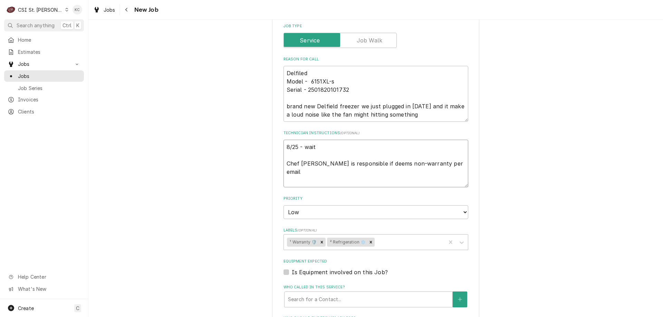
type textarea "x"
type textarea "8/25 - waiti Chef Tyler Ford is responsible if deems non-warranty per email"
type textarea "x"
type textarea "8/25 - waiting Chef Tyler Ford is responsible if deems non-warranty per email"
type textarea "x"
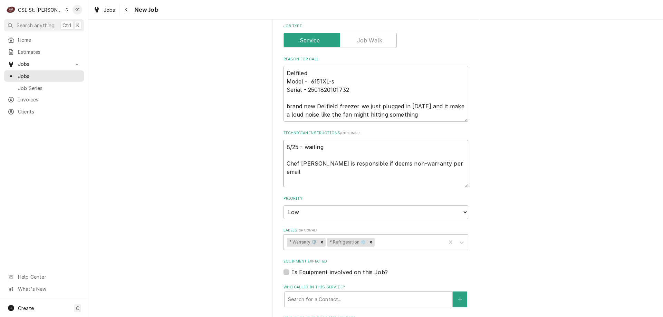
type textarea "8/25 - waiting Chef Tyler Ford is responsible if deems non-warranty per email"
type textarea "x"
type textarea "8/25 - waiting o Chef Tyler Ford is responsible if deems non-warranty per email"
type textarea "x"
type textarea "8/25 - waiting on Chef Tyler Ford is responsible if deems non-warranty per email"
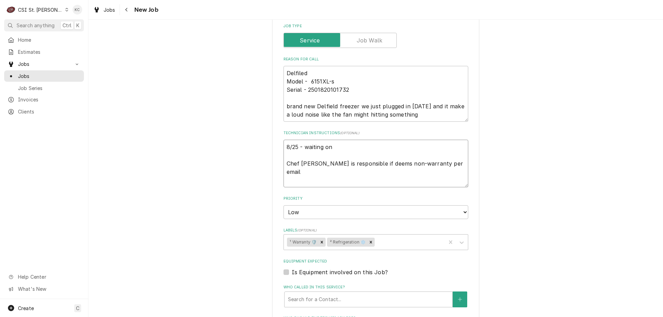
type textarea "x"
type textarea "8/25 - waiting on Chef Tyler Ford is responsible if deems non-warranty per email"
type textarea "x"
type textarea "8/25 - waiting on co Chef Tyler Ford is responsible if deems non-warranty per e…"
type textarea "x"
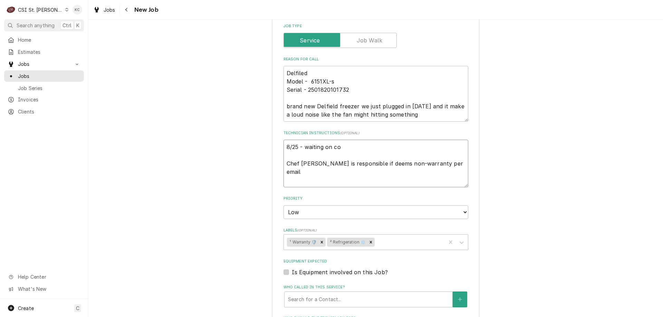
type textarea "8/25 - waiting on con Chef Tyler Ford is responsible if deems non-warranty per …"
type textarea "x"
type textarea "8/25 - waiting on cont Chef Tyler Ford is responsible if deems non-warranty per…"
type textarea "x"
type textarea "8/25 - waiting on conta Chef Tyler Ford is responsible if deems non-warranty pe…"
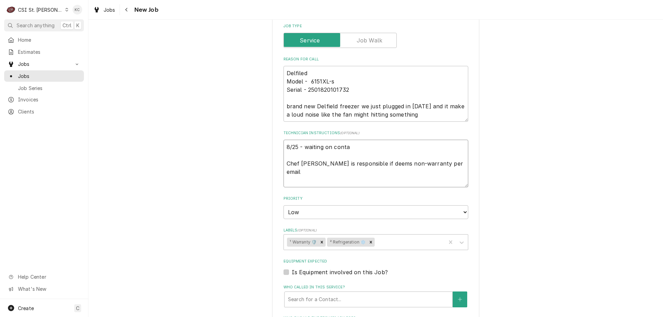
type textarea "x"
type textarea "8/25 - waiting on contac Chef Tyler Ford is responsible if deems non-warranty p…"
type textarea "x"
type textarea "8/25 - waiting on contact Chef Tyler Ford is responsible if deems non-warranty …"
type textarea "x"
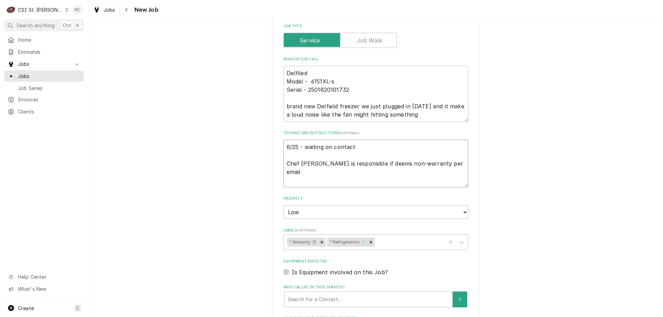
type textarea "8/25 - waiting on contact Chef Tyler Ford is responsible if deems non-warranty …"
type textarea "x"
type textarea "8/25 - waiting on contact # Chef Tyler Ford is responsible if deems non-warrant…"
type textarea "x"
type textarea "8/25 - waiting on contact # Chef Tyler Ford is responsible if deems non-warrant…"
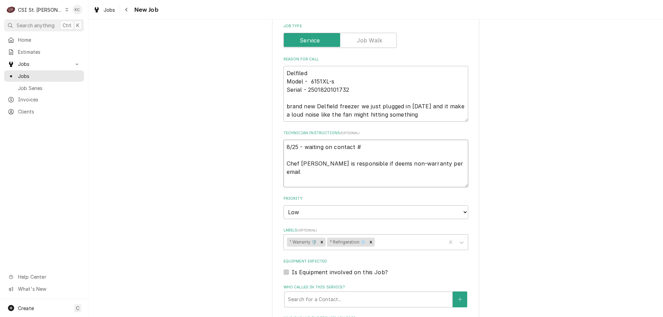
type textarea "x"
type textarea "8/25 - waiting on contact # fr Chef Tyler Ford is responsible if deems non-warr…"
type textarea "x"
type textarea "8/25 - waiting on contact # fro Chef Tyler Ford is responsible if deems non-war…"
type textarea "x"
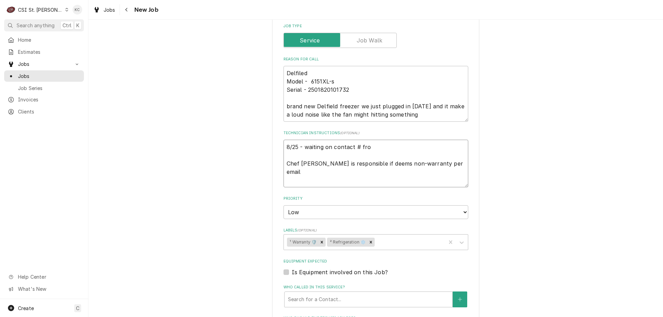
type textarea "8/25 - waiting on contact # fro Chef Tyler Ford is responsible if deems non-war…"
type textarea "x"
type textarea "8/25 - waiting on contact # fro C Chef Tyler Ford is responsible if deems non-w…"
type textarea "x"
type textarea "8/25 - waiting on contact # fro Ch Chef Tyler Ford is responsible if deems non-…"
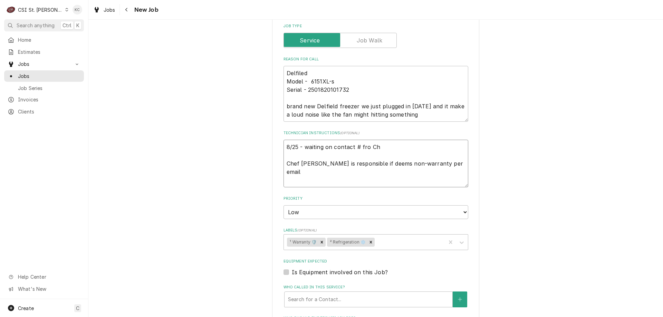
type textarea "x"
type textarea "8/25 - waiting on contact # fro Che Chef Tyler Ford is responsible if deems non…"
type textarea "x"
type textarea "8/25 - waiting on contact # fro Chef Chef Tyler Ford is responsible if deems no…"
type textarea "x"
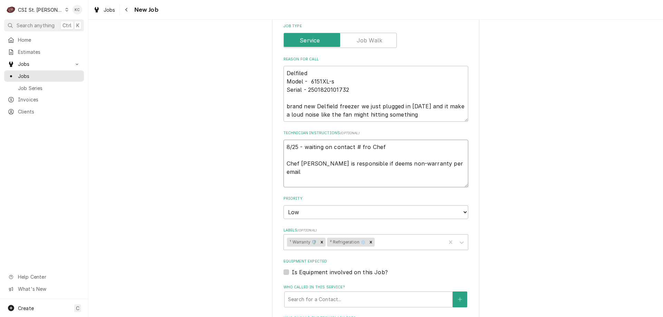
type textarea "8/25 - waiting on contact # fro Chef Chef Tyler Ford is responsible if deems no…"
type textarea "x"
type textarea "8/25 - waiting on contact # fro Chef T Chef Tyler Ford is responsible if deems …"
type textarea "x"
type textarea "8/25 - waiting on contact # fro Chef Ty Chef Tyler Ford is responsible if deems…"
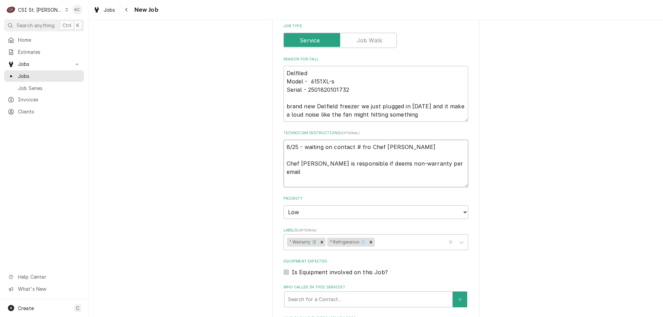
type textarea "x"
type textarea "8/25 - waiting on contact # fro Chef Tyl Chef Tyler Ford is responsible if deem…"
type textarea "x"
type textarea "8/25 - waiting on contact # fro Chef Tyle Chef Tyler Ford is responsible if dee…"
type textarea "x"
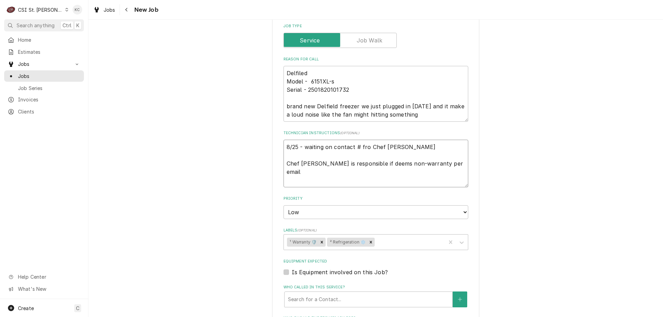
type textarea "8/25 - waiting on contact # fro Chef Tylet Chef Tyler Ford is responsible if de…"
type textarea "x"
type textarea "8/25 - waiting on contact # fro Chef Tyle Chef Tyler Ford is responsible if dee…"
type textarea "x"
type textarea "8/25 - waiting on contact # fro Chef Tyler Chef Tyler Ford is responsible if de…"
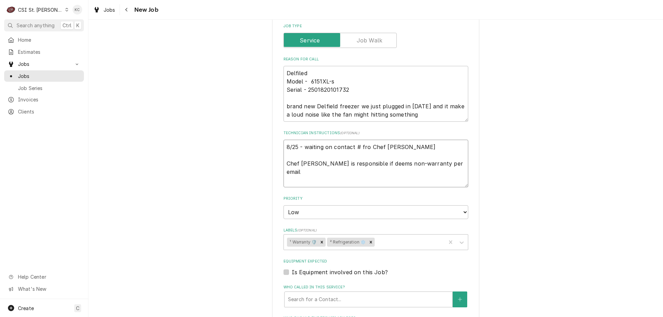
type textarea "x"
type textarea "8/25 - waiting on contact # fro Chef Tyler Chef Tyler Ford is responsible if de…"
type textarea "x"
type textarea "8/25 - waiting on contact # fro Chef Tyler a Chef Tyler Ford is responsible if …"
type textarea "x"
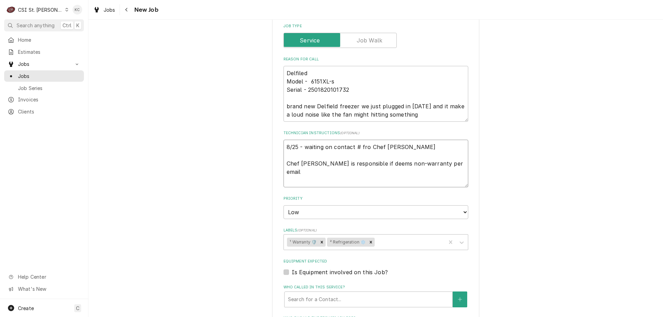
type textarea "8/25 - waiting on contact # fro Chef Tyler as Chef Tyler Ford is responsible if…"
type textarea "x"
type textarea "8/25 - waiting on contact # fro Chef Tyler as Chef Tyler Ford is responsible if…"
type textarea "x"
type textarea "8/25 - waiting on contact # fro Chef Tyler as w Chef Tyler Ford is responsible …"
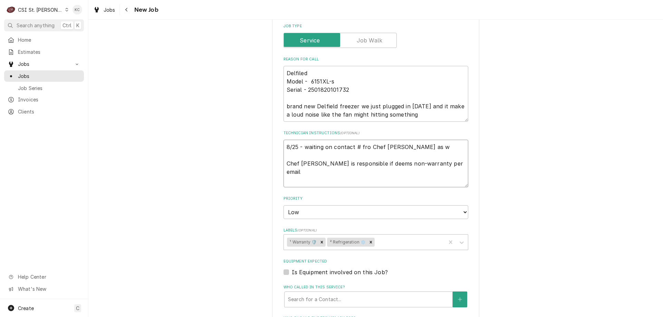
type textarea "x"
type textarea "8/25 - waiting on contact # fro Chef Tyler as we Chef Tyler Ford is responsible…"
type textarea "x"
type textarea "8/25 - waiting on contact # fro Chef Tyler as wel Chef Tyler Ford is responsibl…"
type textarea "x"
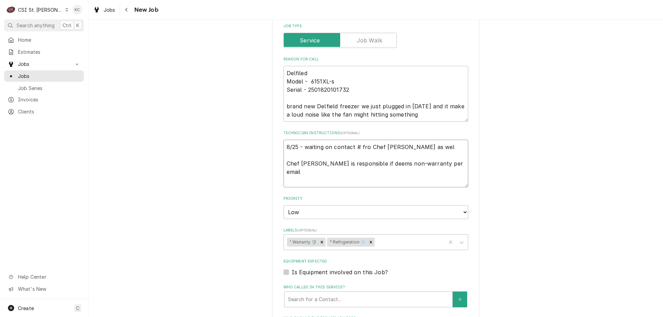
type textarea "8/25 - waiting on contact # fro Chef Tyler as well Chef Tyler Ford is responsib…"
type textarea "x"
type textarea "8/25 - waiting on contact # fro Chef Tyler as well Chef Tyler Ford is responsib…"
type textarea "x"
type textarea "8/25 - waiting on contact # fro Chef Tyler as well a Chef Tyler Ford is respons…"
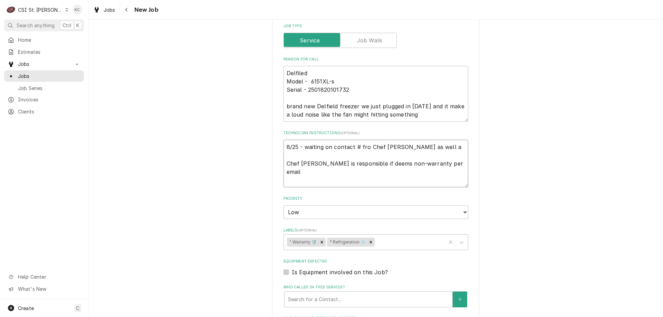
type textarea "x"
type textarea "8/25 - waiting on contact # fro Chef Tyler as well as Chef Tyler Ford is respon…"
type textarea "x"
type textarea "8/25 - waiting on contact # fro Chef Tyler as well as Chef Tyler Ford is respon…"
type textarea "x"
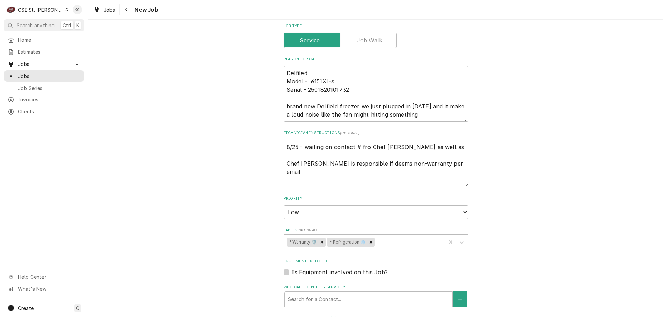
type textarea "8/25 - waiting on contact # fro Chef Tyler as well as g Chef Tyler Ford is resp…"
type textarea "x"
type textarea "8/25 - waiting on contact # fro Chef Tyler as well as go Chef Tyler Ford is res…"
type textarea "x"
type textarea "8/25 - waiting on contact # fro Chef Tyler as well as goo Chef Tyler Ford is re…"
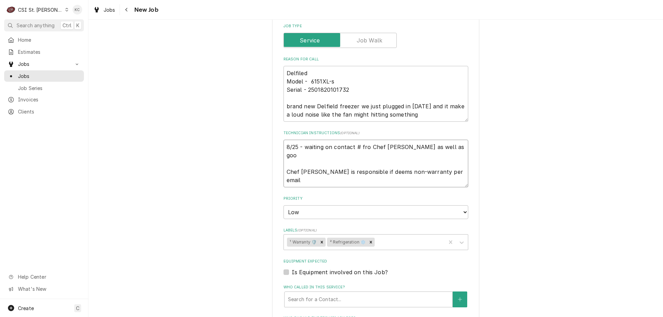
type textarea "x"
type textarea "8/25 - waiting on contact # fro Chef Tyler as well as good Chef Tyler Ford is r…"
type textarea "x"
type textarea "8/25 - waiting on contact # fro Chef Tyler as well as good Chef Tyler Ford is r…"
type textarea "x"
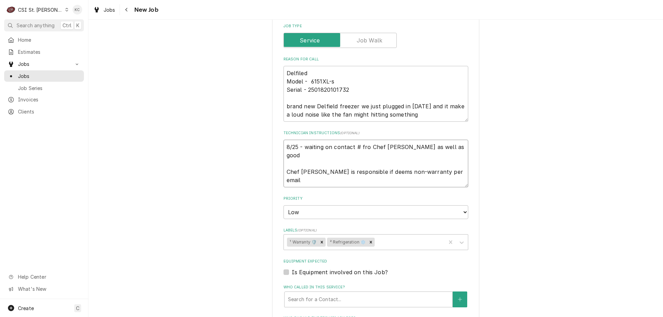
type textarea "8/25 - waiting on contact # fro Chef Tyler as well as good s Chef Tyler Ford is…"
type textarea "x"
type textarea "8/25 - waiting on contact # fro Chef Tyler as well as good se Chef Tyler Ford i…"
type textarea "x"
type textarea "8/25 - waiting on contact # fro Chef Tyler as well as good ser Chef Tyler Ford …"
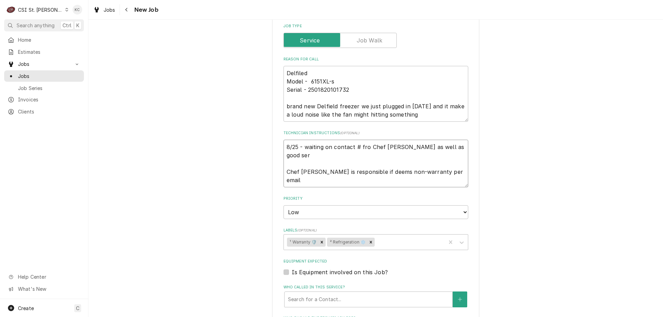
type textarea "x"
type textarea "8/25 - waiting on contact # fro Chef Tyler as well as good serv Chef Tyler Ford…"
type textarea "x"
type textarea "8/25 - waiting on contact # fro Chef Tyler as well as good servi Chef Tyler For…"
type textarea "x"
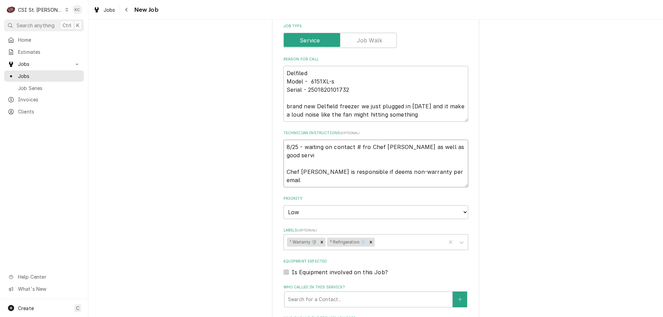
type textarea "8/25 - waiting on contact # fro Chef Tyler as well as good servic Chef Tyler Fo…"
type textarea "x"
type textarea "8/25 - waiting on contact # fro Chef Tyler as well as good service Chef Tyler F…"
type textarea "x"
type textarea "8/25 - waiting on contact # fro Chef Tyler as well as good service Chef Tyler F…"
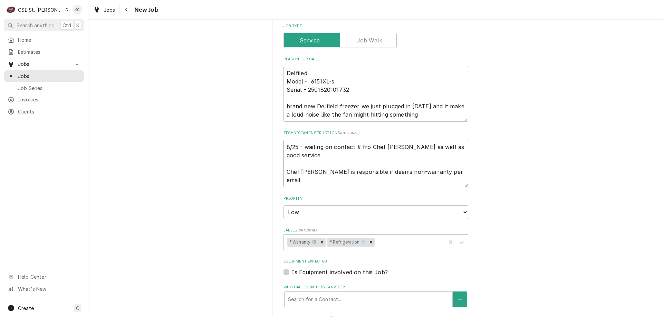
type textarea "x"
type textarea "8/25 - waiting on contact # fro Chef Tyler as well as good service h Chef Tyler…"
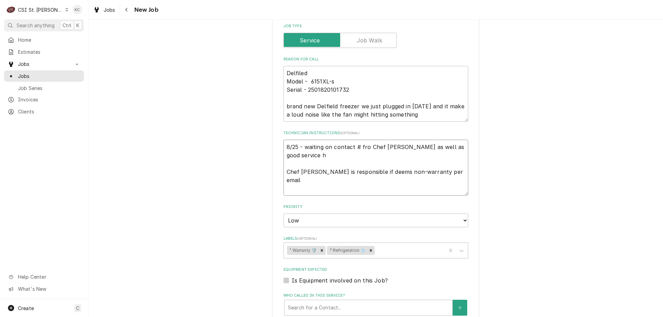
type textarea "x"
type textarea "8/25 - waiting on contact # fro Chef Tyler as well as good service ho Chef Tyle…"
type textarea "x"
type textarea "8/25 - waiting on contact # fro Chef Tyler as well as good service hou Chef Tyl…"
type textarea "x"
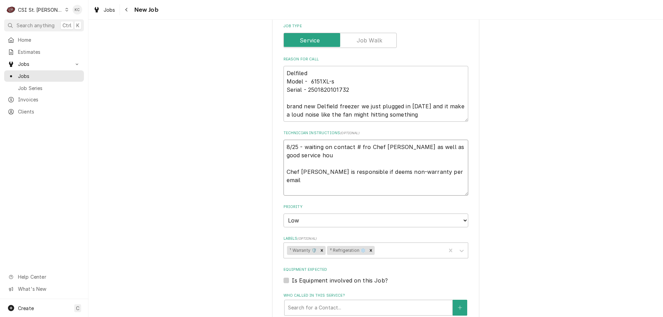
type textarea "8/25 - waiting on contact # fro Chef Tyler as well as good service hour Chef Ty…"
type textarea "x"
type textarea "8/25 - waiting on contact # fro Chef Tyler as well as good service hours Chef T…"
type textarea "x"
drag, startPoint x: 333, startPoint y: 158, endPoint x: 289, endPoint y: 149, distance: 44.8
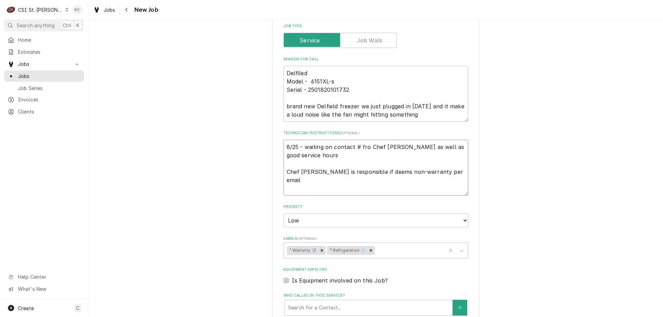
click at [284, 148] on textarea "8/25 - waiting on contact # fro Chef Tyler as well as good service hours Chef T…" at bounding box center [376, 168] width 185 height 56
type textarea "8/25 - waiting on contact # fro Chef Tyler as well as good service hours Chef T…"
click at [520, 185] on div "Use the fields below to edit this job: Client Details Client WELBILT DELFIELD C…" at bounding box center [375, 172] width 575 height 843
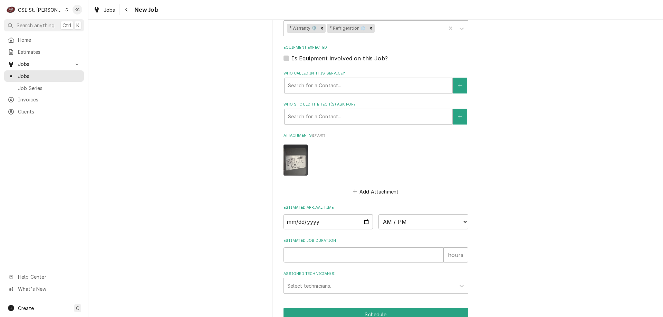
scroll to position [553, 0]
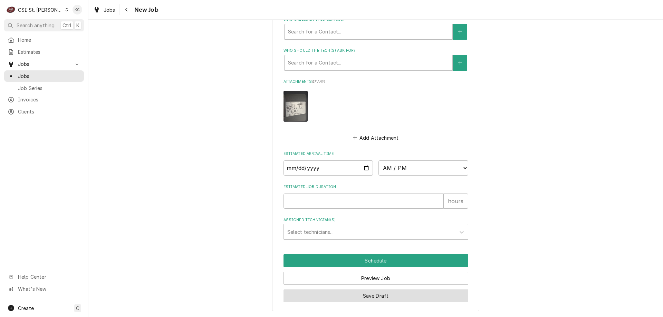
click at [341, 292] on button "Save Draft" at bounding box center [376, 296] width 185 height 13
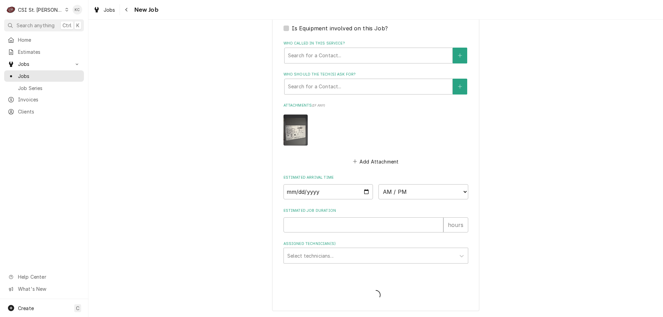
scroll to position [529, 0]
type textarea "x"
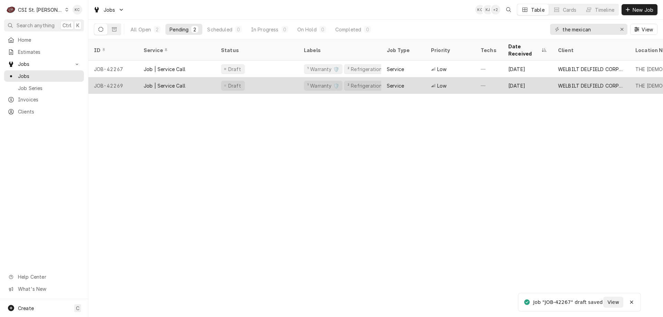
click at [118, 77] on div "JOB-42269" at bounding box center [113, 85] width 50 height 17
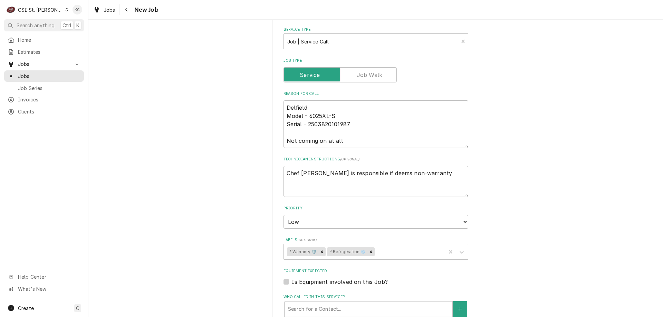
scroll to position [276, 0]
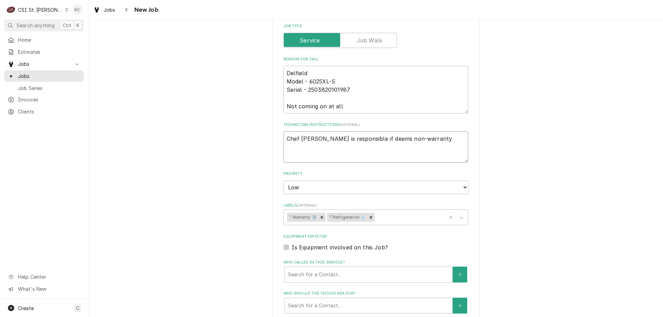
click at [285, 141] on textarea "Chef [PERSON_NAME] is responsible if deems non-warranty" at bounding box center [376, 147] width 185 height 31
type textarea "x"
type textarea "Chef [PERSON_NAME] is responsible if deems non-warranty"
type textarea "x"
type textarea "Chef [PERSON_NAME] is responsible if deems non-warranty"
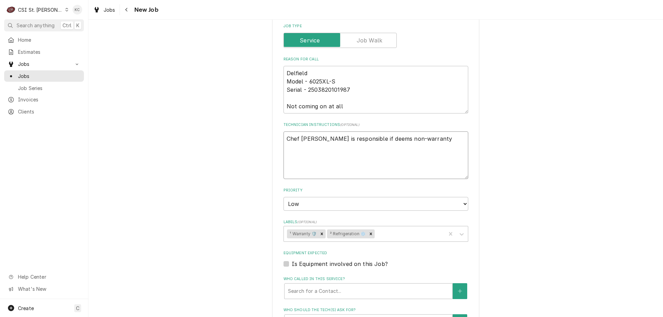
paste textarea "8/25 - waiting on contact # fro Chef [PERSON_NAME] as well as good service hours"
type textarea "x"
type textarea "8/25 - waiting on contact # fro Chef [PERSON_NAME] as well as good service hour…"
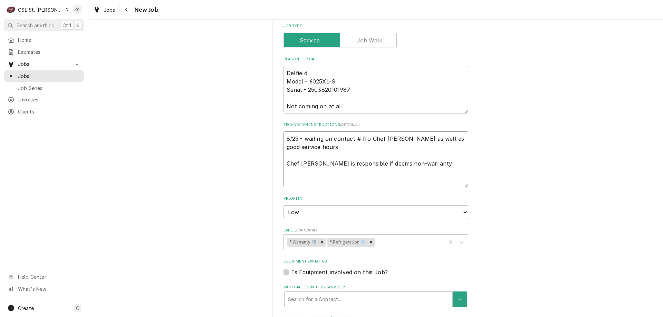
type textarea "x"
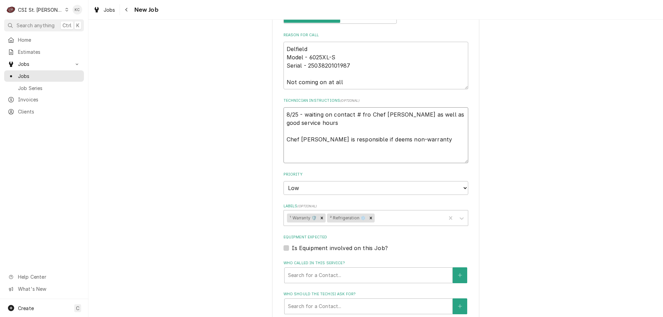
scroll to position [504, 0]
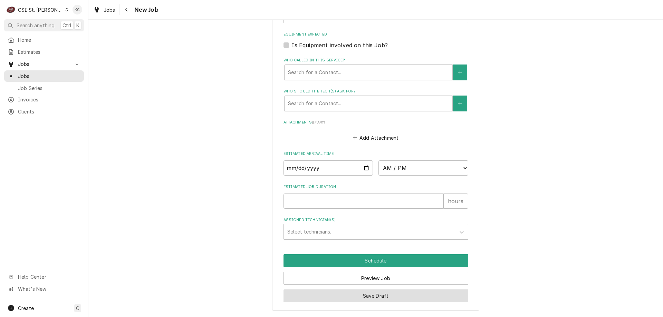
type textarea "8/25 - waiting on contact # fro Chef [PERSON_NAME] as well as good service hour…"
click at [369, 298] on button "Save Draft" at bounding box center [376, 296] width 185 height 13
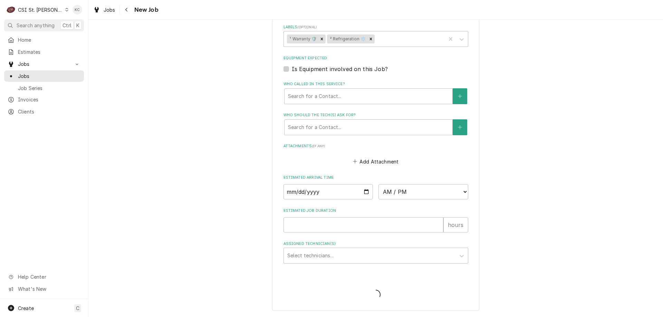
type textarea "x"
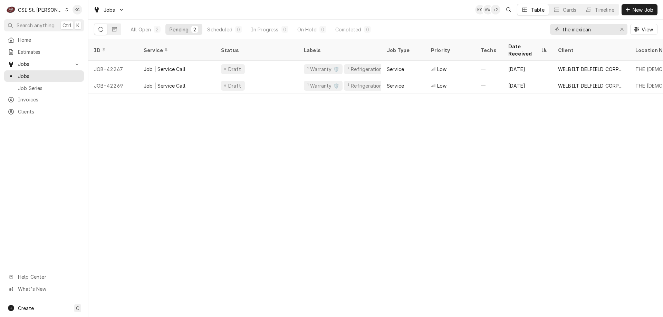
click at [31, 8] on div "CSI St. [PERSON_NAME]" at bounding box center [40, 9] width 45 height 7
click at [67, 13] on div "CSI [US_STATE][GEOGRAPHIC_DATA]" at bounding box center [105, 13] width 91 height 7
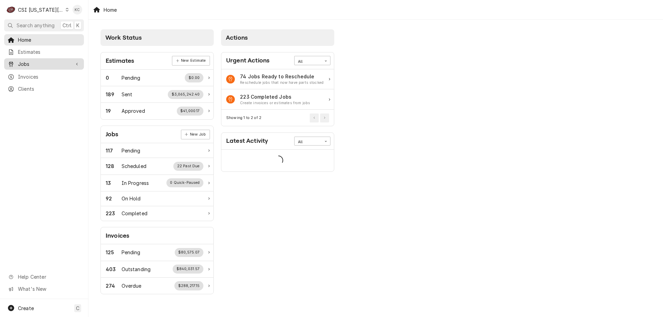
click at [37, 63] on span "Jobs" at bounding box center [44, 63] width 52 height 7
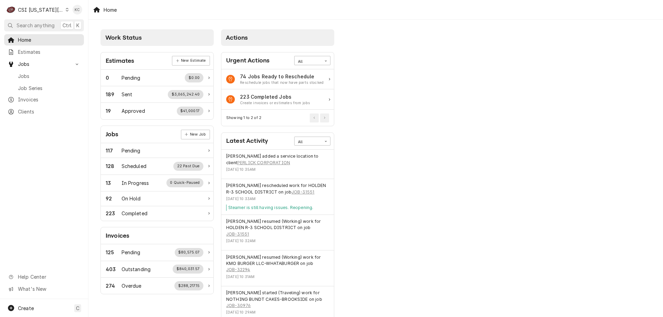
click at [424, 180] on div "Work Status Estimates New Estimate 0 Pending $0.00 189 Sent $3,065,242.40 19 Ap…" at bounding box center [375, 186] width 575 height 332
click at [33, 65] on span "Jobs" at bounding box center [44, 63] width 52 height 7
click at [39, 63] on span "Jobs" at bounding box center [44, 63] width 52 height 7
click at [39, 70] on link "Jobs" at bounding box center [44, 75] width 80 height 11
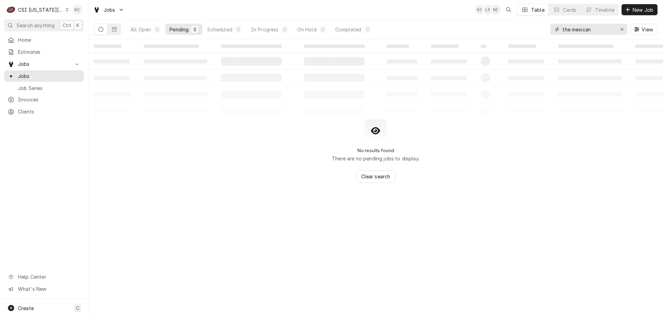
drag, startPoint x: 604, startPoint y: 32, endPoint x: 539, endPoint y: 32, distance: 65.3
click at [539, 32] on div "All Open 0 Pending 0 Scheduled 0 In Progress 0 On Hold 0 Completed 0 the mexica…" at bounding box center [376, 29] width 564 height 19
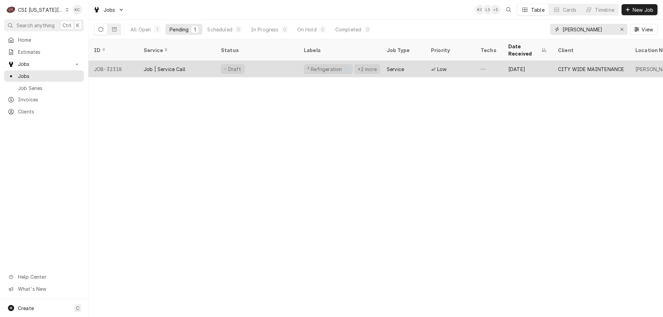
type input "[PERSON_NAME]"
click at [187, 61] on div "Job | Service Call" at bounding box center [176, 69] width 77 height 17
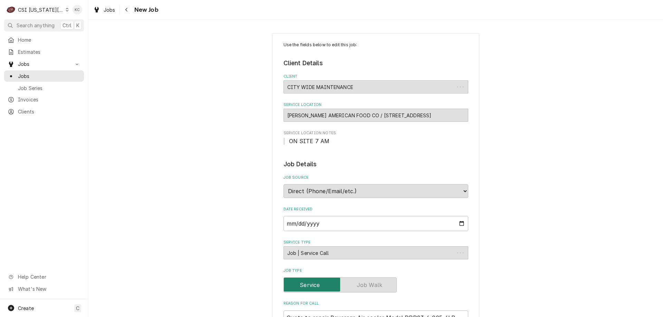
type textarea "x"
click at [125, 10] on icon "Navigate back" at bounding box center [126, 9] width 3 height 5
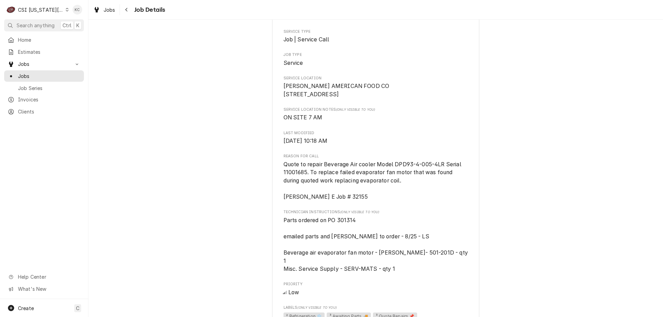
scroll to position [138, 0]
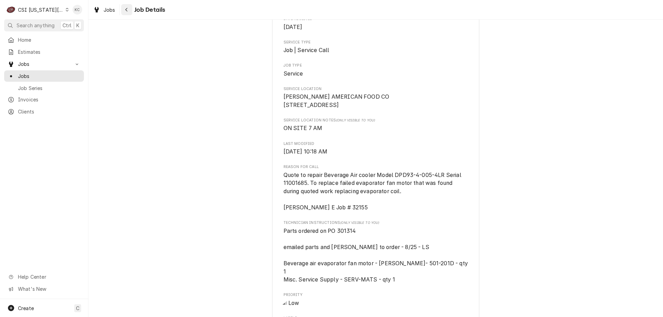
click at [126, 12] on icon "Navigate back" at bounding box center [126, 9] width 3 height 5
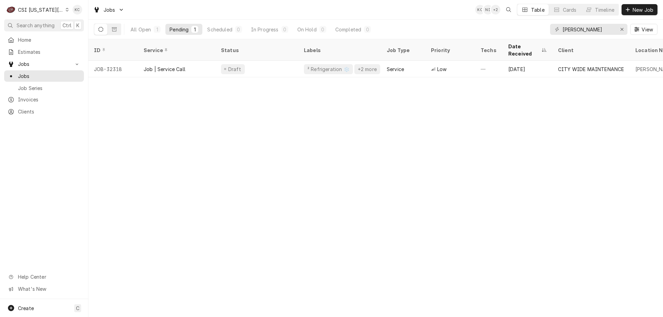
click at [48, 5] on div "C CSI [US_STATE] City" at bounding box center [37, 10] width 67 height 14
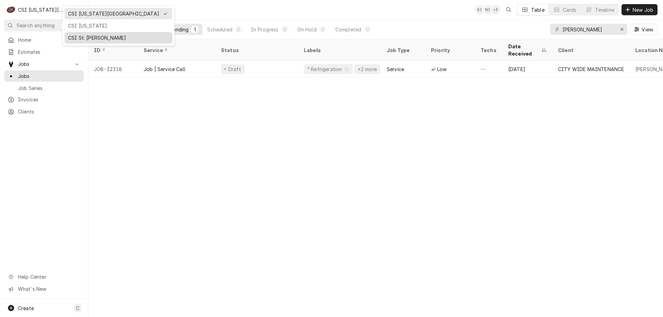
click at [98, 34] on div "CSI St. [PERSON_NAME]" at bounding box center [118, 38] width 105 height 9
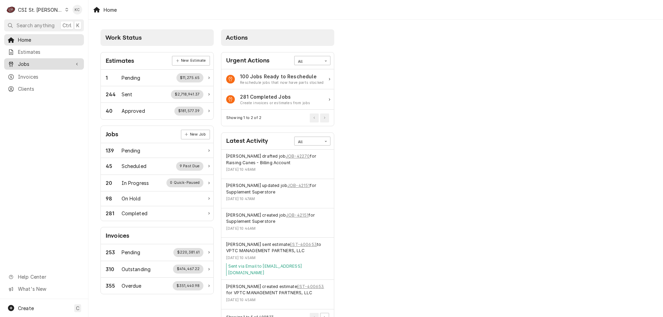
click at [28, 66] on div "Jobs" at bounding box center [44, 64] width 77 height 9
click at [45, 78] on div "Jobs" at bounding box center [44, 76] width 77 height 9
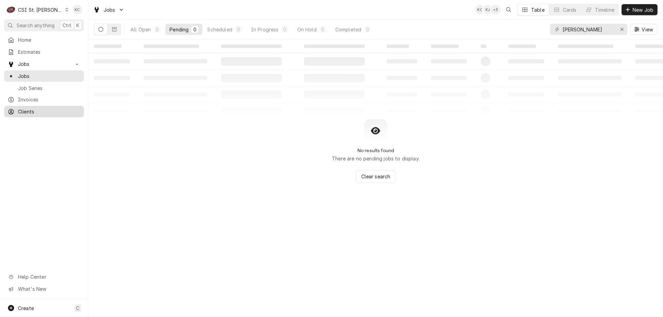
click at [20, 112] on span "Clients" at bounding box center [49, 111] width 63 height 7
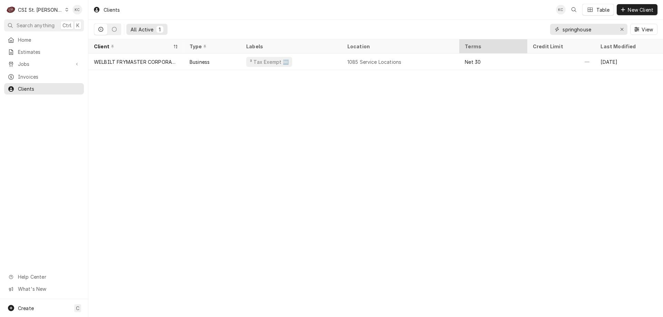
drag, startPoint x: 608, startPoint y: 30, endPoint x: 510, endPoint y: 42, distance: 98.6
click at [510, 42] on div "Clients KC Table New Client All Active 1 springhouse View Client Type Labels Lo…" at bounding box center [375, 158] width 575 height 317
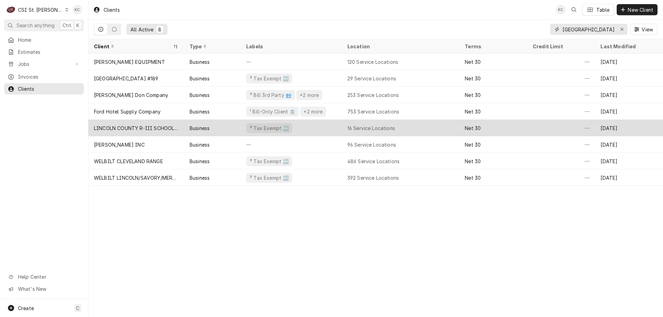
type input "lincoln middle school"
click at [189, 128] on div "Business" at bounding box center [212, 128] width 57 height 17
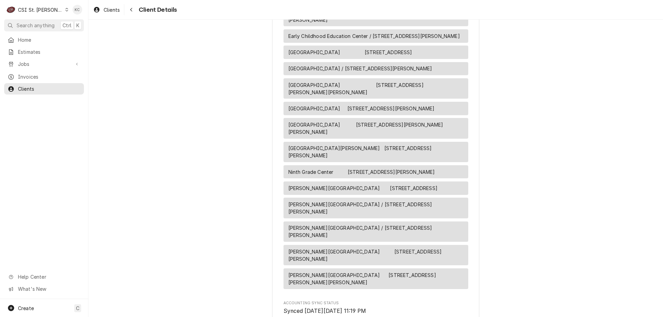
scroll to position [484, 0]
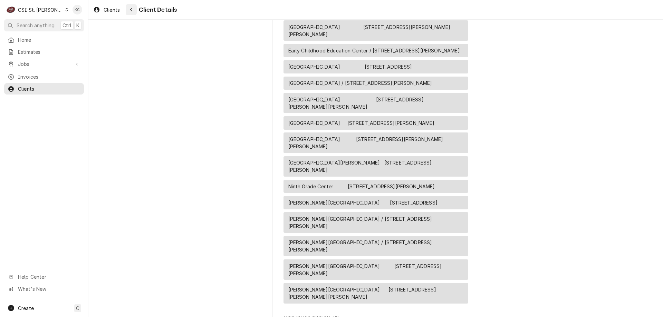
click at [131, 11] on icon "Navigate back" at bounding box center [131, 9] width 3 height 5
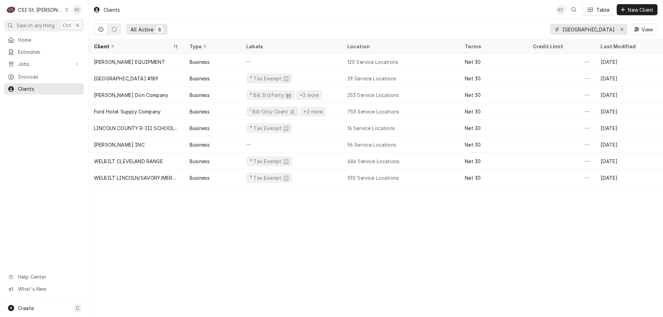
drag, startPoint x: 612, startPoint y: 28, endPoint x: 535, endPoint y: 38, distance: 77.3
click at [536, 38] on div "All Active 8 lincoln middle school View" at bounding box center [376, 29] width 564 height 19
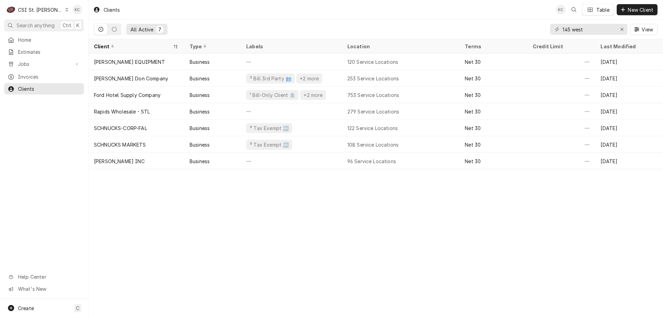
click at [91, 249] on div "Clients KC Table New Client All Active 7 145 west View Client Type Labels Locat…" at bounding box center [375, 158] width 575 height 317
drag, startPoint x: 593, startPoint y: 30, endPoint x: 496, endPoint y: 32, distance: 97.8
click at [496, 32] on div "All Active 7 145 west View" at bounding box center [376, 29] width 564 height 19
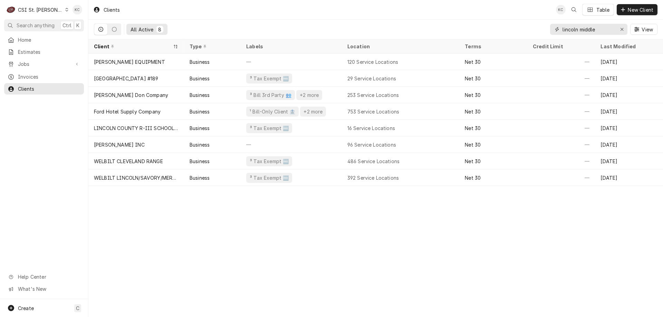
drag, startPoint x: 603, startPoint y: 30, endPoint x: 506, endPoint y: 29, distance: 97.1
click at [506, 29] on div "All Active 8 lincoln middle View" at bounding box center [376, 29] width 564 height 19
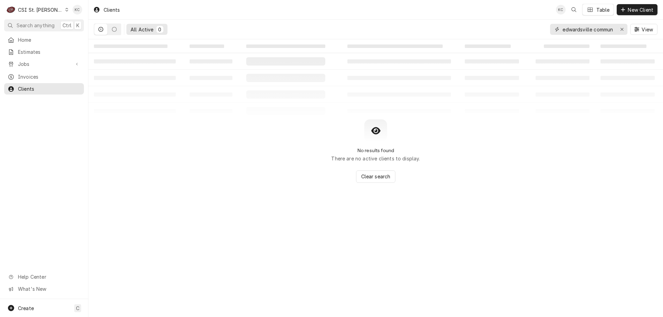
type input "edwardsville commun"
click at [635, 14] on button "New Client" at bounding box center [637, 9] width 41 height 11
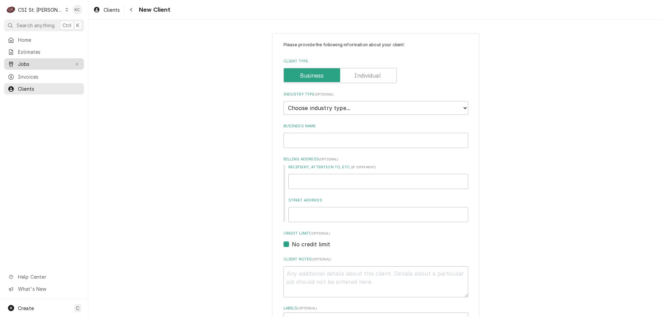
click at [49, 60] on span "Jobs" at bounding box center [44, 63] width 52 height 7
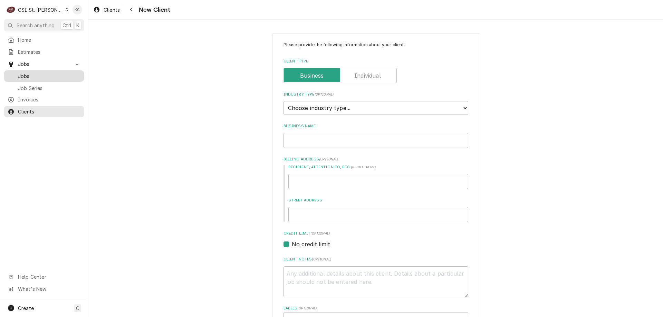
click at [45, 73] on span "Jobs" at bounding box center [49, 76] width 63 height 7
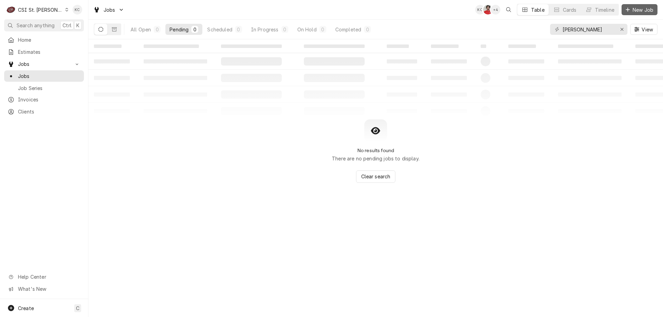
click at [638, 4] on button "New Job" at bounding box center [640, 9] width 36 height 11
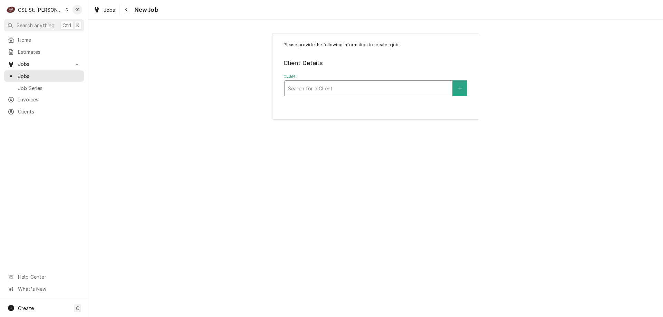
click at [318, 90] on div "Client" at bounding box center [368, 88] width 161 height 12
type input "schnucks - corp"
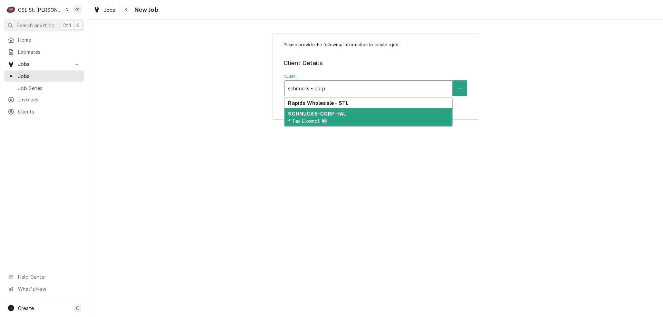
click at [319, 117] on strong "SCHNUCKS-CORP-FAL" at bounding box center [317, 114] width 58 height 6
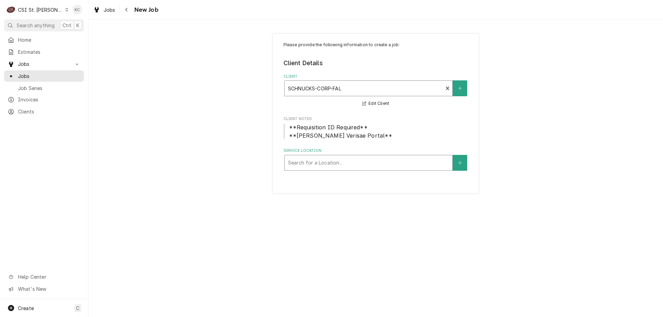
click at [379, 164] on div "Service Location" at bounding box center [368, 163] width 161 height 12
type input "942"
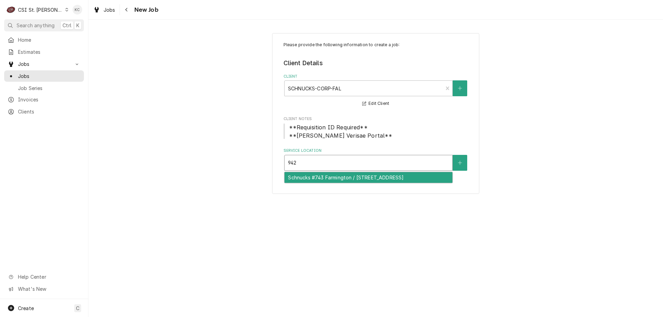
click at [384, 174] on div "Schnucks #743 Farmington / 942 Valley Creek Drive, Farmington, MO 63640" at bounding box center [369, 177] width 168 height 11
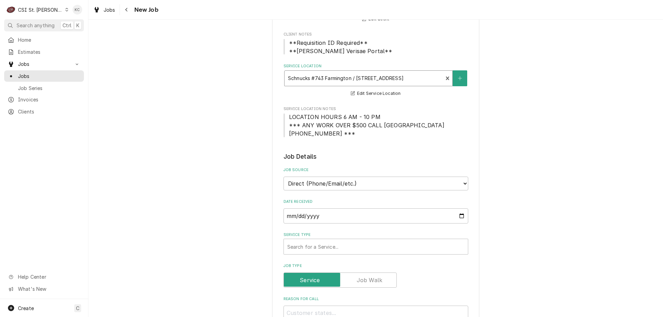
scroll to position [104, 0]
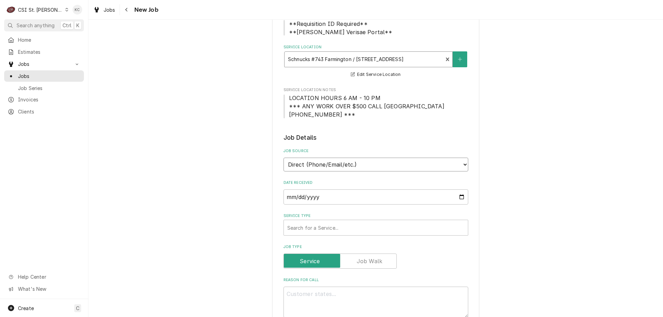
click at [344, 167] on select "Direct (Phone/Email/etc.) Service Channel Corrigo Ecotrak Other" at bounding box center [376, 165] width 185 height 14
select select "100"
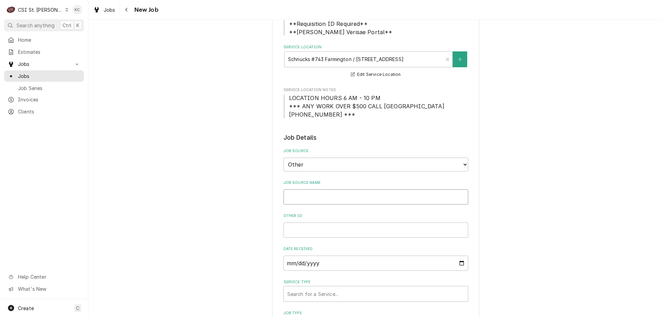
click at [331, 200] on input "Job Source Name" at bounding box center [376, 197] width 185 height 15
type textarea "x"
type input "V"
type textarea "x"
type input "Ve"
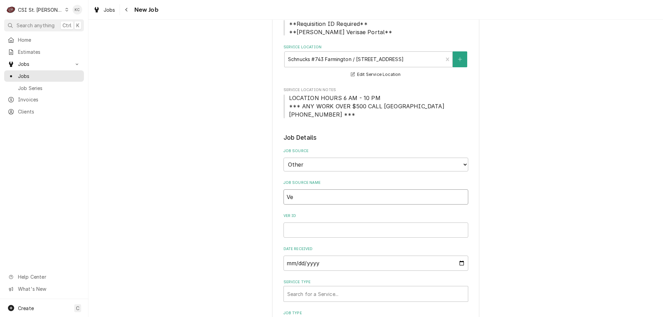
type textarea "x"
type input "Ver"
type textarea "x"
type input "Veri"
type textarea "x"
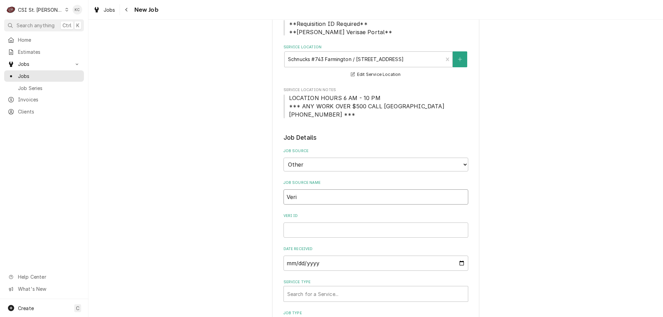
type input "Veris"
type textarea "x"
type input "Verisa"
type textarea "x"
type input "Verisae"
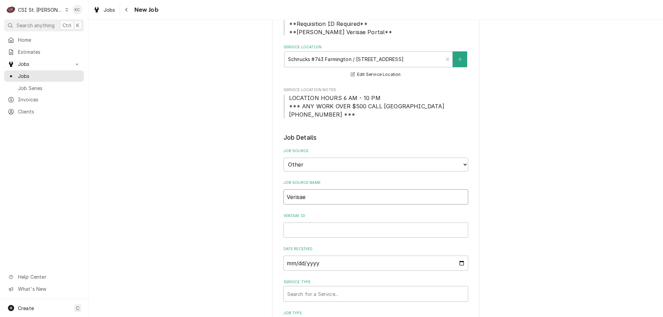
type textarea "x"
type input "Verisae e"
type textarea "x"
type input "Verisae em"
type textarea "x"
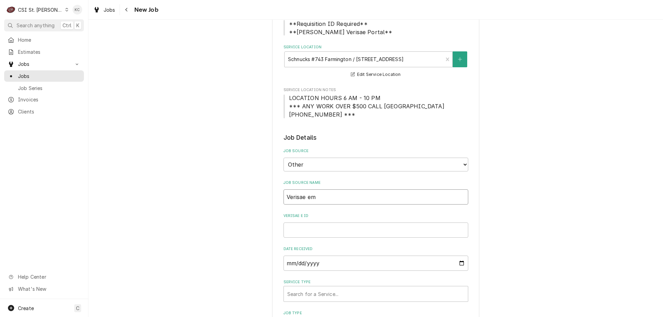
type input "Verisae ema"
type textarea "x"
type input "Verisae emai"
type textarea "x"
type input "Verisae email"
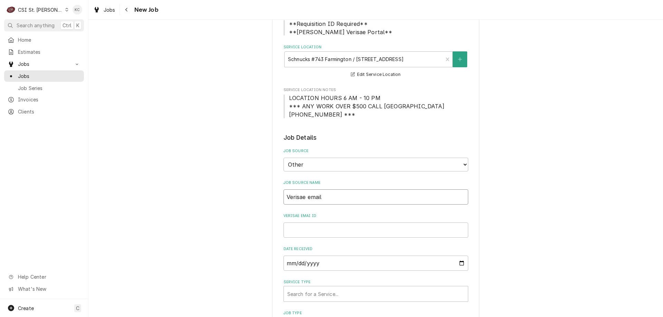
type textarea "x"
type input "Verisae email"
click at [321, 232] on input "Verisae email ID" at bounding box center [376, 230] width 185 height 15
paste input "72007533"
type textarea "x"
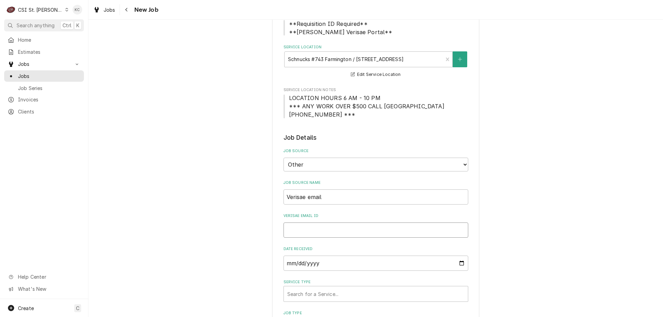
type input "72007533"
type textarea "x"
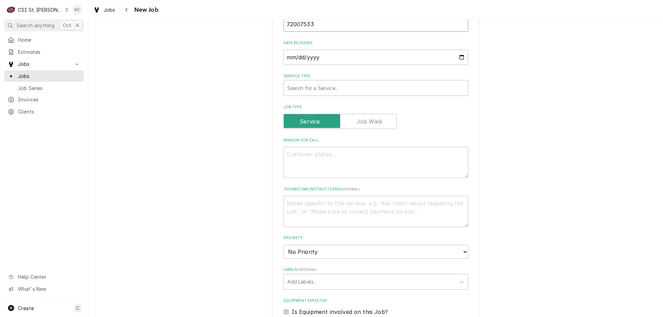
scroll to position [311, 0]
type input "72007533"
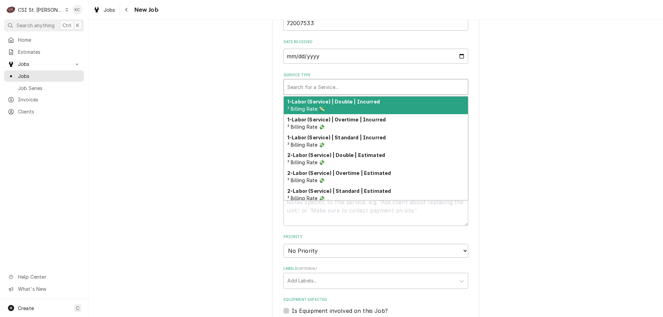
drag, startPoint x: 302, startPoint y: 88, endPoint x: 309, endPoint y: 95, distance: 10.5
click at [302, 89] on div "Service Type" at bounding box center [375, 87] width 177 height 12
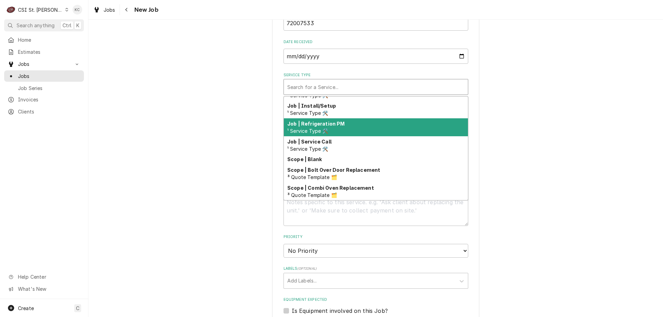
scroll to position [429, 0]
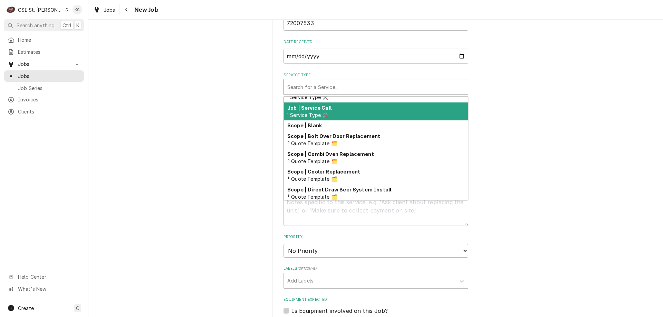
click at [353, 113] on div "Job | Service Call ¹ Service Type 🛠️" at bounding box center [376, 112] width 184 height 18
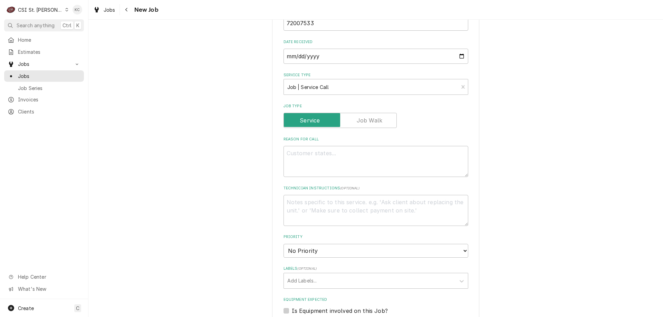
drag, startPoint x: 545, startPoint y: 120, endPoint x: 482, endPoint y: 139, distance: 66.0
click at [545, 120] on div "Please provide the following information to create a job: Client Details Client…" at bounding box center [375, 141] width 575 height 850
click at [309, 156] on textarea "Reason For Call" at bounding box center [376, 161] width 185 height 31
paste textarea "Tag #: 743DL41B Fixture Number: Serial #: A100116002001 In-Service Date: 09/14/…"
type textarea "x"
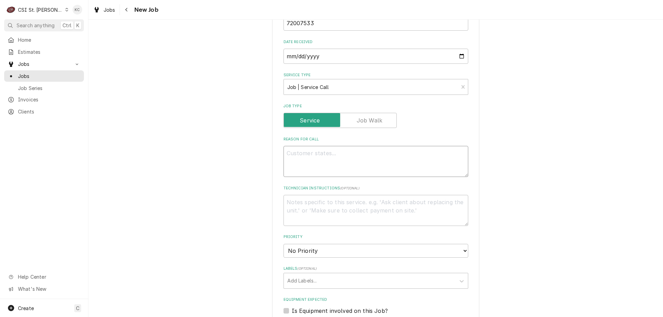
type textarea "Tag #: 743DL41B Fixture Number: Serial #: A100116002001 In-Service Date: 09/14/…"
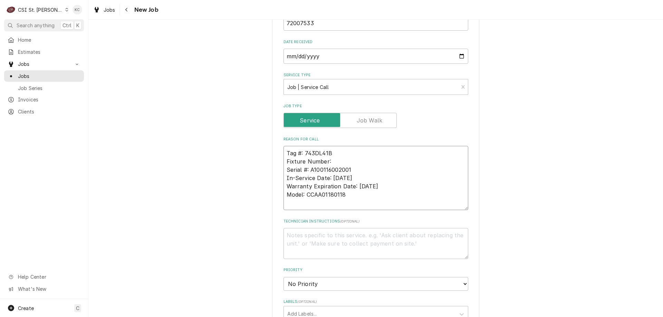
drag, startPoint x: 349, startPoint y: 197, endPoint x: 279, endPoint y: 197, distance: 69.1
click at [279, 197] on div "Please provide the following information to create a job: Client Details Client…" at bounding box center [375, 189] width 207 height 934
drag, startPoint x: 339, startPoint y: 159, endPoint x: 268, endPoint y: 162, distance: 71.2
click at [268, 162] on div "Please provide the following information to create a job: Client Details Client…" at bounding box center [375, 189] width 575 height 946
type textarea "x"
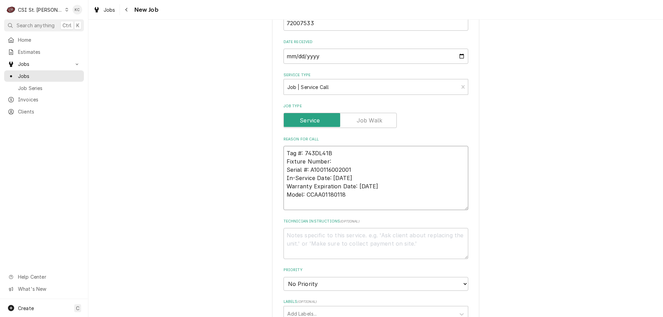
type textarea "Tag #: 743DL41B Serial #: A100116002001 In-Service Date: 09/14/2014 Warranty Ex…"
paste textarea "Model: CCAA01180118"
type textarea "x"
type textarea "Tag #: 743DL41B Model: CCAA01180118 Serial #: A100116002001 In-Service Date: 09…"
drag, startPoint x: 347, startPoint y: 196, endPoint x: 282, endPoint y: 178, distance: 68.0
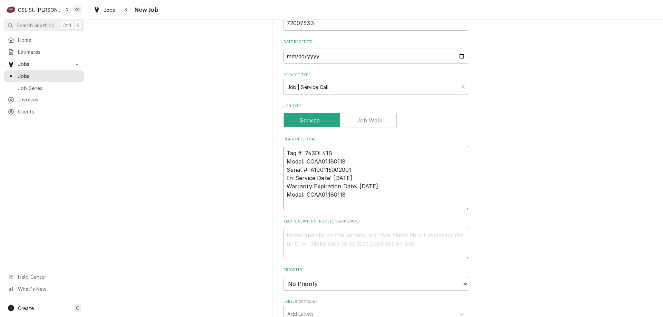
click at [284, 178] on textarea "Tag #: 743DL41B Model: CCAA01180118 Serial #: A100116002001 In-Service Date: 09…" at bounding box center [376, 178] width 185 height 64
type textarea "x"
type textarea "Tag #: 743DL41B Model: CCAA01180118 Serial #: A100116002001"
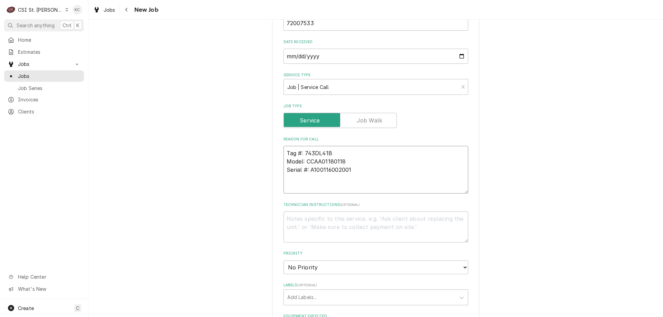
type textarea "x"
type textarea "Tag #: 743DL41B Model: CCAA01180118 Serial #: A100116002001"
type textarea "x"
type textarea "Tag #: 743DL41B Model: CCAA01180118 Serial #: A100116002001"
click at [299, 190] on textarea "Tag #: 743DL41B Model: CCAA01180118 Serial #: A100116002001" at bounding box center [376, 174] width 185 height 56
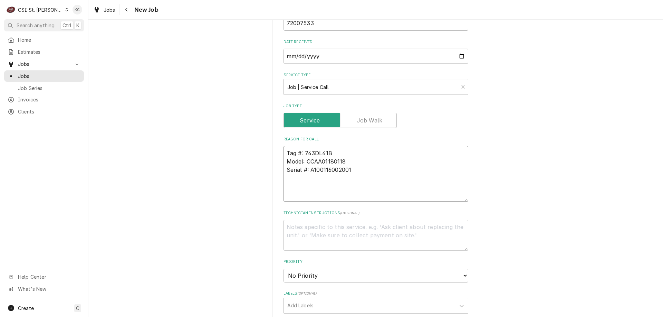
paste textarea "this asset tag says its for the Bakery Fryer but it is actually for the Deli Ho…"
type textarea "x"
type textarea "Tag #: 743DL41B Model: CCAA01180118 Serial #: A100116002001 this asset tag says…"
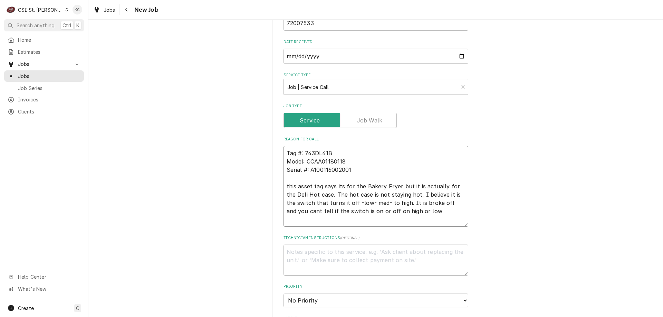
type textarea "x"
type textarea "Tag #: 743DL41B Model: CCAA01180118 Serial #: A100116002001 this asset tag says…"
click at [325, 252] on textarea "Technician Instructions ( optional )" at bounding box center [376, 260] width 185 height 31
paste textarea "Michele Becker"
type textarea "x"
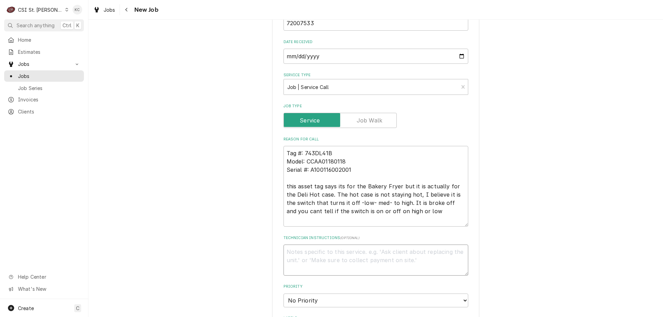
type textarea "Michele Becker"
type textarea "x"
type textarea "Michele Becker -"
type textarea "x"
type textarea "Michele Becker -"
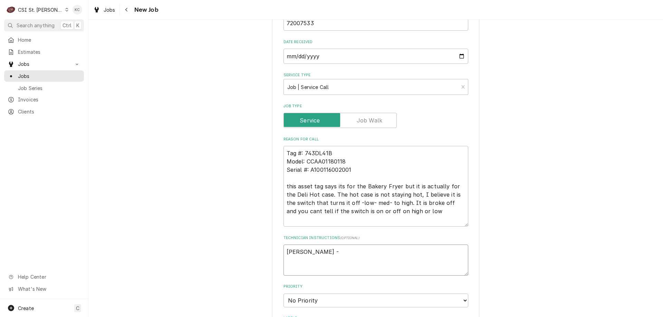
type textarea "x"
type textarea "Michele Becker - 5"
type textarea "x"
type textarea "Michele Becker - 57"
type textarea "x"
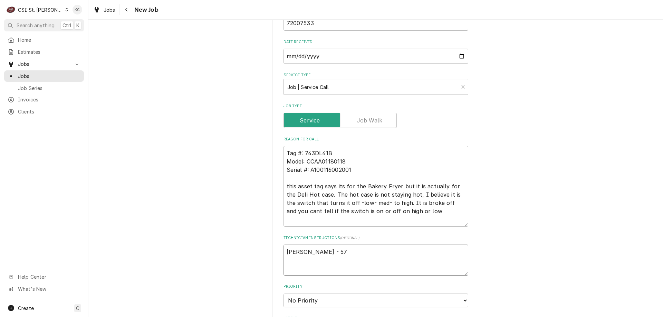
type textarea "Michele Becker - 573"
type textarea "x"
type textarea "Michele Becker - 573"
type textarea "x"
type textarea "Michele Becker - 573 6"
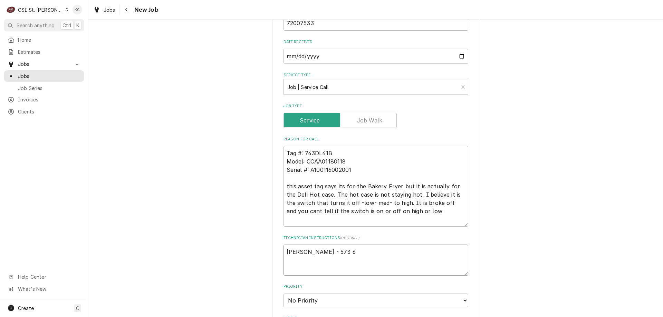
type textarea "x"
type textarea "Michele Becker - 573 66"
type textarea "x"
type textarea "Michele Becker - 573 664"
type textarea "x"
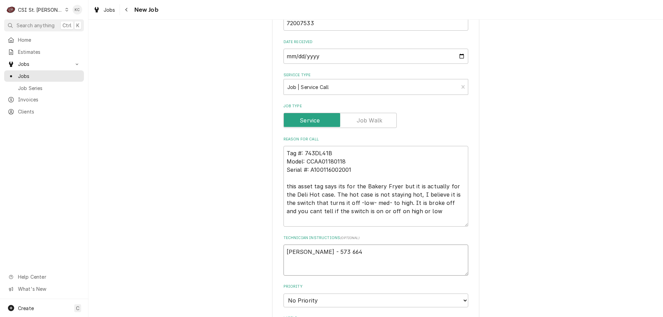
type textarea "Michele Becker - 573 664-"
type textarea "x"
type textarea "Michele Becker - 573 664-5"
type textarea "x"
type textarea "Michele Becker - 573 664-52"
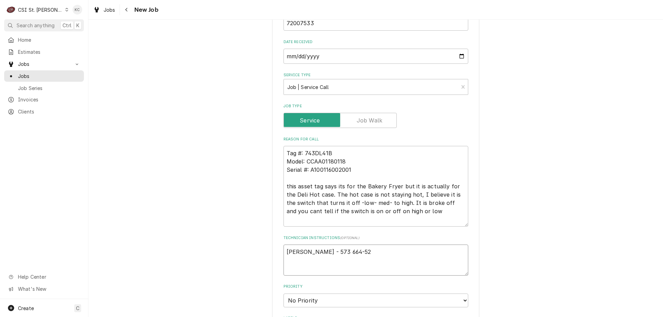
type textarea "x"
type textarea "Michele Becker - 573 664-52"
type textarea "x"
type textarea "Michele Becker - 573 664-52"
type textarea "x"
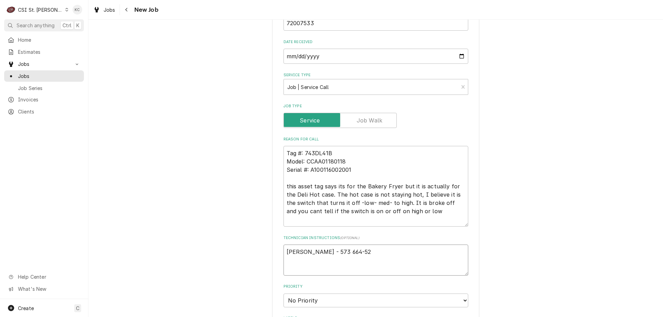
type textarea "Michele Becker - 573 664-520"
type textarea "x"
type textarea "Michele Becker - 573 664-5200"
type textarea "x"
type textarea "Michele Becker - 573 664-5200"
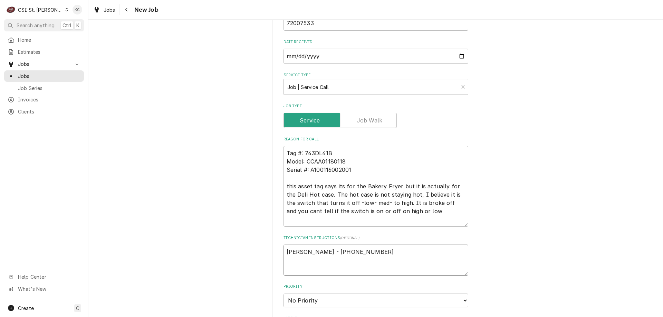
type textarea "x"
type textarea "Michele Becker - 573 664-5200"
type textarea "x"
type textarea "Michele Becker - 573 664-5200 6"
type textarea "x"
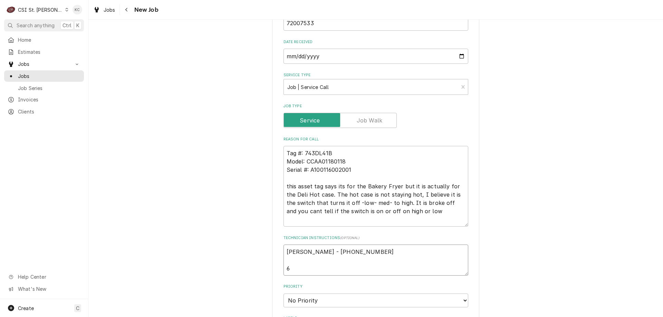
type textarea "Michele Becker - 573 664-5200 6a"
type textarea "x"
type textarea "Michele Becker - 573 664-5200 6am"
type textarea "x"
type textarea "Michele Becker - 573 664-5200 6am"
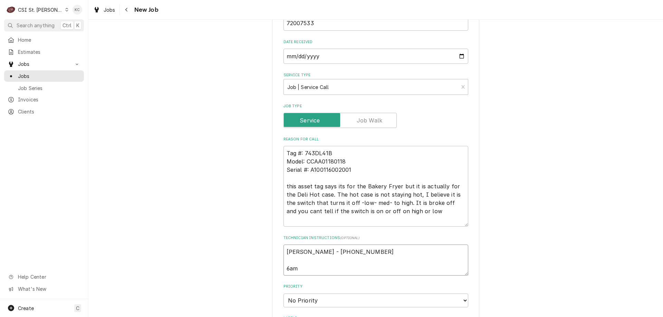
type textarea "x"
type textarea "Michele Becker - 573 664-5200 6am -"
type textarea "x"
type textarea "Michele Becker - 573 664-5200 6am -"
type textarea "x"
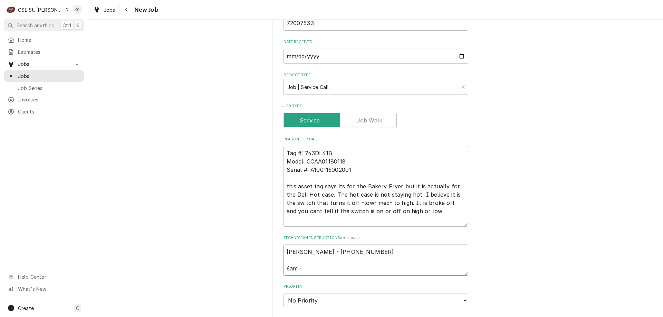
type textarea "Michele Becker - 573 664-5200 6am - 1"
type textarea "x"
type textarea "Michele Becker - 573 664-5200 6am - 10"
type textarea "x"
type textarea "Michele Becker - 573 664-5200 6am - 10p"
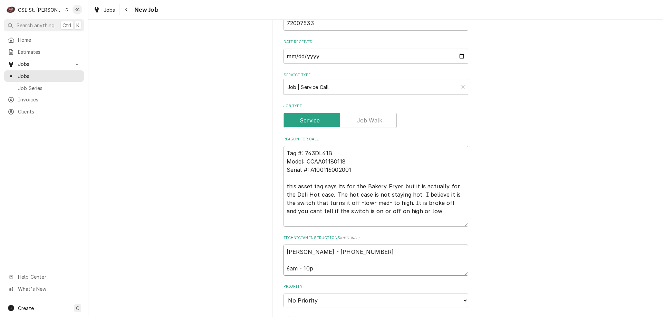
type textarea "x"
type textarea "Michele Becker - 573 664-5200 6am - 10pm"
type textarea "x"
type textarea "Michele Becker - 573 664-5200 6am - 10pm"
type textarea "x"
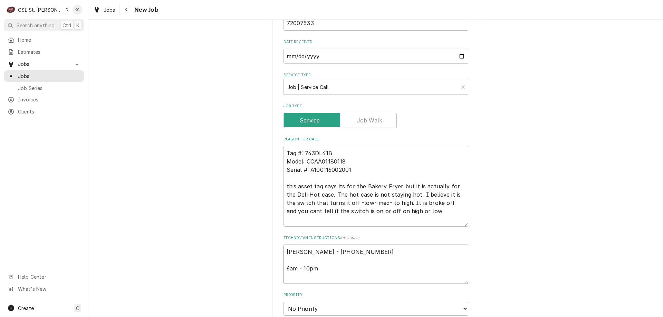
type textarea "Michele Becker - 573 664-5200 6am - 10pm"
type textarea "x"
type textarea "Michele Becker - 573 664-5200 6am - 10pm L"
type textarea "x"
type textarea "Michele Becker - 573 664-5200 6am - 10pm Lo"
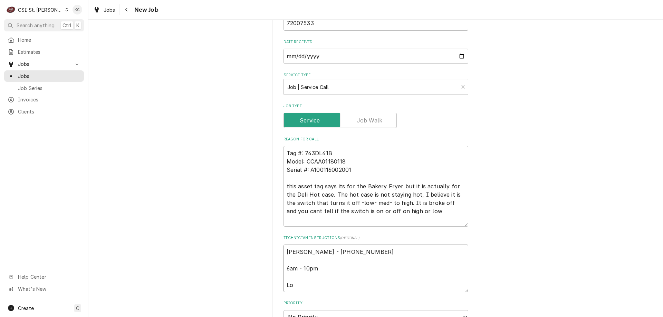
type textarea "x"
type textarea "Michele Becker - 573 664-5200 6am - 10pm Loc"
type textarea "x"
type textarea "Michele Becker - 573 664-5200 6am - 10pm Loca"
type textarea "x"
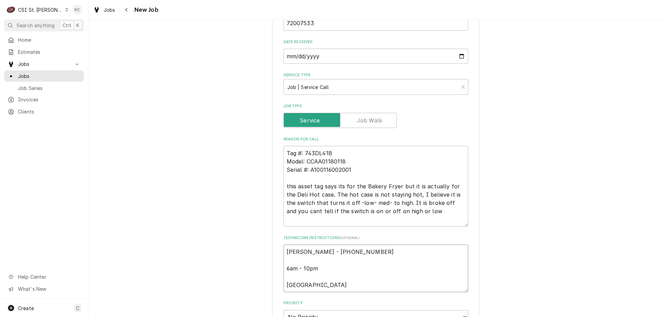
type textarea "Michele Becker - 573 664-5200 6am - 10pm Locat"
type textarea "x"
type textarea "Michele Becker - 573 664-5200 6am - 10pm Locate"
type textarea "x"
type textarea "Michele Becker - 573 664-5200 6am - 10pm Located"
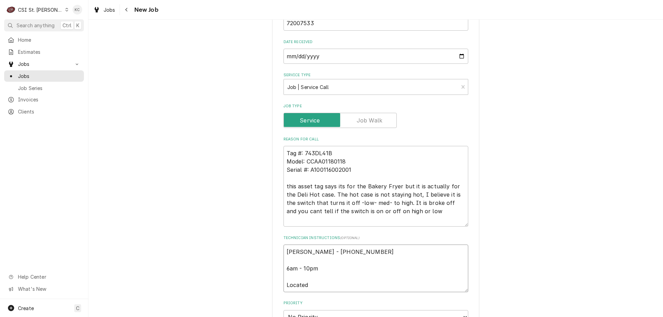
type textarea "x"
type textarea "Michele Becker - 573 664-5200 6am - 10pm Located"
type textarea "x"
type textarea "Michele Becker - 573 664-5200 6am - 10pm Located i"
type textarea "x"
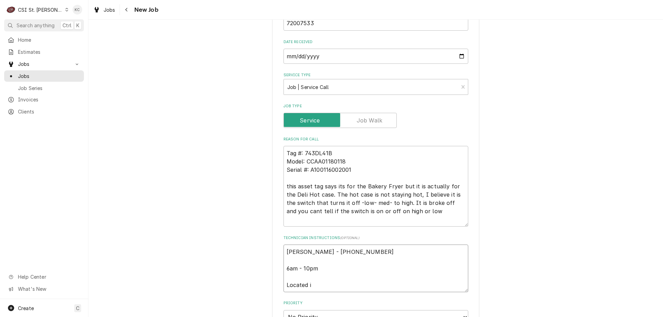
type textarea "Michele Becker - 573 664-5200 6am - 10pm Located in"
type textarea "x"
type textarea "Michele Becker - 573 664-5200 6am - 10pm Located in D"
type textarea "x"
type textarea "Michele Becker - 573 664-5200 6am - 10pm Located in De"
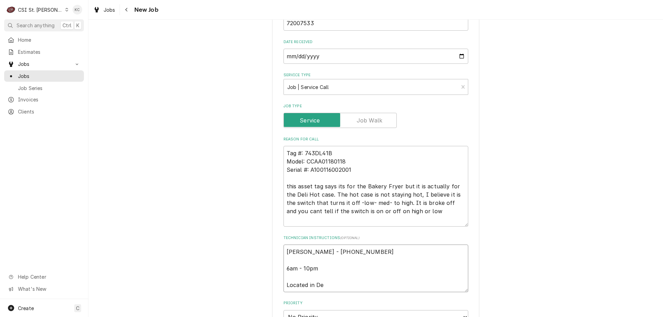
type textarea "x"
type textarea "Michele Becker - 573 664-5200 6am - 10pm Located in Del"
type textarea "x"
type textarea "Michele Becker - 573 664-5200 6am - 10pm Located in Deli"
type textarea "x"
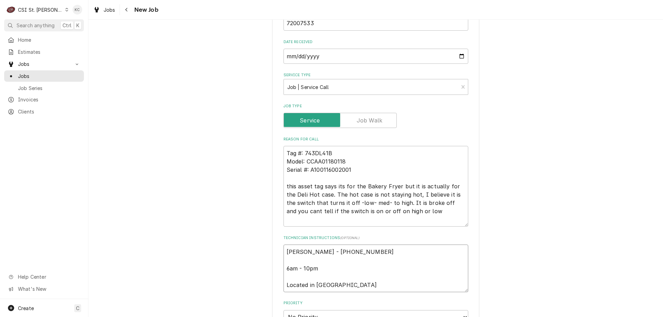
type textarea "Michele Becker - 573 664-5200 6am - 10pm Located in Deli"
type textarea "x"
type textarea "Michele Becker - 573 664-5200 6am - 10pm Located in Deli"
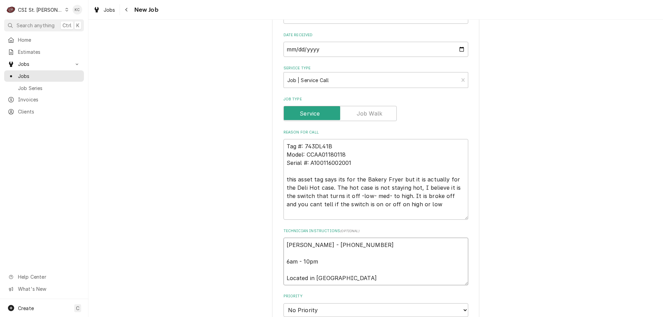
click at [284, 245] on textarea "Michele Becker - 573 664-5200 6am - 10pm Located in Deli" at bounding box center [376, 262] width 185 height 48
type textarea "x"
type textarea "Michele Becker - 573 664-5200 6am - 10pm Located in Deli"
type textarea "x"
type textarea "Michele Becker - 573 664-5200 6am - 10pm Located in Deli"
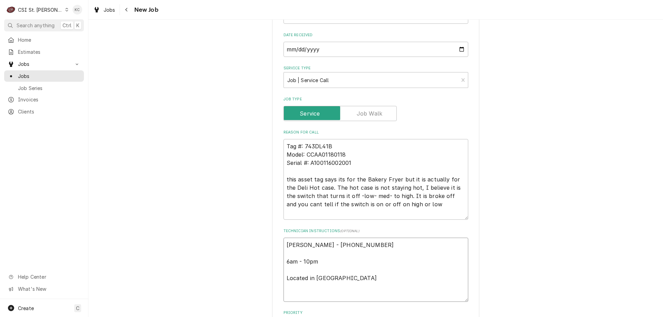
type textarea "x"
type textarea "Michele Becker - 573 664-5200 6am - 10pm Located in Deli"
click at [328, 242] on textarea "Michele Becker - 573 664-5200 6am - 10pm Located in Deli" at bounding box center [376, 270] width 185 height 64
paste textarea "Emergency-OT Approved; OT Rates Apply"
type textarea "x"
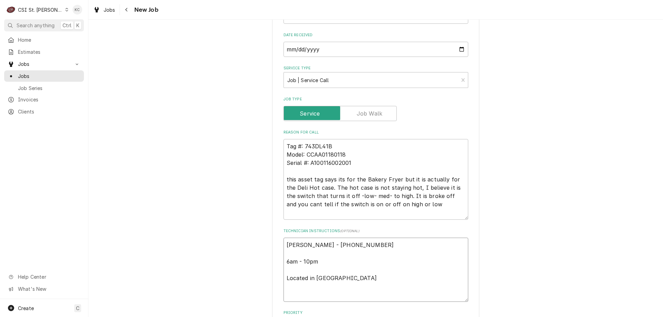
type textarea "Emergency-OT Approved; OT Rates Apply Michele Becker - 573 664-5200 6am - 10pm …"
type textarea "x"
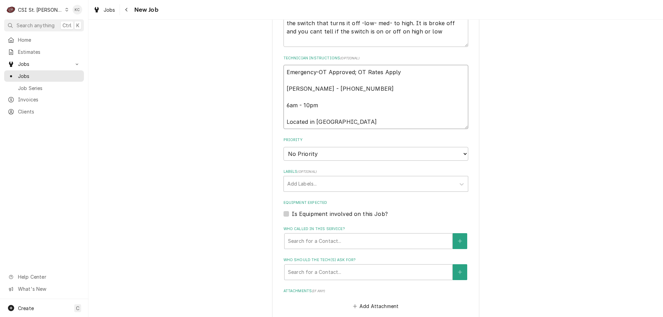
scroll to position [525, 0]
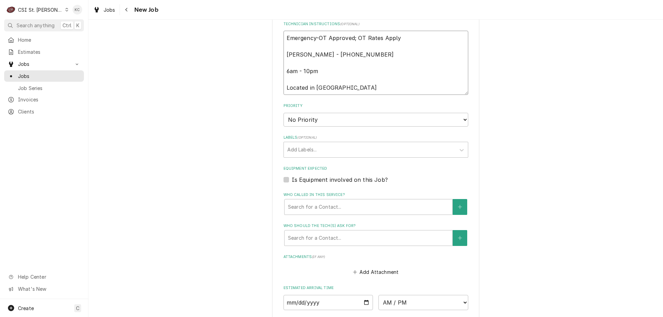
type textarea "Emergency-OT Approved; OT Rates Apply Michele Becker - 573 664-5200 6am - 10pm …"
click at [302, 118] on select "No Priority Urgent High Medium Low" at bounding box center [376, 120] width 185 height 14
select select "2"
click at [284, 113] on select "No Priority Urgent High Medium Low" at bounding box center [376, 120] width 185 height 14
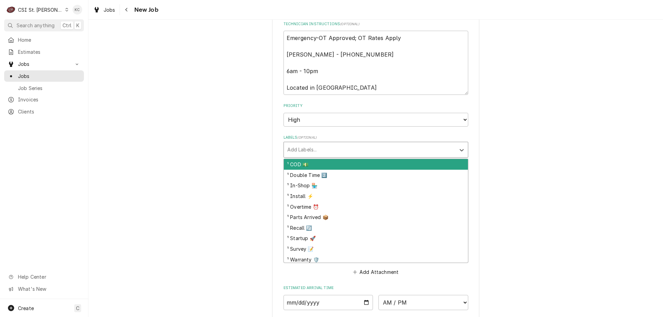
click at [307, 153] on div "Labels" at bounding box center [369, 150] width 165 height 12
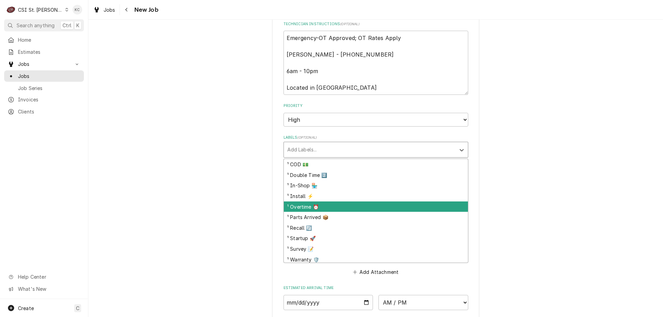
click at [301, 209] on div "¹ Overtime ⏰" at bounding box center [376, 207] width 184 height 11
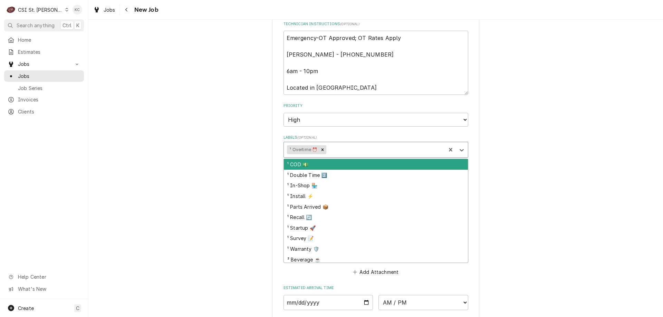
click at [336, 149] on div "Labels" at bounding box center [385, 150] width 115 height 12
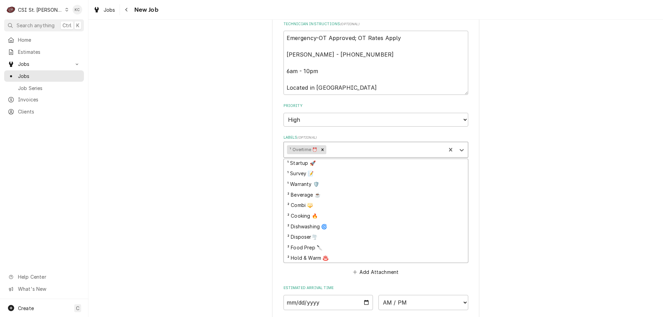
scroll to position [99, 0]
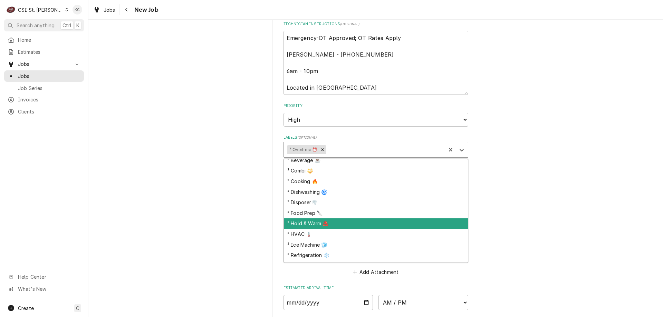
click at [329, 224] on div "² Hold & Warm ♨️" at bounding box center [376, 224] width 184 height 11
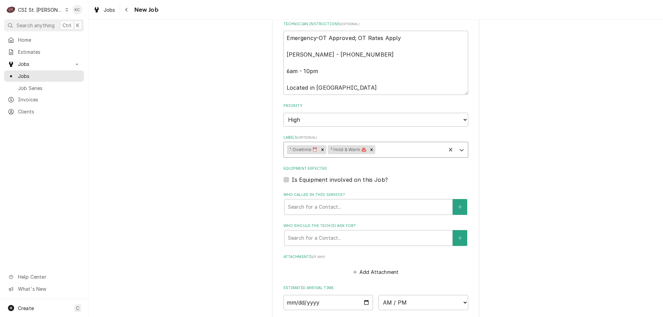
click at [387, 153] on div "Labels" at bounding box center [410, 150] width 66 height 12
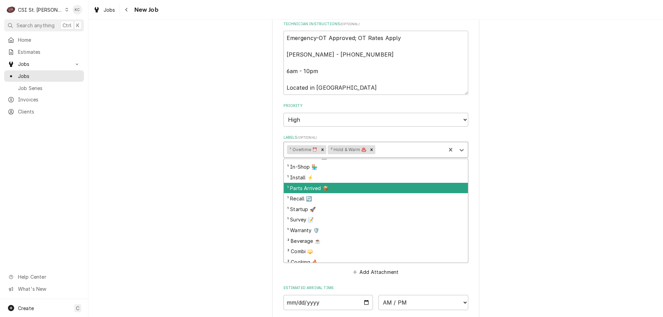
scroll to position [35, 0]
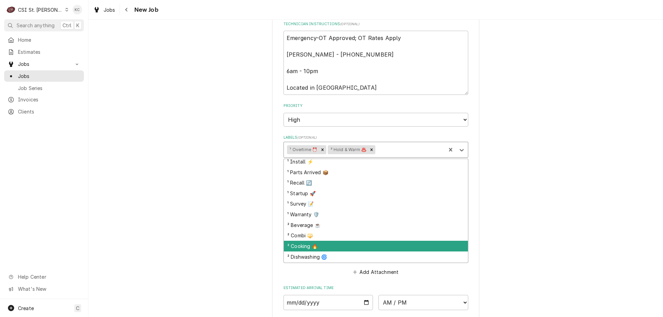
click at [348, 246] on div "² Cooking 🔥" at bounding box center [376, 246] width 184 height 11
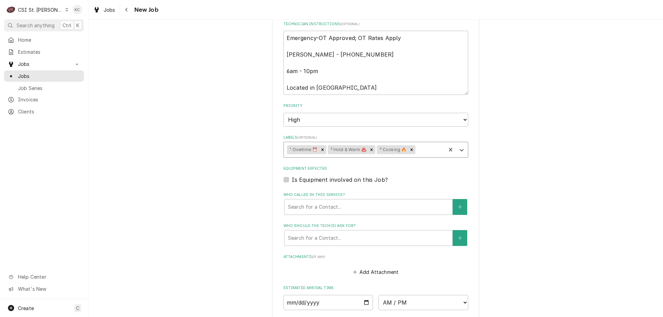
click at [513, 208] on div "Please provide the following information to create a job: Client Details Client…" at bounding box center [375, 0] width 575 height 996
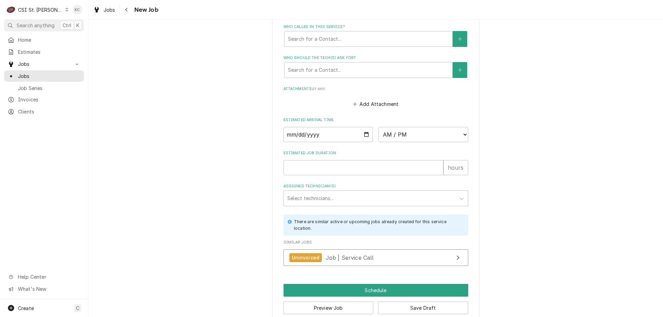
scroll to position [705, 0]
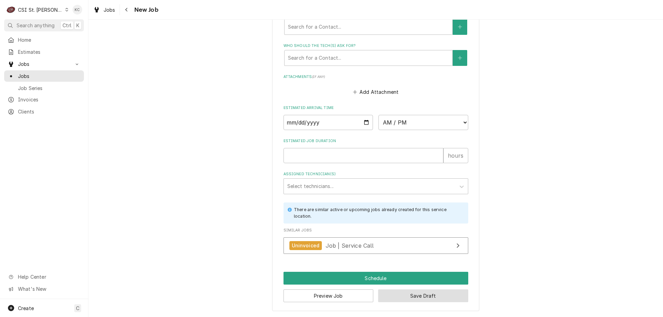
click at [424, 296] on button "Save Draft" at bounding box center [423, 296] width 90 height 13
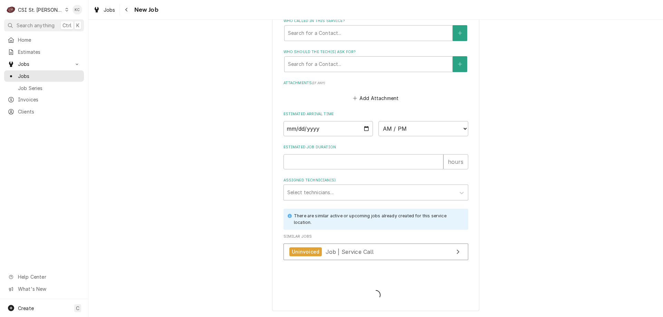
scroll to position [699, 0]
type textarea "x"
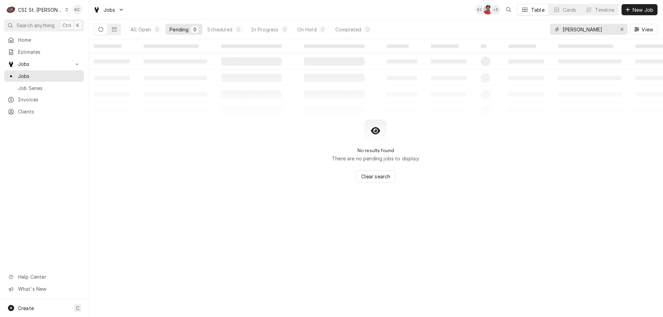
drag, startPoint x: 589, startPoint y: 30, endPoint x: 532, endPoint y: 31, distance: 56.3
click at [532, 31] on div "All Open 0 Pending 0 Scheduled 0 In Progress 0 On Hold 0 Completed 0 [PERSON_NA…" at bounding box center [376, 29] width 564 height 19
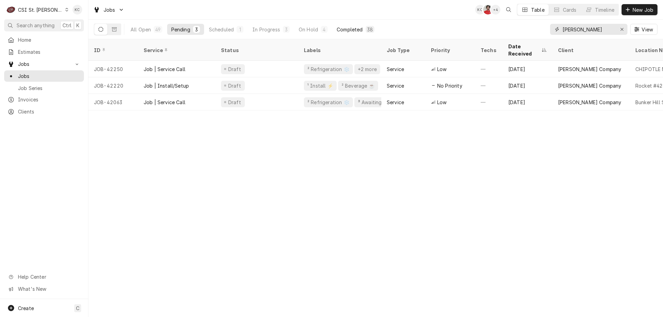
type input "[PERSON_NAME]"
click at [363, 25] on button "Completed 38" at bounding box center [356, 29] width 46 height 11
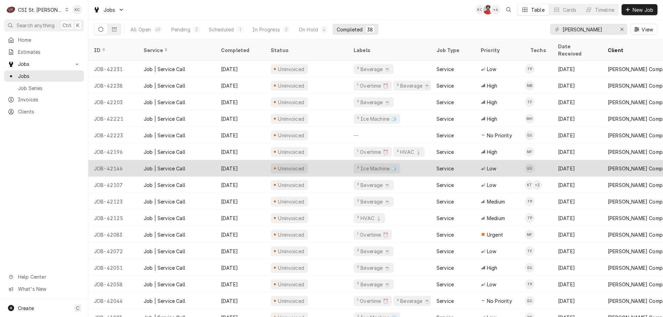
scroll to position [35, 0]
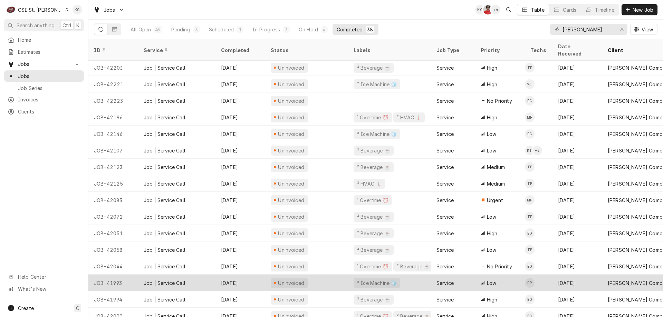
click at [167, 280] on div "Job | Service Call" at bounding box center [176, 283] width 77 height 17
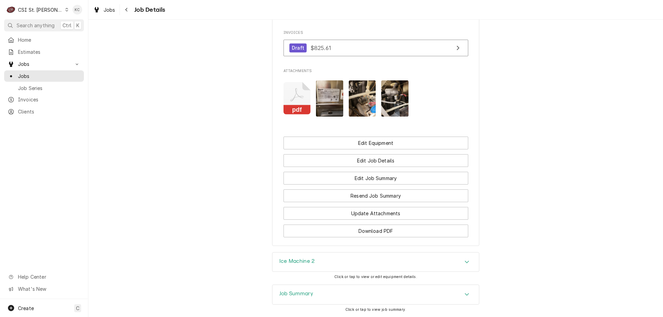
scroll to position [844, 0]
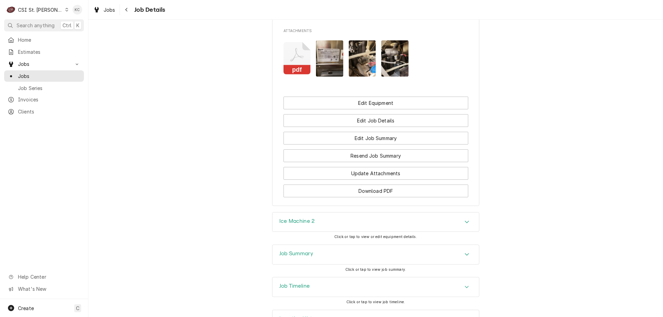
click at [307, 251] on h3 "Job Summary" at bounding box center [296, 254] width 34 height 7
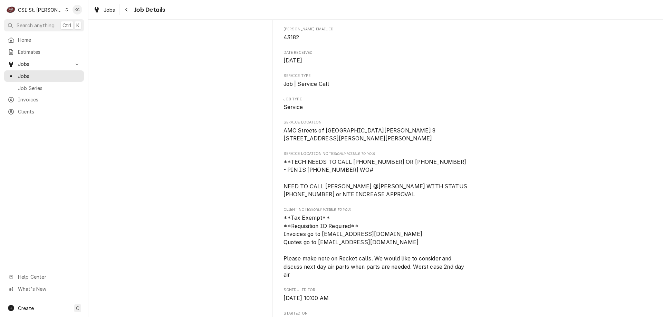
scroll to position [0, 0]
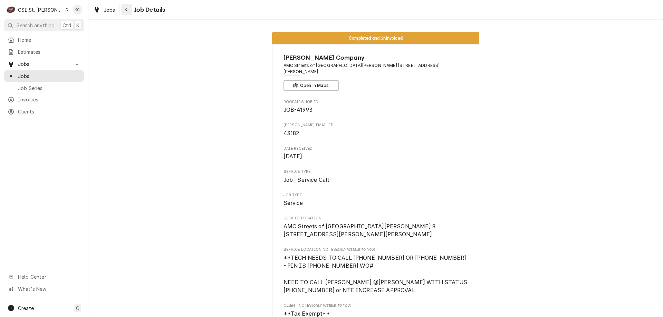
click at [127, 10] on icon "Navigate back" at bounding box center [126, 9] width 3 height 5
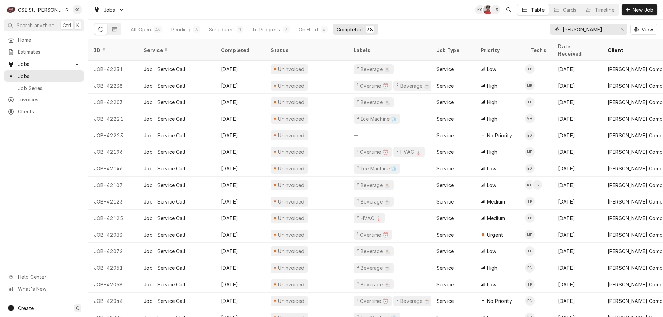
drag, startPoint x: 588, startPoint y: 29, endPoint x: 531, endPoint y: 32, distance: 57.1
click at [531, 32] on div "All Open 49 Pending 3 Scheduled 1 In Progress 3 On Hold 4 Completed 38 vivian V…" at bounding box center [376, 29] width 564 height 19
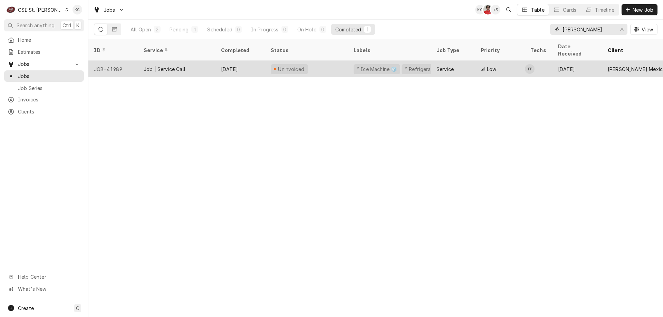
type input "espino"
click at [245, 61] on div "Aug 15" at bounding box center [241, 69] width 50 height 17
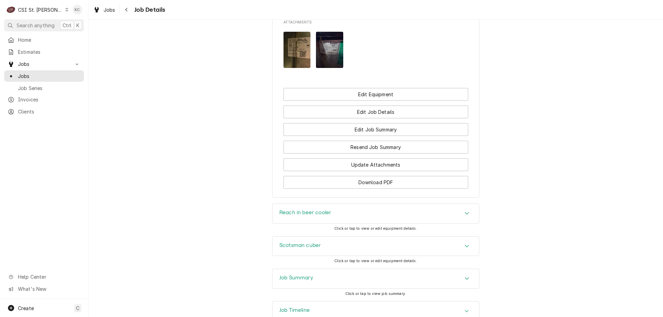
scroll to position [779, 0]
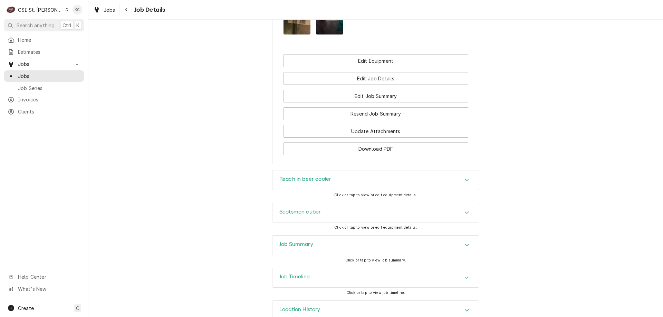
click at [329, 255] on div "Job Summary" at bounding box center [376, 245] width 207 height 19
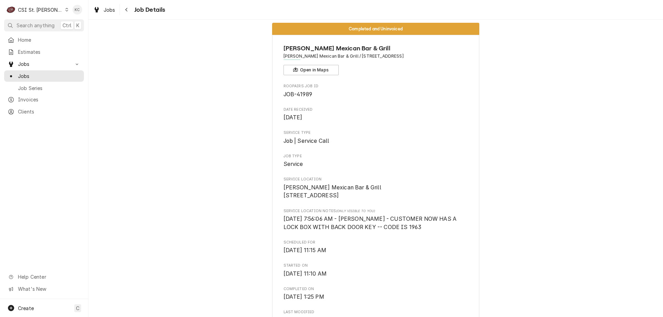
scroll to position [0, 0]
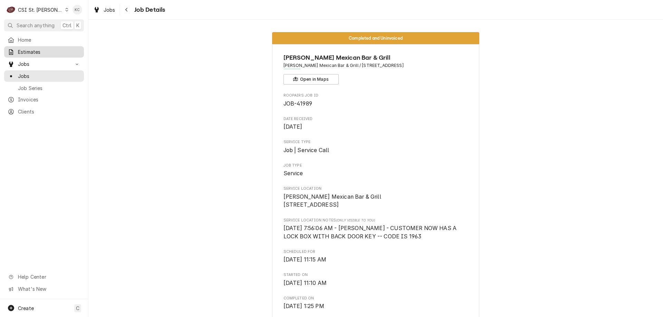
click at [12, 52] on icon "Dynamic Content Wrapper" at bounding box center [11, 52] width 4 height 6
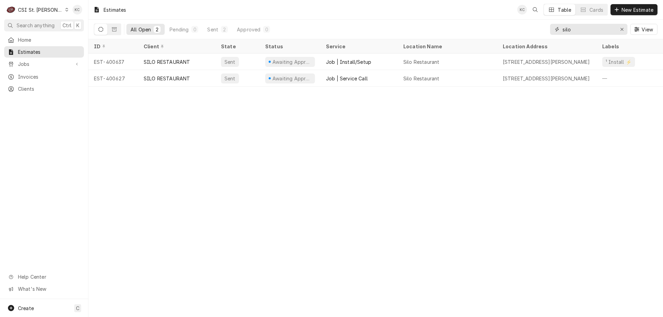
drag, startPoint x: 590, startPoint y: 31, endPoint x: 486, endPoint y: 32, distance: 103.3
click at [486, 32] on div "All Open 2 Pending 0 Sent 2 Approved 0 silo View" at bounding box center [376, 29] width 564 height 19
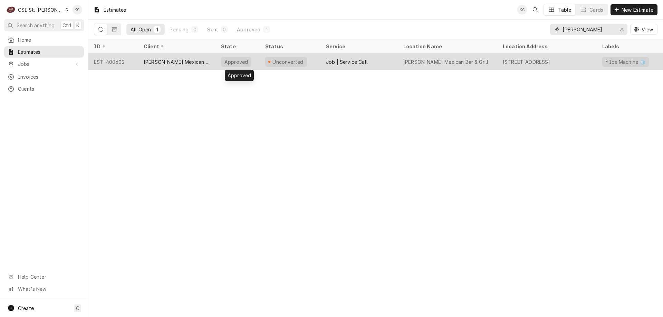
type input "espino"
click at [259, 63] on div "Approved" at bounding box center [238, 62] width 44 height 17
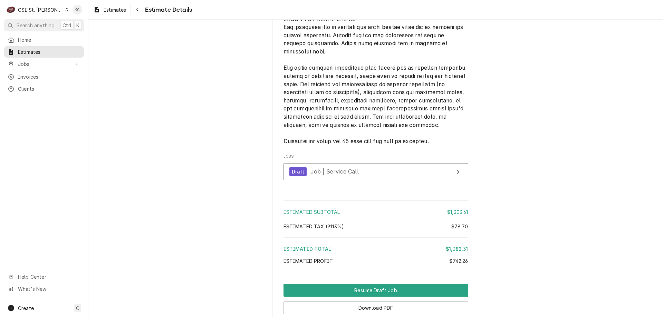
scroll to position [1193, 0]
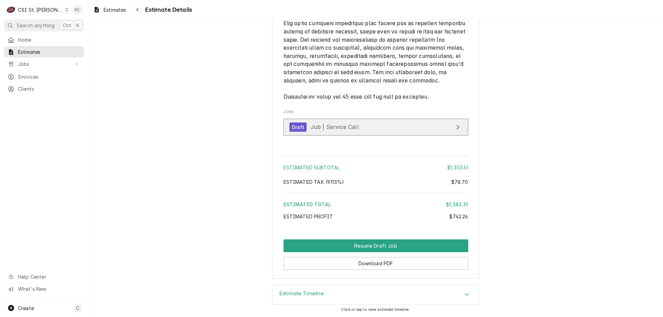
click at [330, 124] on span "Job | Service Call" at bounding box center [335, 127] width 48 height 7
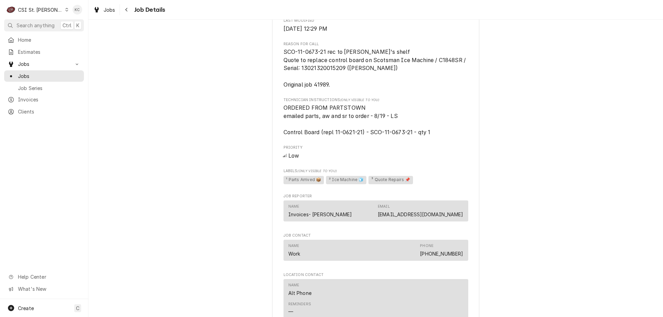
scroll to position [255, 0]
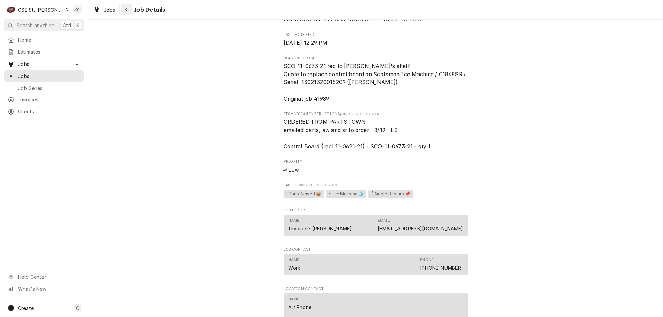
click at [124, 11] on div "Navigate back" at bounding box center [126, 9] width 7 height 7
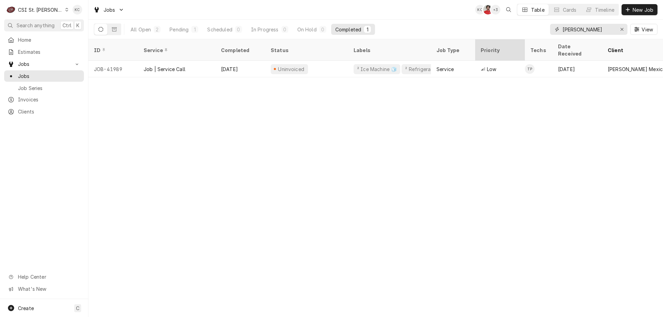
drag, startPoint x: 590, startPoint y: 30, endPoint x: 514, endPoint y: 45, distance: 77.0
click at [514, 45] on div "Jobs KC NF + 3 Table Cards Timeline New Job All Open 2 Pending 1 Scheduled 0 In…" at bounding box center [375, 158] width 575 height 317
click at [77, 146] on div "Home Estimates Jobs Jobs Job Series Invoices Clients Help Center What's New" at bounding box center [44, 166] width 88 height 265
click at [43, 10] on div "CSI St. Louis" at bounding box center [40, 9] width 45 height 7
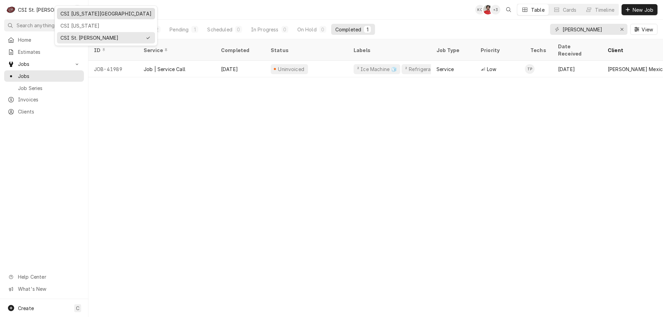
click at [81, 17] on div "CSI [US_STATE][GEOGRAPHIC_DATA]" at bounding box center [105, 13] width 95 height 9
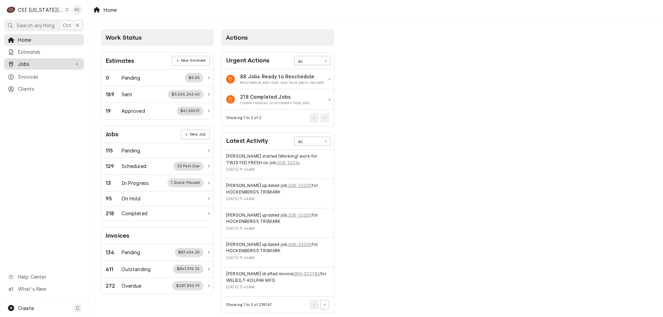
click at [31, 66] on div "Jobs" at bounding box center [44, 64] width 77 height 9
click at [31, 72] on div "Jobs" at bounding box center [44, 76] width 77 height 9
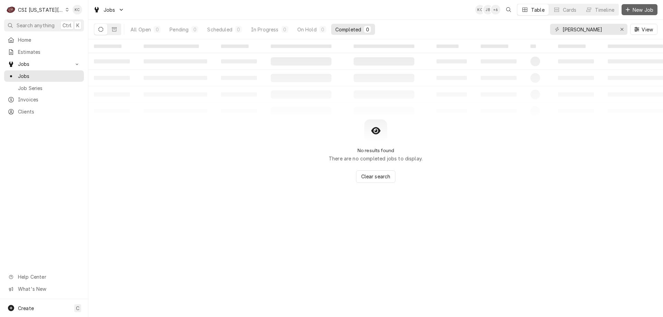
click at [635, 8] on span "New Job" at bounding box center [642, 9] width 23 height 7
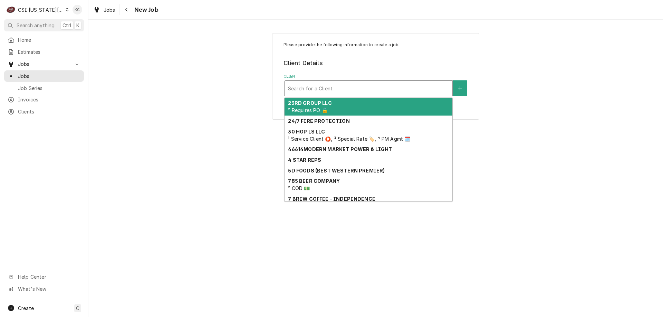
click at [316, 87] on div "Client" at bounding box center [368, 88] width 161 height 12
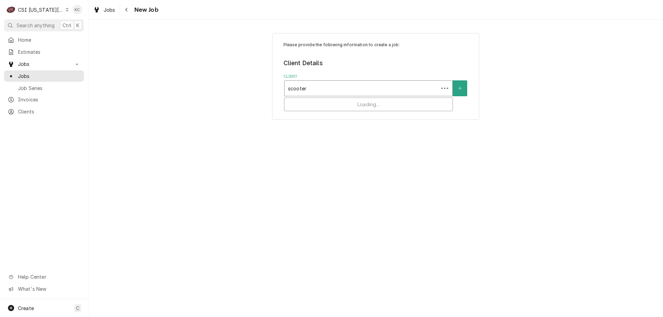
type input "scooters"
drag, startPoint x: 352, startPoint y: 87, endPoint x: 259, endPoint y: 88, distance: 92.9
click at [259, 88] on div "Please provide the following information to create a job: Client Details Client…" at bounding box center [375, 76] width 575 height 99
type input "319 west austin"
